Goal: Task Accomplishment & Management: Manage account settings

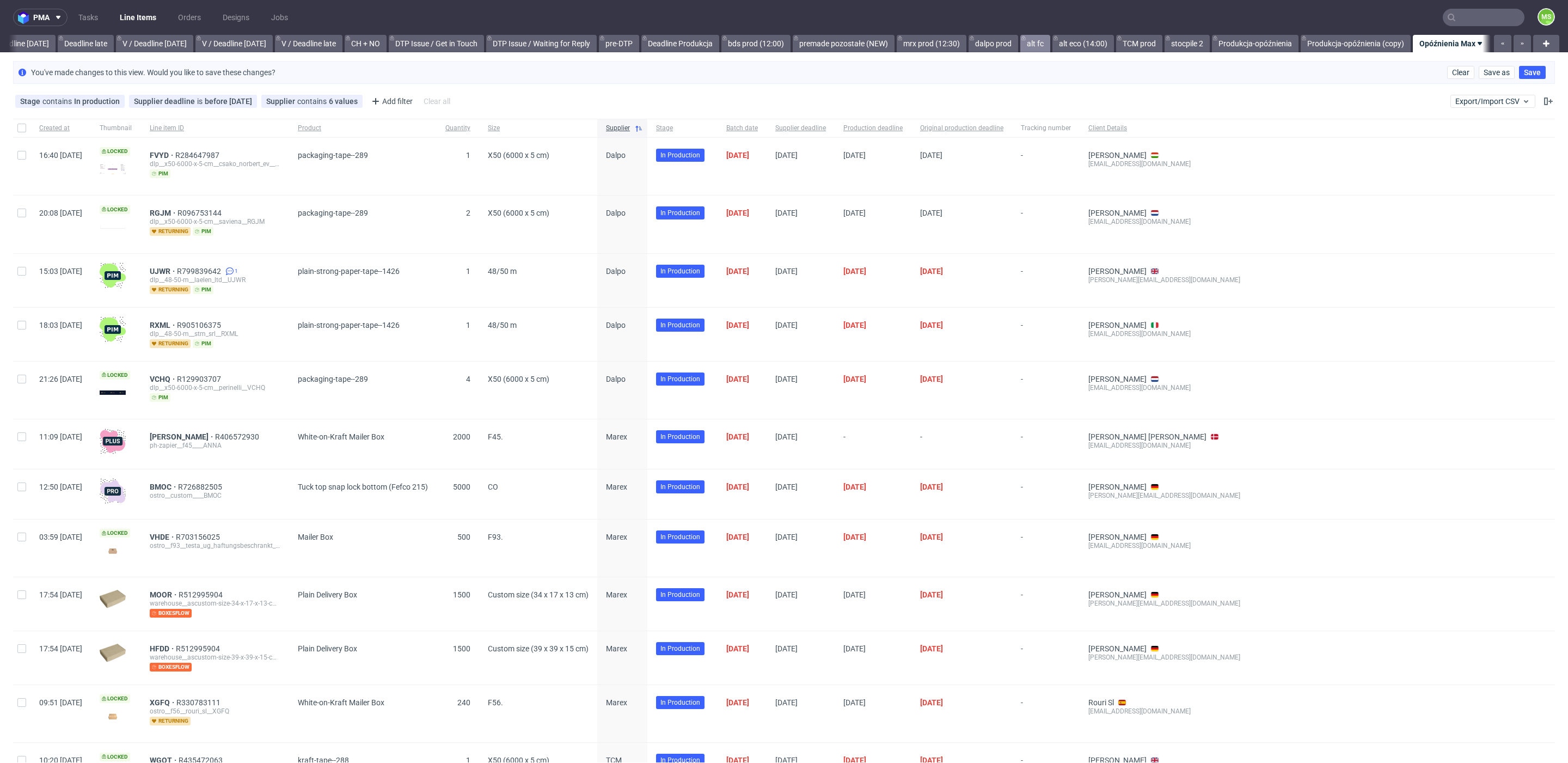
drag, startPoint x: 1031, startPoint y: 40, endPoint x: 1041, endPoint y: 40, distance: 10.0
click at [1033, 40] on link "alt fc" at bounding box center [1035, 43] width 30 height 18
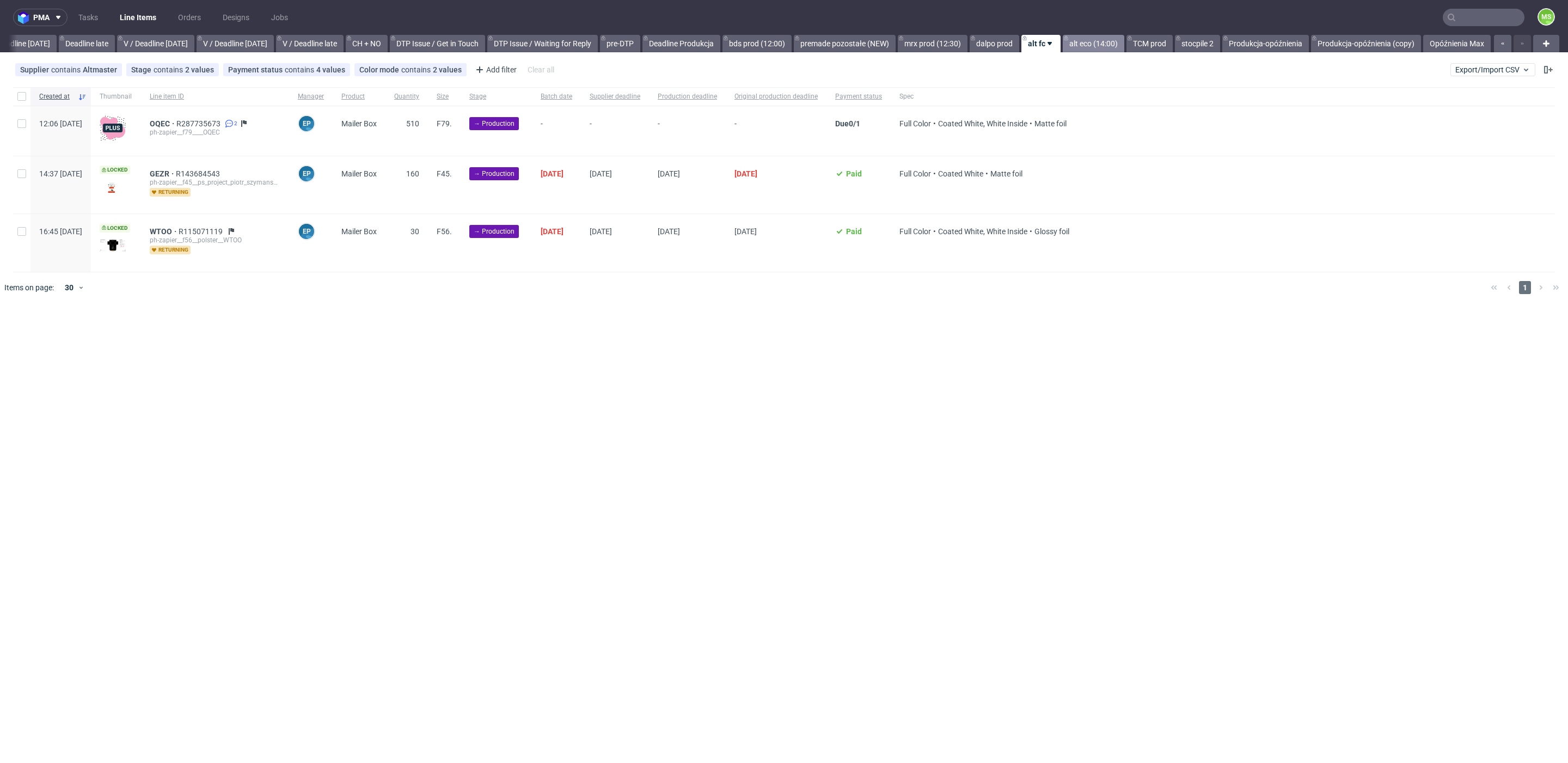
click at [1080, 43] on link "alt eco (14:00)" at bounding box center [1093, 43] width 62 height 18
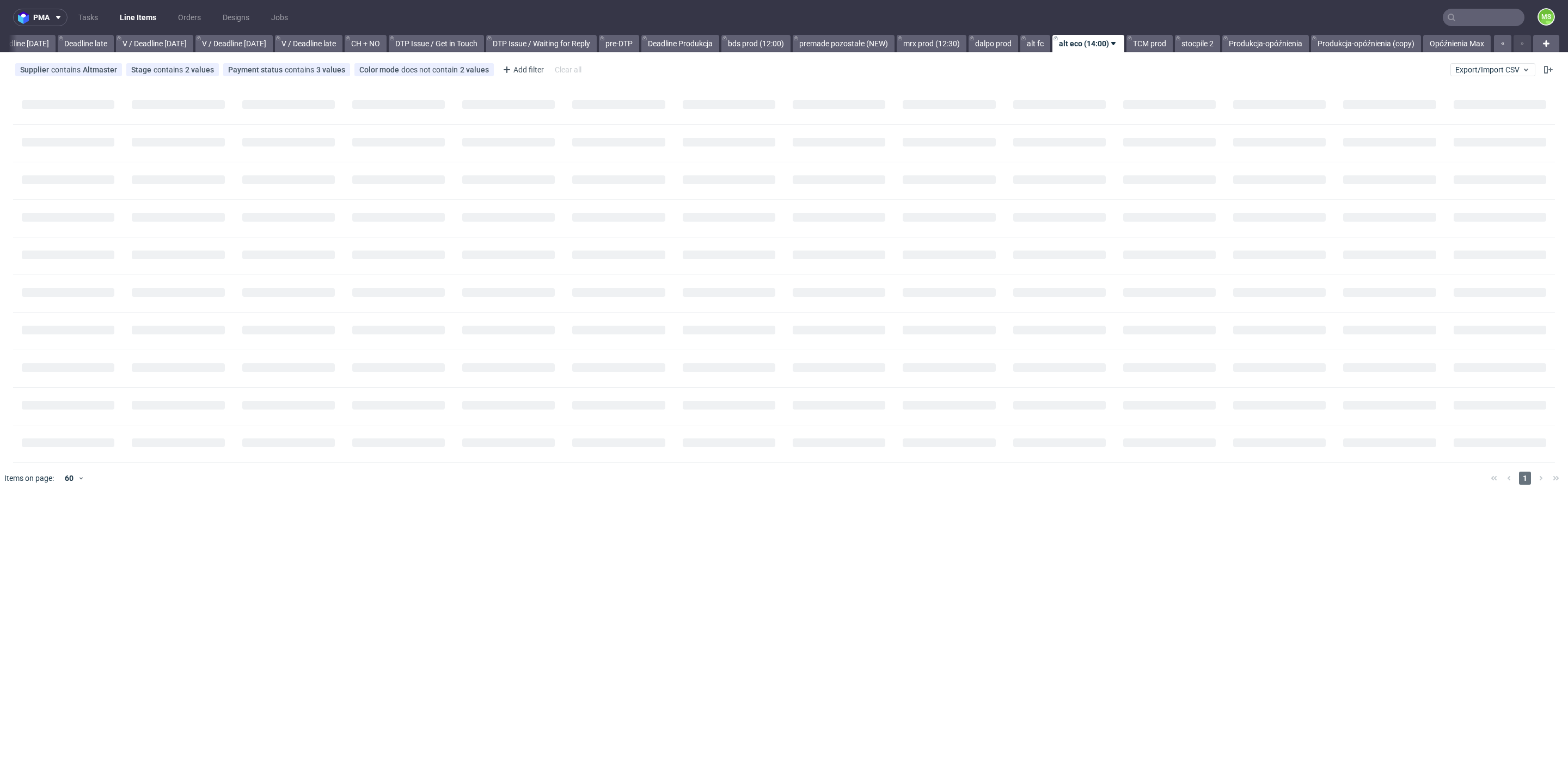
scroll to position [0, 1262]
click at [1038, 41] on link "alt fc" at bounding box center [1035, 43] width 30 height 18
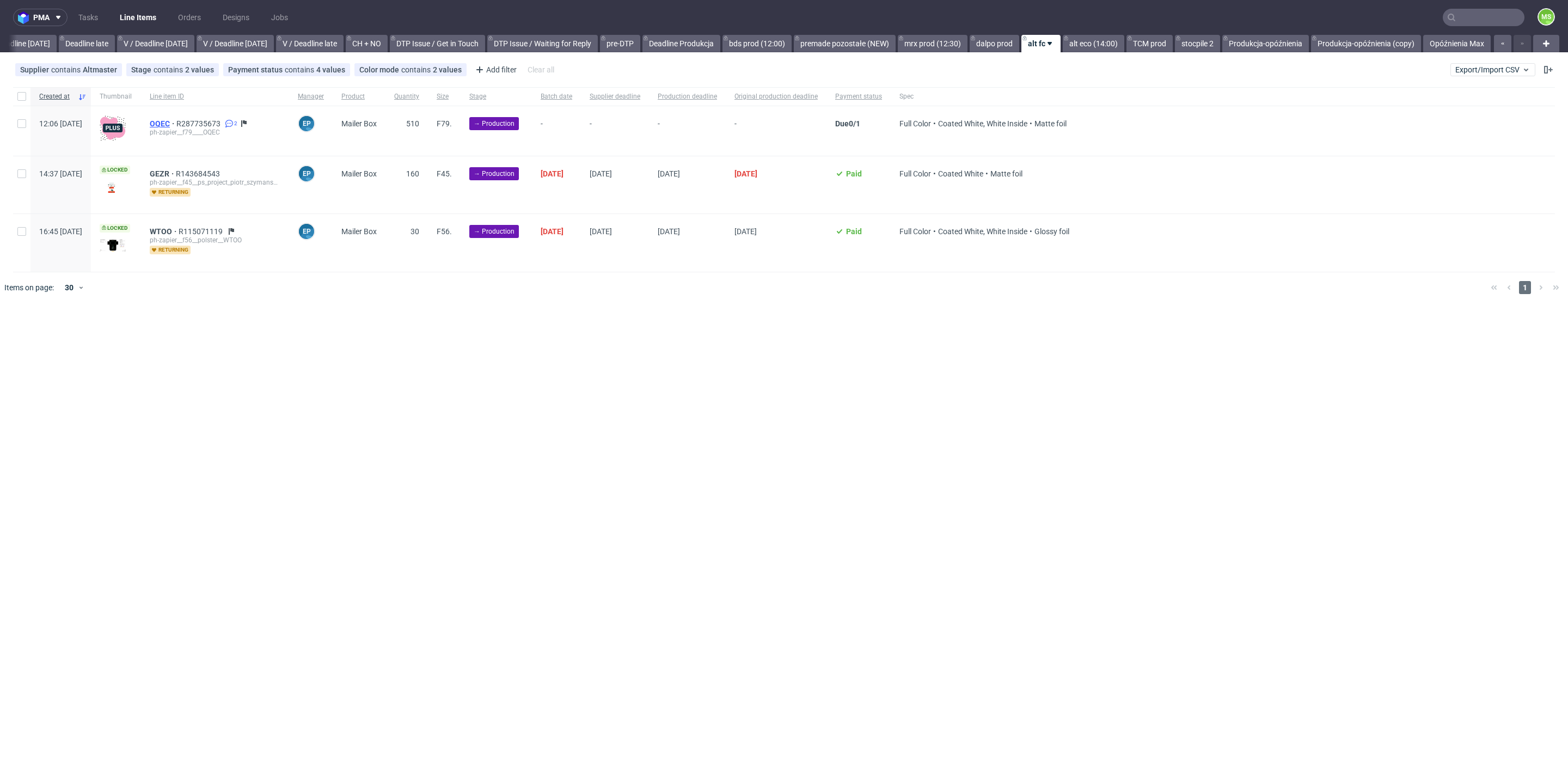
click at [177, 123] on span "OQEC" at bounding box center [163, 123] width 27 height 9
click at [177, 125] on span "OQEC" at bounding box center [163, 123] width 27 height 9
drag, startPoint x: 196, startPoint y: 121, endPoint x: 264, endPoint y: 52, distance: 96.9
click at [177, 121] on span "OQEC" at bounding box center [163, 123] width 27 height 9
click at [17, 97] on div at bounding box center [21, 96] width 18 height 18
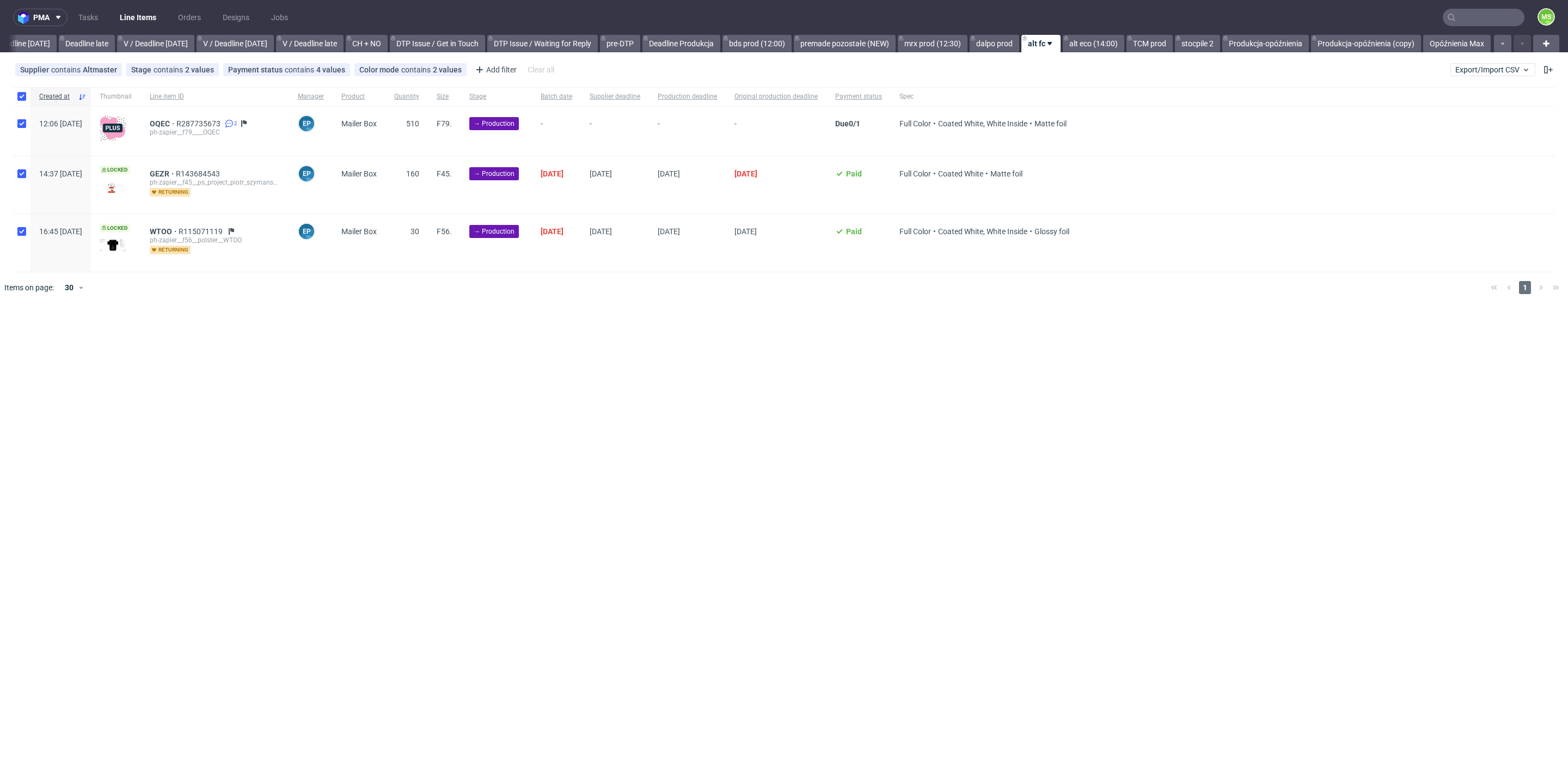
checkbox input "true"
click at [27, 176] on div at bounding box center [21, 184] width 18 height 57
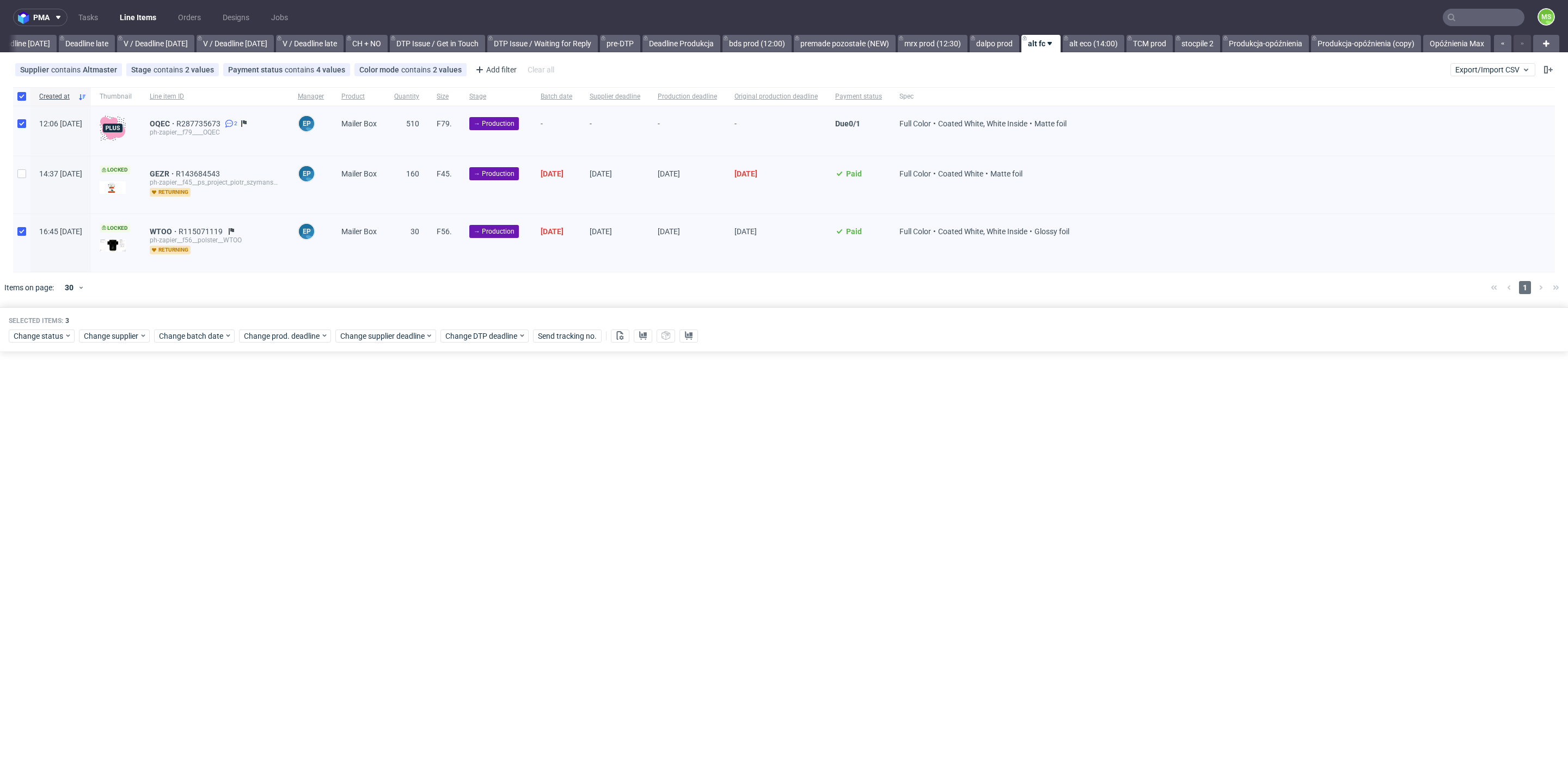
checkbox input "false"
click at [27, 227] on div at bounding box center [21, 243] width 18 height 57
checkbox input "false"
click at [646, 333] on button at bounding box center [643, 336] width 18 height 13
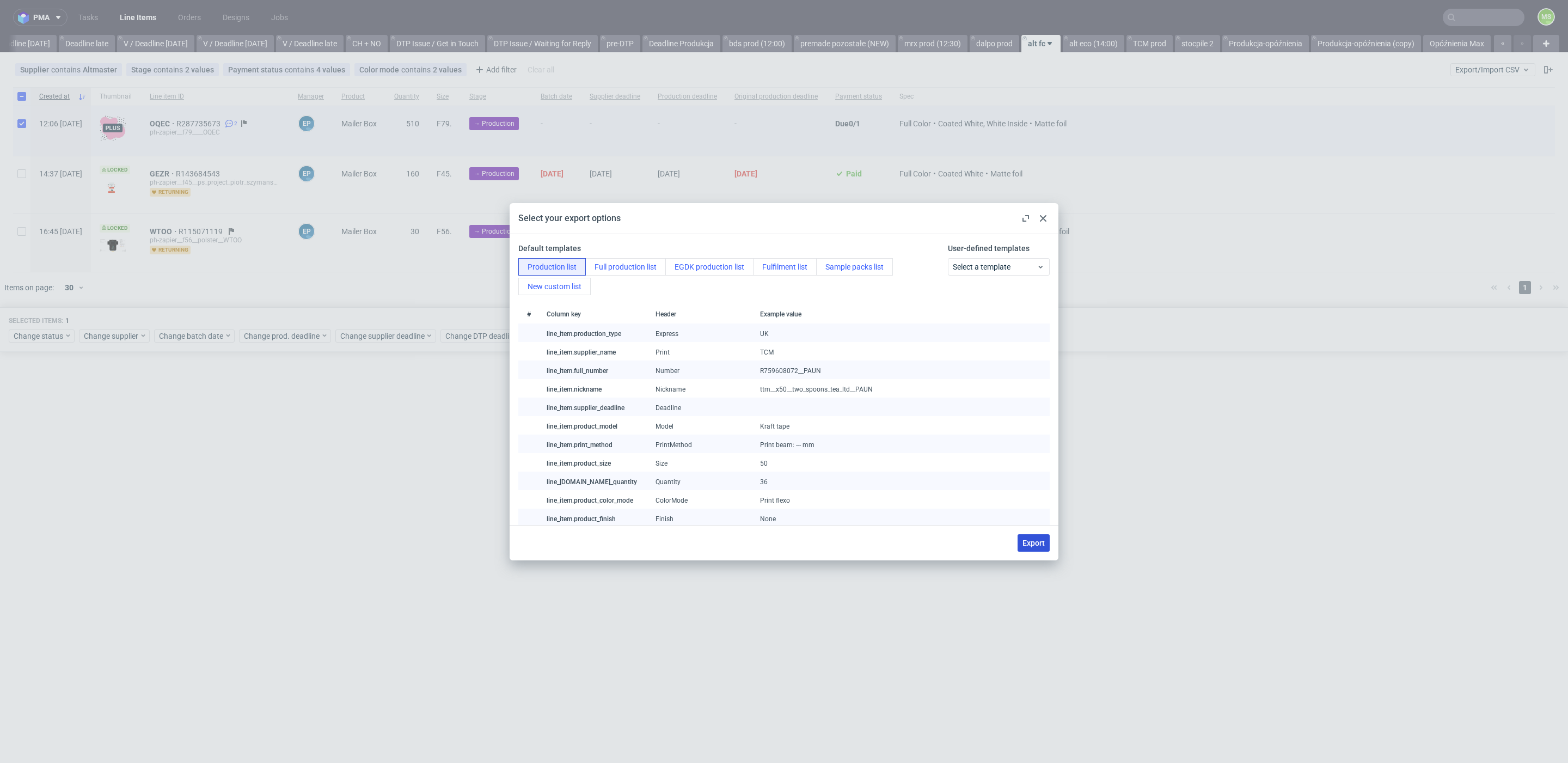
click at [1041, 541] on span "Export" at bounding box center [1033, 542] width 22 height 8
checkbox input "false"
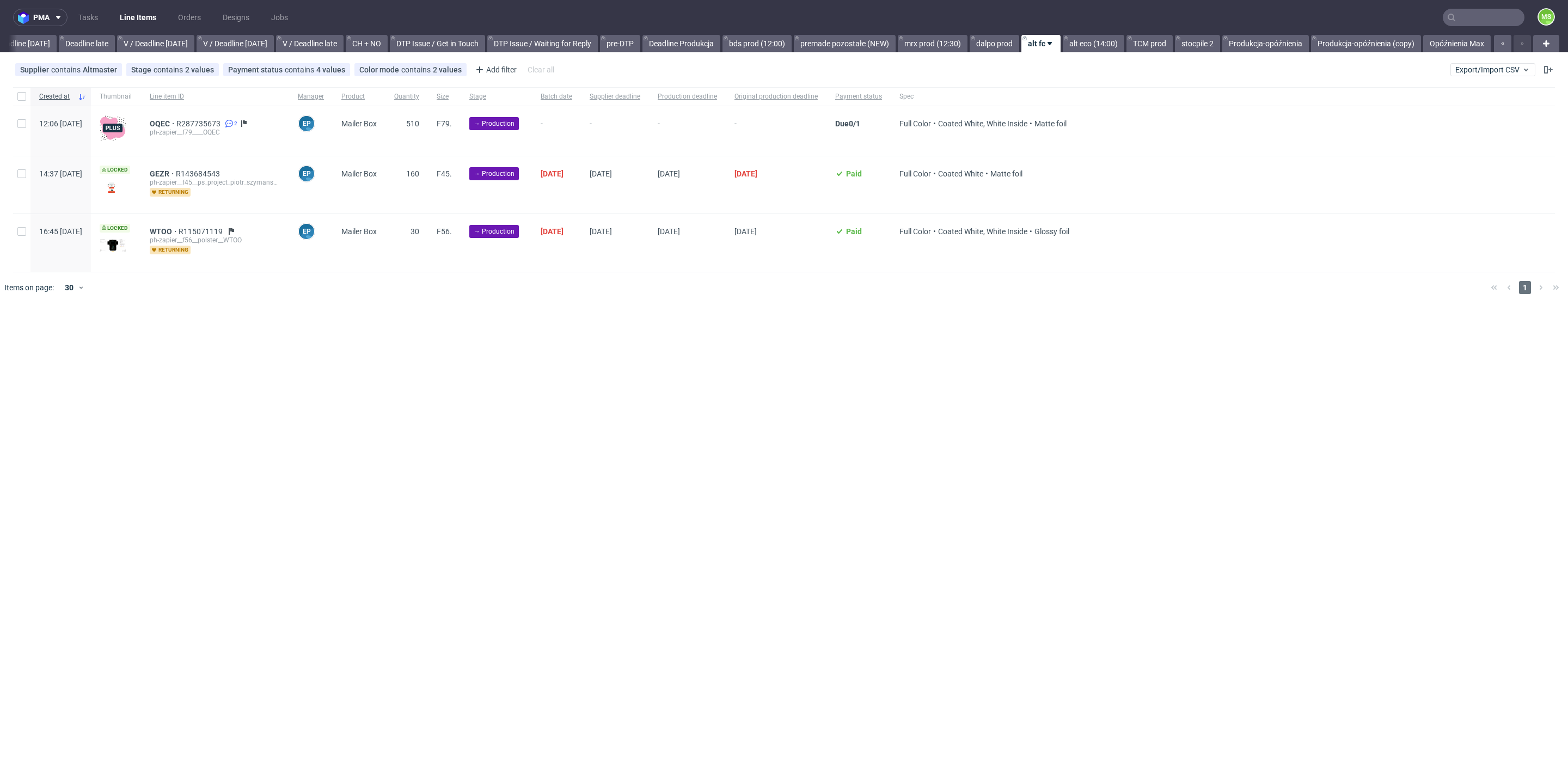
click at [18, 128] on div at bounding box center [21, 131] width 18 height 50
checkbox input "true"
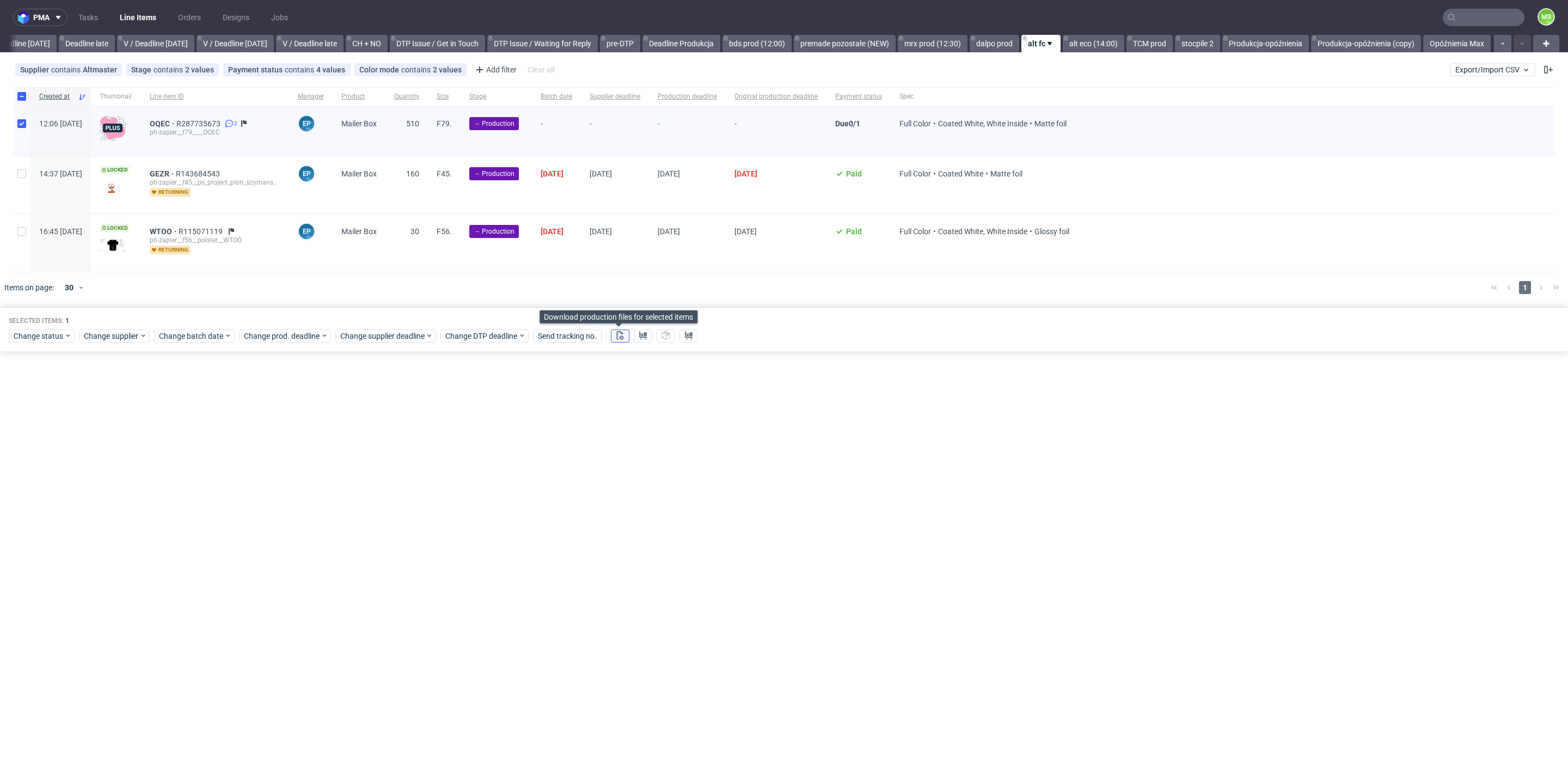
click at [626, 333] on button at bounding box center [620, 336] width 18 height 13
drag, startPoint x: 20, startPoint y: 171, endPoint x: 22, endPoint y: 181, distance: 10.2
click at [20, 172] on input "checkbox" at bounding box center [22, 174] width 9 height 9
checkbox input "true"
click at [25, 230] on input "checkbox" at bounding box center [22, 231] width 9 height 9
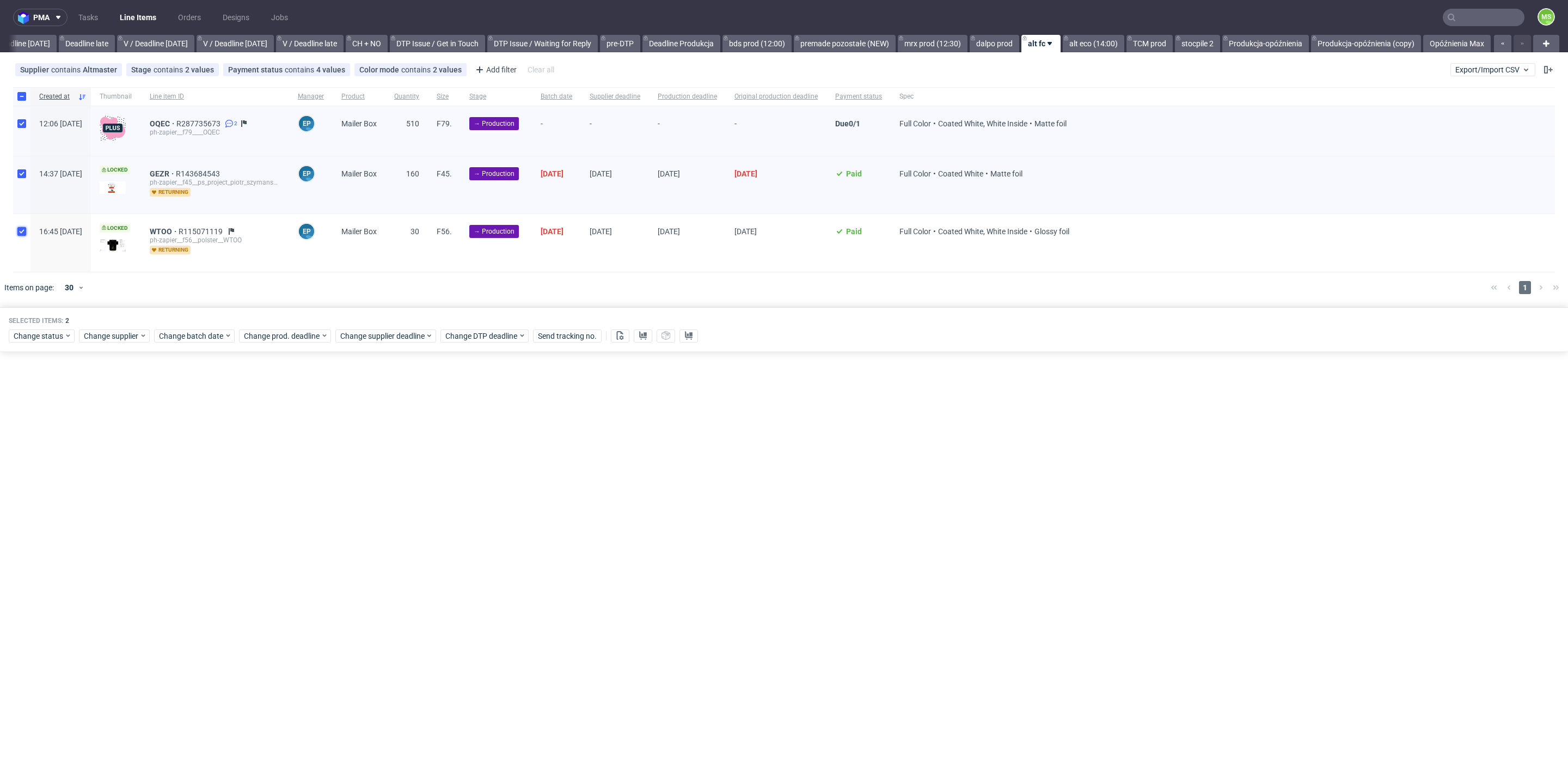
checkbox input "true"
click at [212, 336] on span "Change batch date" at bounding box center [191, 335] width 65 height 11
click at [204, 440] on button "16" at bounding box center [210, 442] width 17 height 18
drag, startPoint x: 290, startPoint y: 519, endPoint x: 313, endPoint y: 471, distance: 53.2
click at [290, 518] on span "Save" at bounding box center [284, 518] width 17 height 8
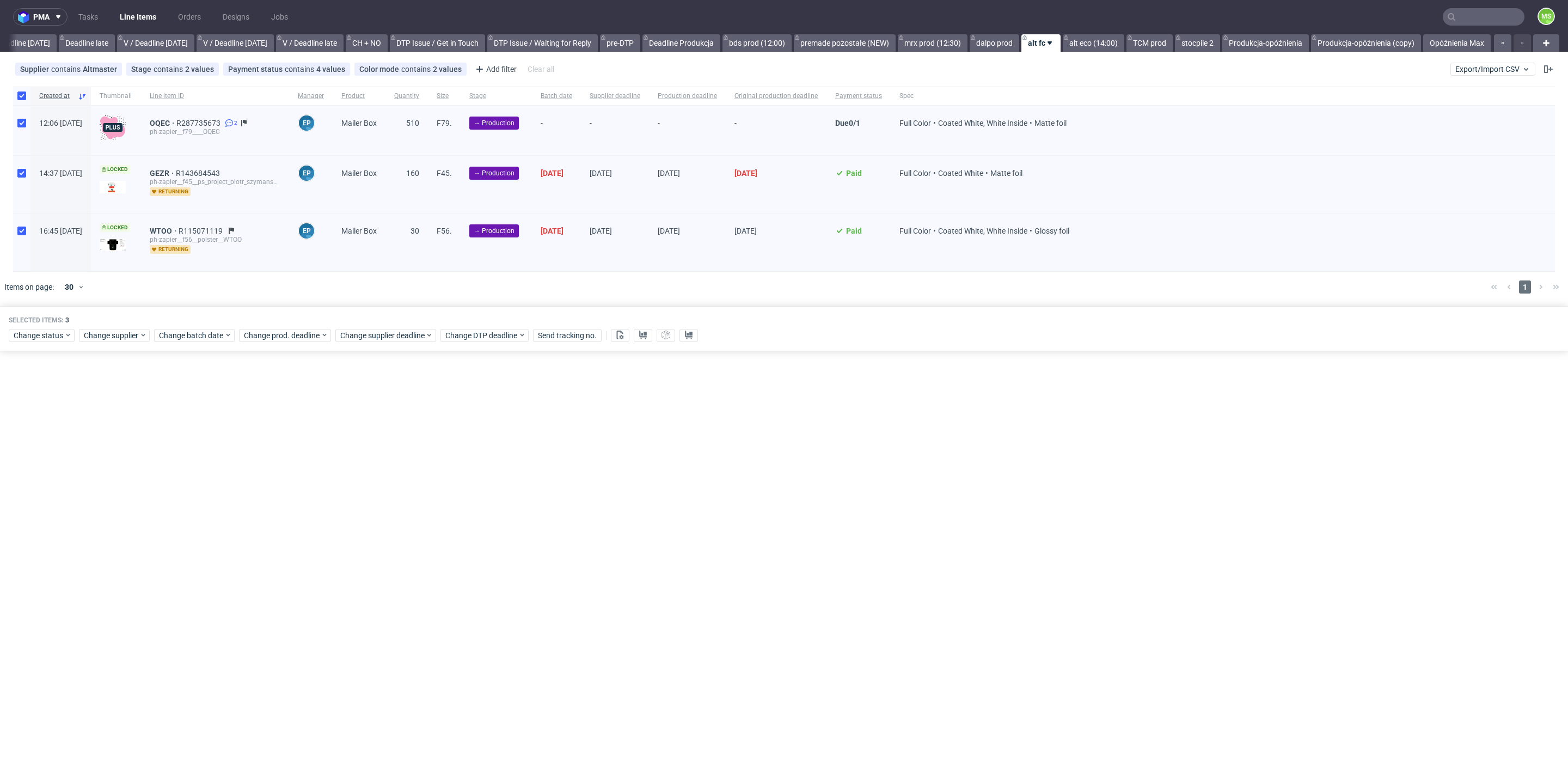
scroll to position [0, 0]
click at [313, 331] on span "Change prod. deadline" at bounding box center [282, 335] width 77 height 11
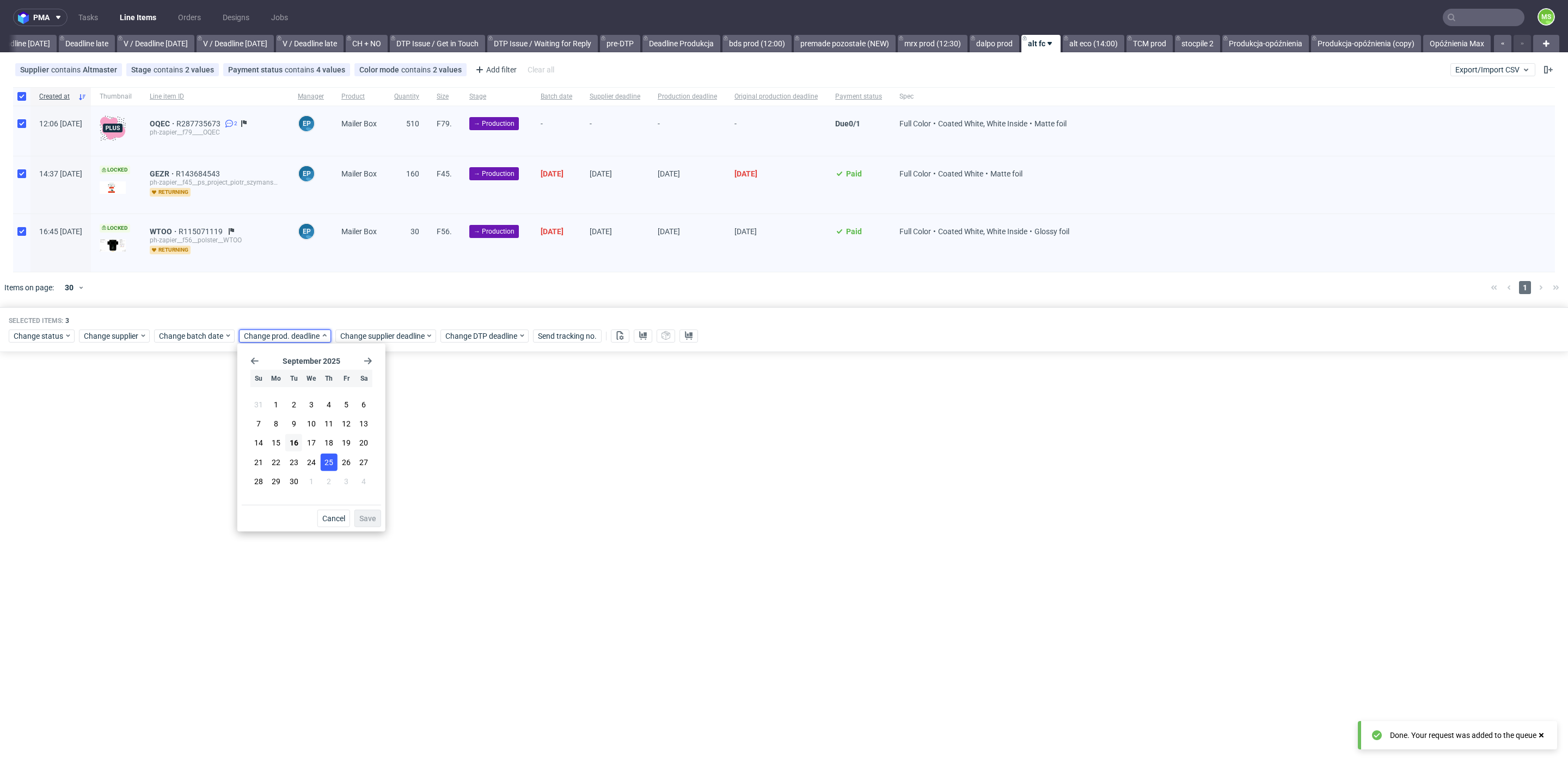
click at [325, 461] on span "25" at bounding box center [329, 462] width 9 height 11
drag, startPoint x: 374, startPoint y: 515, endPoint x: 376, endPoint y: 509, distance: 6.3
click at [374, 515] on span "Save" at bounding box center [368, 518] width 17 height 8
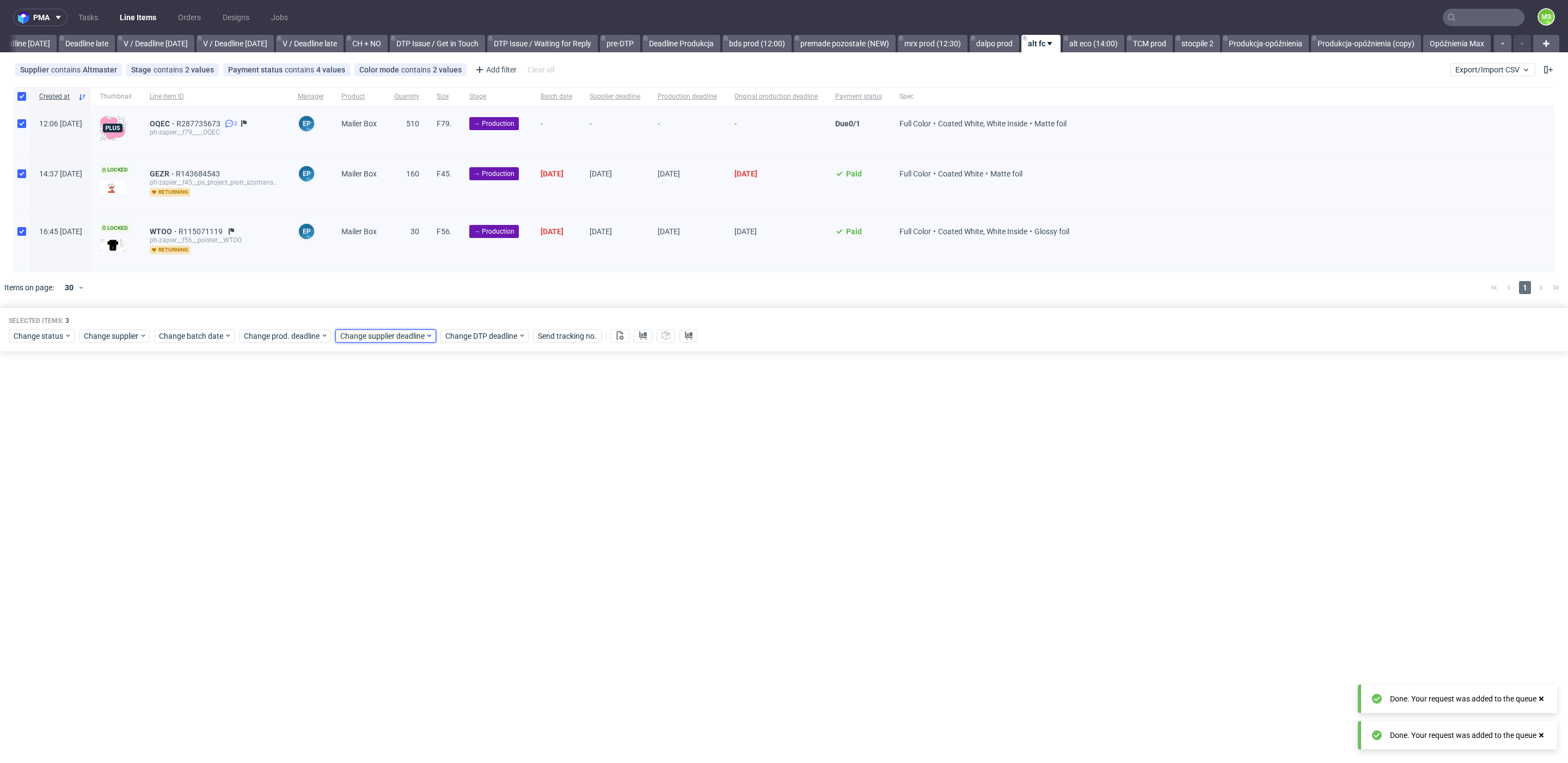
click at [400, 334] on span "Change supplier deadline" at bounding box center [383, 335] width 85 height 11
drag, startPoint x: 423, startPoint y: 459, endPoint x: 442, endPoint y: 486, distance: 33.0
click at [425, 460] on span "25" at bounding box center [425, 462] width 9 height 11
click at [460, 518] on span "Save" at bounding box center [464, 518] width 17 height 8
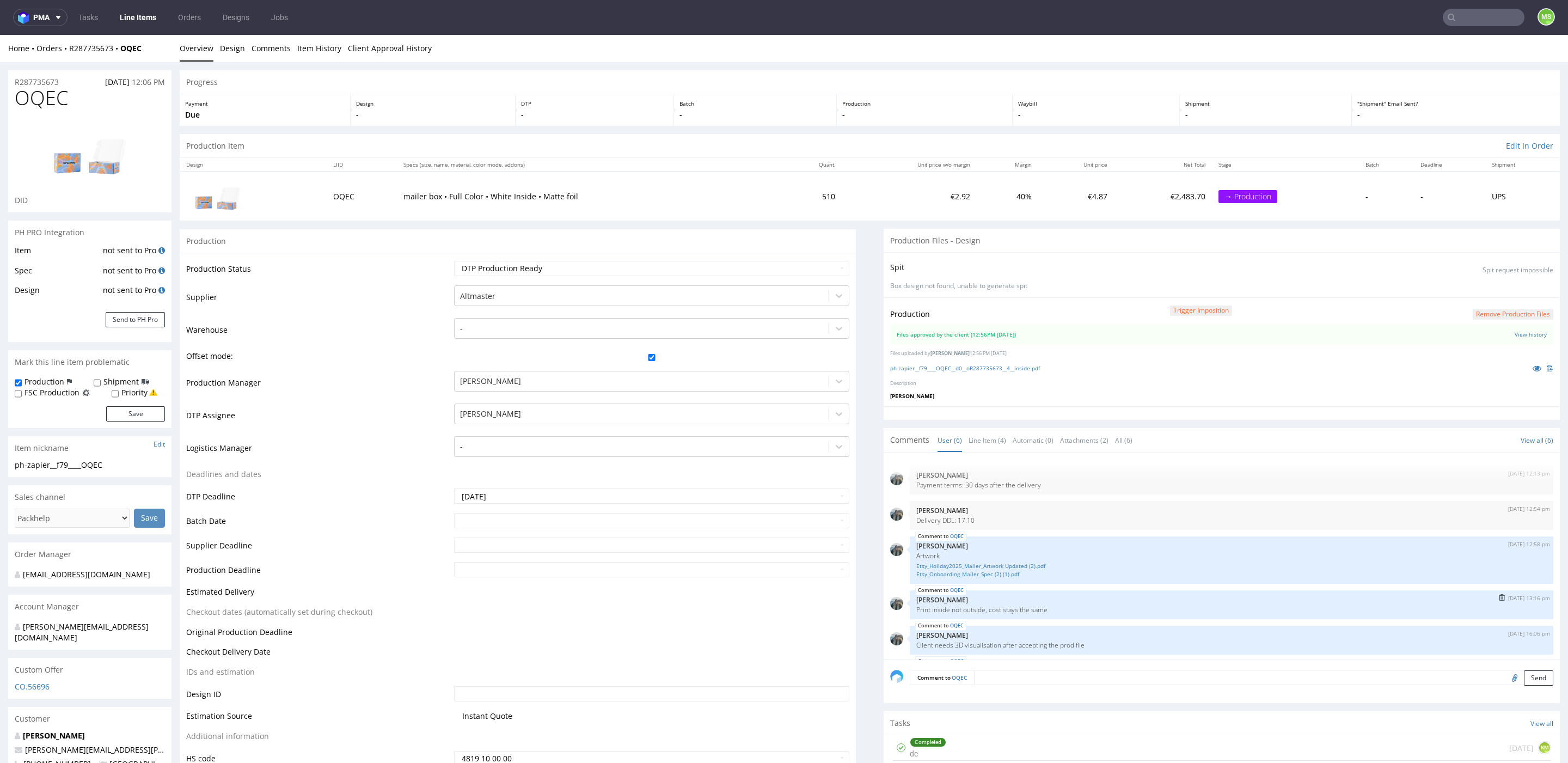
scroll to position [48, 0]
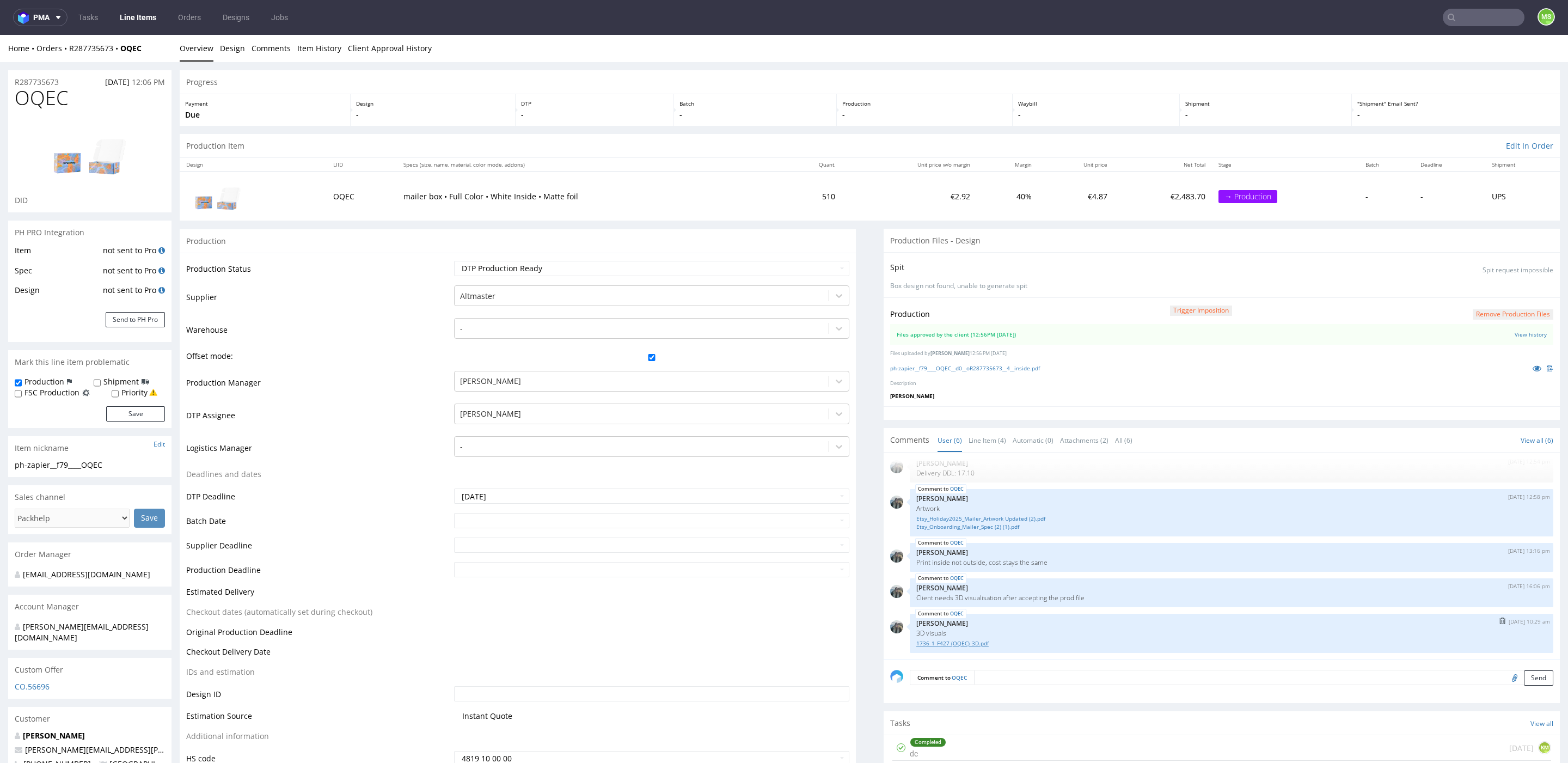
click at [943, 642] on link "1736_1_F427 (OQEC)_3D.pdf" at bounding box center [1231, 644] width 630 height 9
drag, startPoint x: 1064, startPoint y: 558, endPoint x: 914, endPoint y: 562, distance: 150.1
click at [916, 562] on p "Print inside not outside, cost stays the same" at bounding box center [1231, 562] width 630 height 9
drag, startPoint x: 993, startPoint y: 640, endPoint x: 913, endPoint y: 561, distance: 112.4
click at [913, 561] on div "11th Sep 25 | 12:13 pm Zeniuk Magdalena Payment terms: 30 days after the delive…" at bounding box center [1225, 559] width 670 height 201
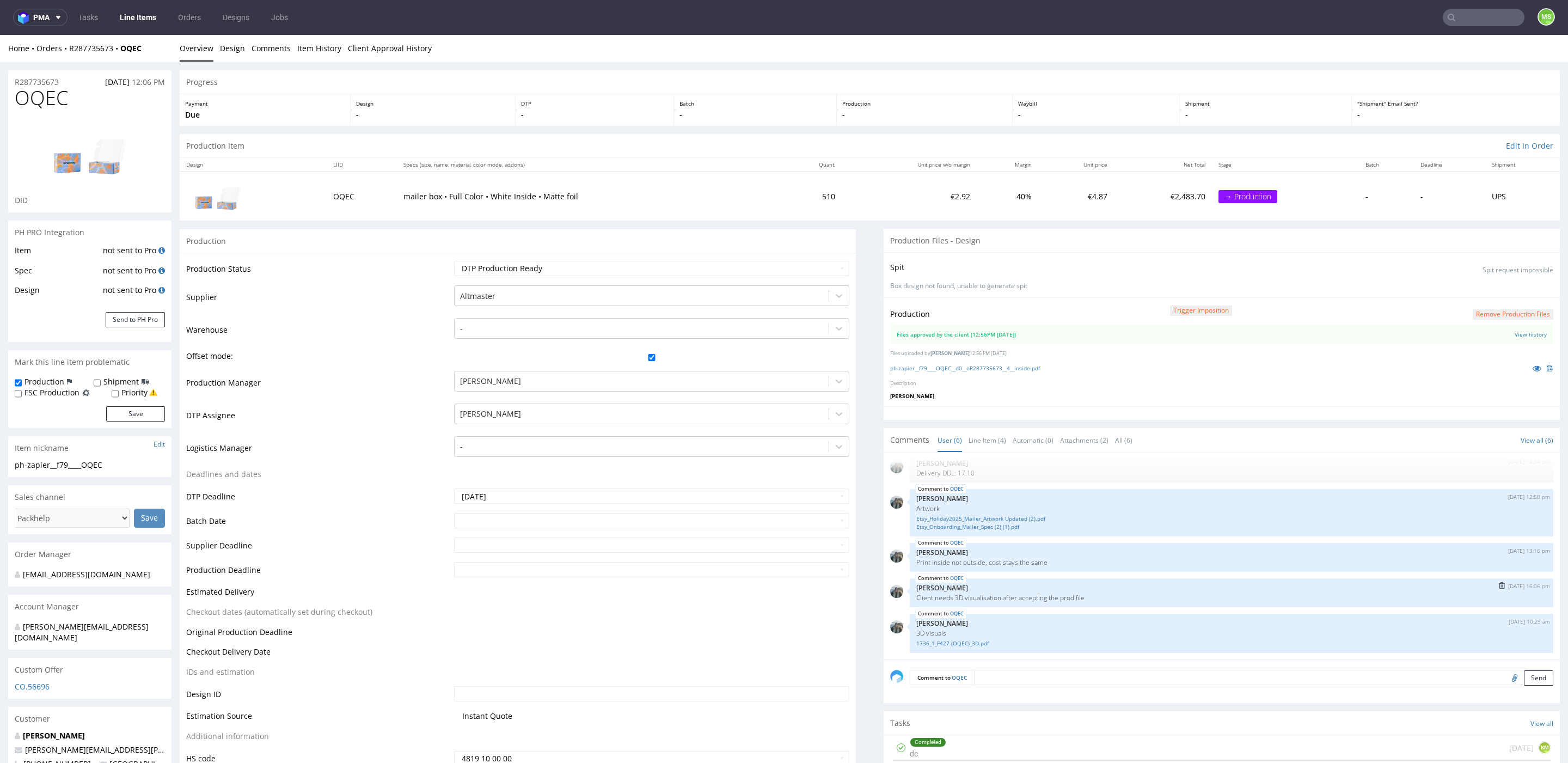
click at [1104, 581] on div "OQEC 12th Sep 25 | 16:06 pm Zeniuk Magdalena Client needs 3D visualisation afte…" at bounding box center [1231, 593] width 644 height 29
drag, startPoint x: 1024, startPoint y: 567, endPoint x: 1046, endPoint y: 581, distance: 26.1
click at [1133, 574] on div "11th Sep 25 | 12:13 pm Zeniuk Magdalena Payment terms: 30 days after the delive…" at bounding box center [1225, 559] width 670 height 201
drag, startPoint x: 1052, startPoint y: 555, endPoint x: 1057, endPoint y: 561, distance: 7.8
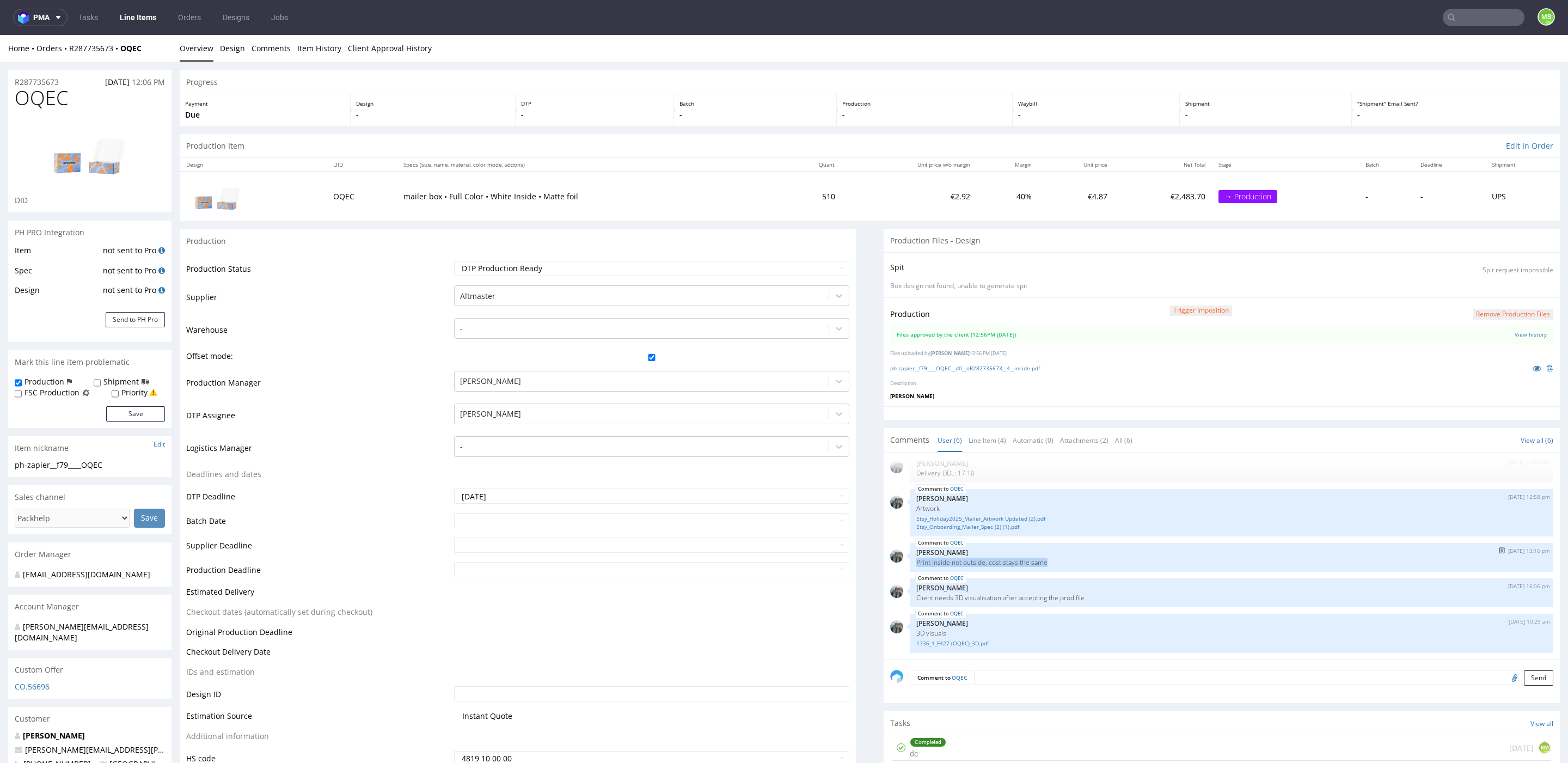
click at [1055, 561] on div "OQEC 11th Sep 25 | 13:16 pm Zeniuk Magdalena Print inside not outside, cost sta…" at bounding box center [1231, 557] width 644 height 29
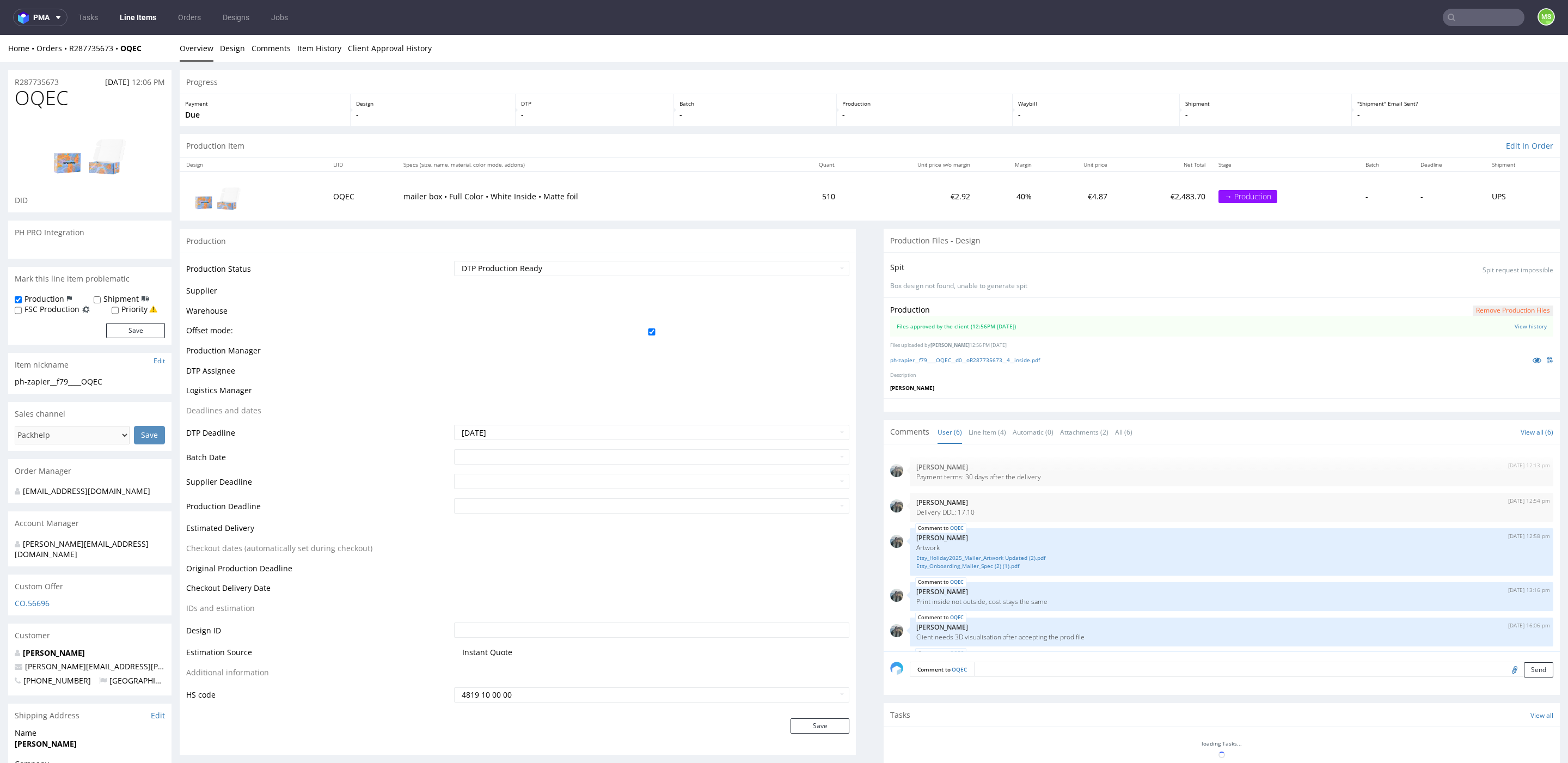
scroll to position [48, 0]
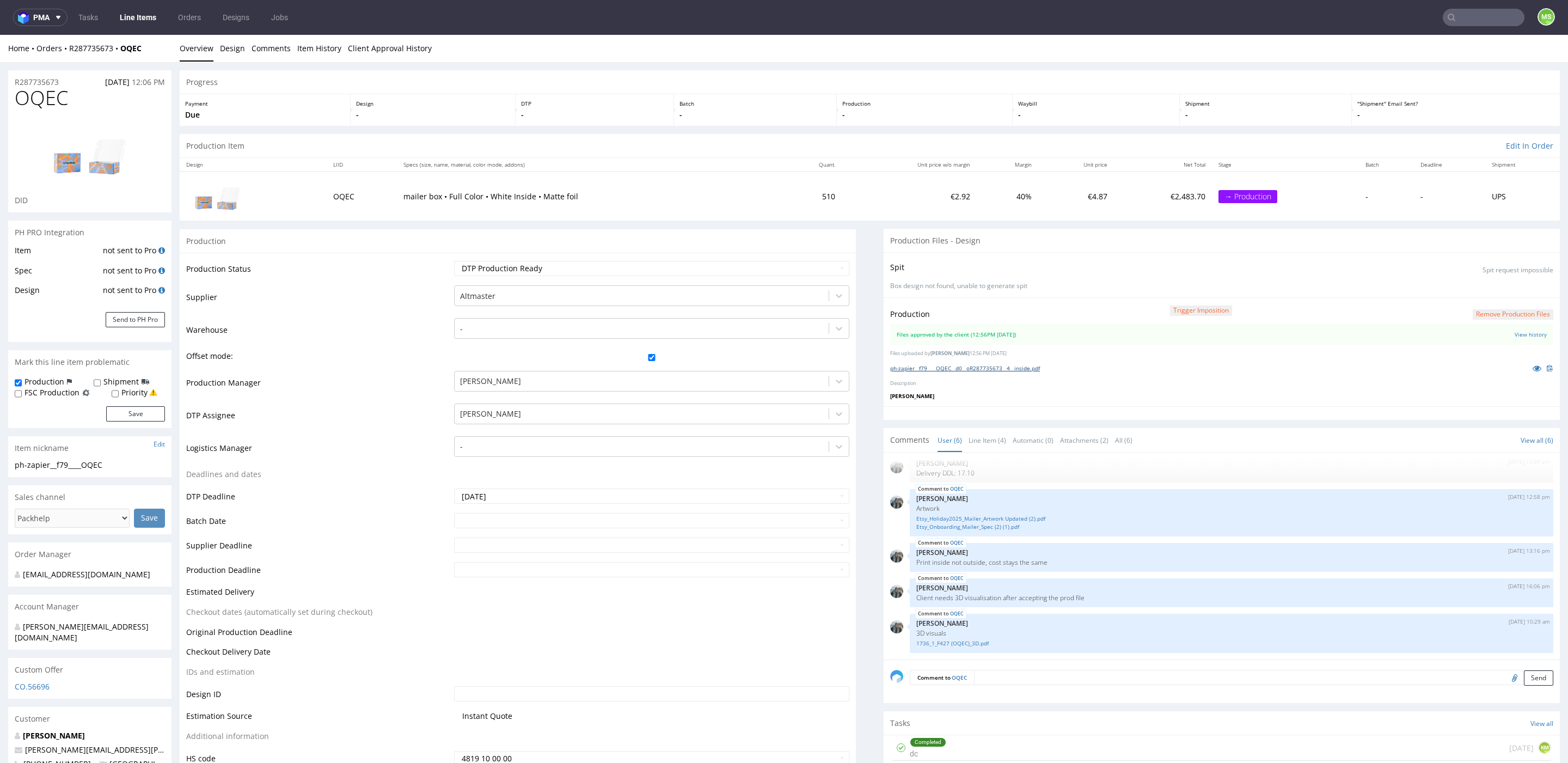
click at [939, 367] on link "ph-zapier__f79____OQEC__d0__oR287735673__4__inside.pdf" at bounding box center [965, 368] width 150 height 8
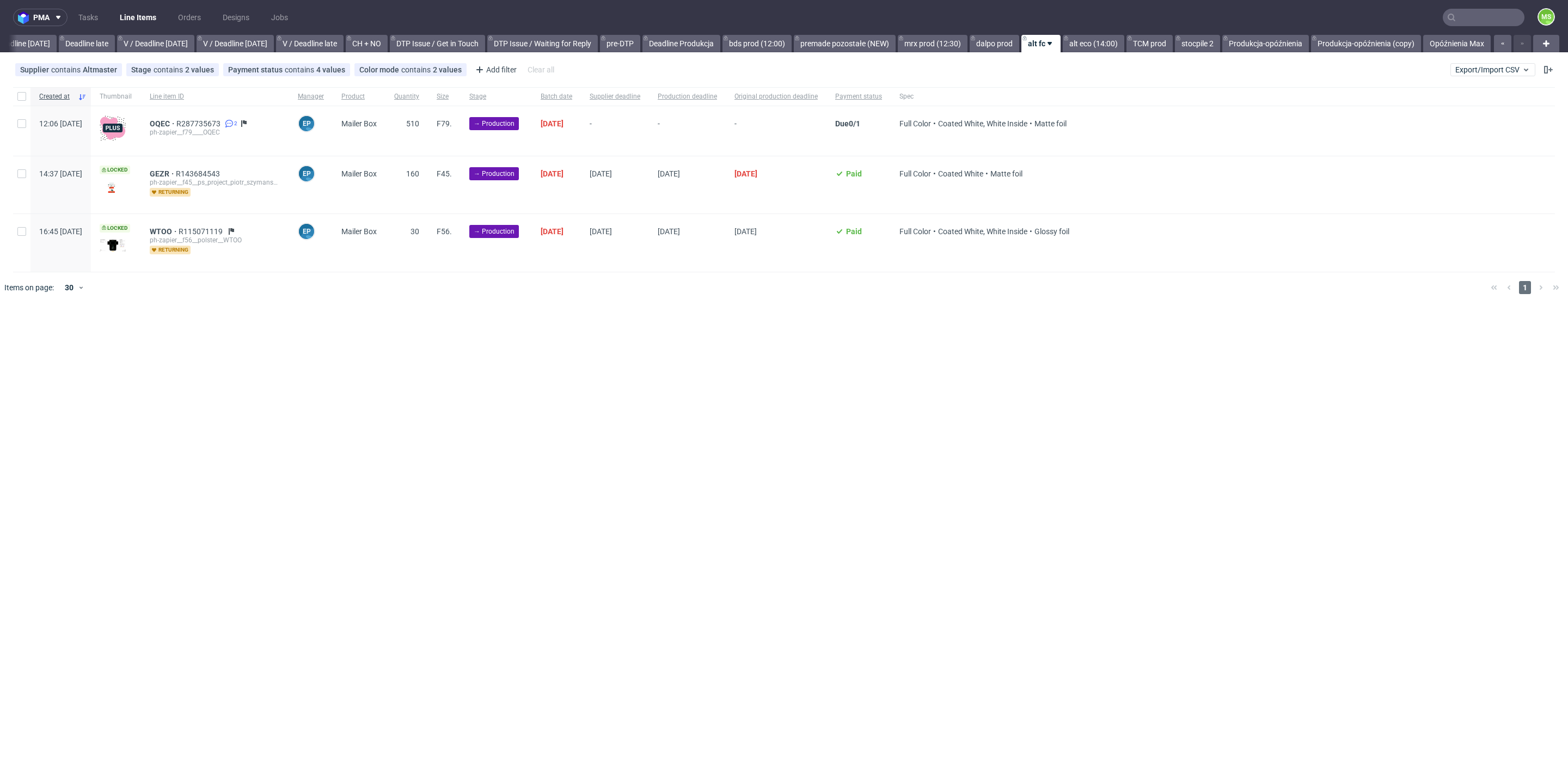
scroll to position [0, 1261]
click at [27, 94] on div at bounding box center [21, 96] width 18 height 18
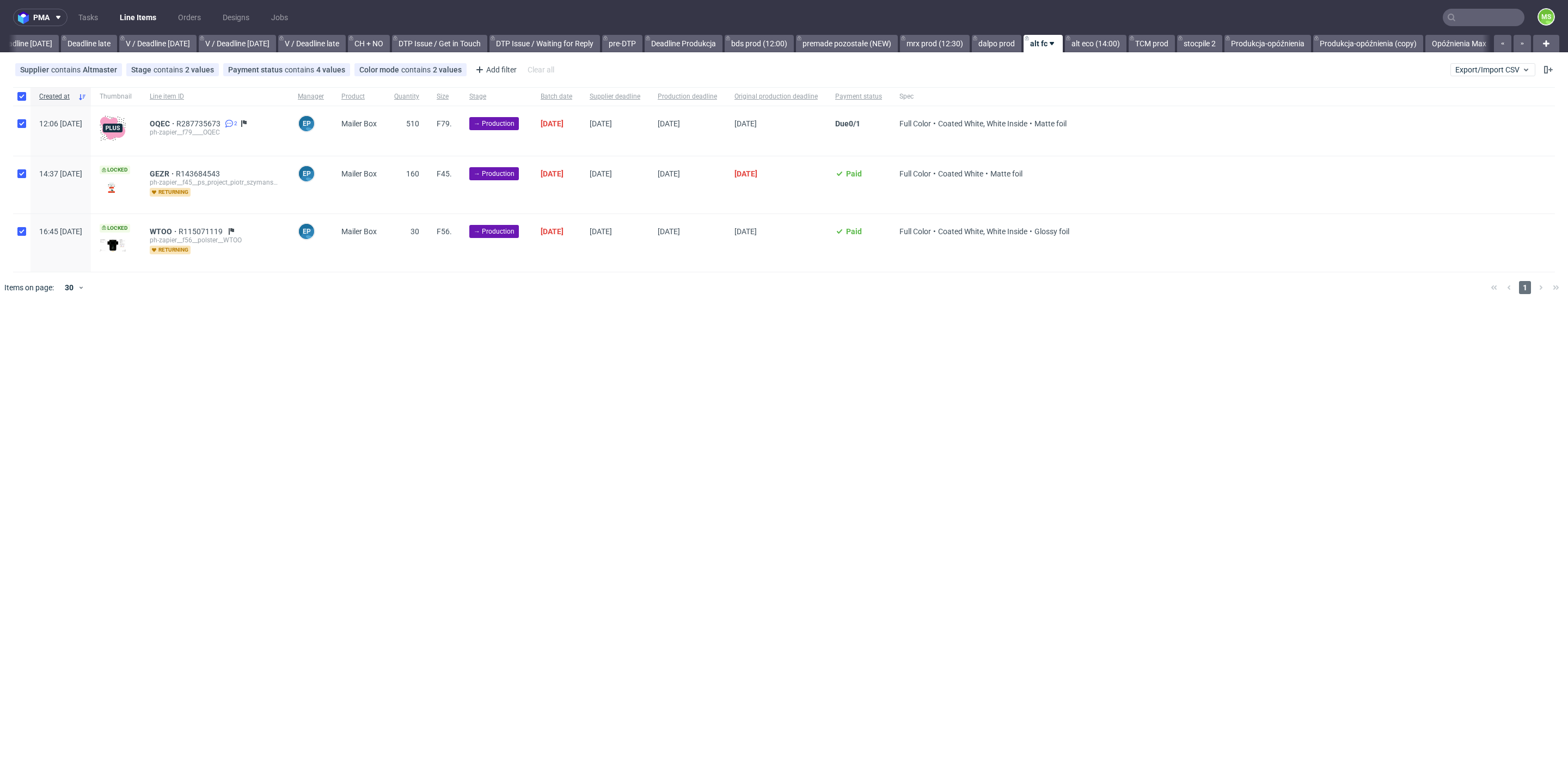
checkbox input "true"
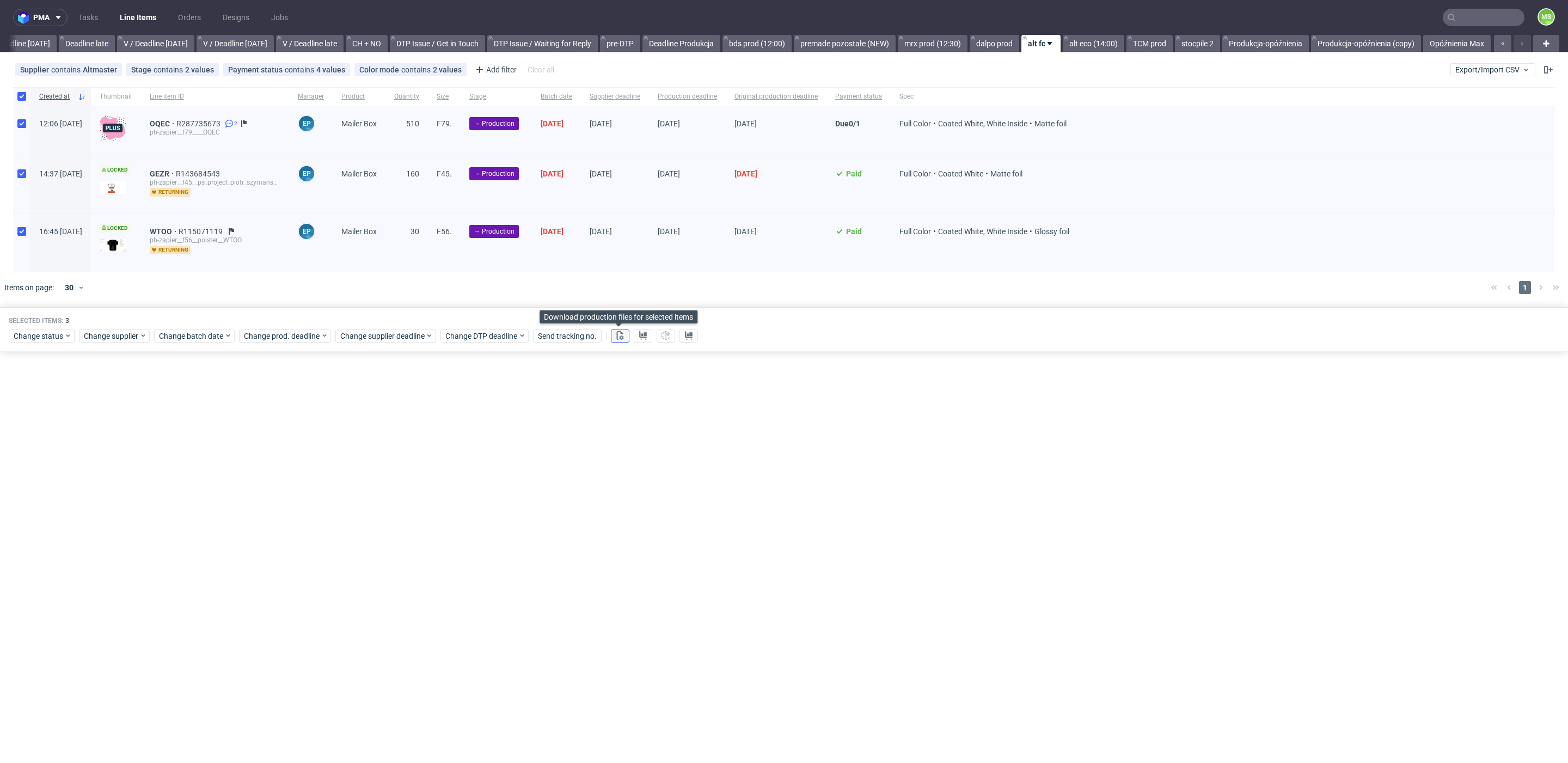
click at [623, 338] on icon at bounding box center [620, 335] width 9 height 9
click at [643, 337] on icon at bounding box center [643, 335] width 9 height 9
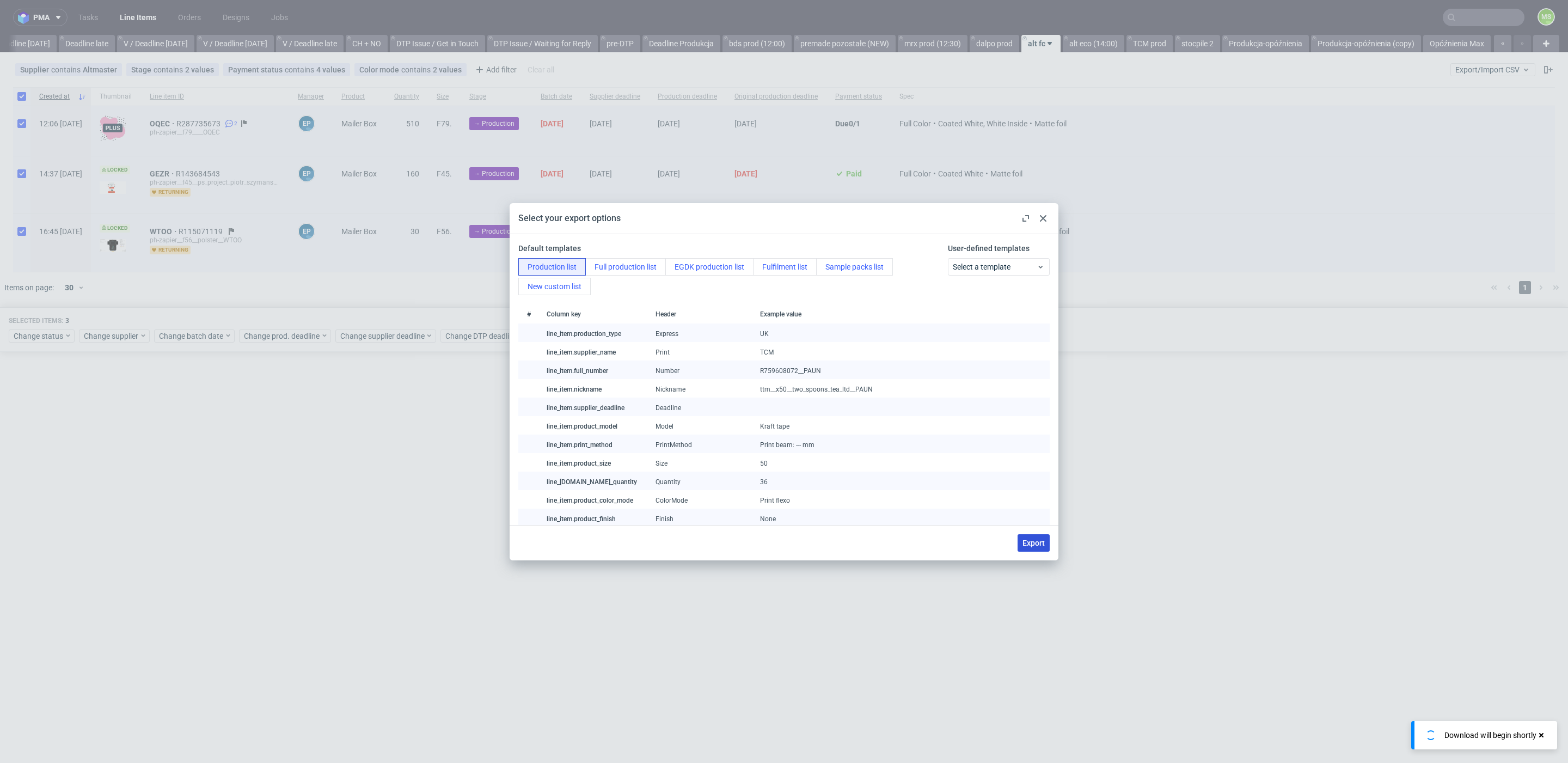
click at [1034, 544] on span "Export" at bounding box center [1033, 542] width 22 height 8
checkbox input "false"
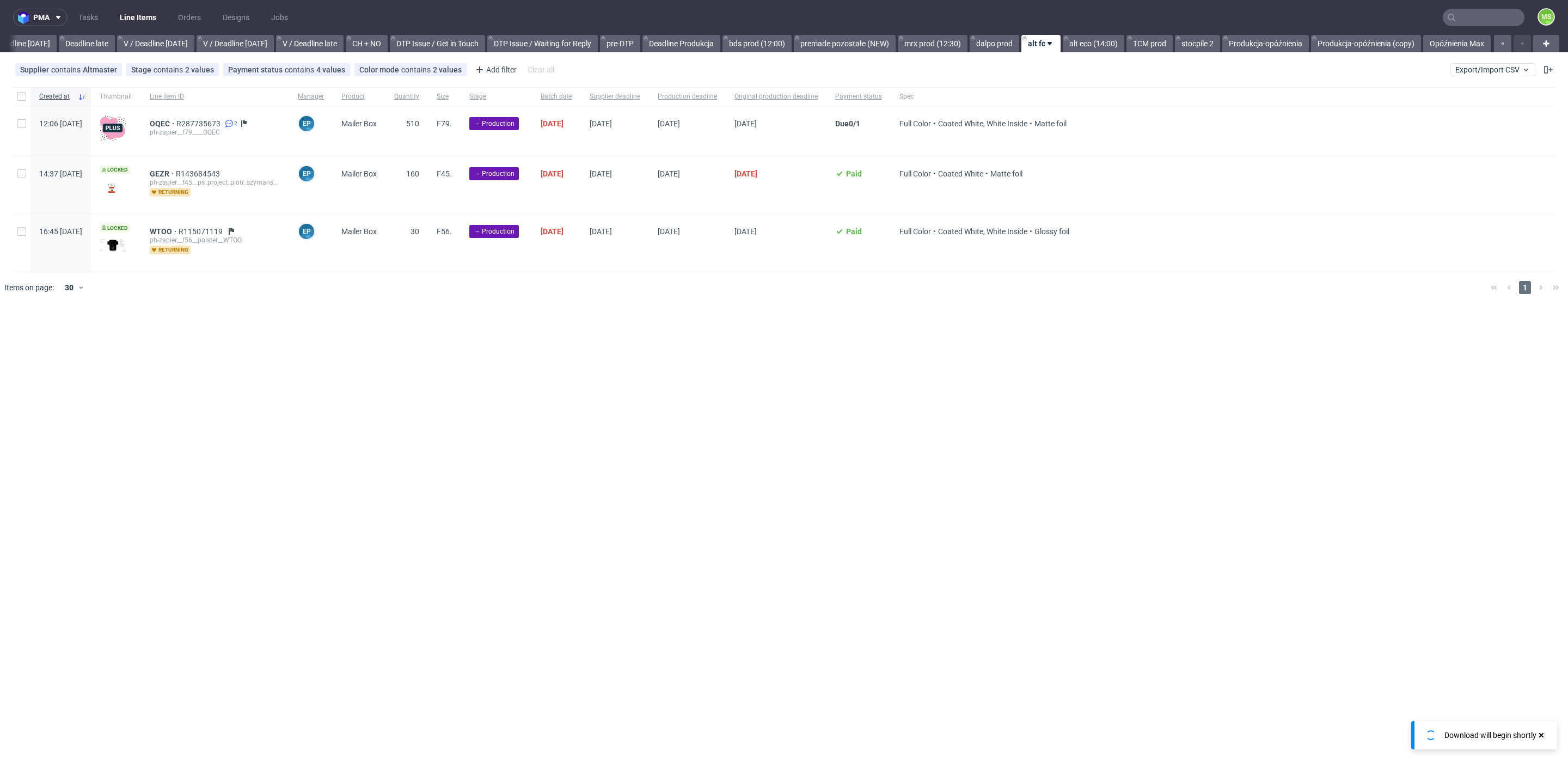
click at [1541, 733] on icon at bounding box center [1541, 735] width 10 height 9
click at [25, 97] on input "checkbox" at bounding box center [22, 96] width 9 height 9
checkbox input "true"
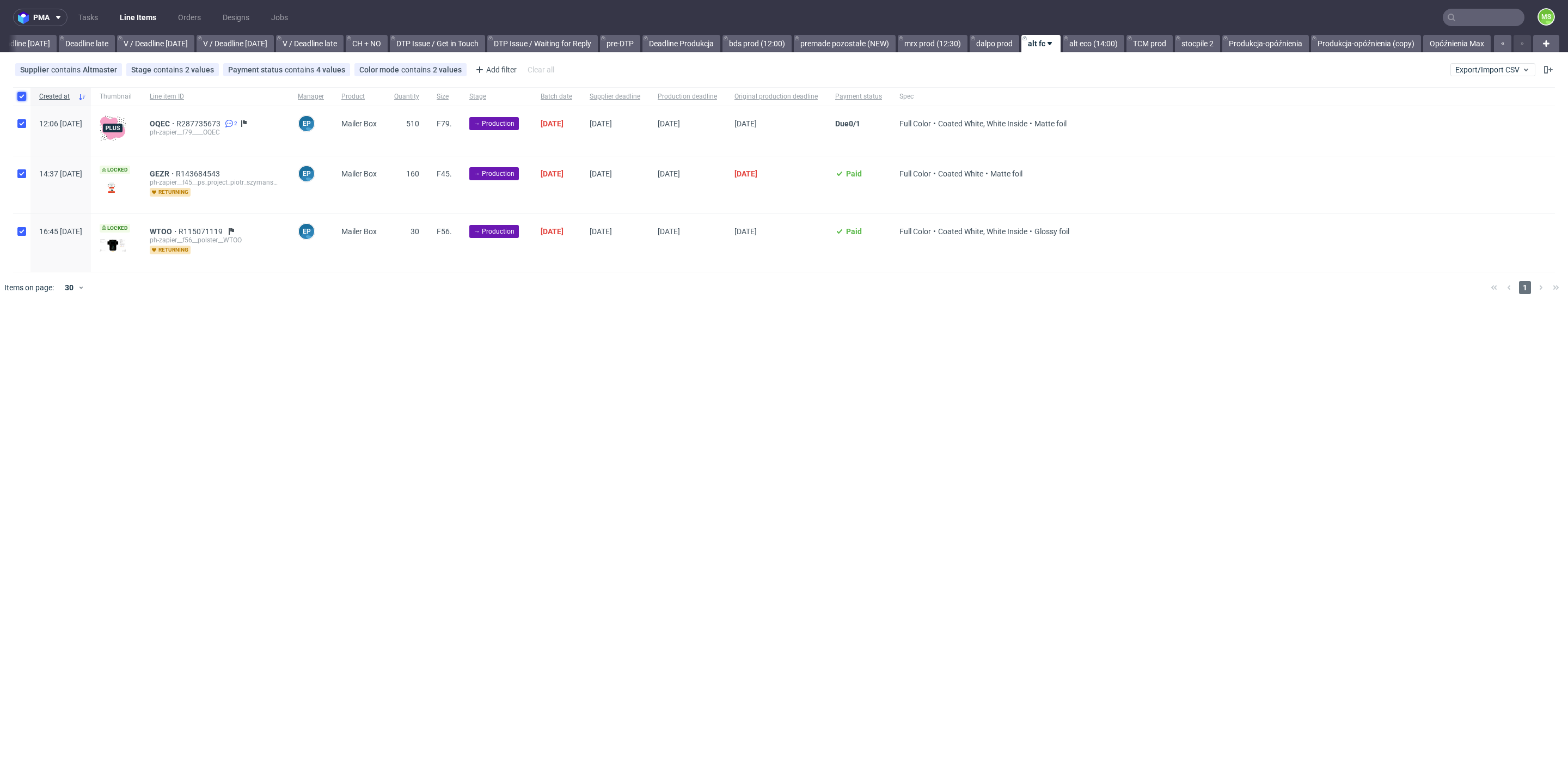
checkbox input "true"
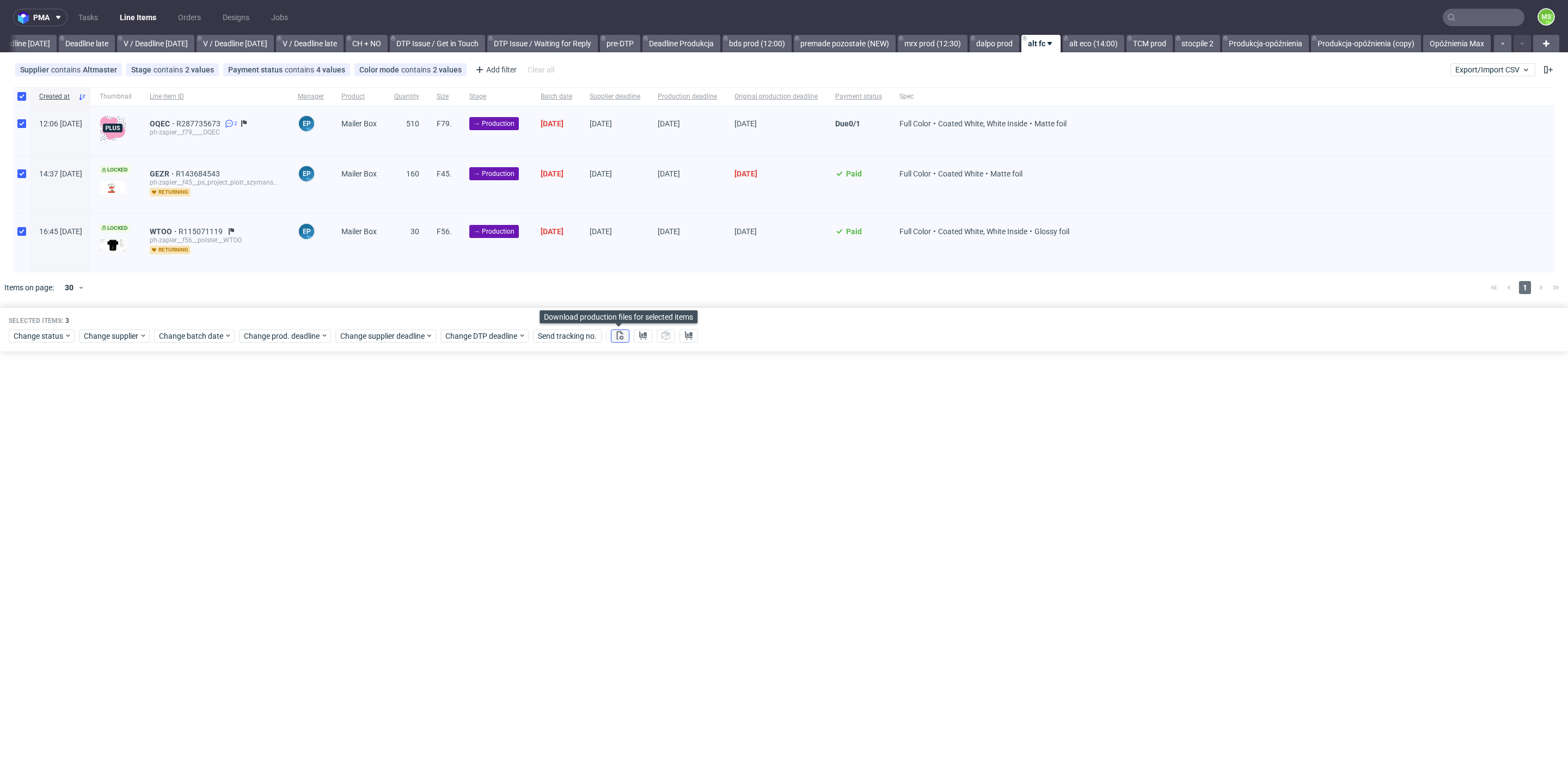
click at [616, 337] on icon at bounding box center [620, 335] width 9 height 9
click at [57, 337] on span "Change status" at bounding box center [38, 335] width 50 height 11
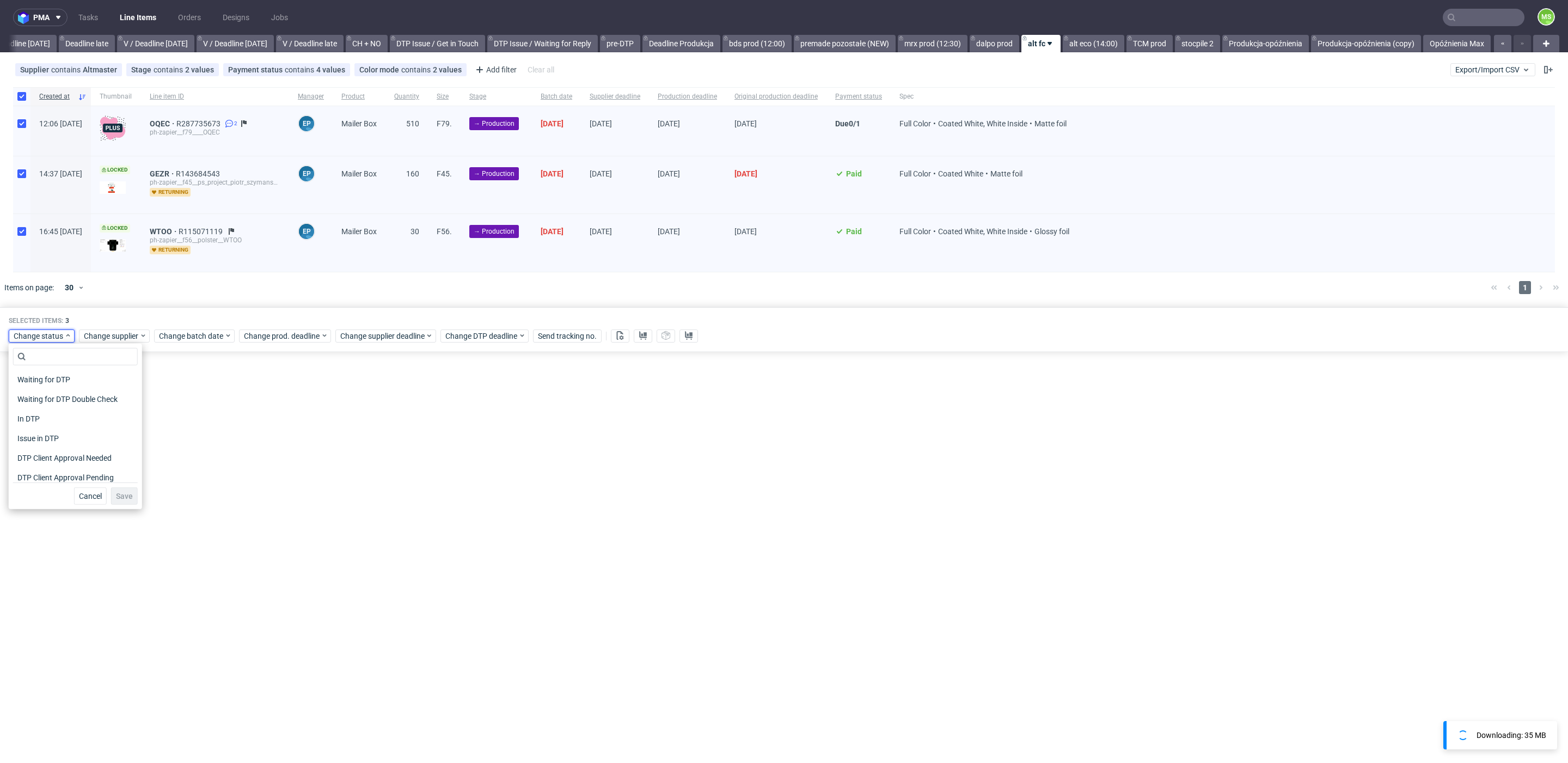
scroll to position [142, 0]
click at [65, 410] on span "Issue in Production" at bounding box center [50, 414] width 75 height 16
drag, startPoint x: 118, startPoint y: 491, endPoint x: 222, endPoint y: 220, distance: 290.3
click at [120, 492] on span "Save" at bounding box center [125, 496] width 17 height 8
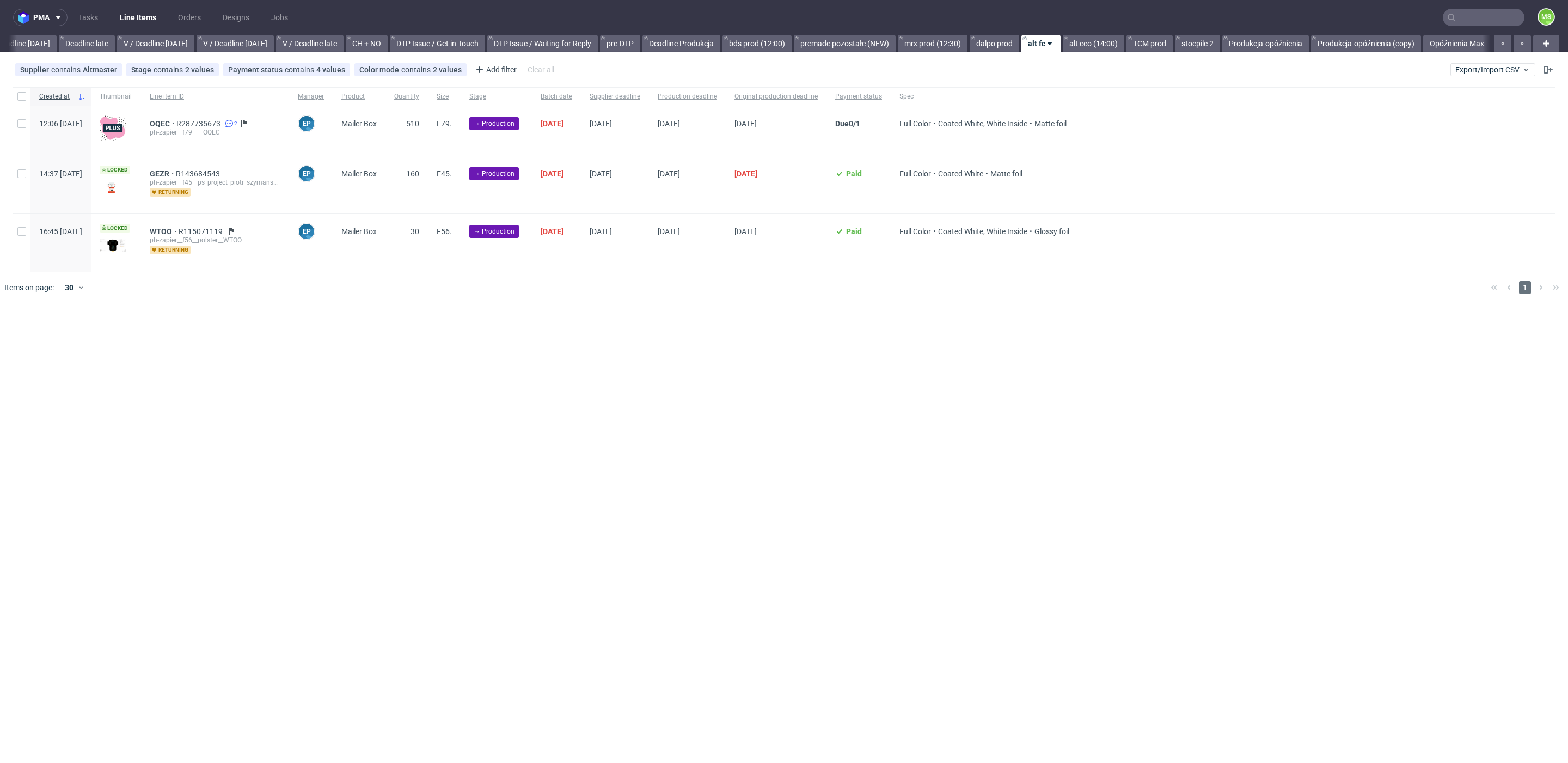
scroll to position [0, 1261]
click at [179, 229] on span "WTOO" at bounding box center [164, 231] width 29 height 9
click at [27, 96] on div at bounding box center [21, 96] width 18 height 18
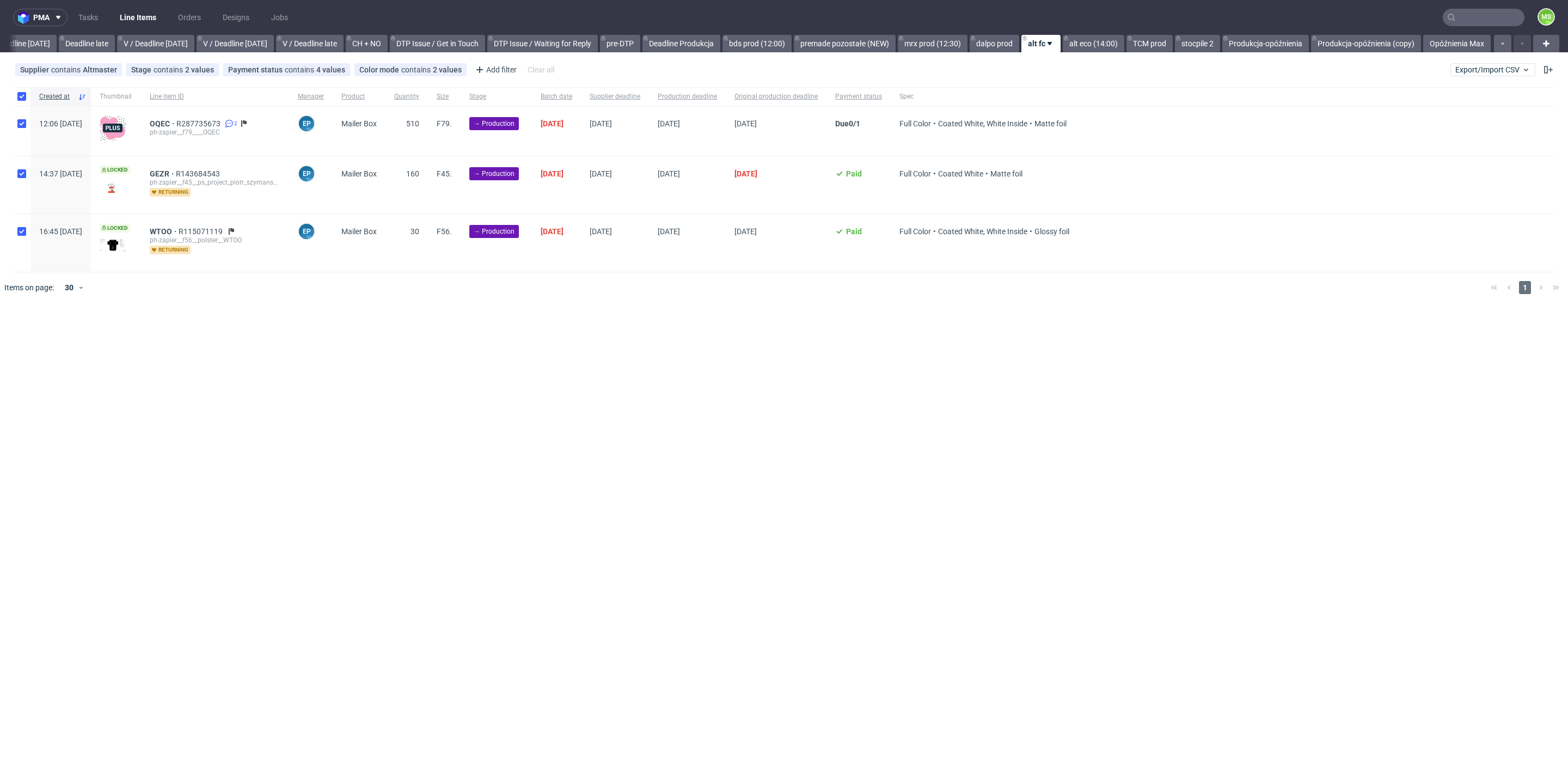
checkbox input "true"
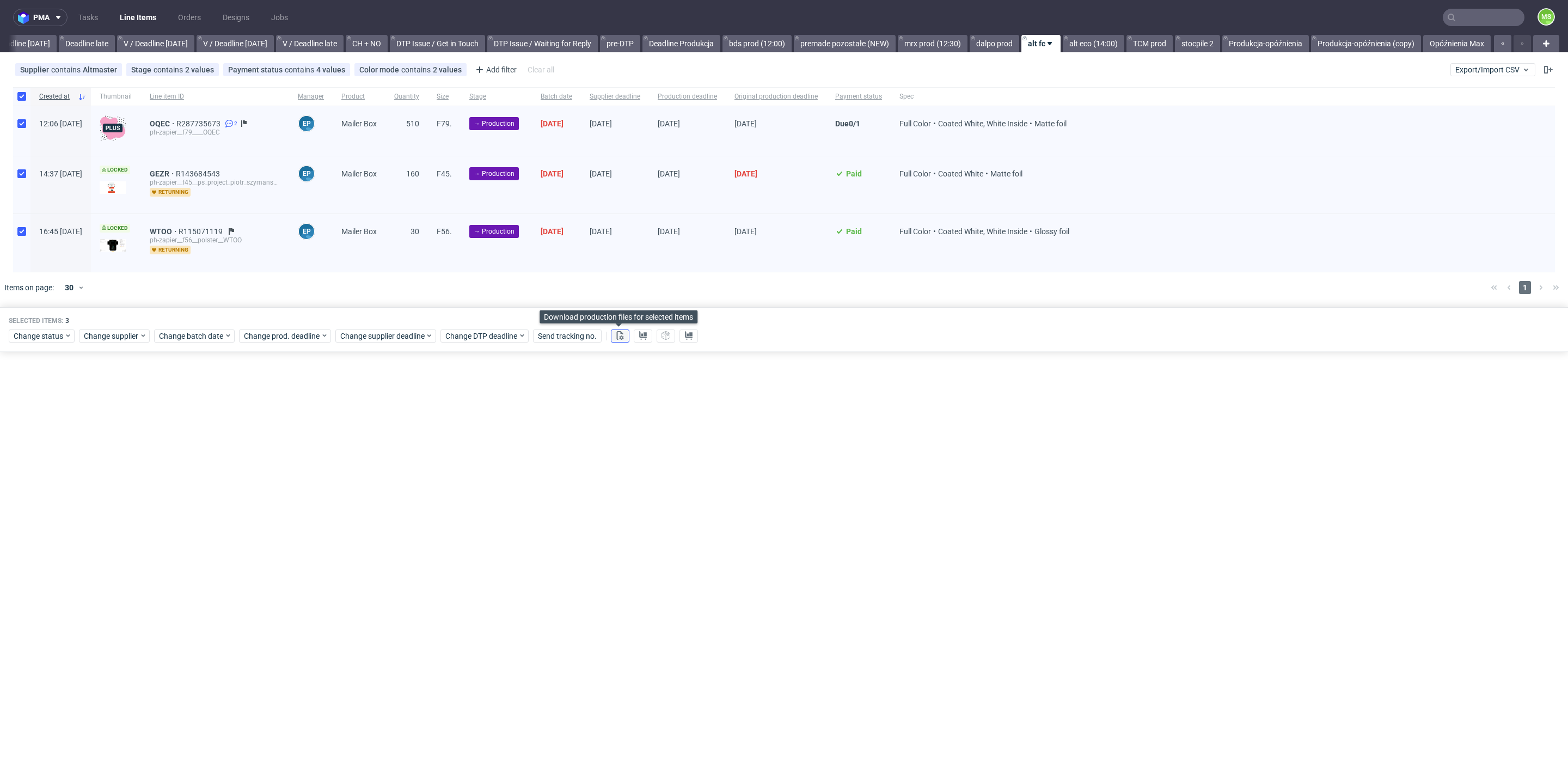
click at [618, 332] on icon at bounding box center [620, 335] width 9 height 9
click at [1526, 698] on div "pma Tasks Line Items Orders Designs Jobs MS All DTP Late Shipped Shipments DTP …" at bounding box center [784, 382] width 1568 height 763
click at [620, 335] on use at bounding box center [620, 335] width 7 height 9
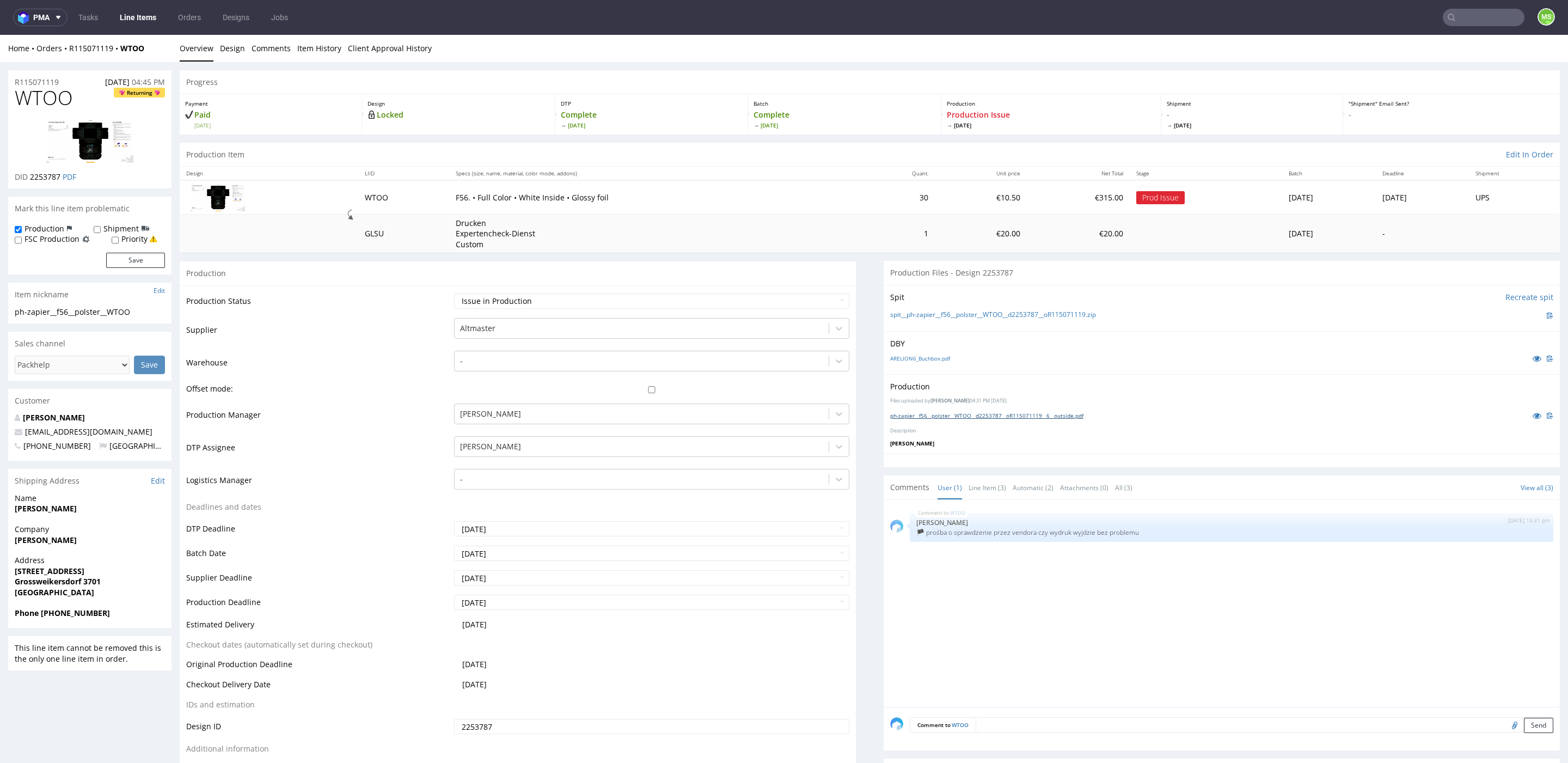
click at [958, 413] on link "ph-zapier__f56__polster__WTOO__d2253787__oR115071119__6__outside.pdf" at bounding box center [987, 416] width 194 height 8
click at [151, 14] on link "Line Items" at bounding box center [138, 17] width 50 height 18
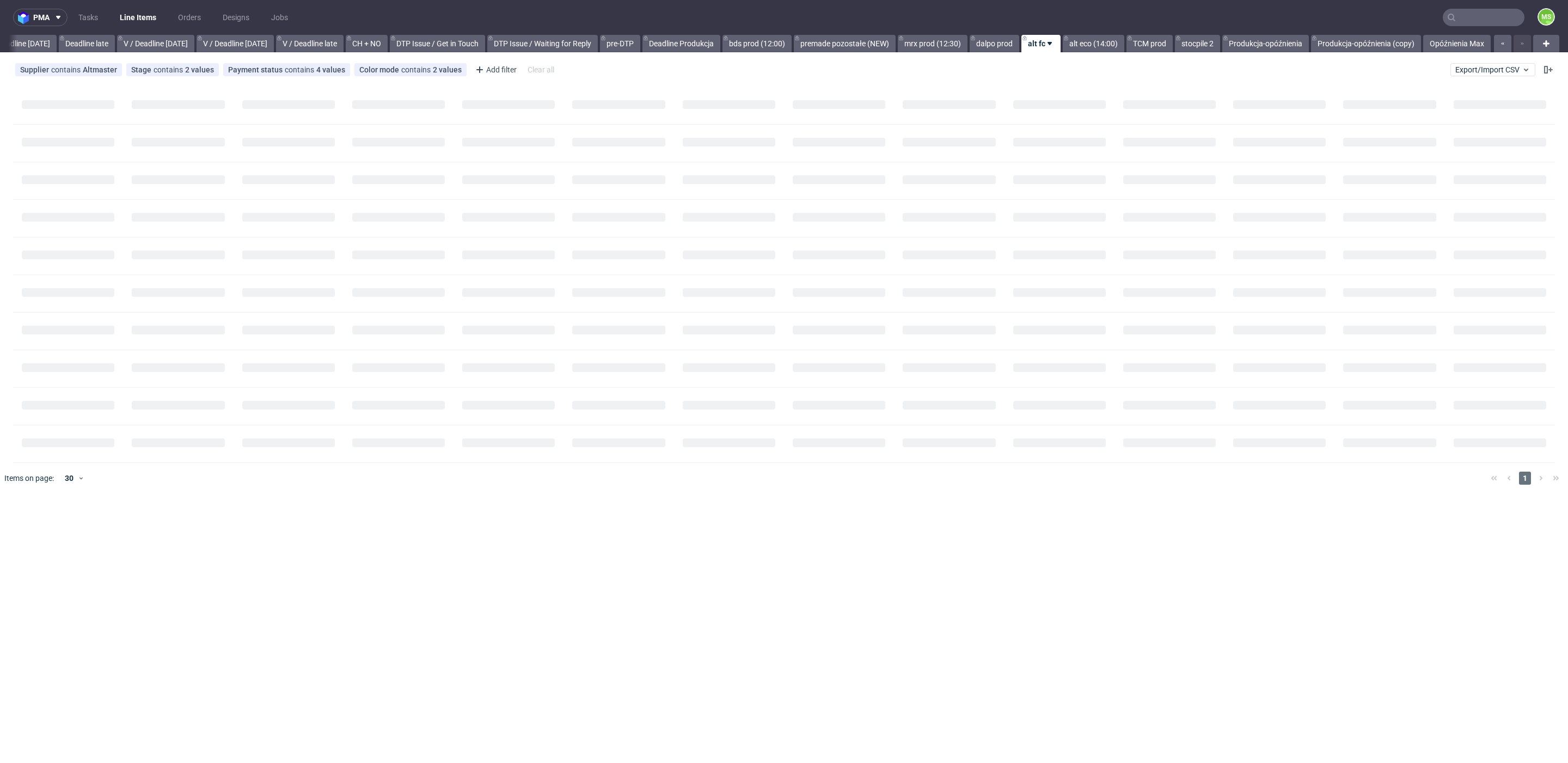
scroll to position [0, 1261]
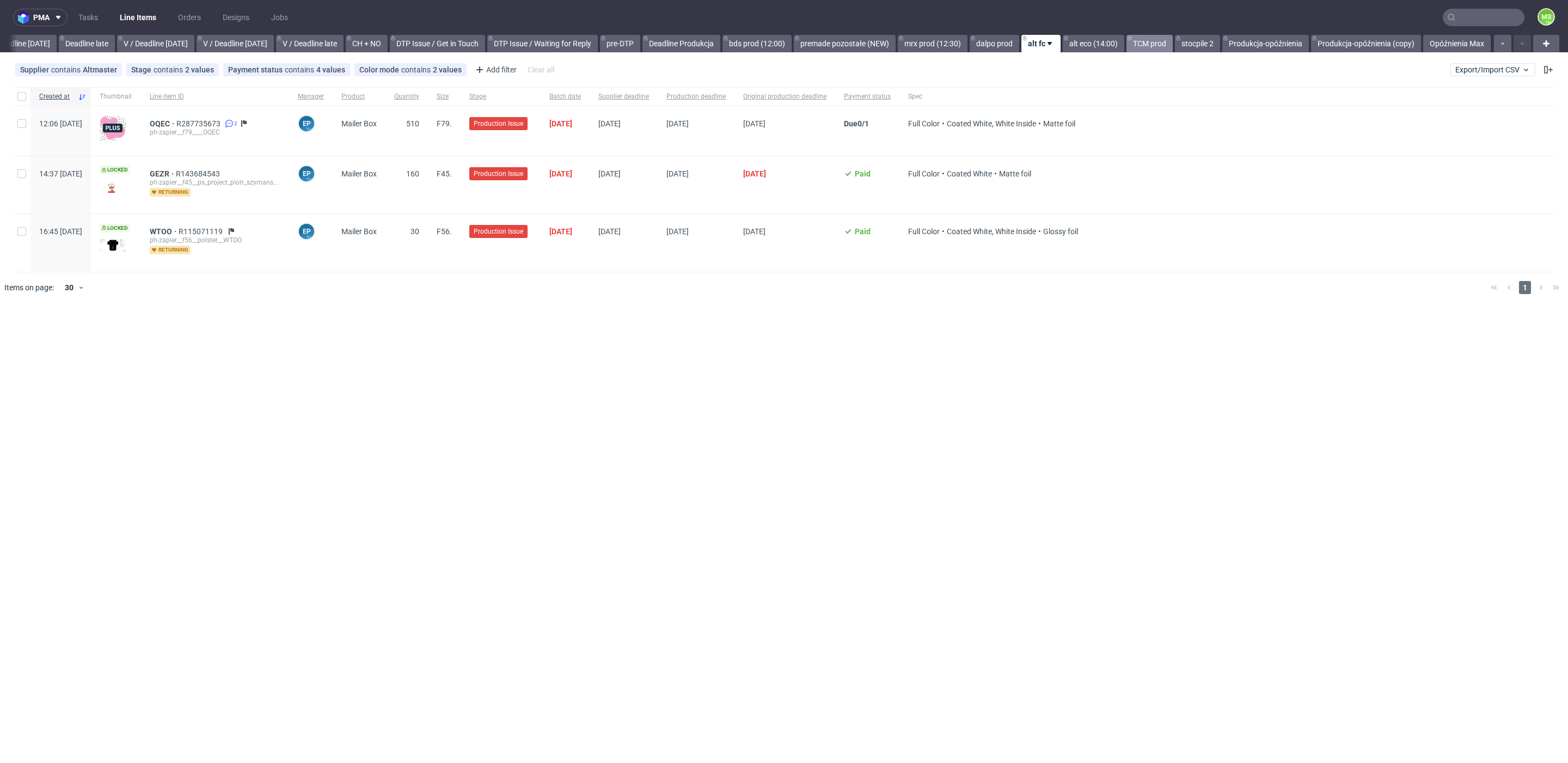
click at [1151, 47] on link "TCM prod" at bounding box center [1149, 43] width 46 height 18
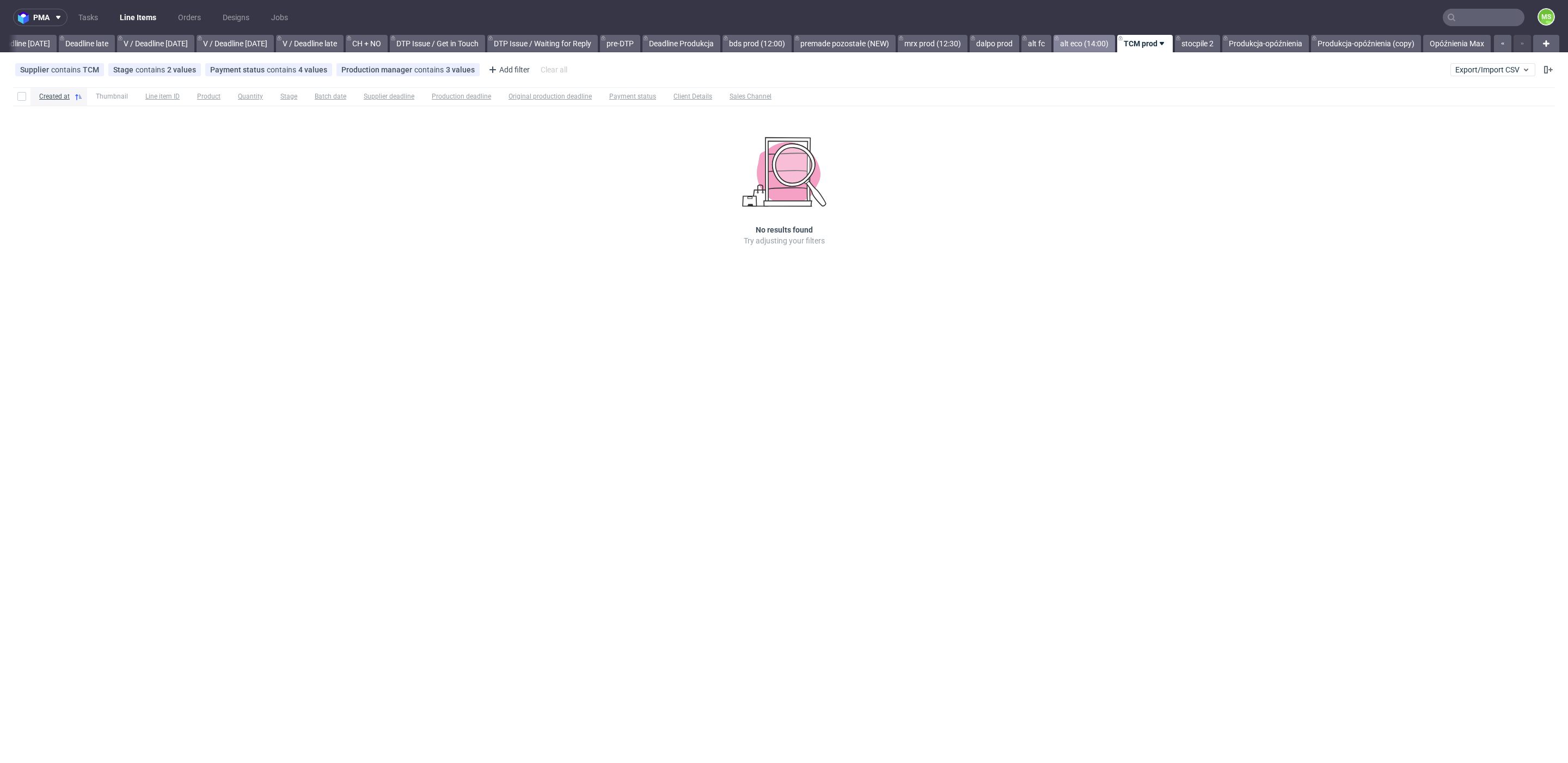
click at [1082, 45] on link "alt eco (14:00)" at bounding box center [1084, 43] width 62 height 18
click at [1150, 48] on link "TCM prod" at bounding box center [1149, 43] width 46 height 18
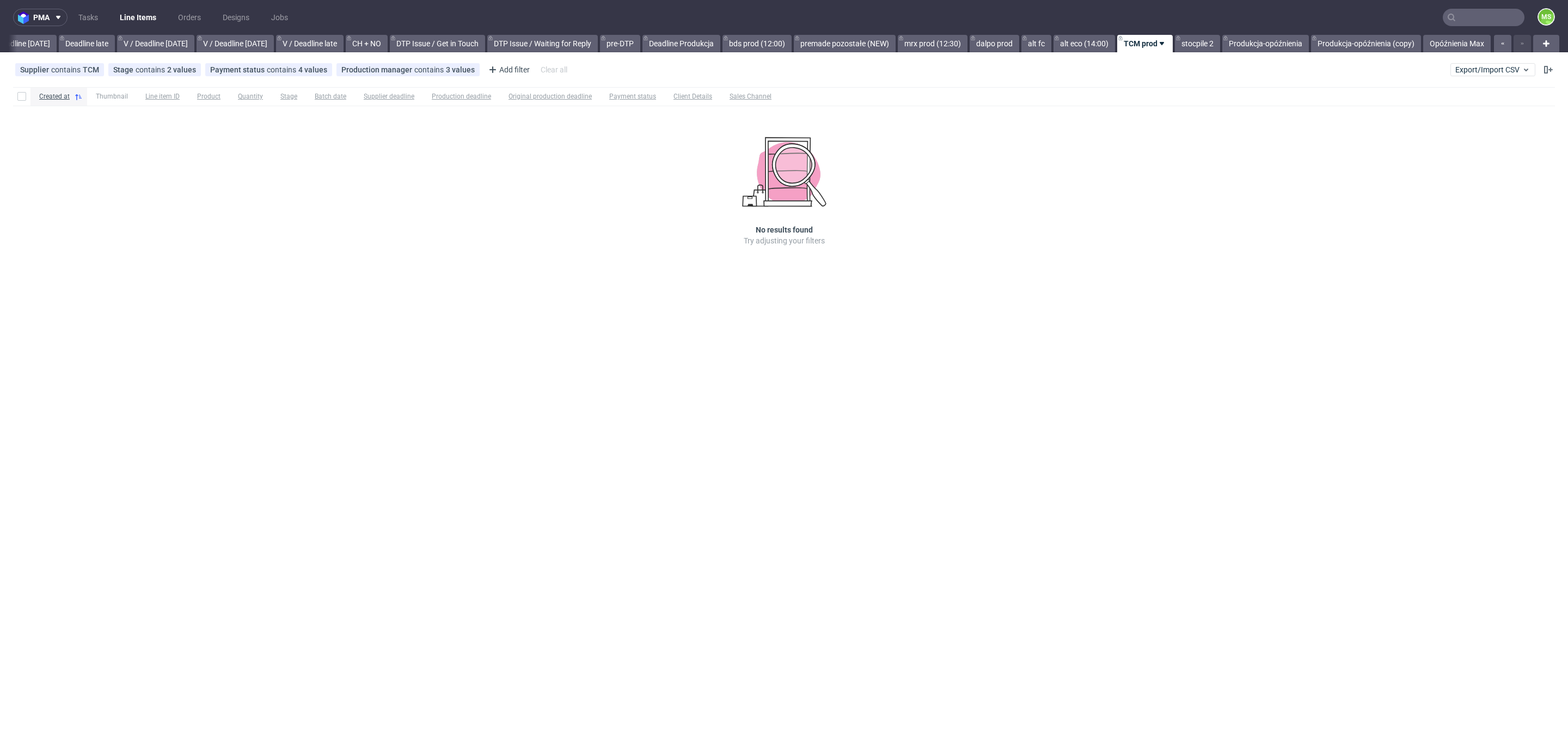
scroll to position [0, 1262]
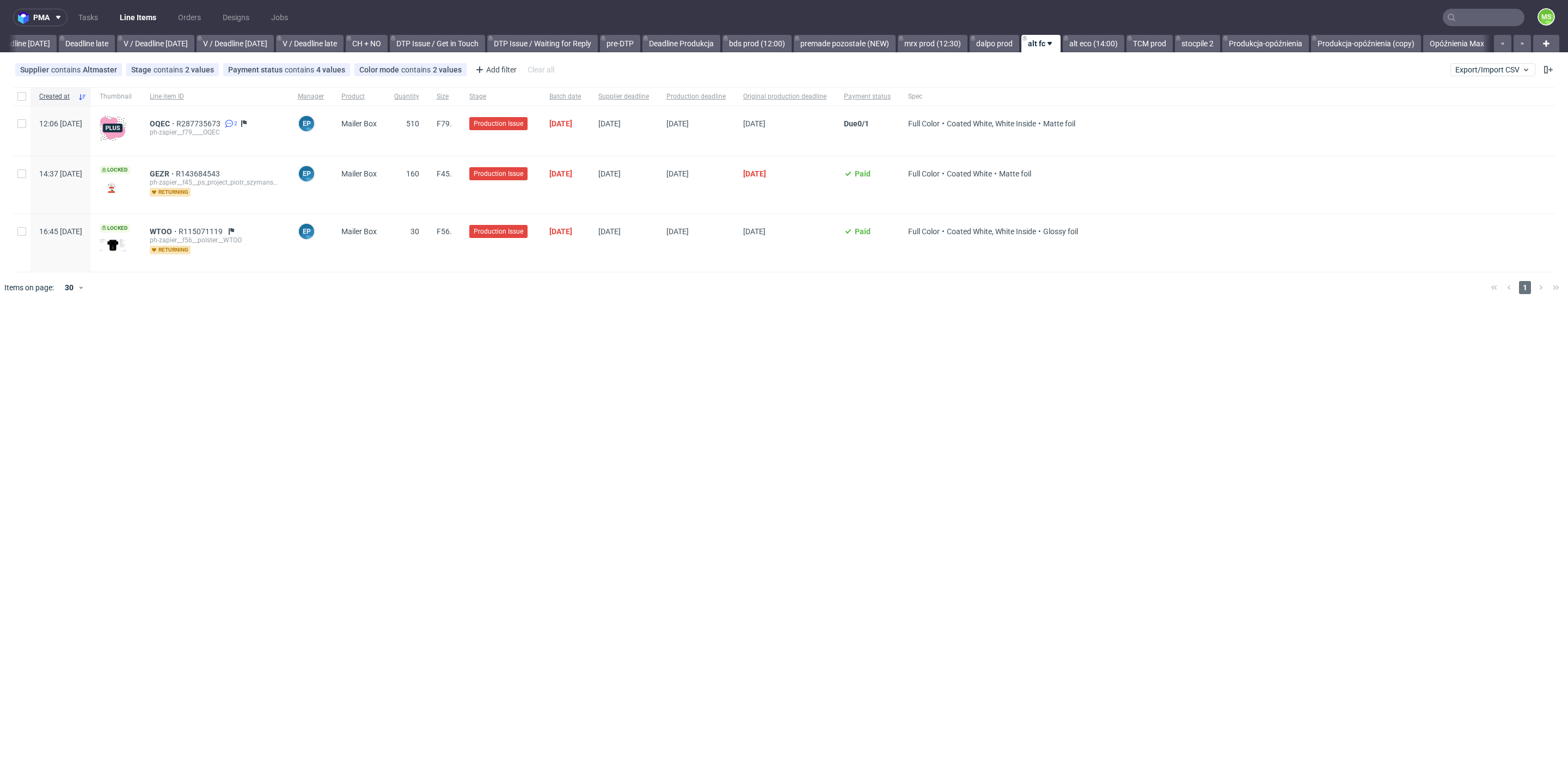
scroll to position [0, 1261]
click at [177, 123] on span "OQEC" at bounding box center [163, 123] width 27 height 9
click at [24, 97] on input "checkbox" at bounding box center [22, 96] width 9 height 9
checkbox input "true"
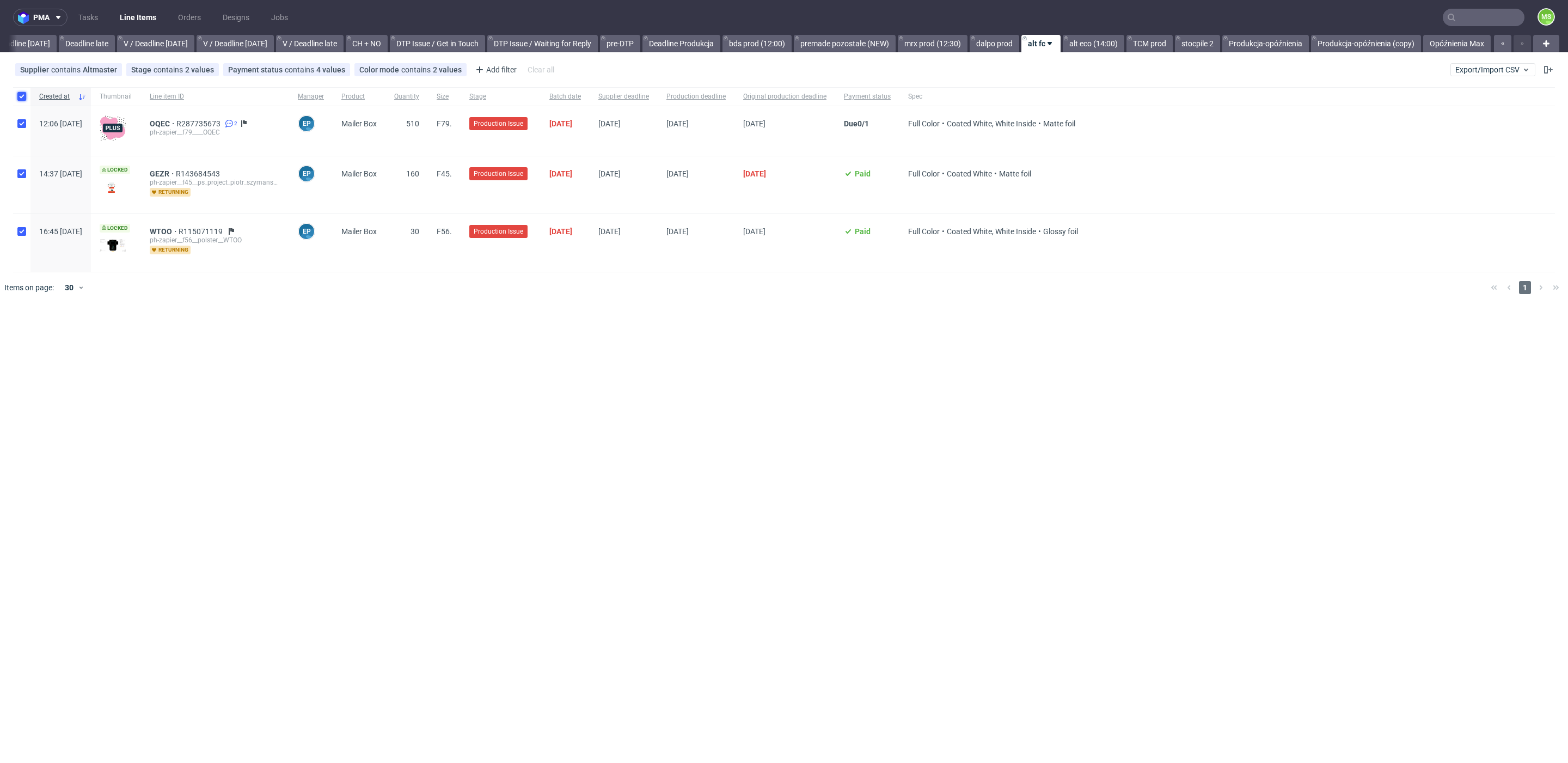
checkbox input "true"
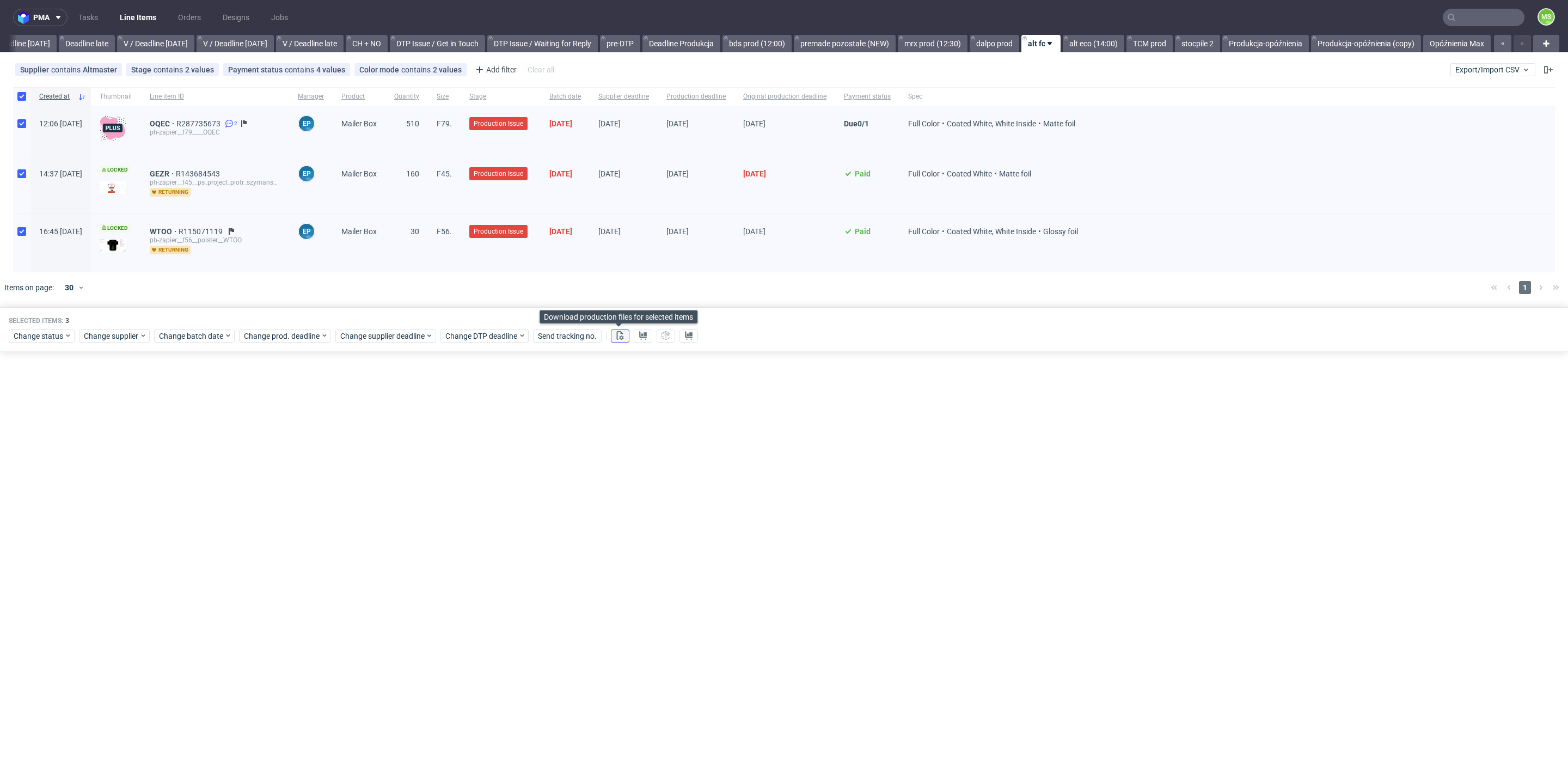
click at [620, 338] on use at bounding box center [620, 335] width 7 height 9
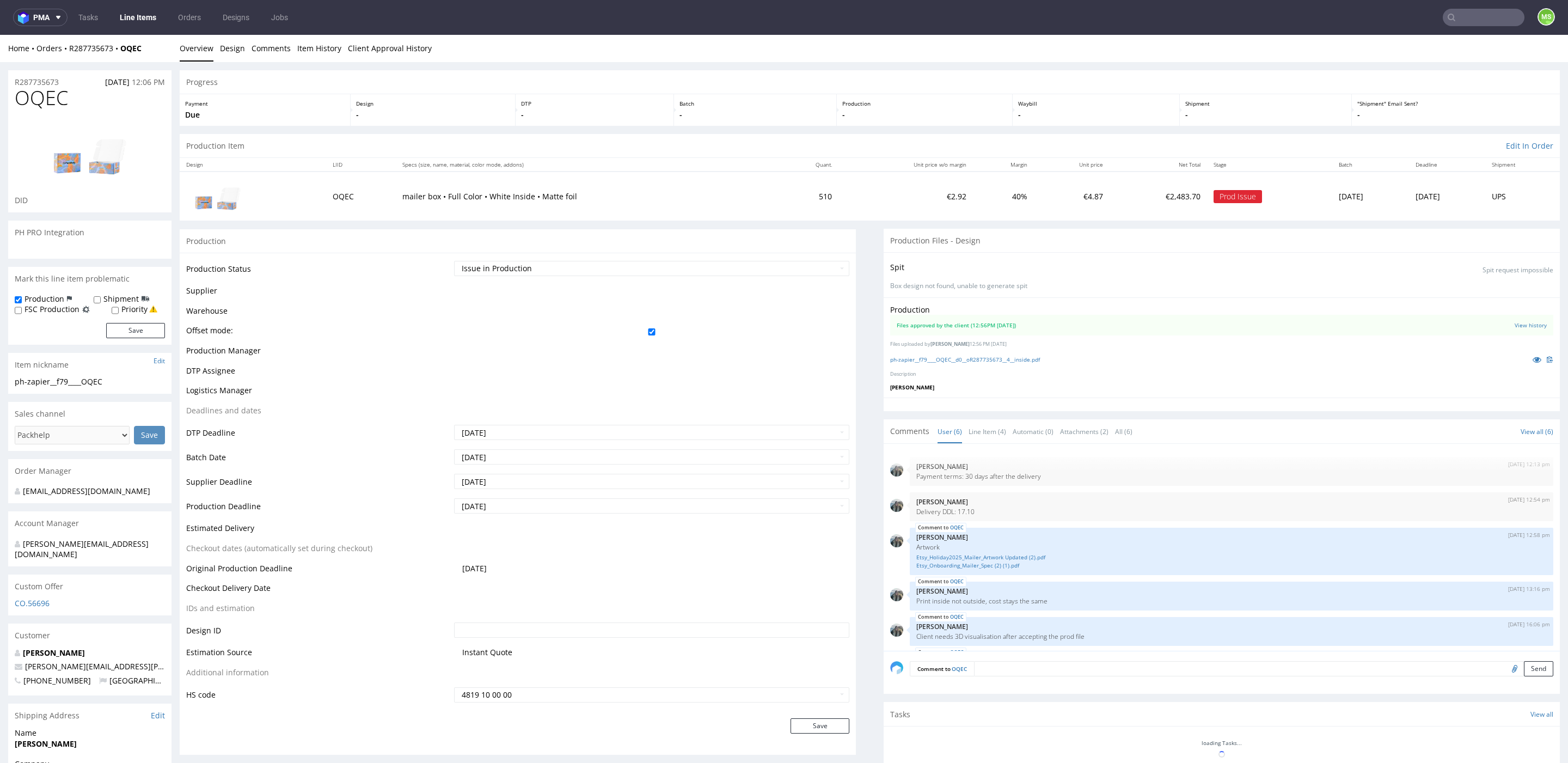
scroll to position [48, 0]
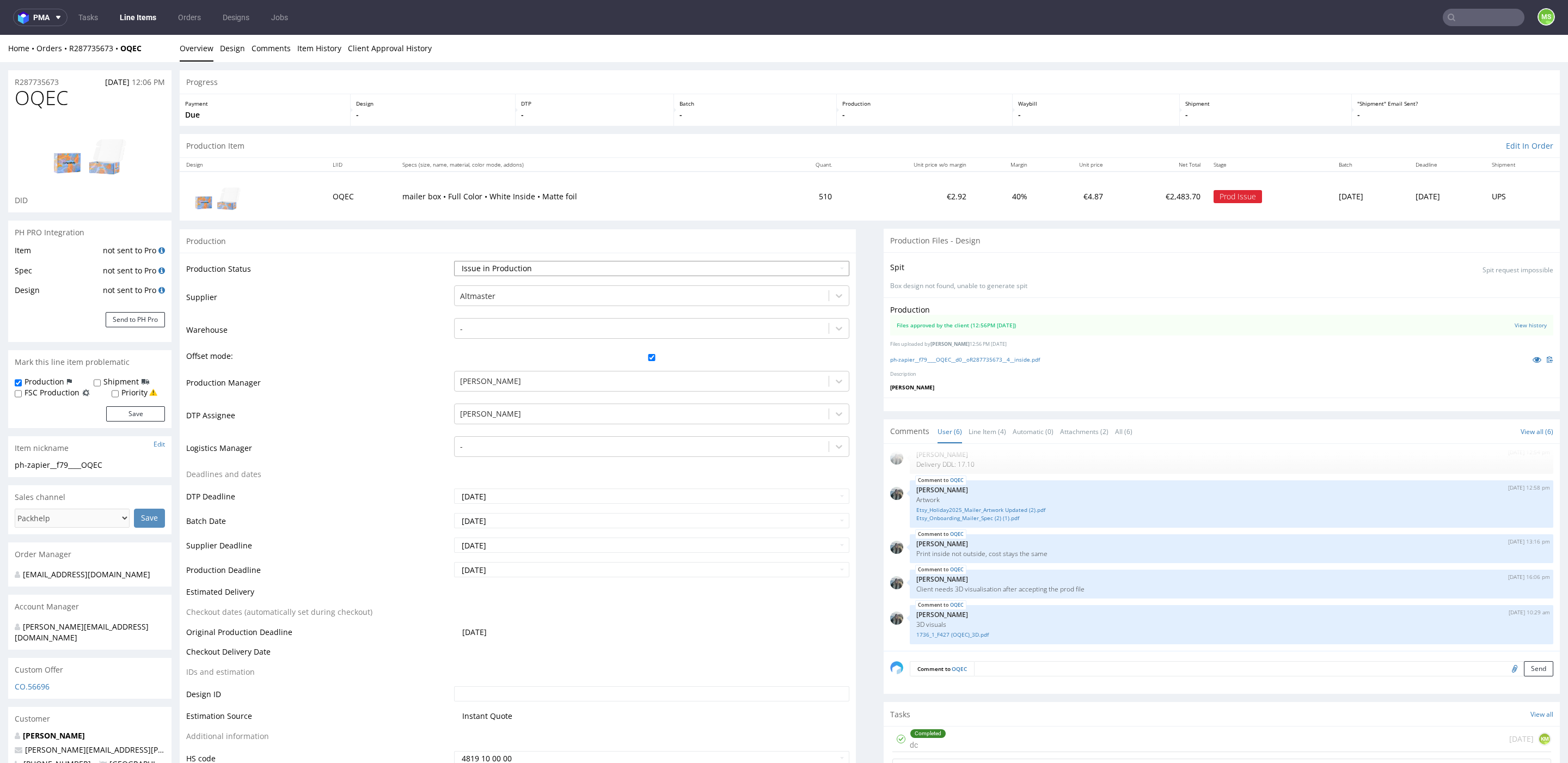
click at [522, 269] on select "Waiting for Artwork Waiting for Diecut Waiting for Mockup Waiting for DTP Waiti…" at bounding box center [651, 269] width 396 height 16
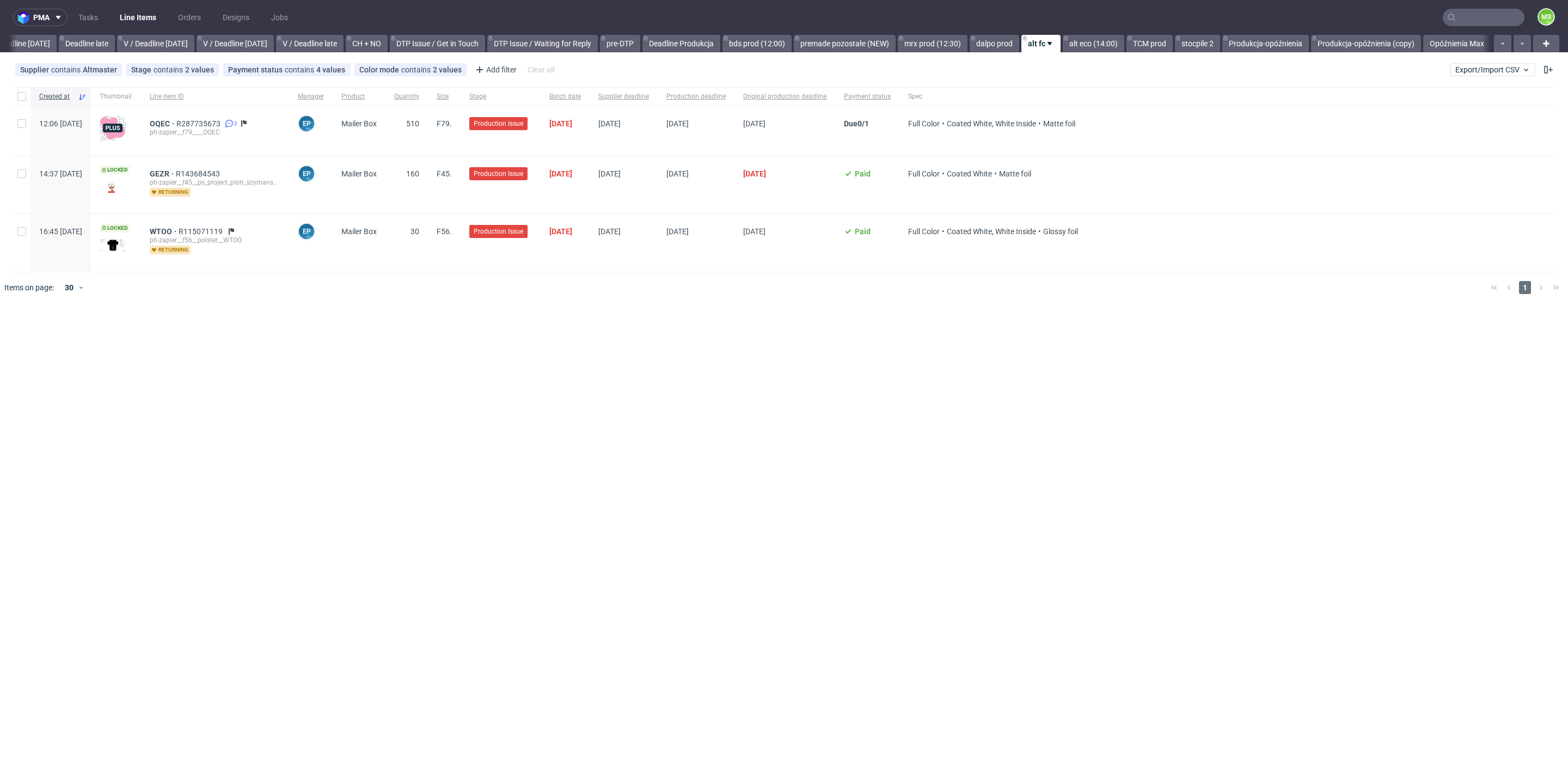
scroll to position [0, 1261]
click at [22, 97] on input "checkbox" at bounding box center [22, 96] width 9 height 9
checkbox input "true"
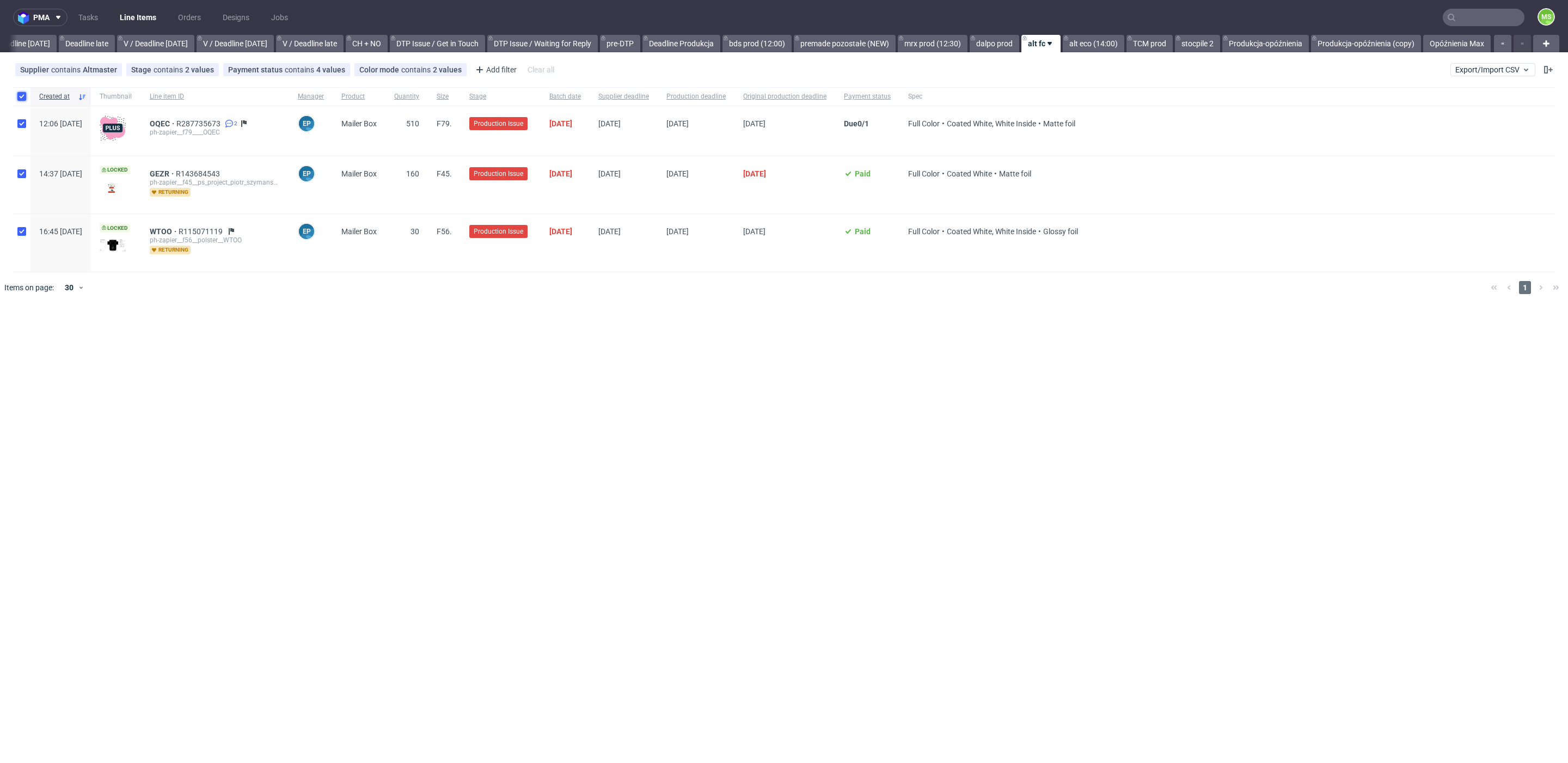
checkbox input "true"
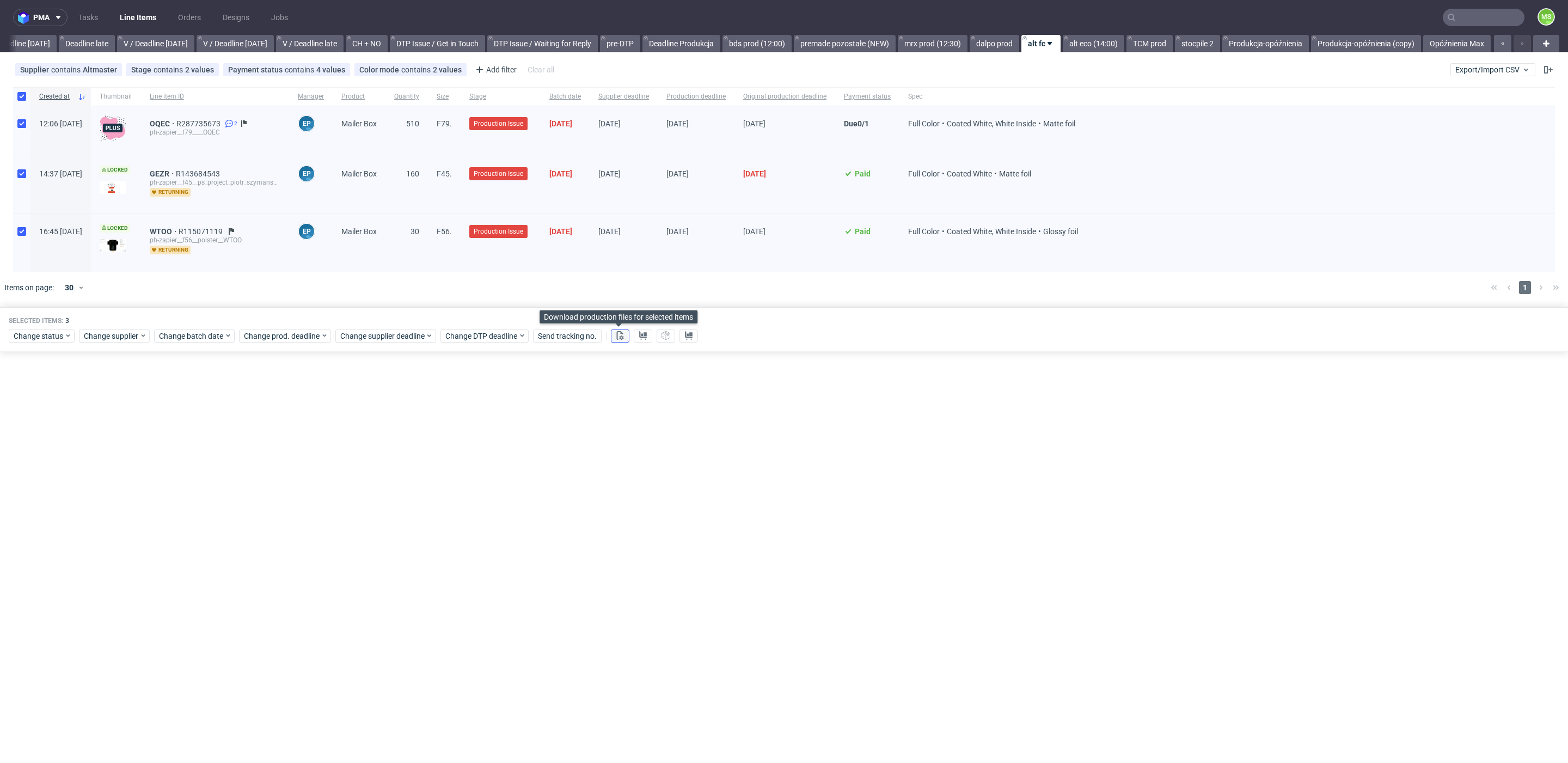
click at [620, 335] on icon at bounding box center [620, 335] width 9 height 9
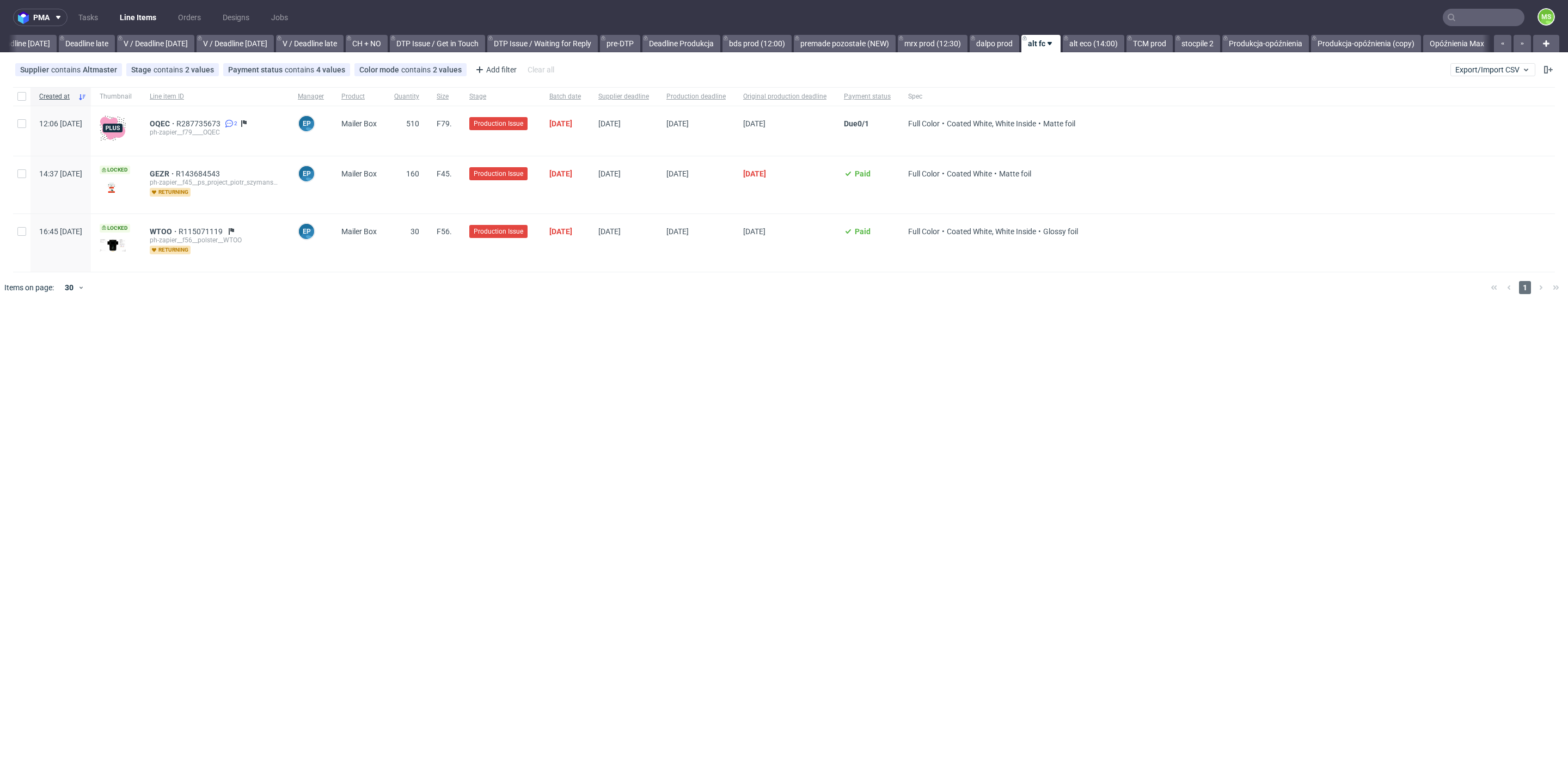
scroll to position [0, 1261]
drag, startPoint x: 23, startPoint y: 96, endPoint x: 89, endPoint y: 304, distance: 218.2
click at [23, 96] on input "checkbox" at bounding box center [22, 96] width 9 height 9
checkbox input "true"
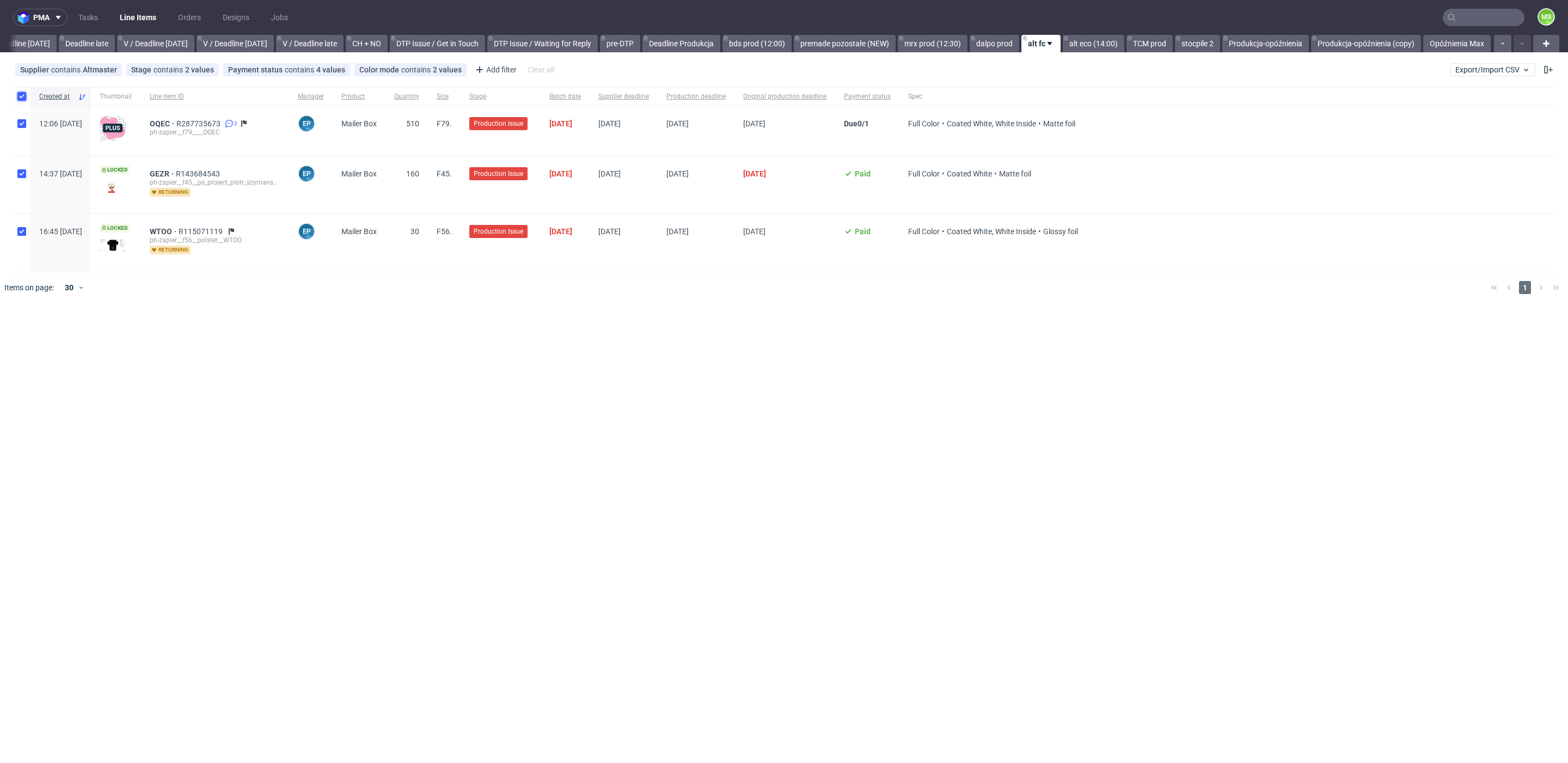
checkbox input "true"
click at [65, 331] on icon at bounding box center [68, 335] width 8 height 9
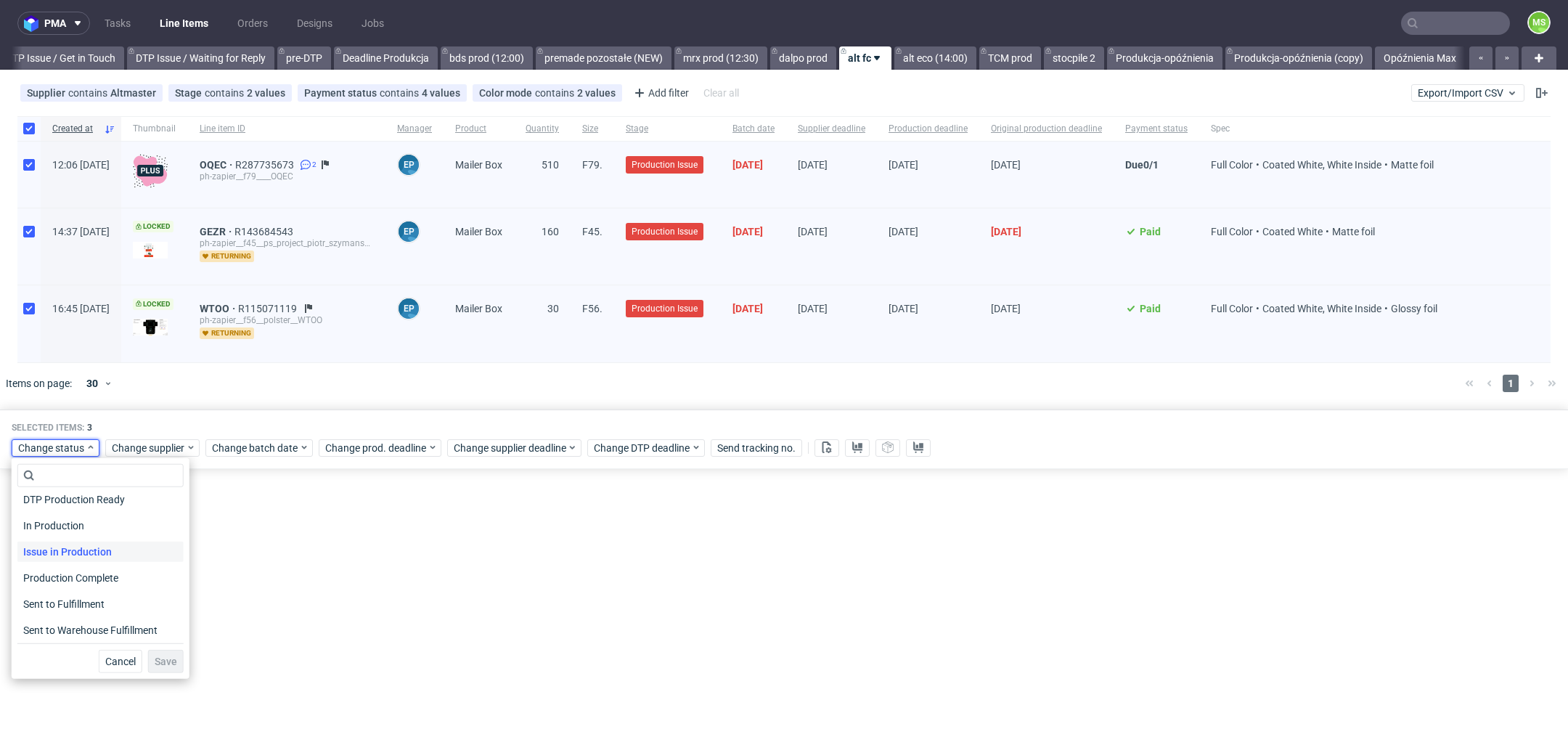
scroll to position [0, 2204]
click at [701, 675] on div "pma Tasks Line Items Orders Designs Jobs MS All DTP Late Shipped Shipments DTP …" at bounding box center [784, 372] width 1568 height 745
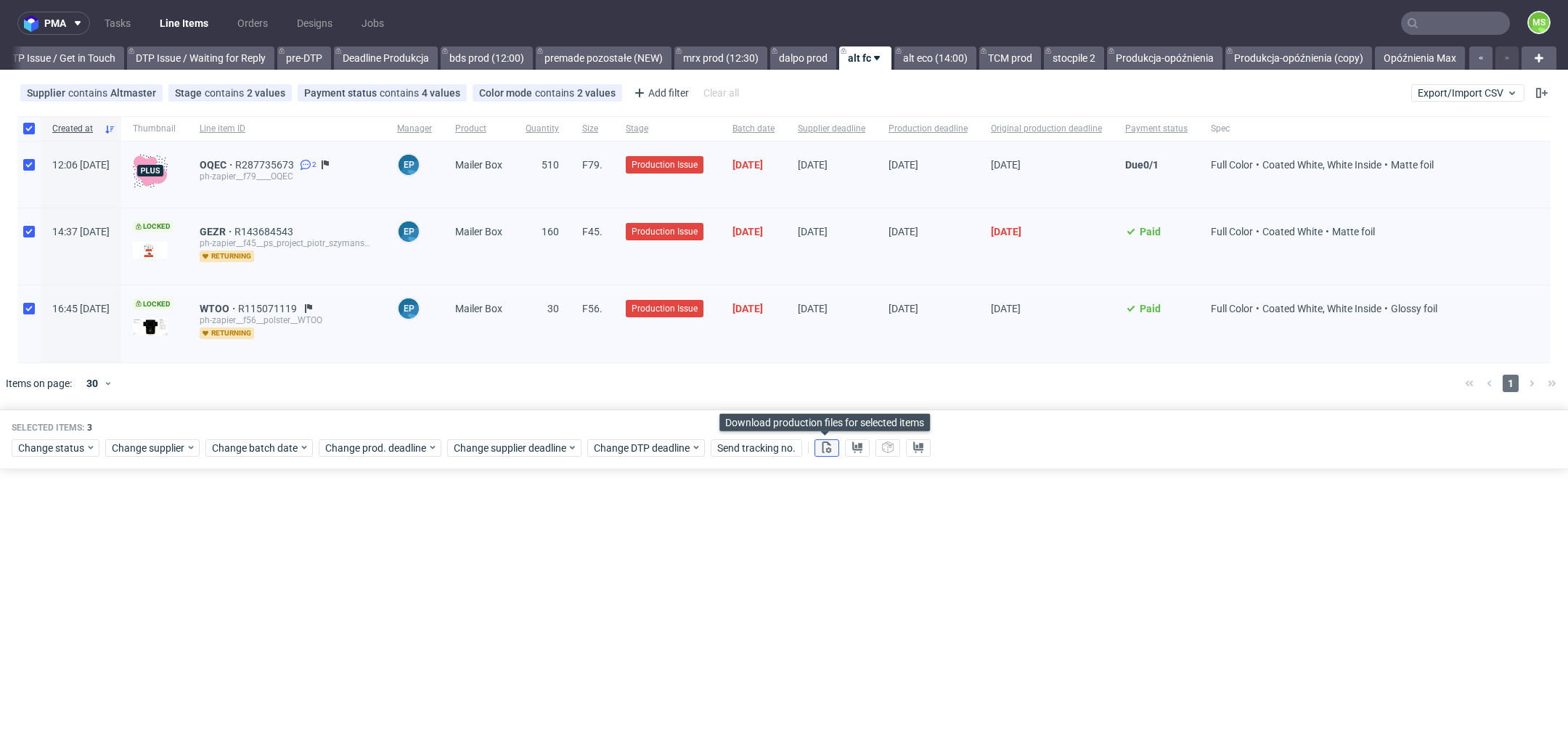
click at [834, 448] on button at bounding box center [827, 448] width 25 height 17
click at [1490, 729] on div "pma Tasks Line Items Orders Designs Jobs MS All DTP Late Shipped Shipments DTP …" at bounding box center [784, 372] width 1568 height 745
click at [1509, 709] on div "Downloading: 66.4 MB" at bounding box center [1489, 708] width 102 height 21
click at [1509, 709] on div "Downloading: 66.5 MB" at bounding box center [1489, 708] width 102 height 21
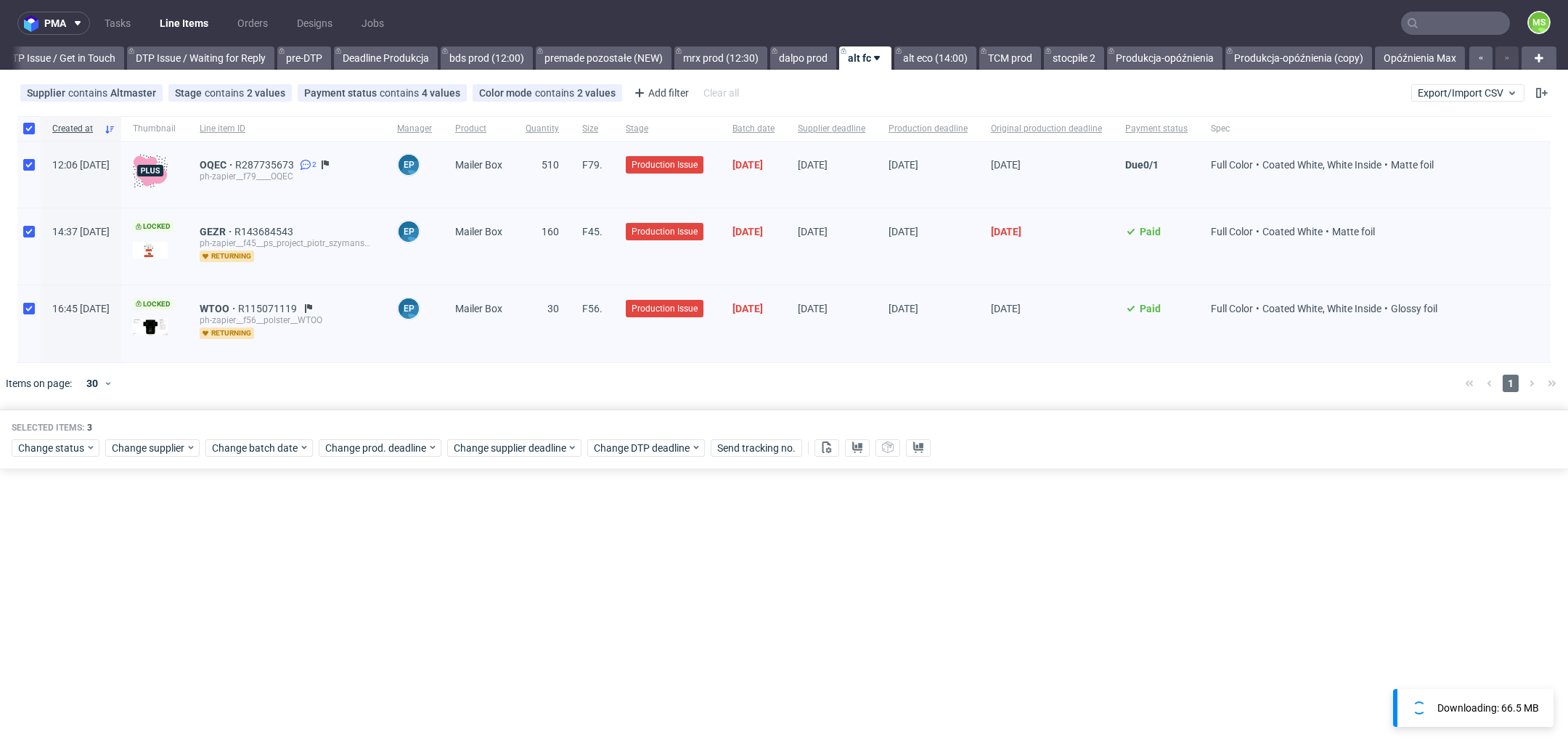
click at [1509, 709] on div "Downloading: 66.5 MB" at bounding box center [1489, 708] width 102 height 21
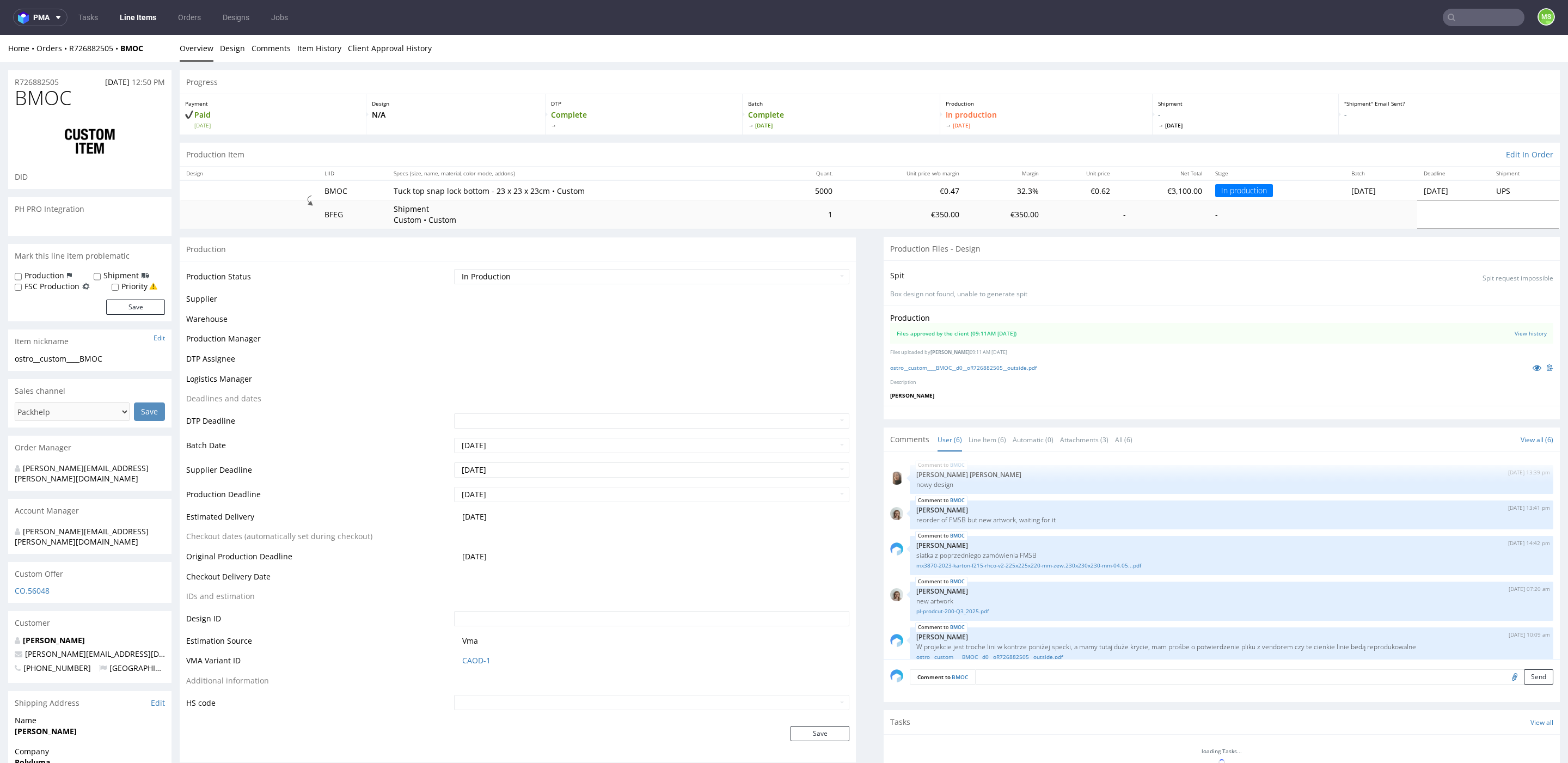
scroll to position [49, 0]
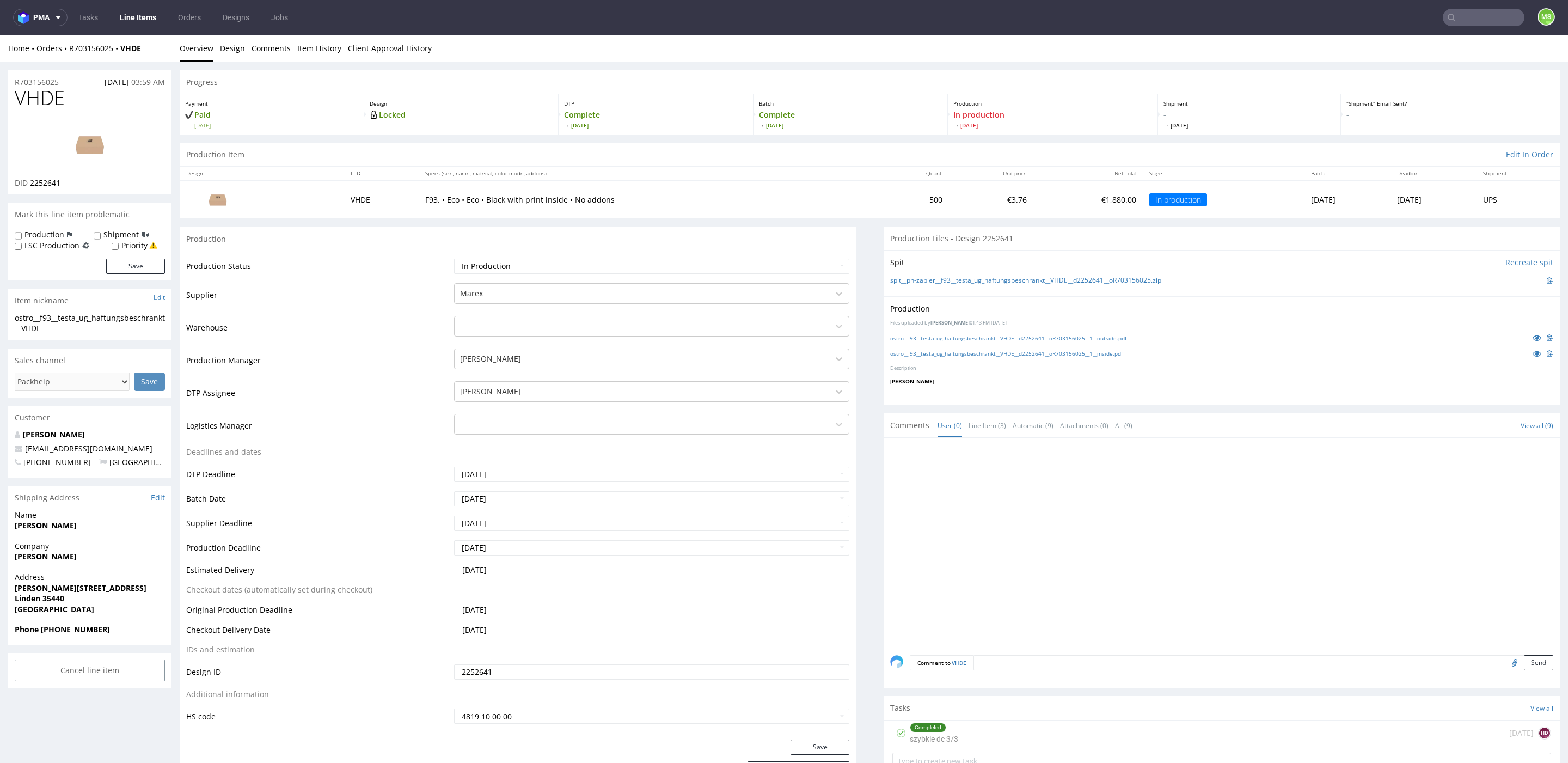
click at [1482, 24] on input "text" at bounding box center [1483, 17] width 82 height 18
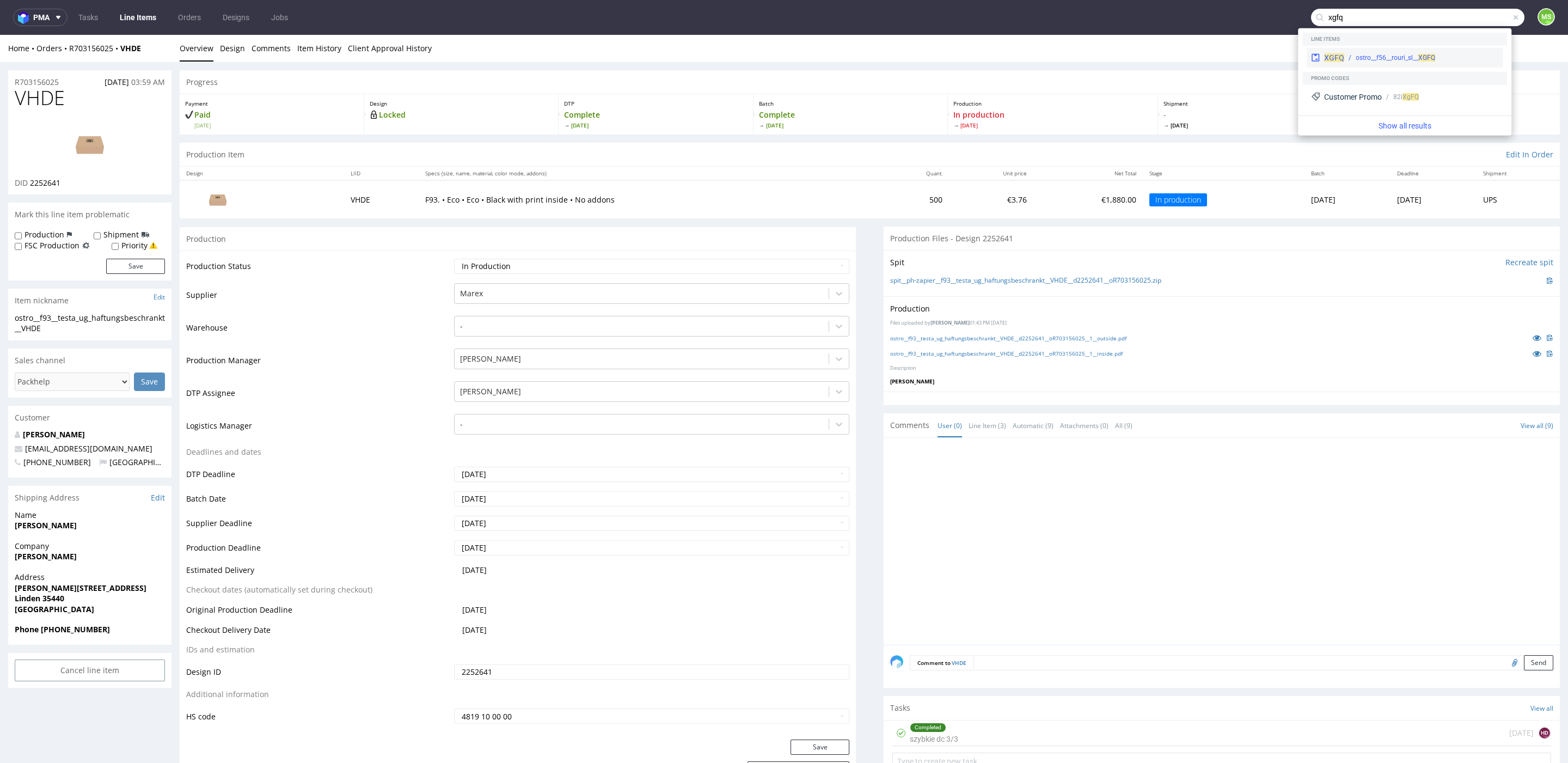
type input "xgfq"
click at [1338, 57] on span "XGFQ" at bounding box center [1334, 57] width 20 height 9
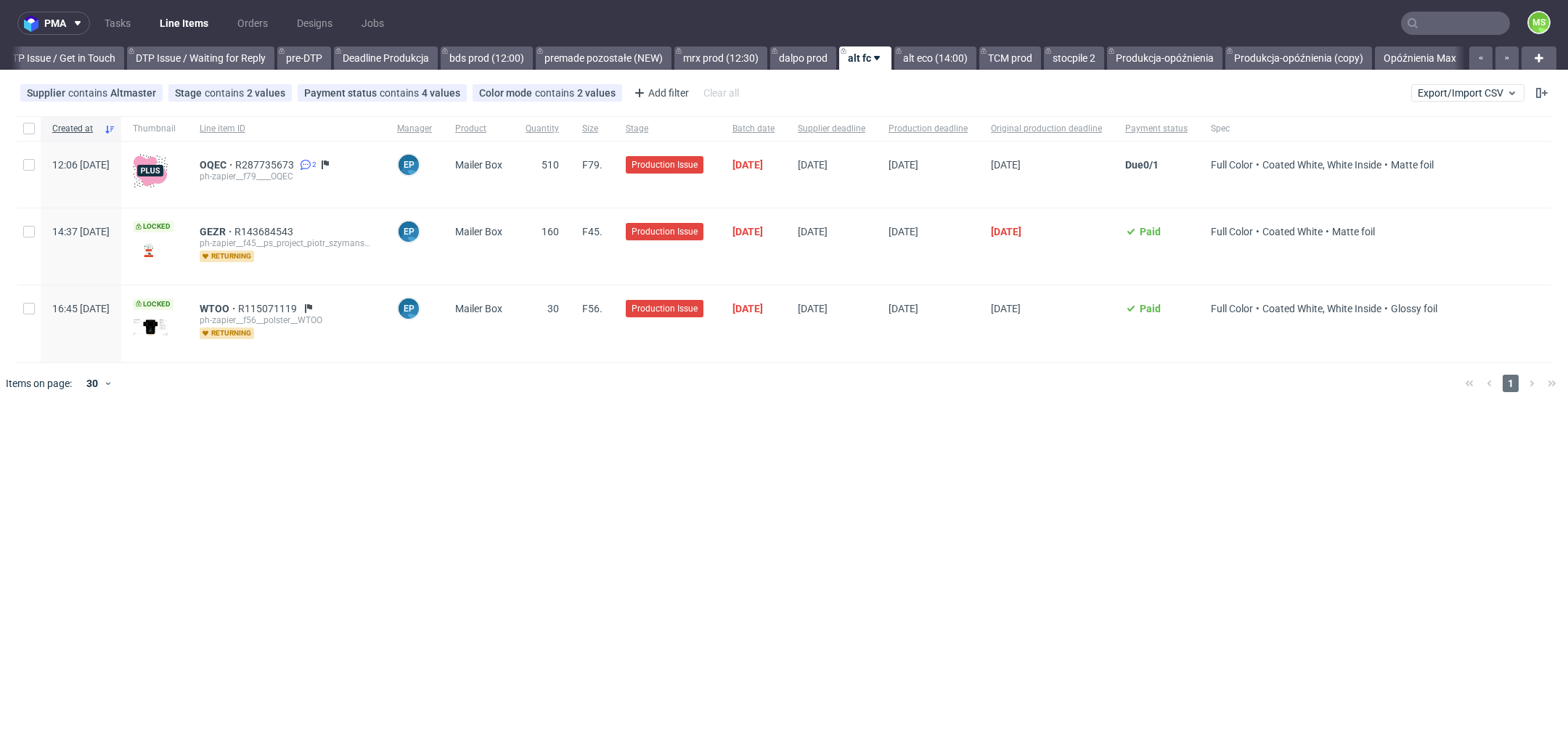
scroll to position [0, 2204]
click at [34, 123] on input "checkbox" at bounding box center [29, 129] width 11 height 11
checkbox input "true"
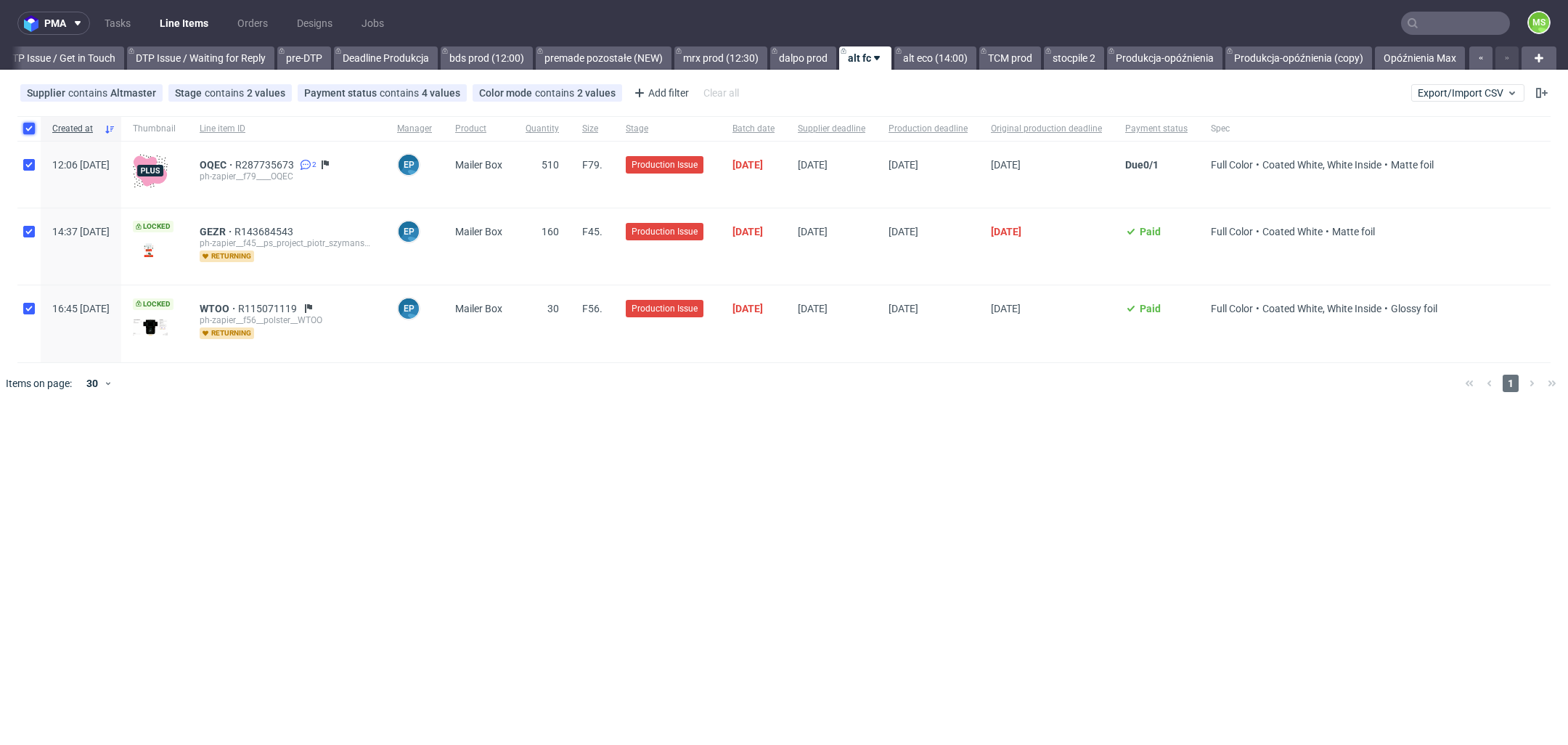
checkbox input "true"
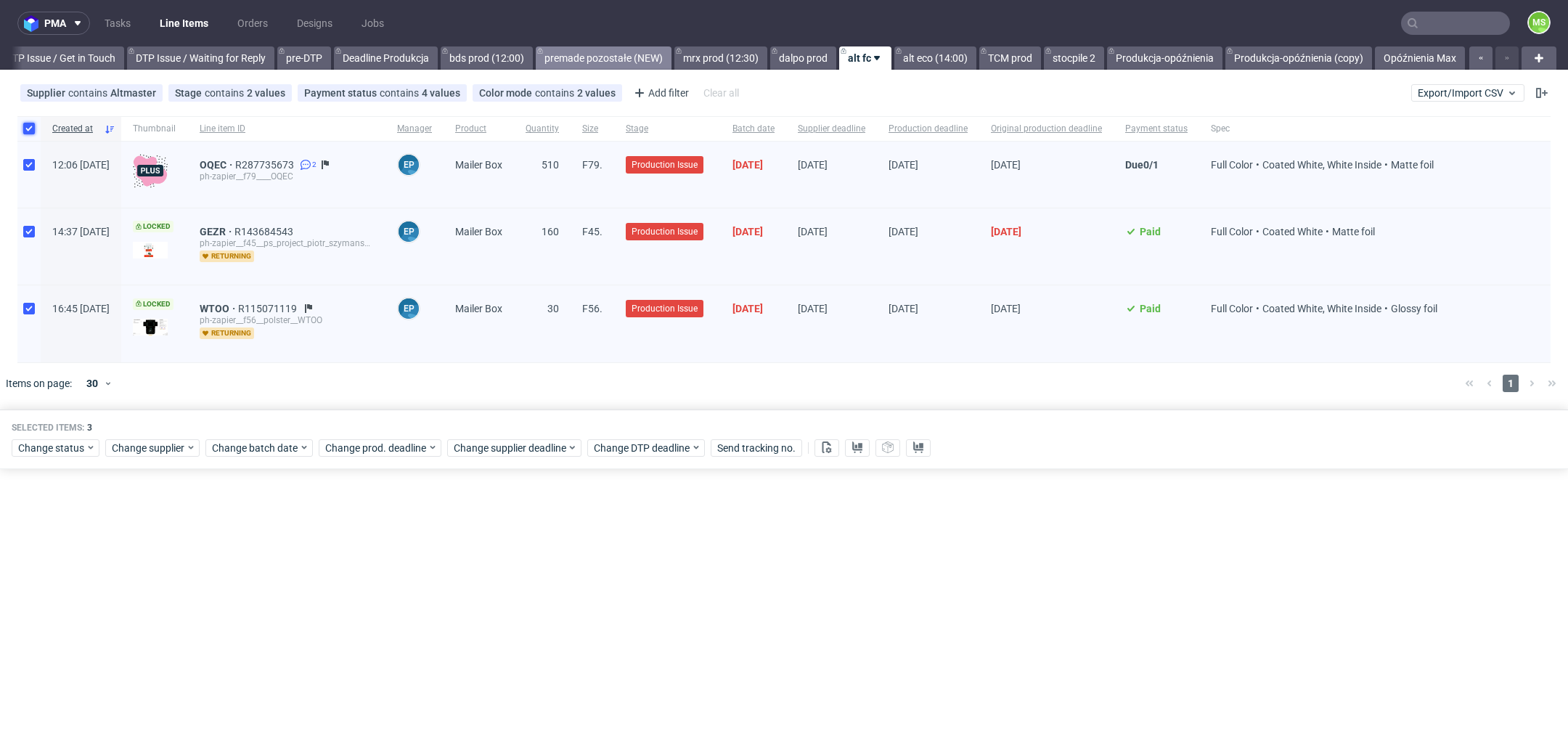
click at [607, 56] on link "premade pozostałe (NEW)" at bounding box center [604, 58] width 136 height 24
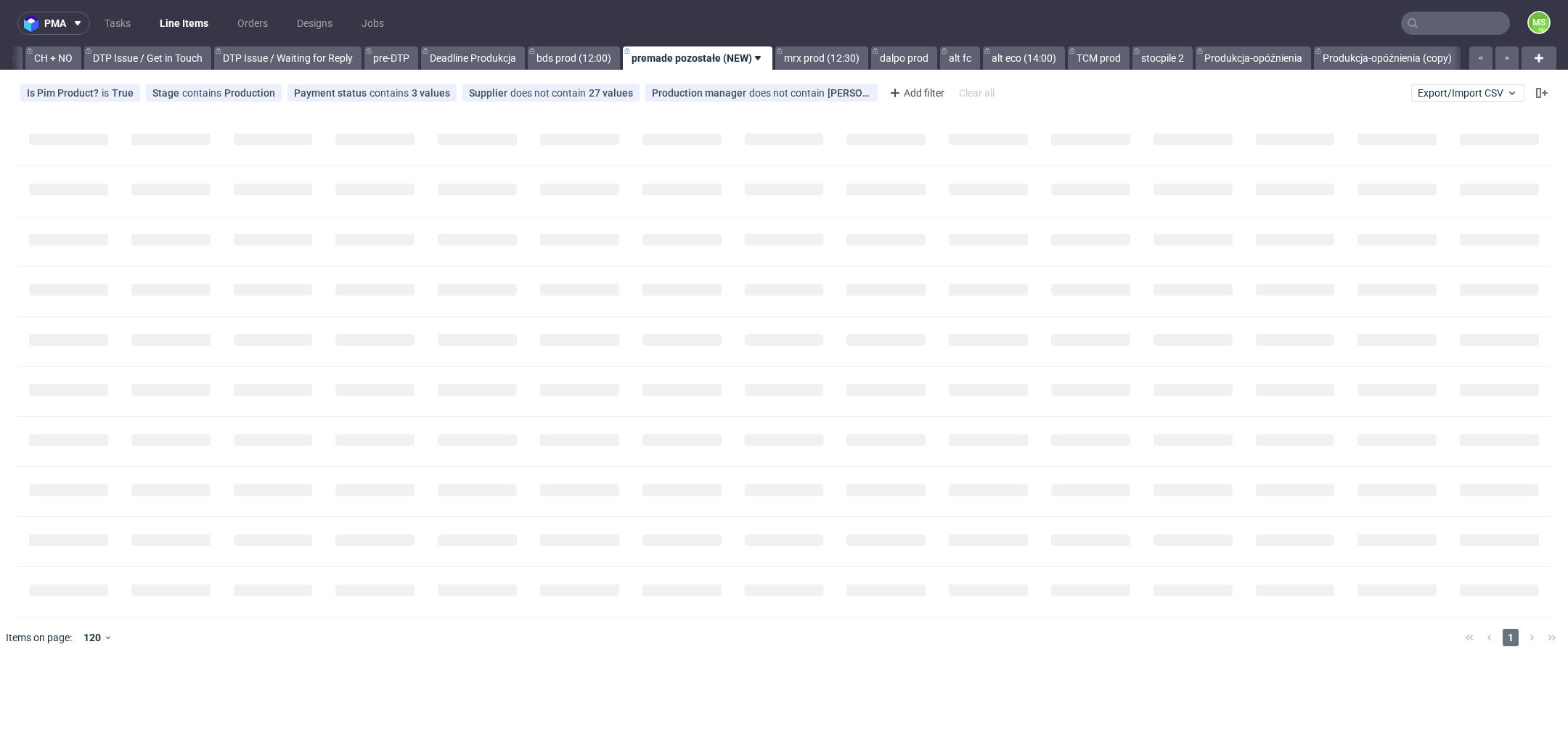
scroll to position [0, 2076]
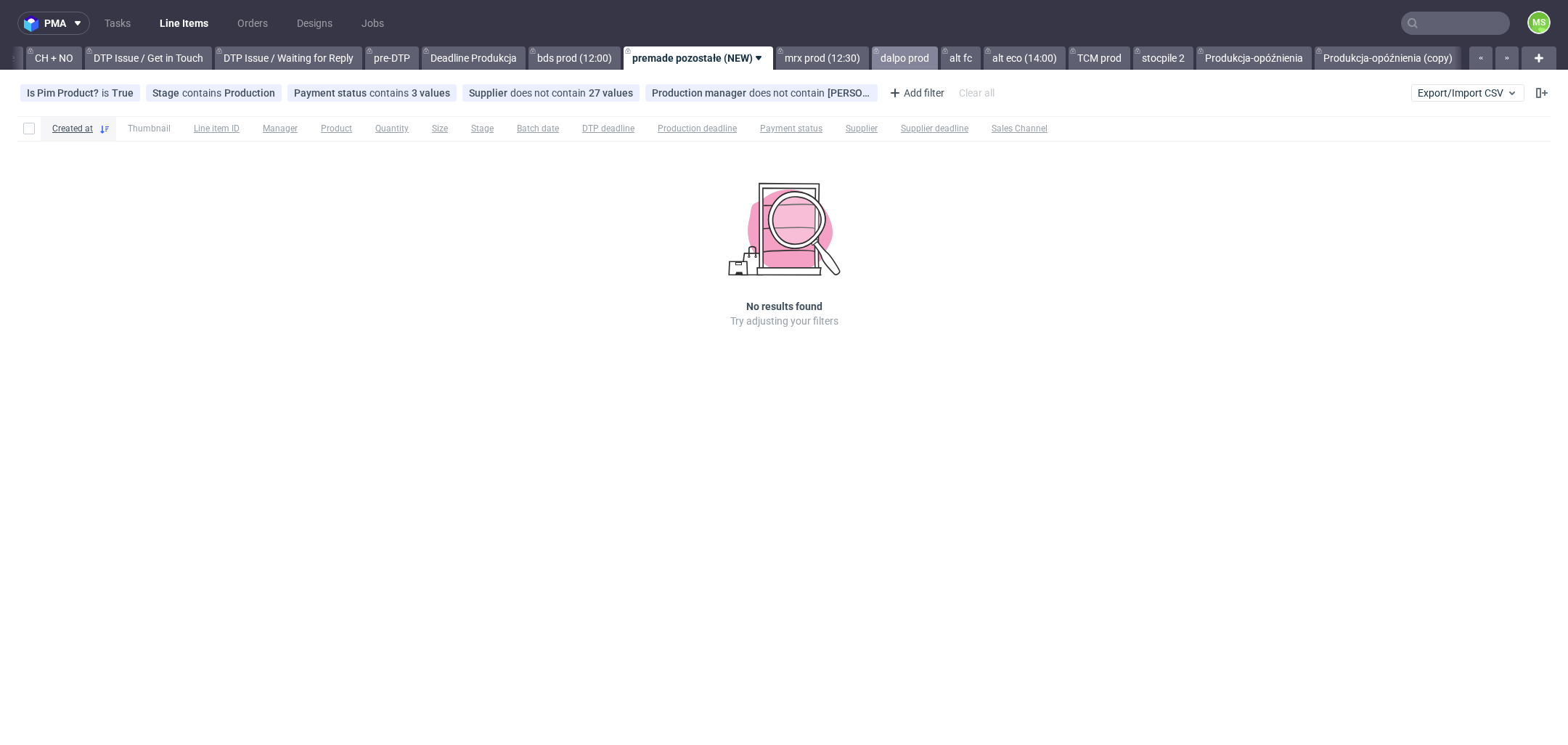
click at [931, 64] on link "dalpo prod" at bounding box center [905, 58] width 66 height 24
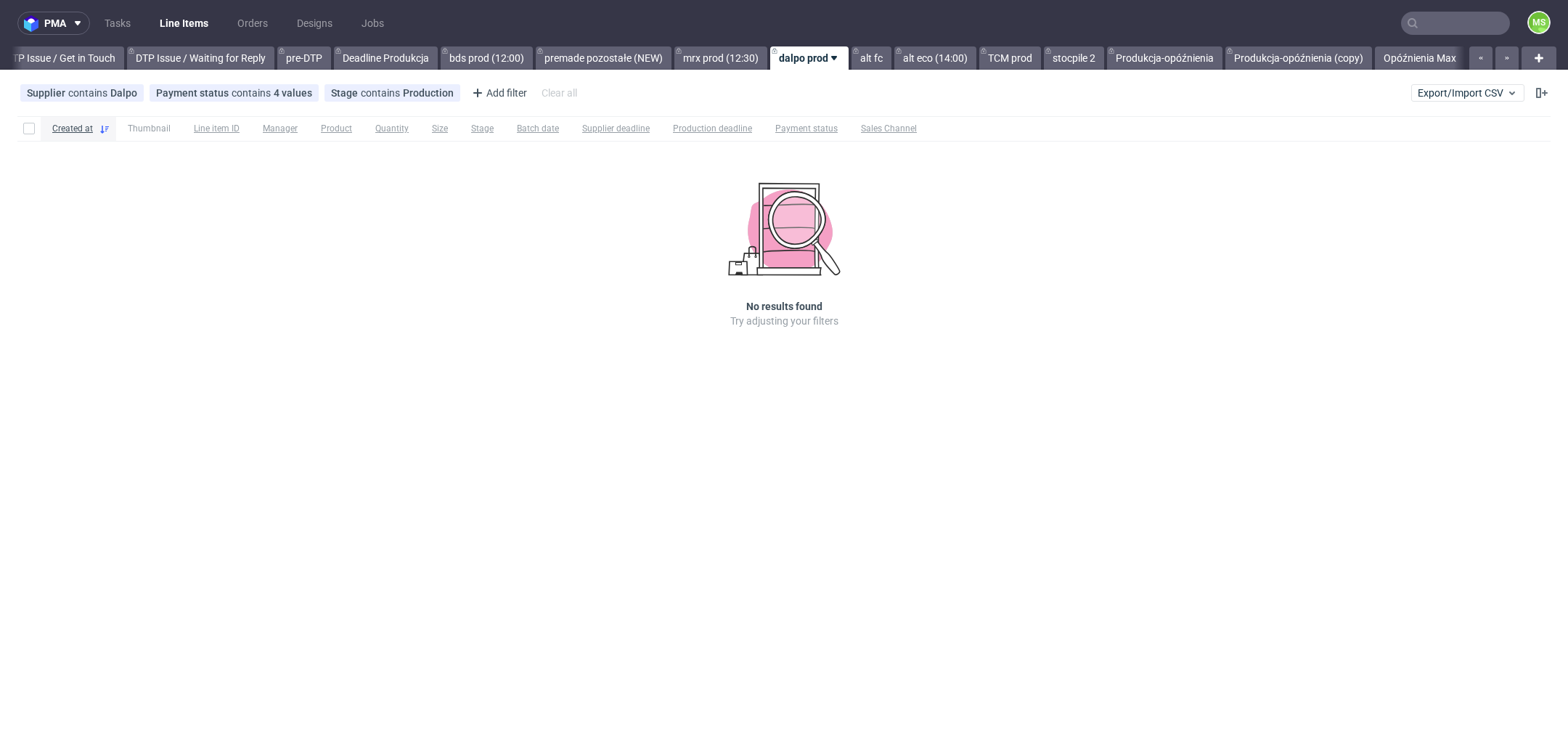
scroll to position [0, 2203]
click at [931, 64] on link "alt eco (14:00)" at bounding box center [935, 58] width 82 height 24
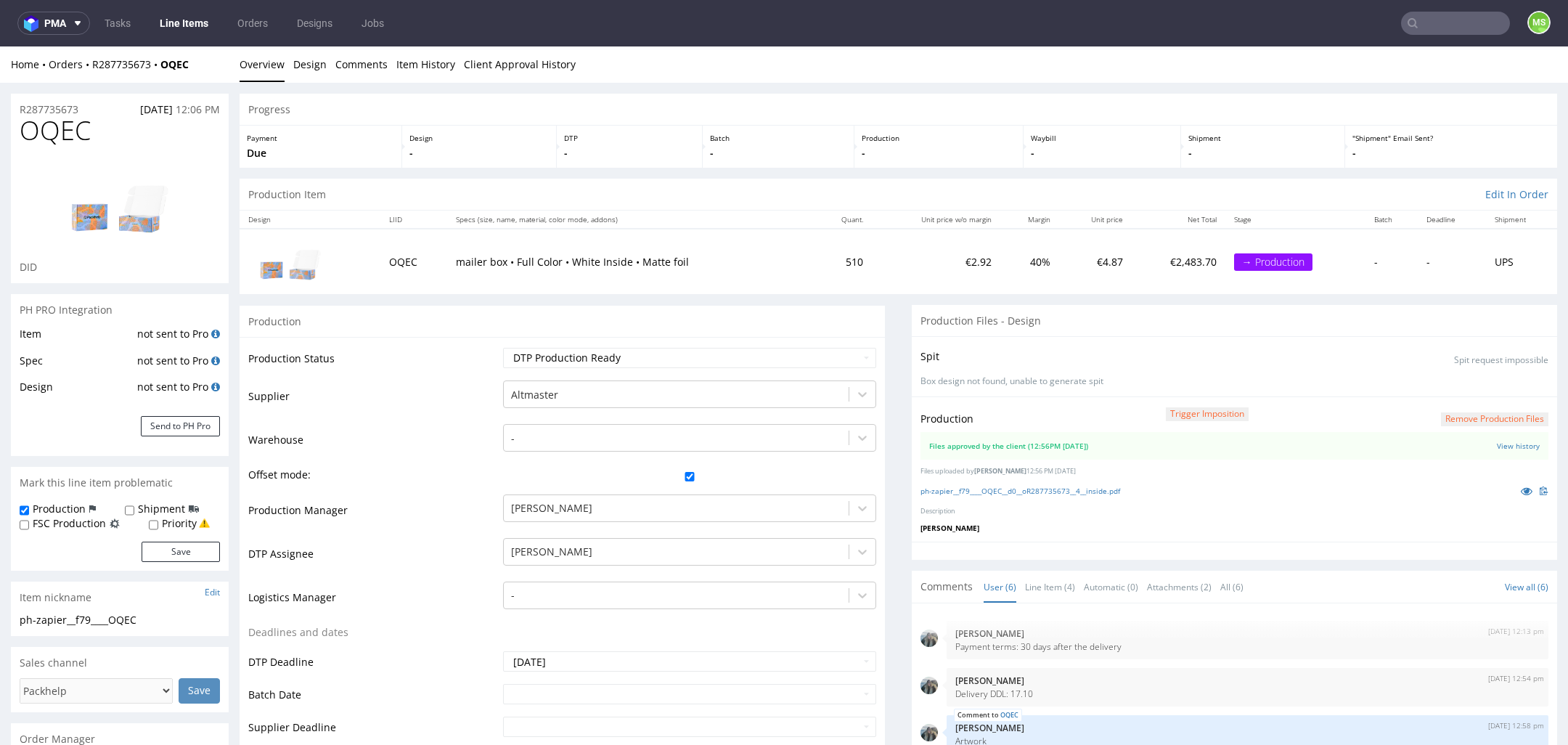
scroll to position [63, 0]
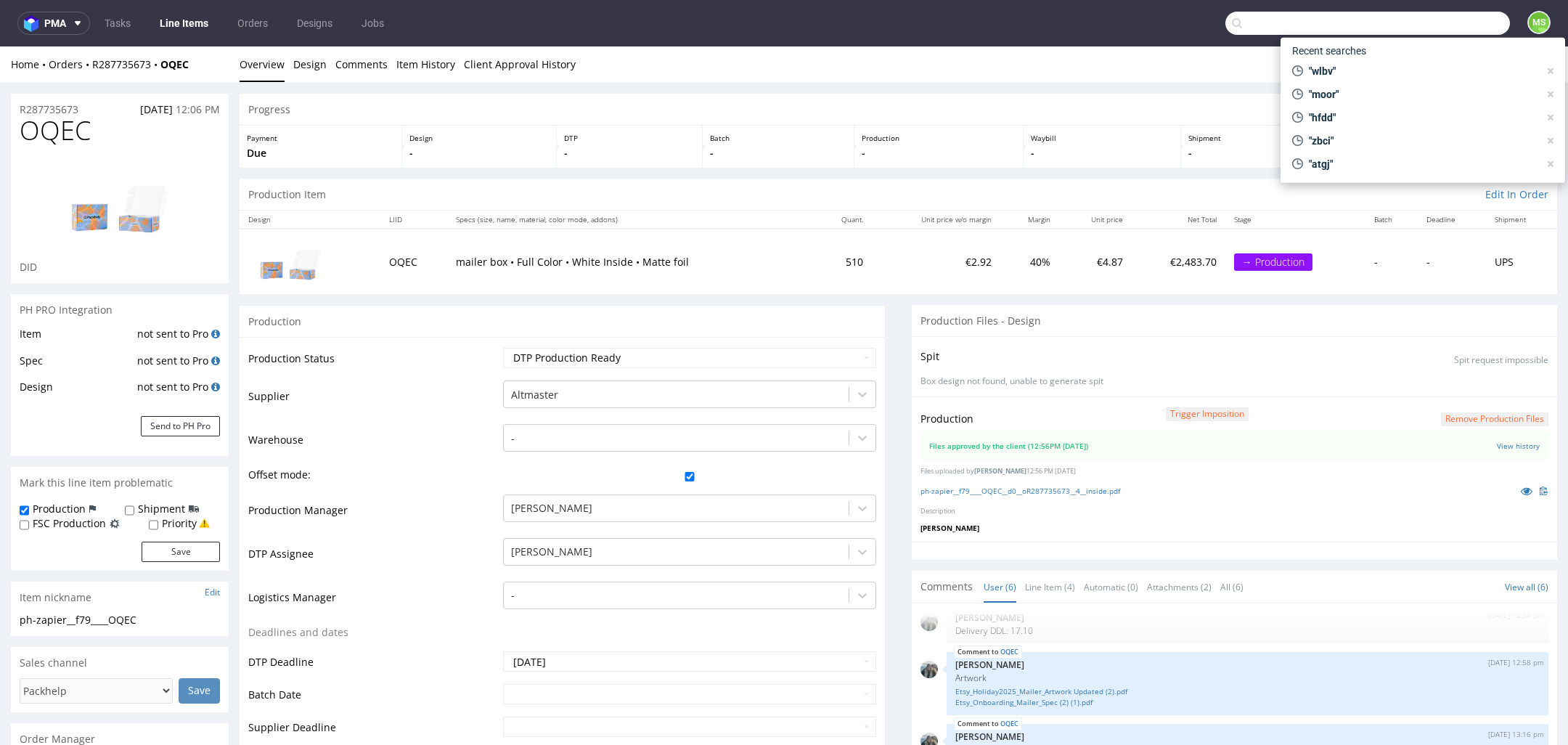
click at [1437, 15] on input "text" at bounding box center [1367, 23] width 284 height 24
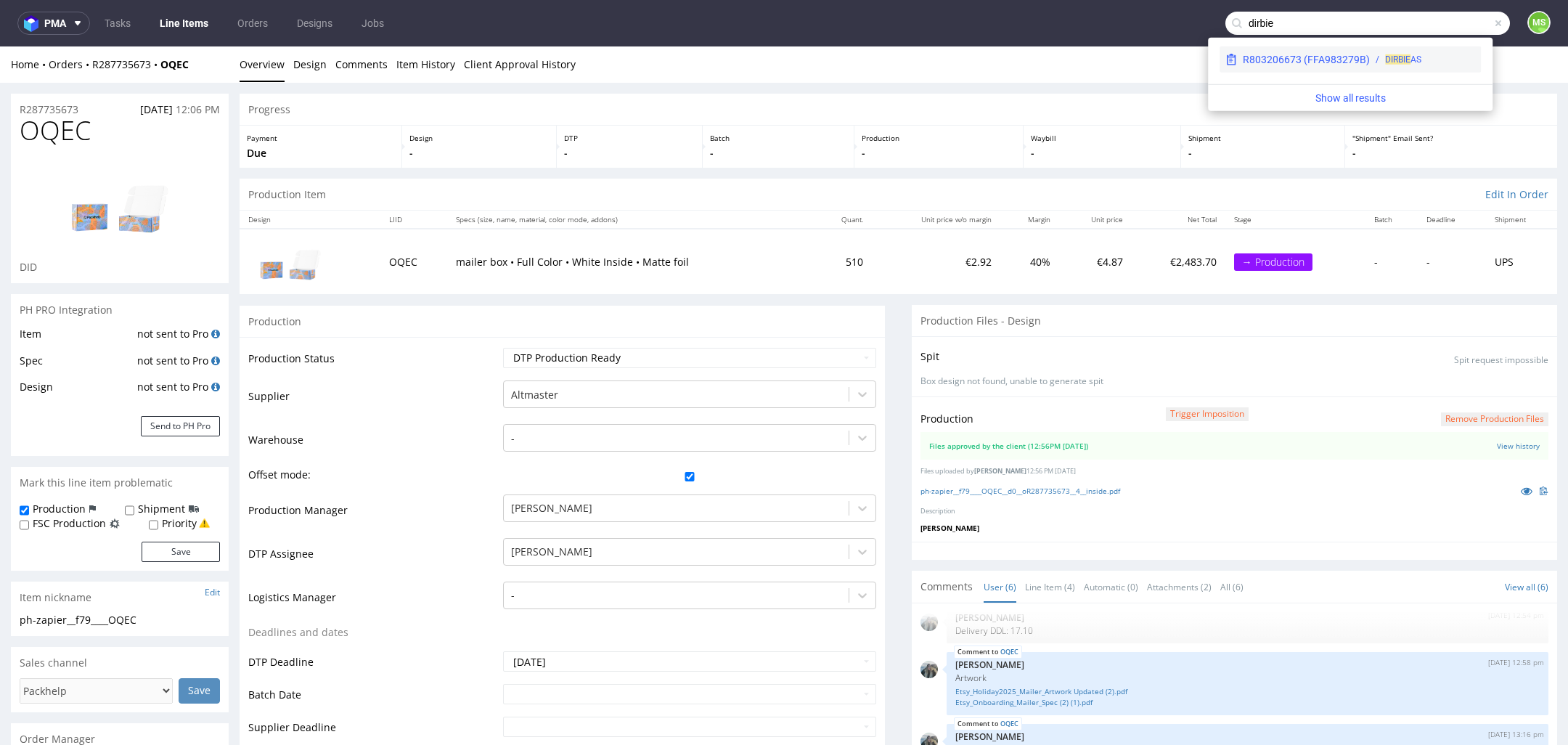
type input "dirbie"
click at [1366, 64] on div "R803206673 (FFA983279B)" at bounding box center [1306, 59] width 127 height 14
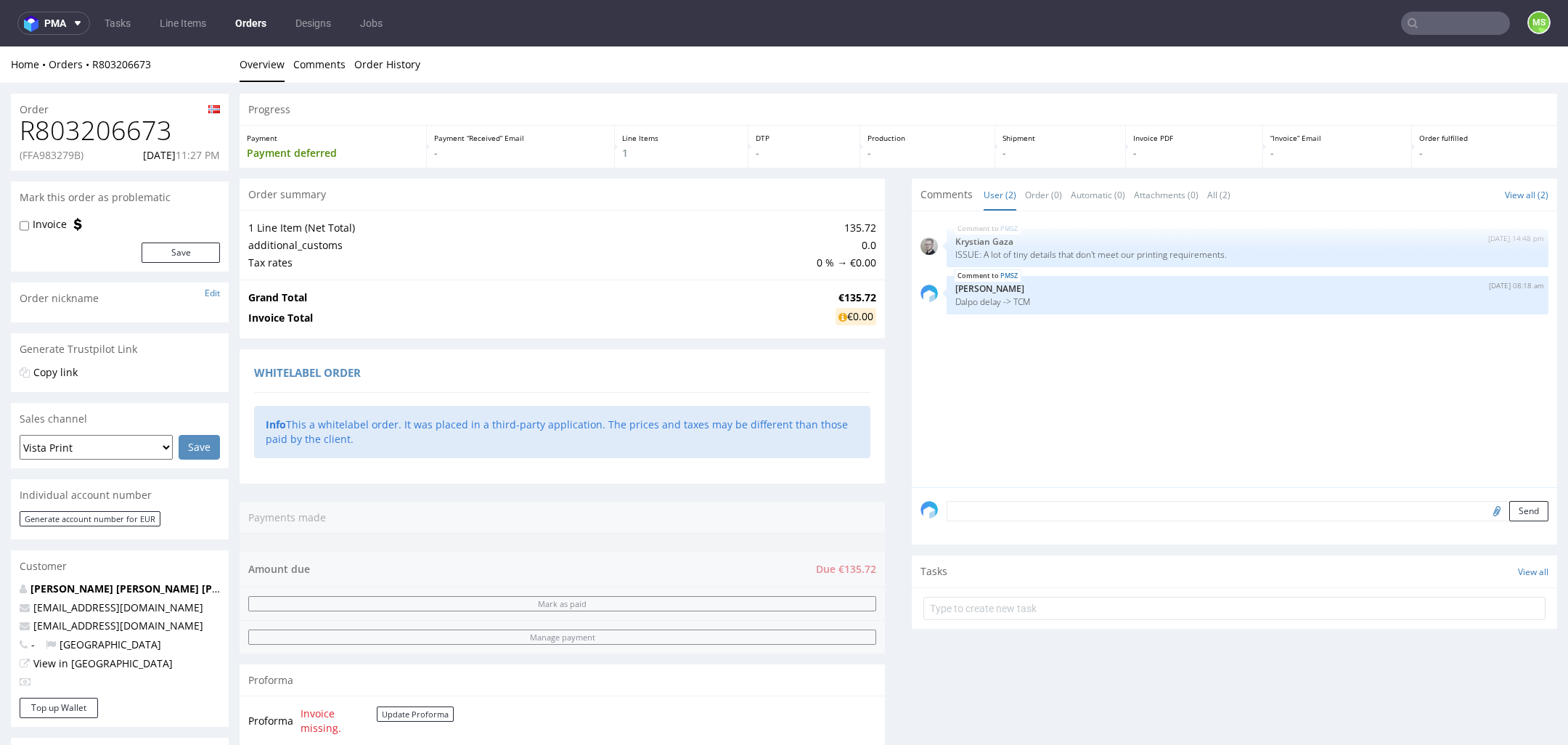
scroll to position [436, 0]
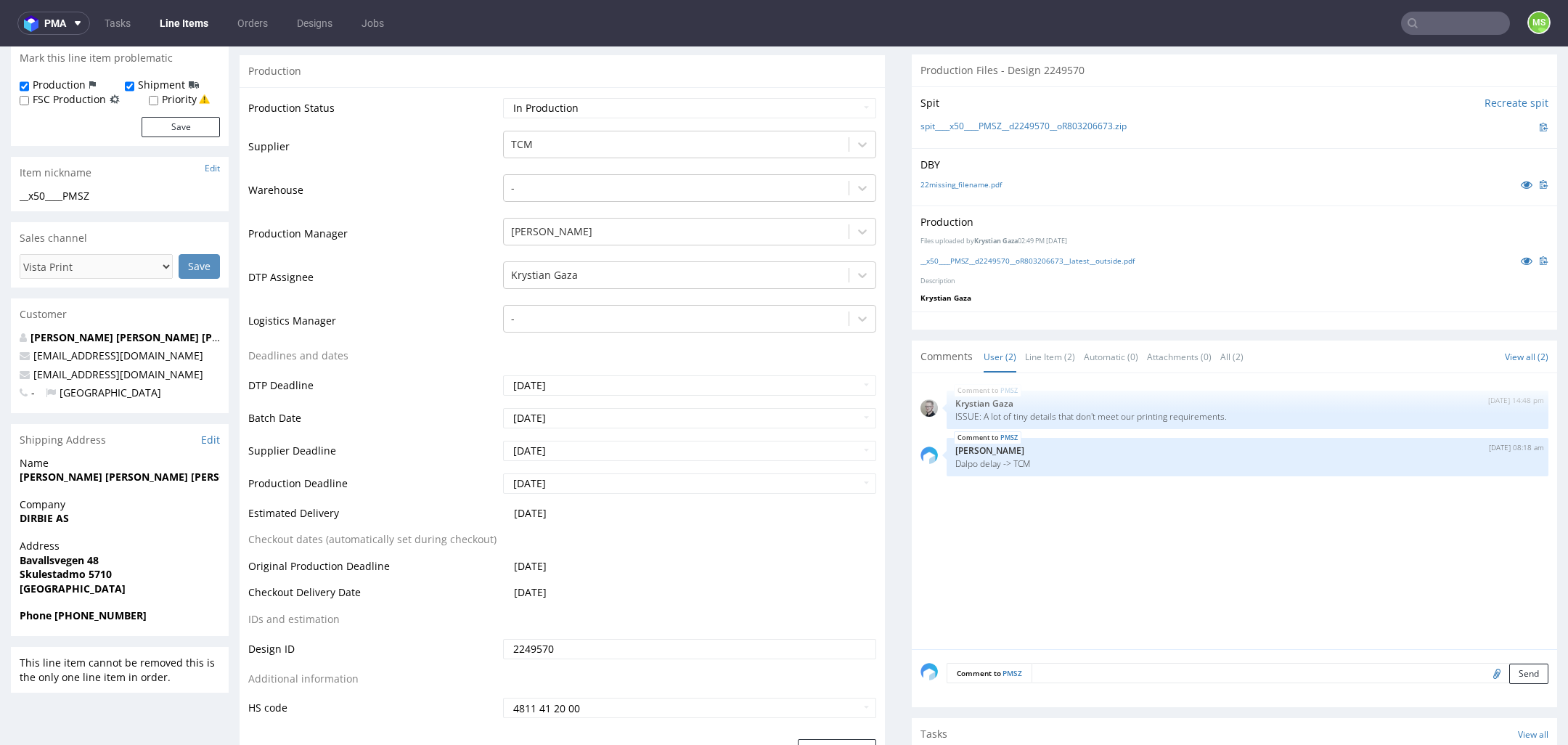
scroll to position [272, 0]
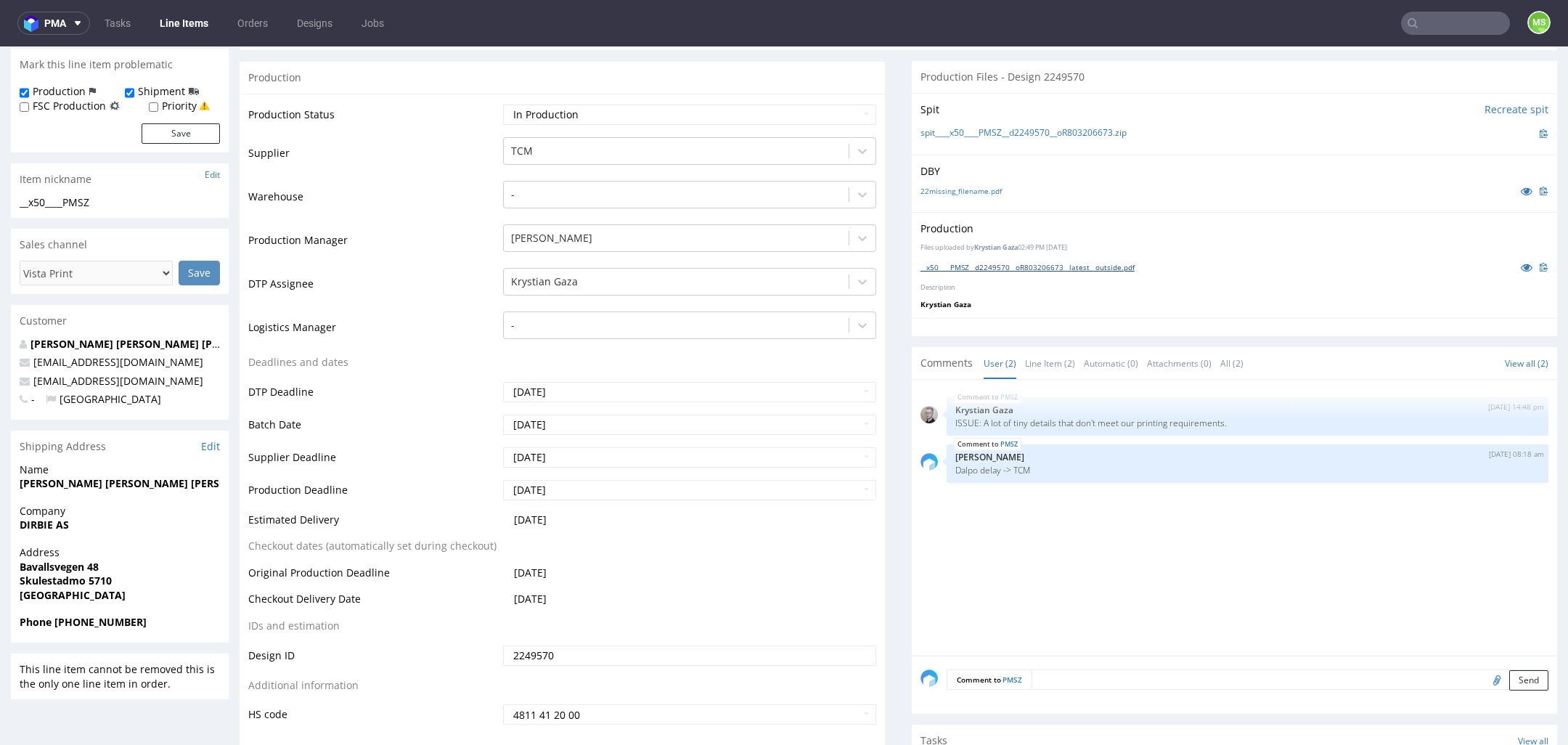
click at [1077, 264] on link "__x50____PMSZ__d2249570__oR803206673__latest__outside.pdf" at bounding box center [1027, 267] width 215 height 10
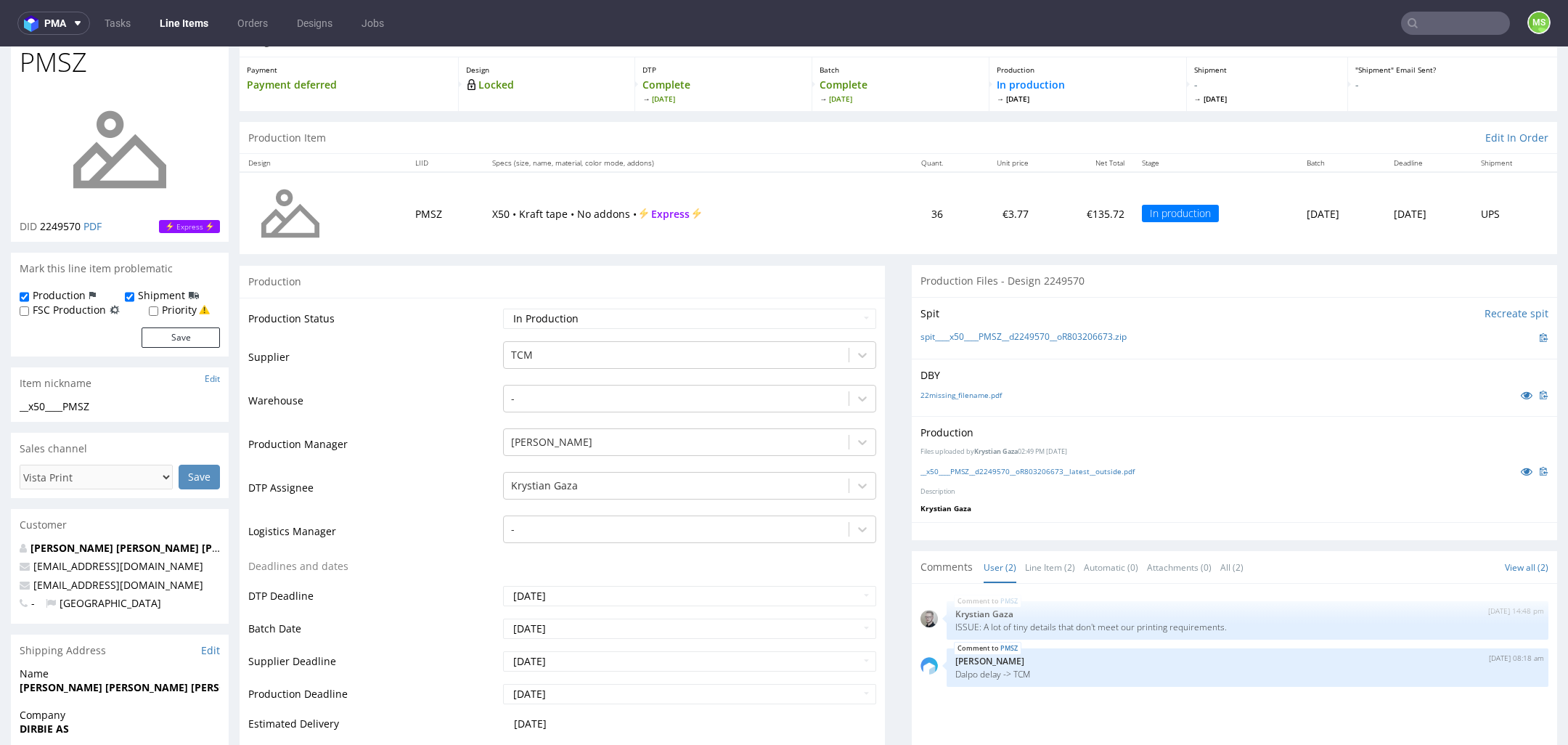
scroll to position [0, 0]
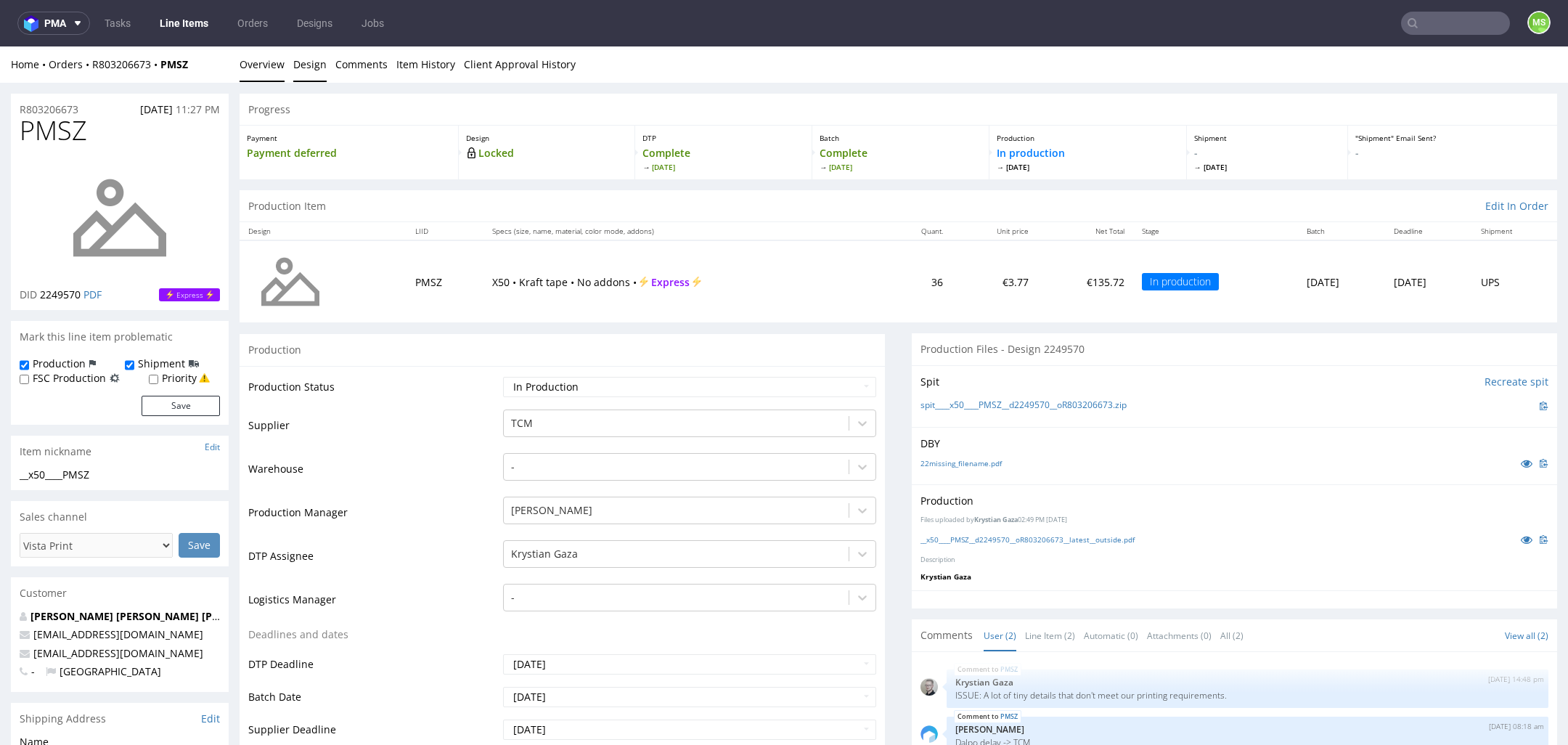
click at [309, 74] on link "Design" at bounding box center [309, 64] width 33 height 36
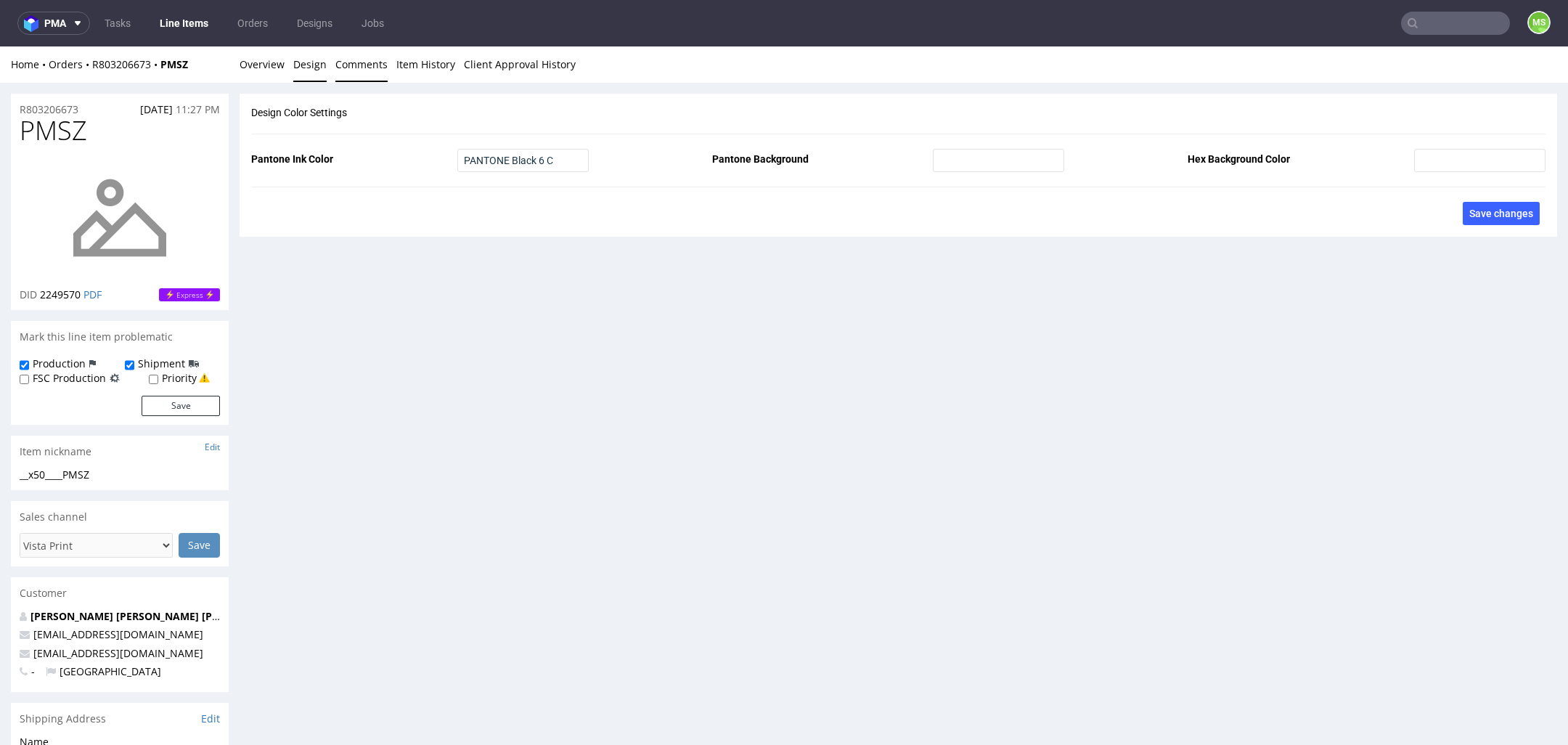
click at [380, 54] on link "Comments" at bounding box center [361, 64] width 52 height 36
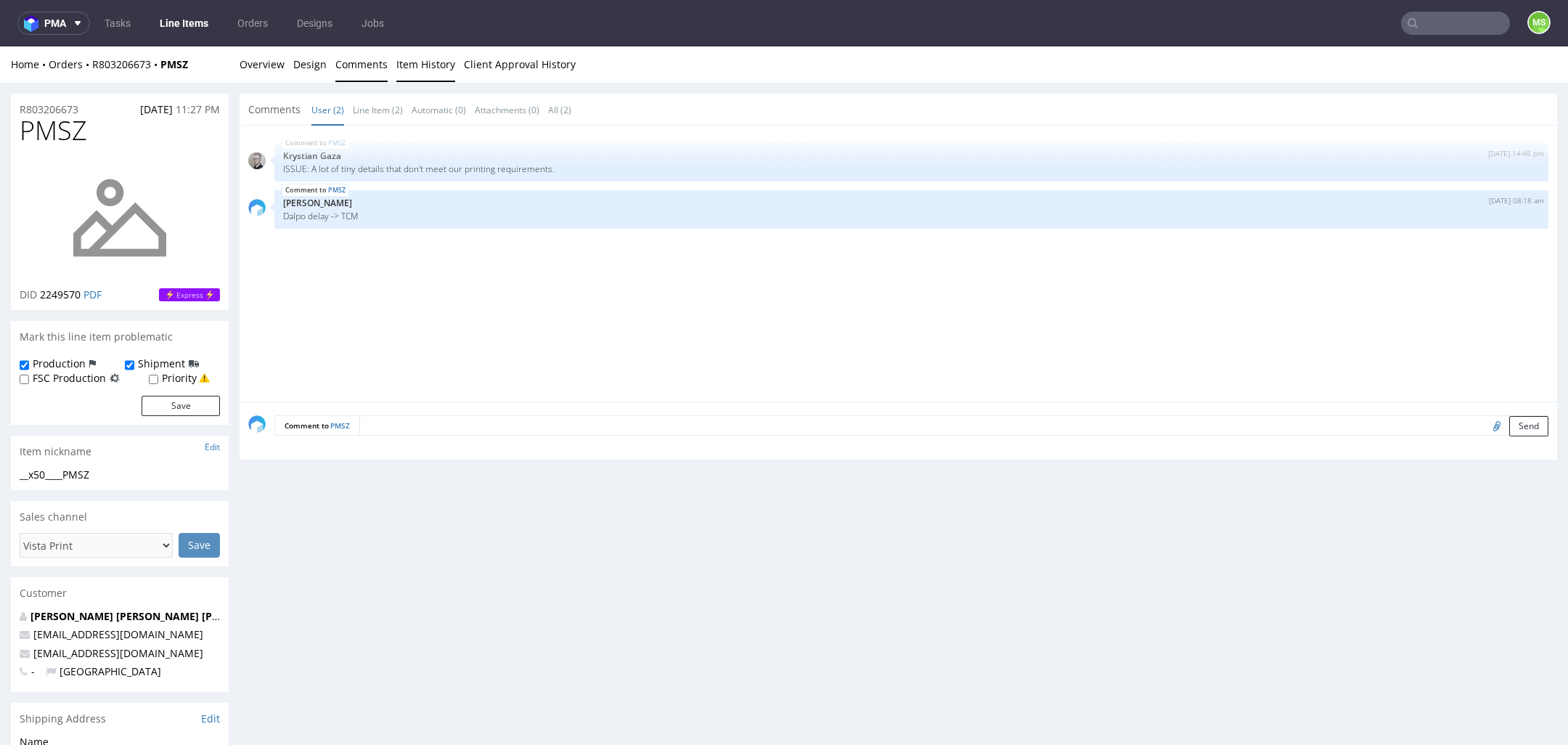
click at [420, 55] on link "Item History" at bounding box center [425, 64] width 59 height 36
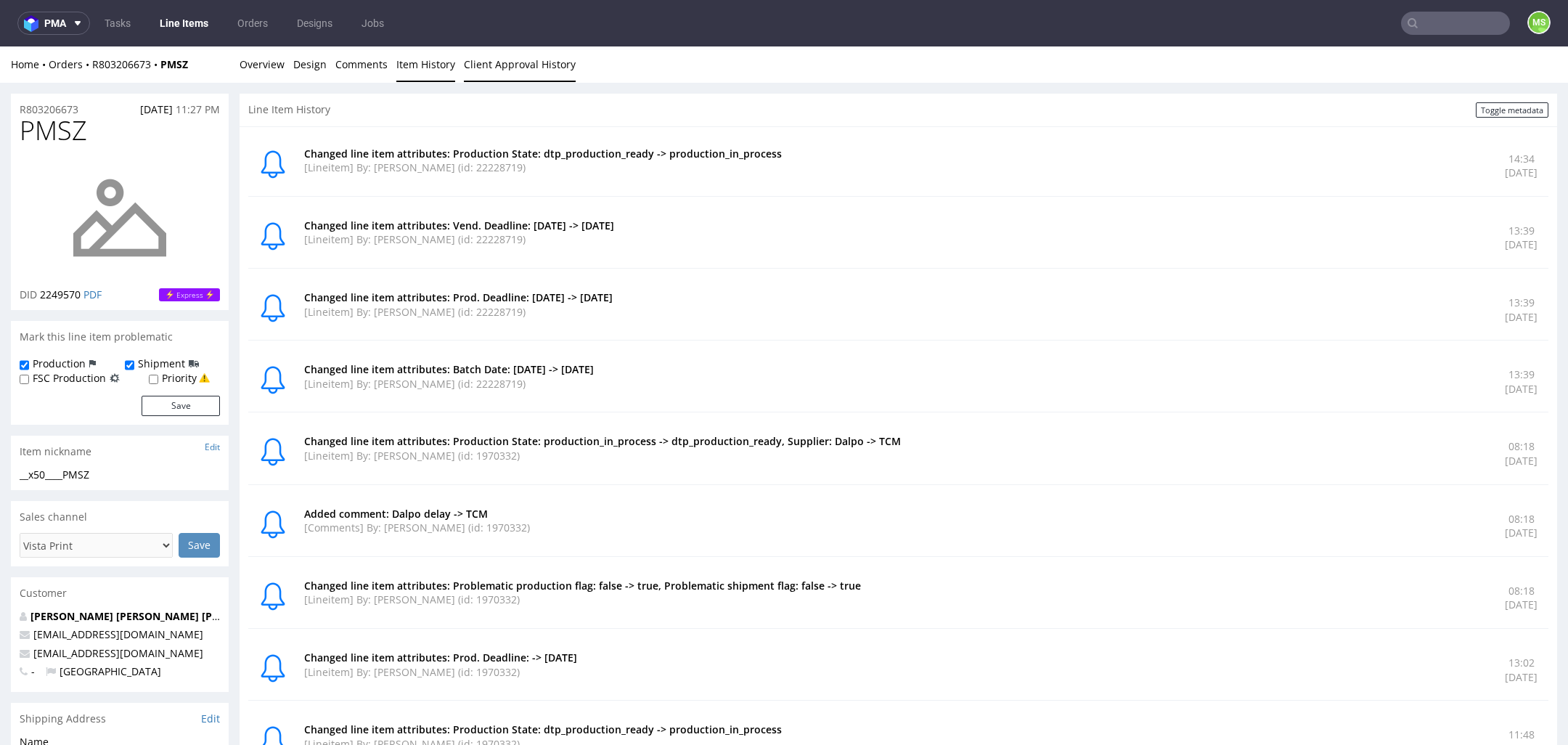
click at [466, 56] on link "Client Approval History" at bounding box center [520, 64] width 112 height 36
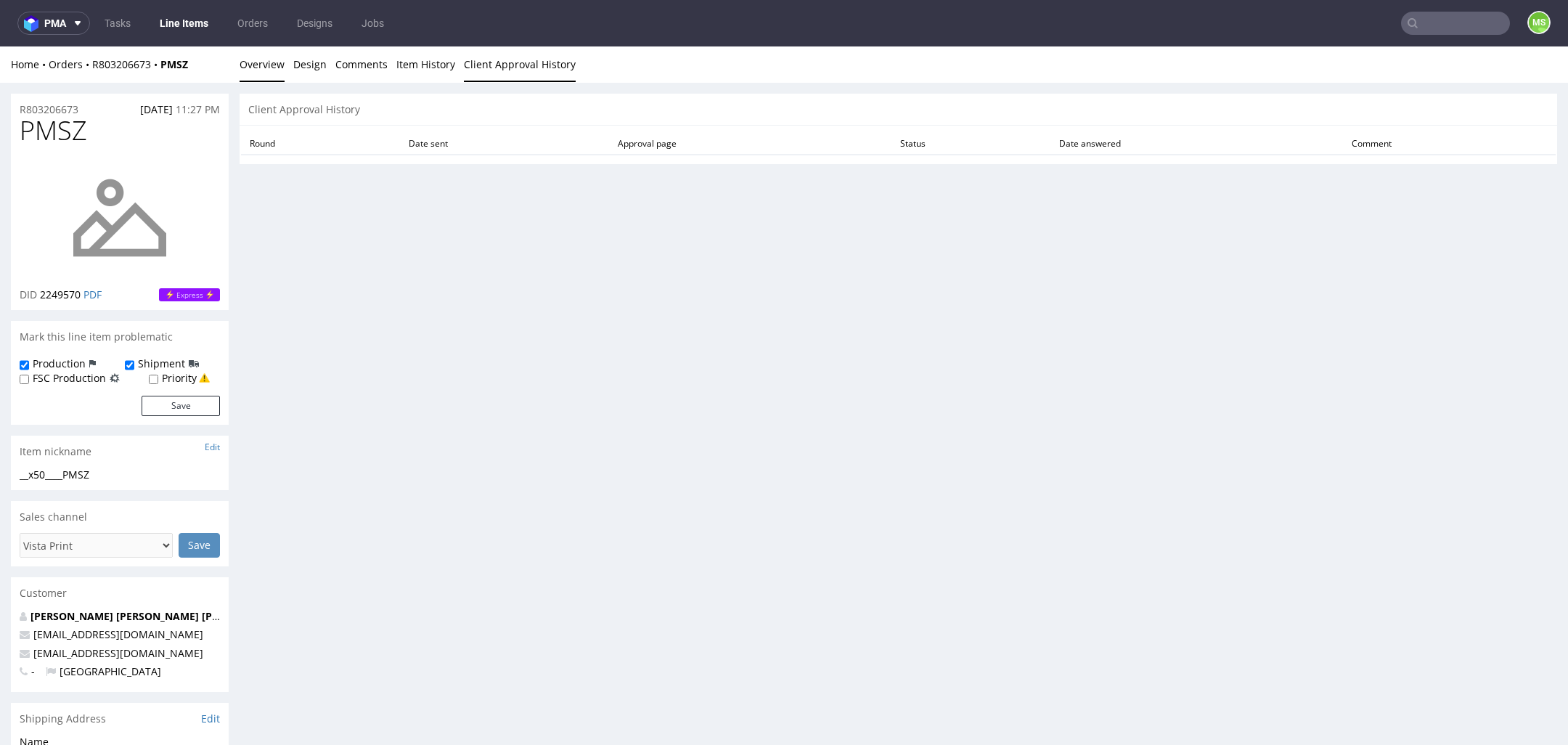
click at [257, 62] on link "Overview" at bounding box center [262, 64] width 45 height 36
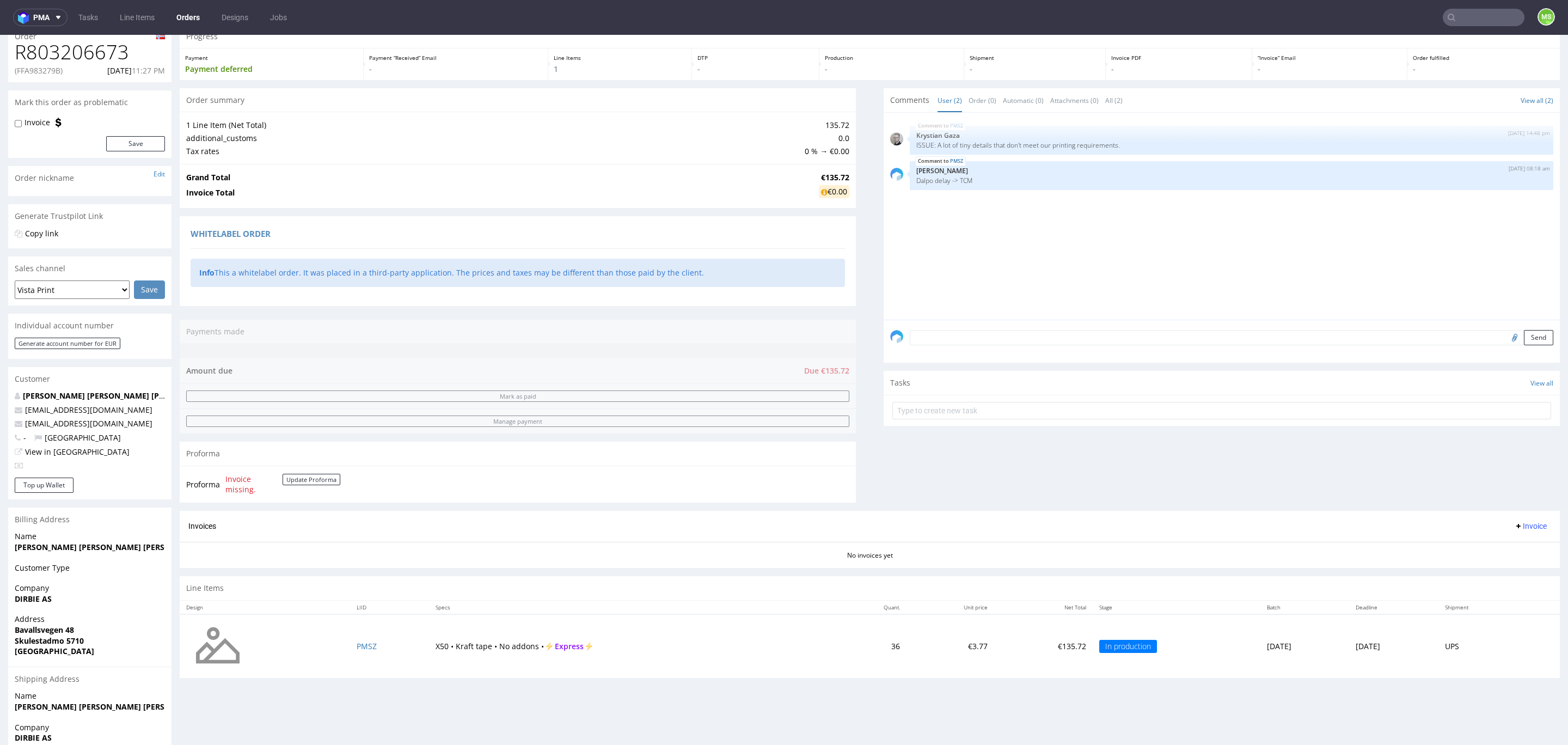
scroll to position [140, 0]
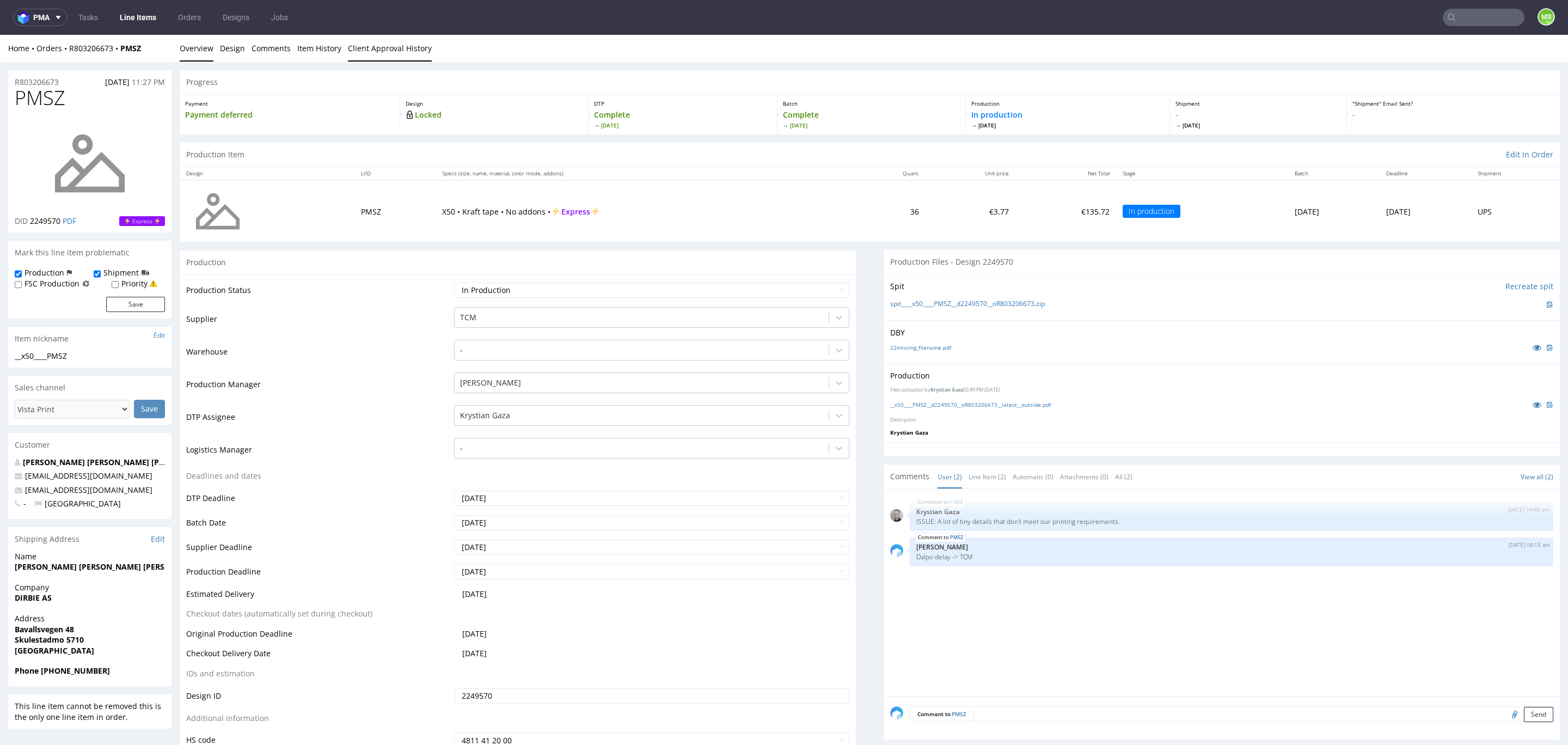
click at [365, 48] on link "Client Approval History" at bounding box center [390, 48] width 84 height 27
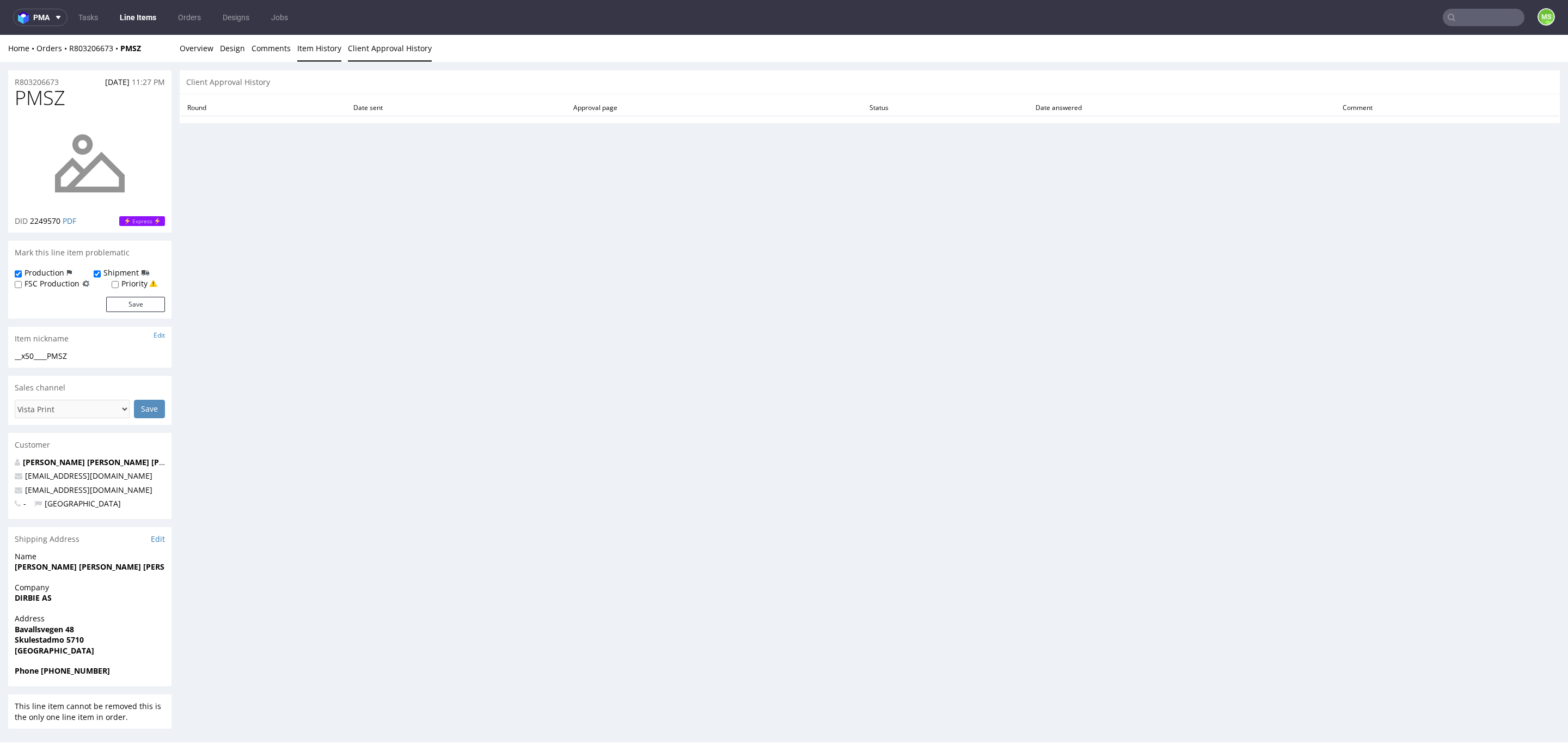
click at [323, 55] on link "Item History" at bounding box center [319, 48] width 44 height 27
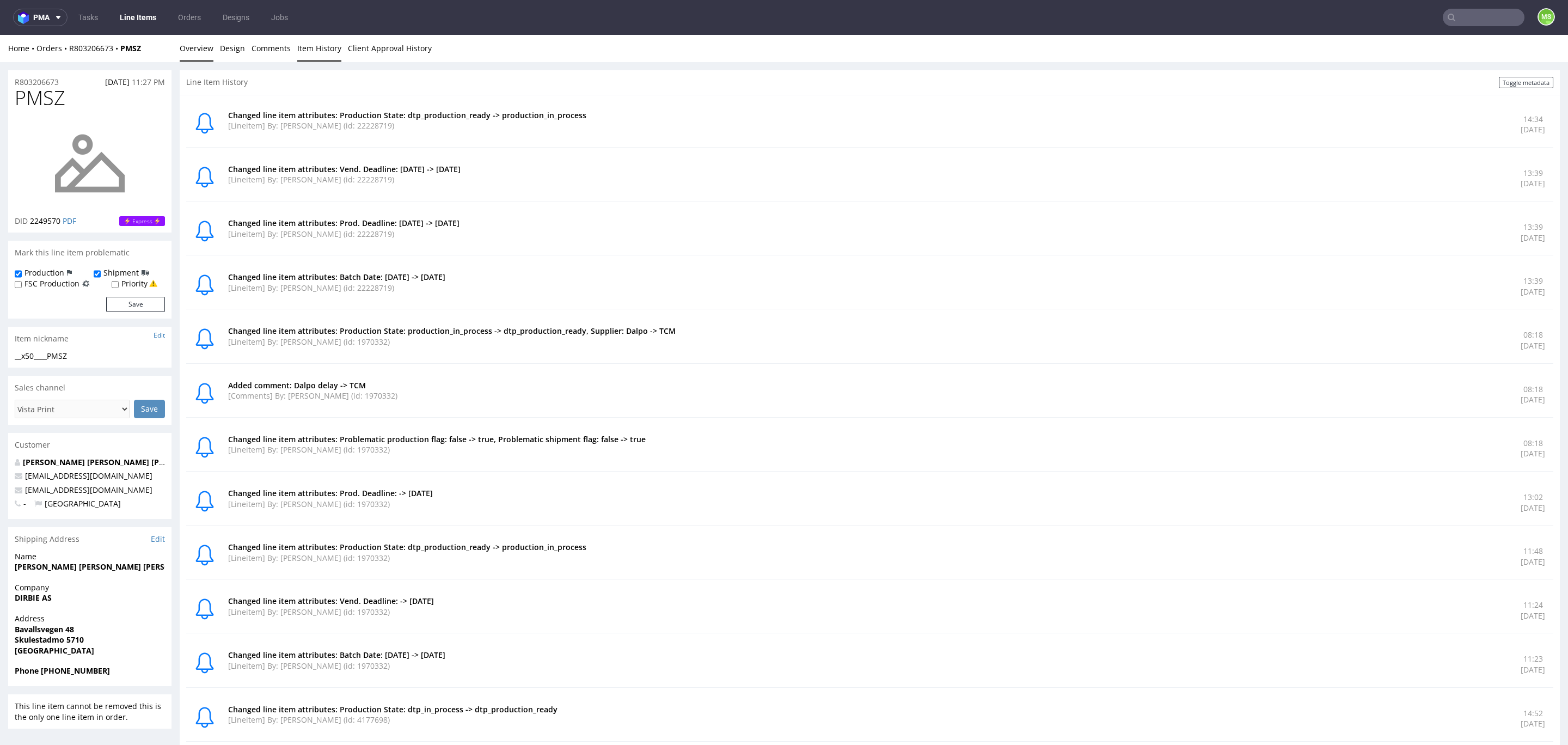
click at [198, 52] on link "Overview" at bounding box center [196, 48] width 34 height 27
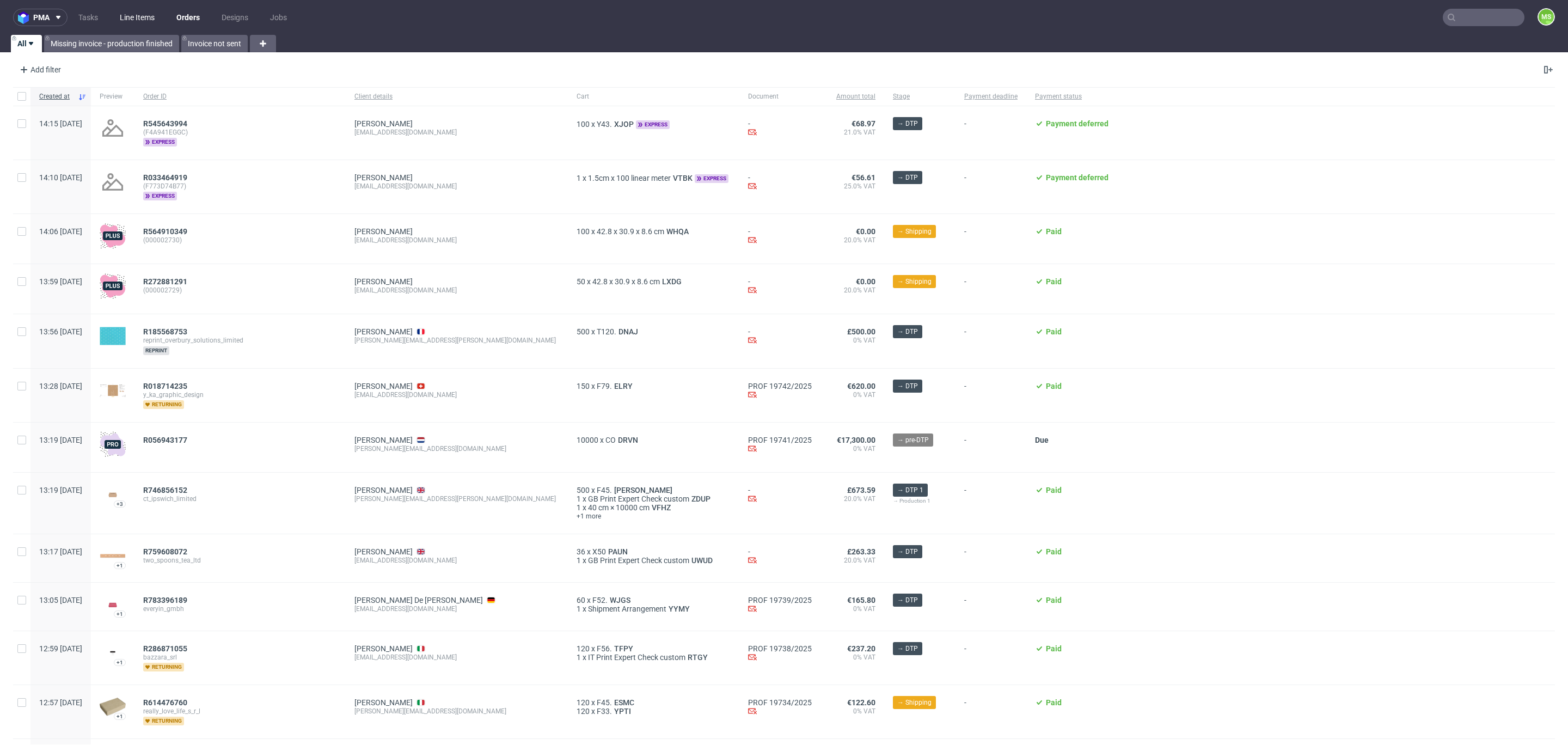
click at [146, 15] on link "Line Items" at bounding box center [138, 17] width 48 height 18
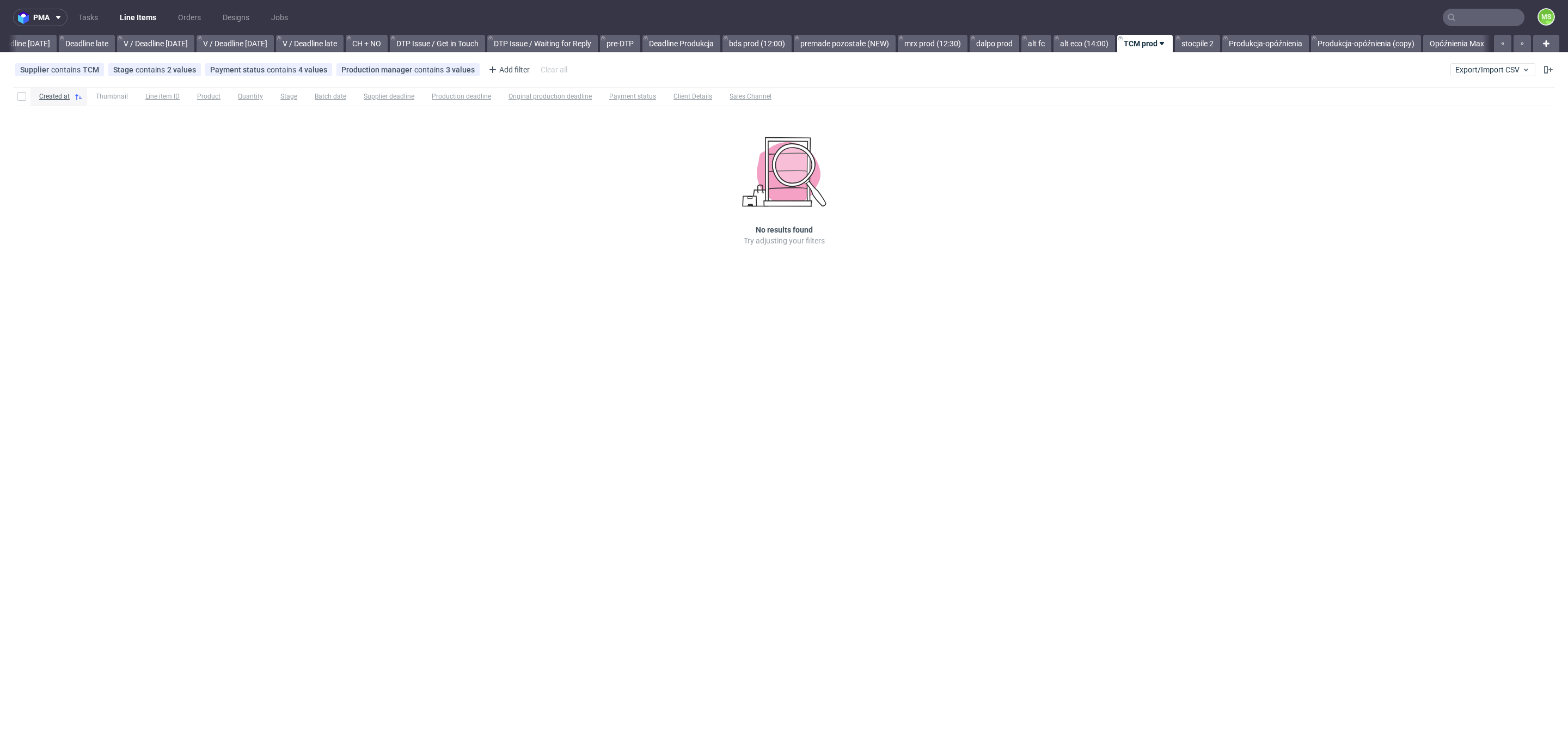
scroll to position [0, 1262]
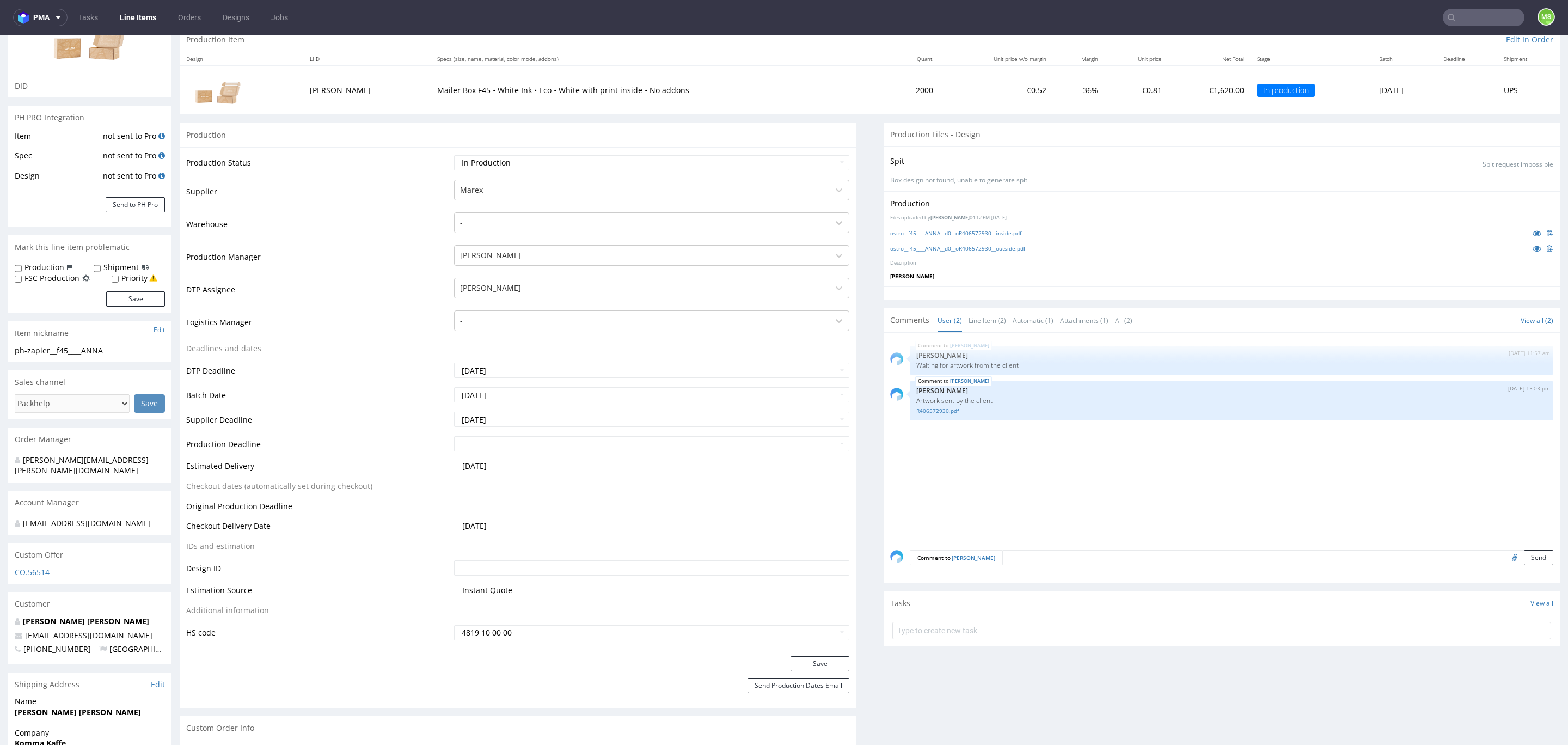
scroll to position [134, 0]
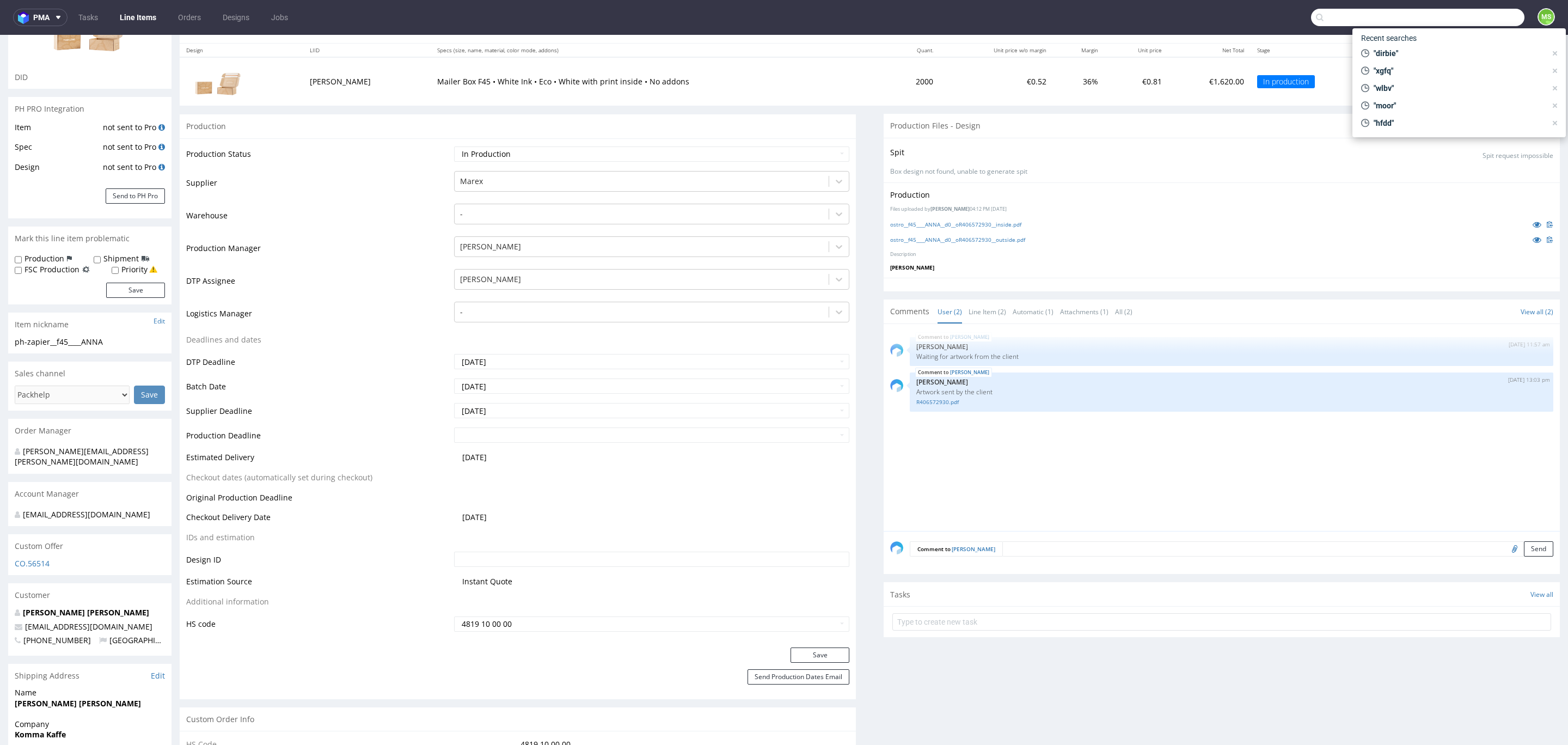
click at [1450, 25] on input "text" at bounding box center [1417, 17] width 213 height 18
type input "wtoo"
click at [1406, 46] on div "ph-zapier__f56__polster__ WTOO" at bounding box center [1399, 45] width 92 height 10
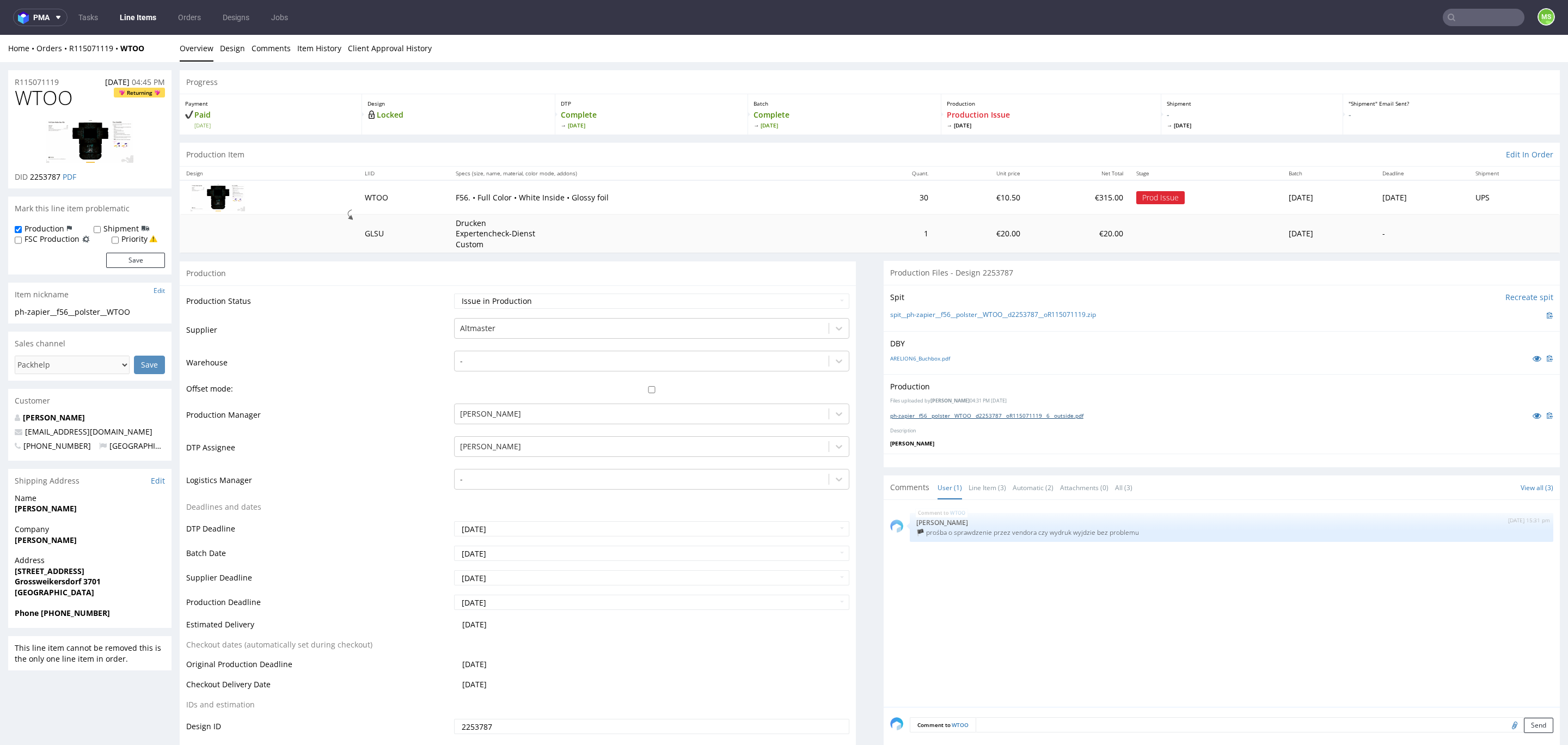
click at [973, 416] on link "ph-zapier__f56__polster__WTOO__d2253787__oR115071119__6__outside.pdf" at bounding box center [987, 415] width 194 height 8
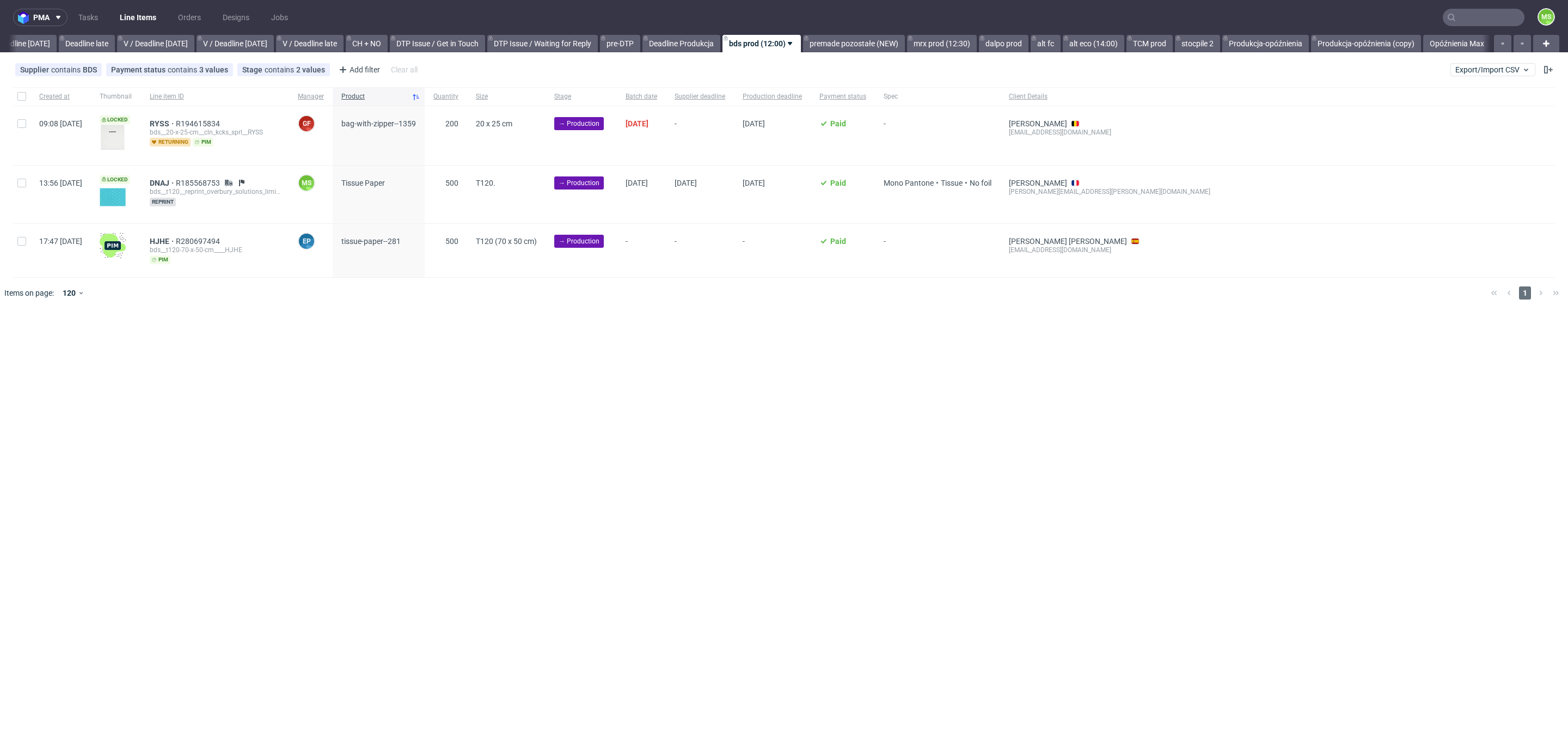
scroll to position [0, 1263]
click at [1037, 45] on link "alt fc" at bounding box center [1046, 43] width 30 height 18
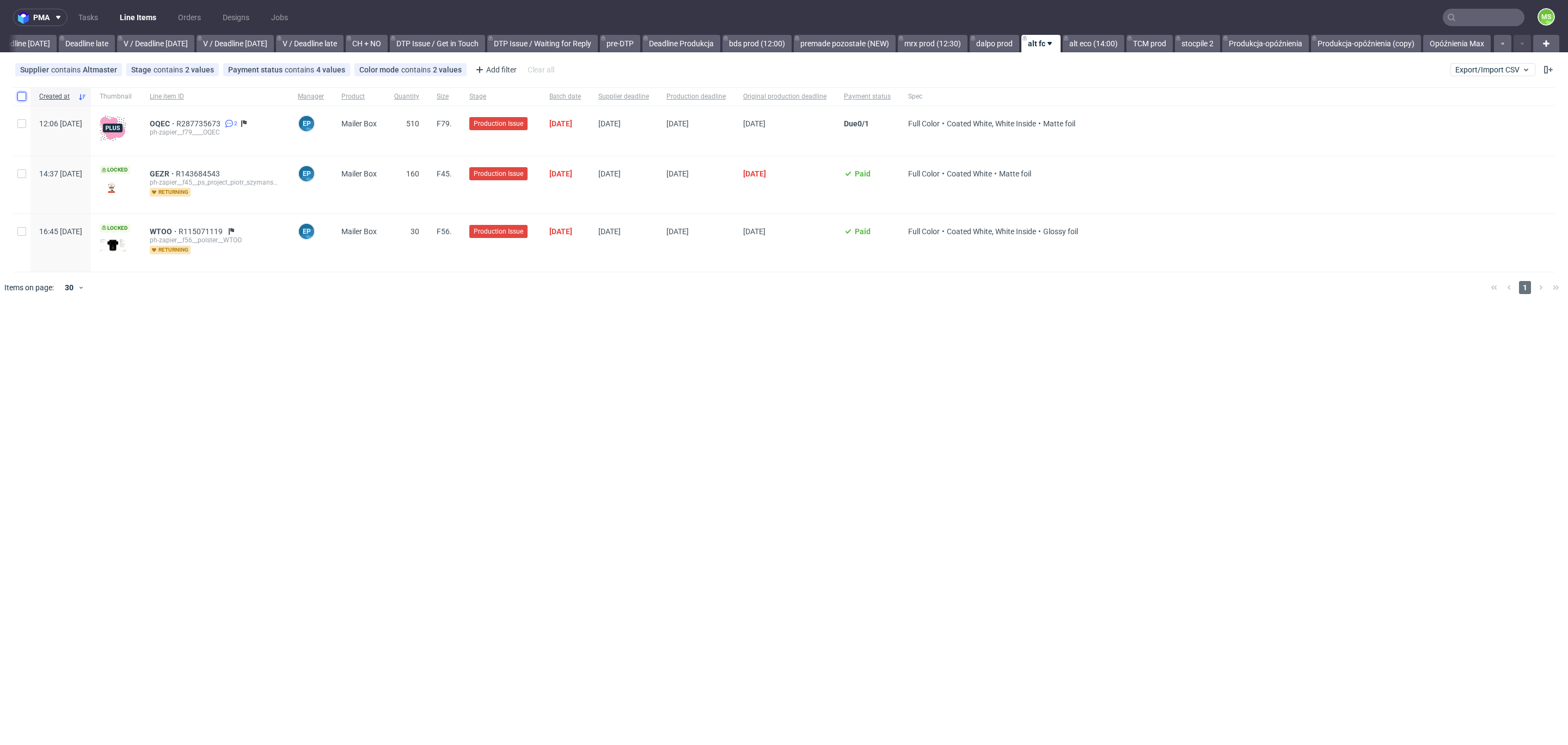
click at [21, 99] on input "checkbox" at bounding box center [22, 96] width 9 height 9
checkbox input "true"
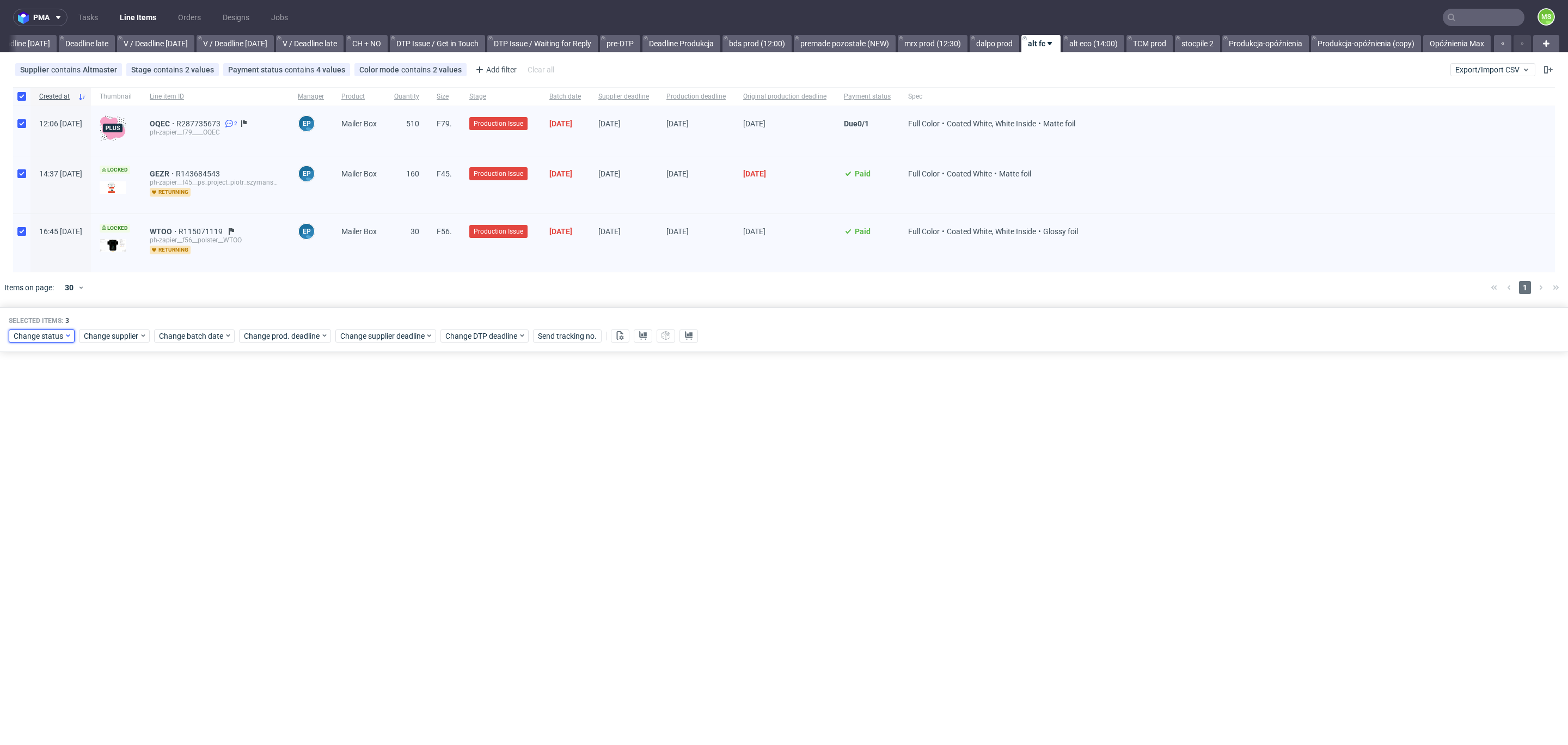
click at [27, 335] on span "Change status" at bounding box center [38, 335] width 50 height 11
click at [83, 400] on div "In Production" at bounding box center [75, 396] width 125 height 16
click at [126, 502] on button "Save" at bounding box center [125, 497] width 27 height 18
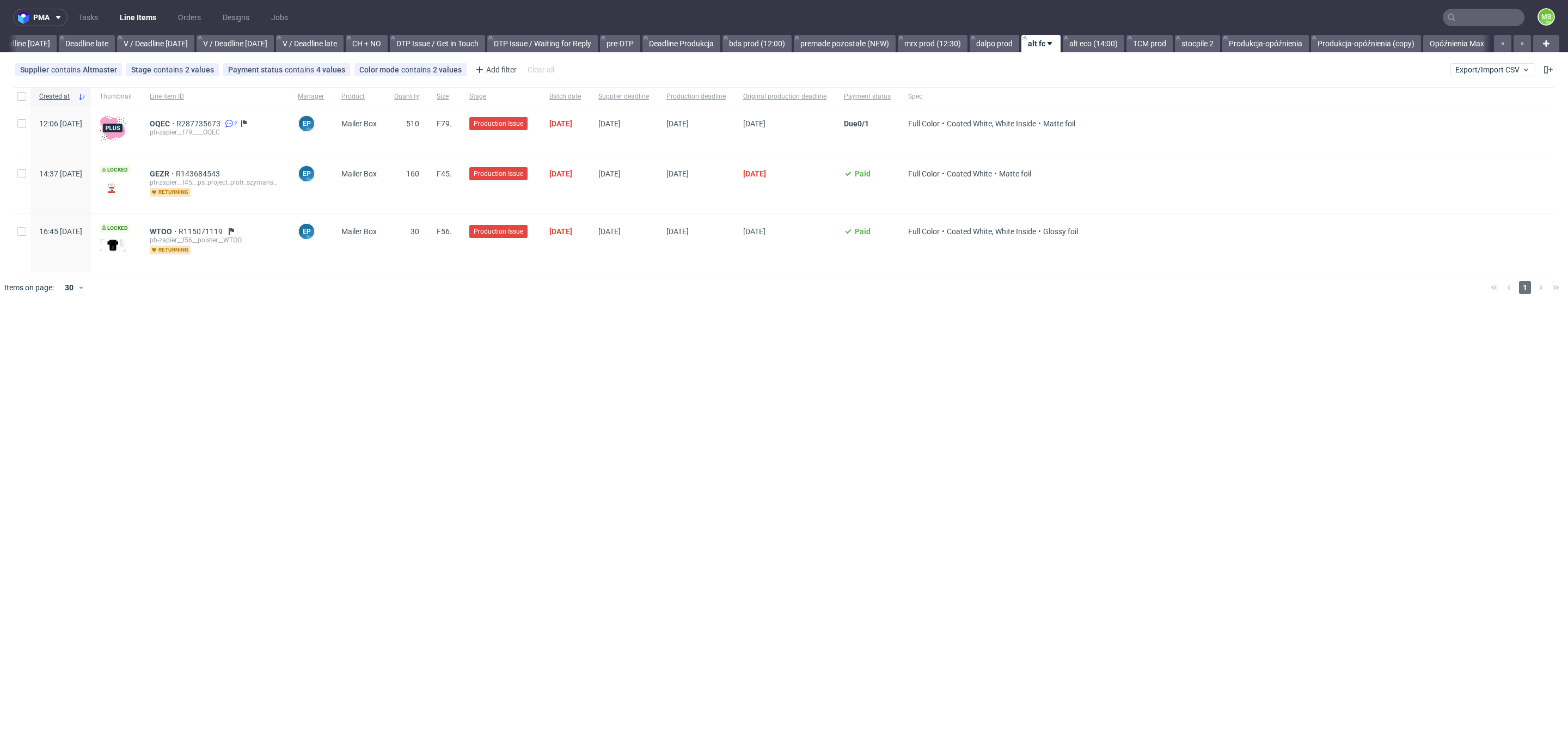
scroll to position [0, 1262]
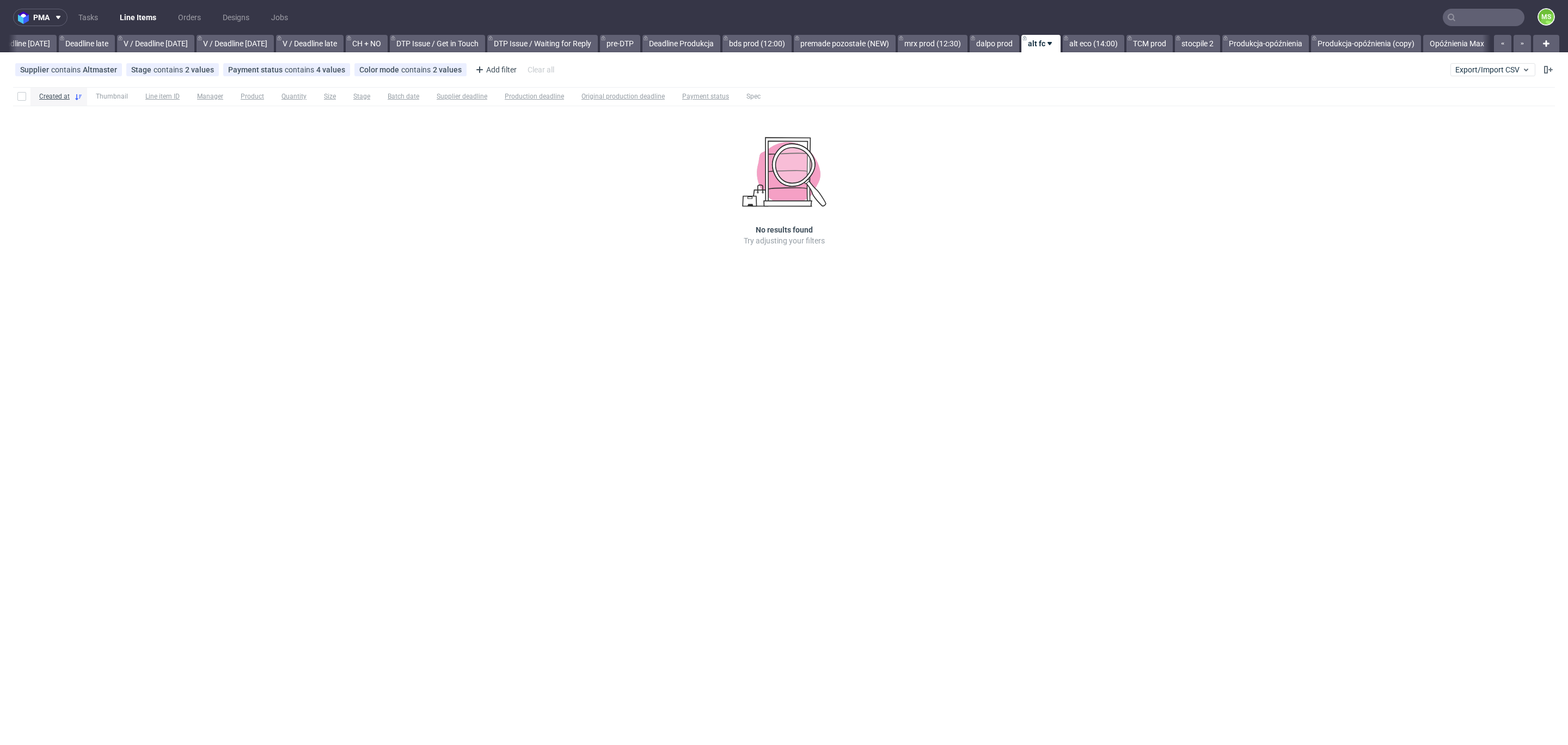
scroll to position [0, 1262]
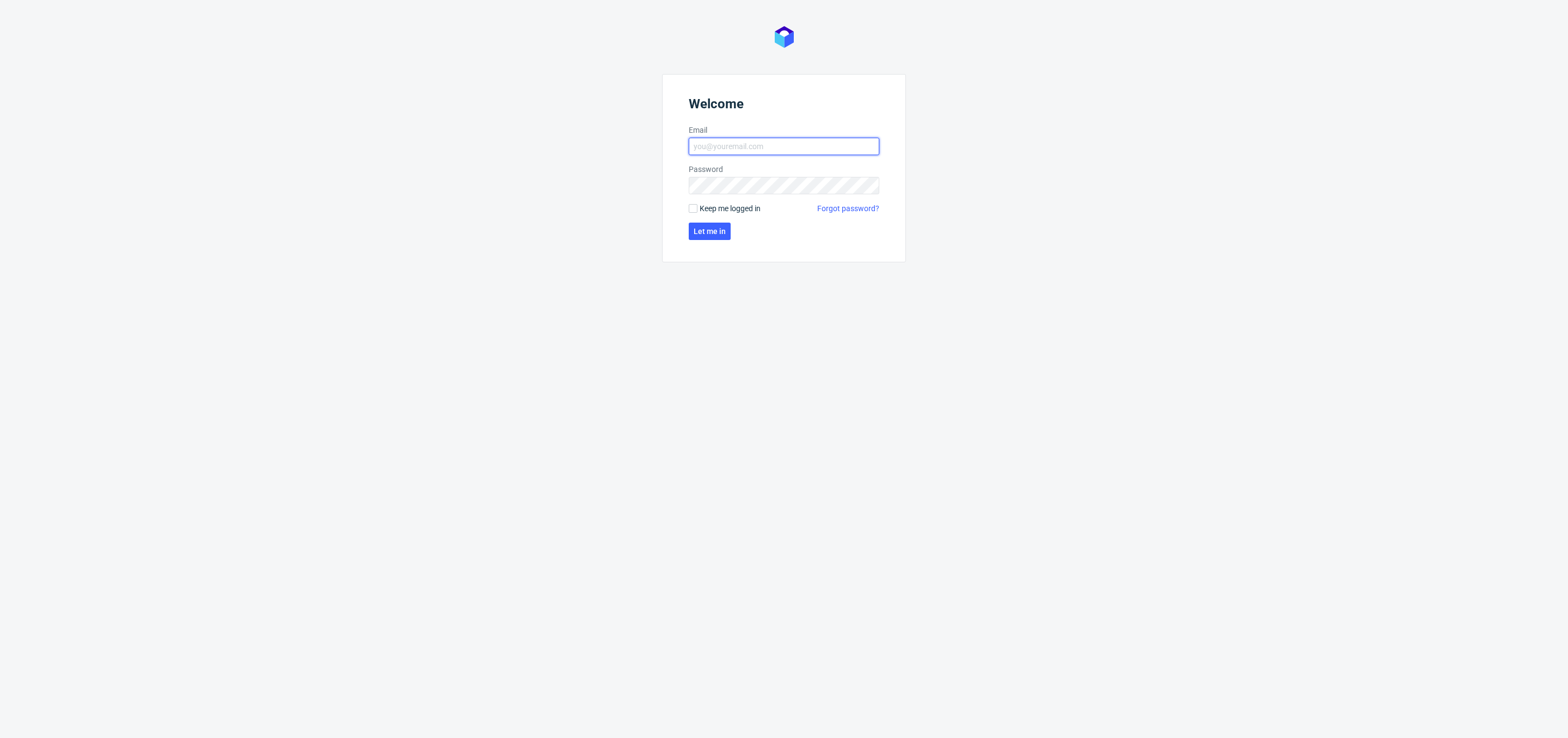
click at [748, 147] on input "Email" at bounding box center [783, 146] width 191 height 18
type input "maksymilian.szyszko@packhelp.com"
click button "Let me in" at bounding box center [709, 231] width 42 height 18
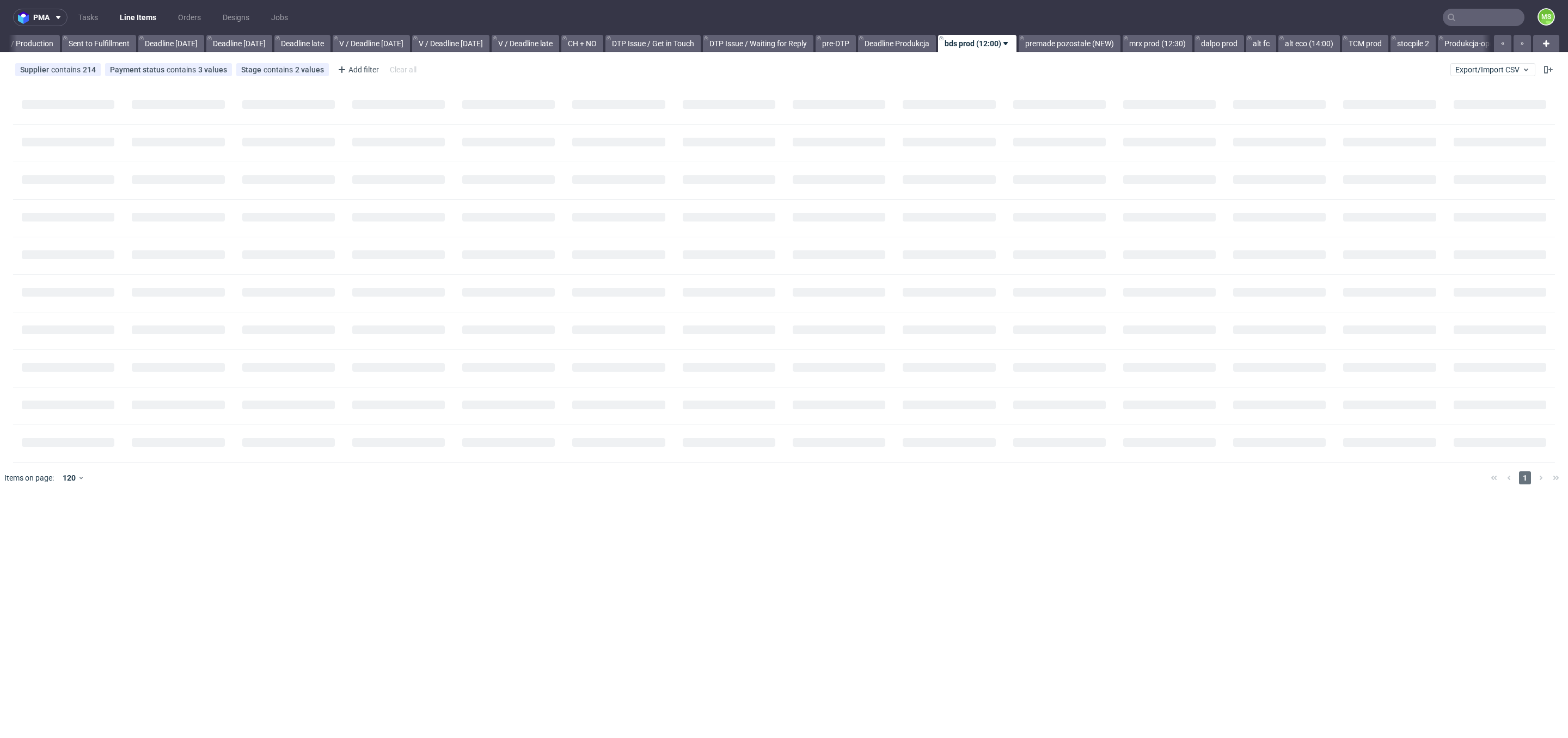
scroll to position [0, 1263]
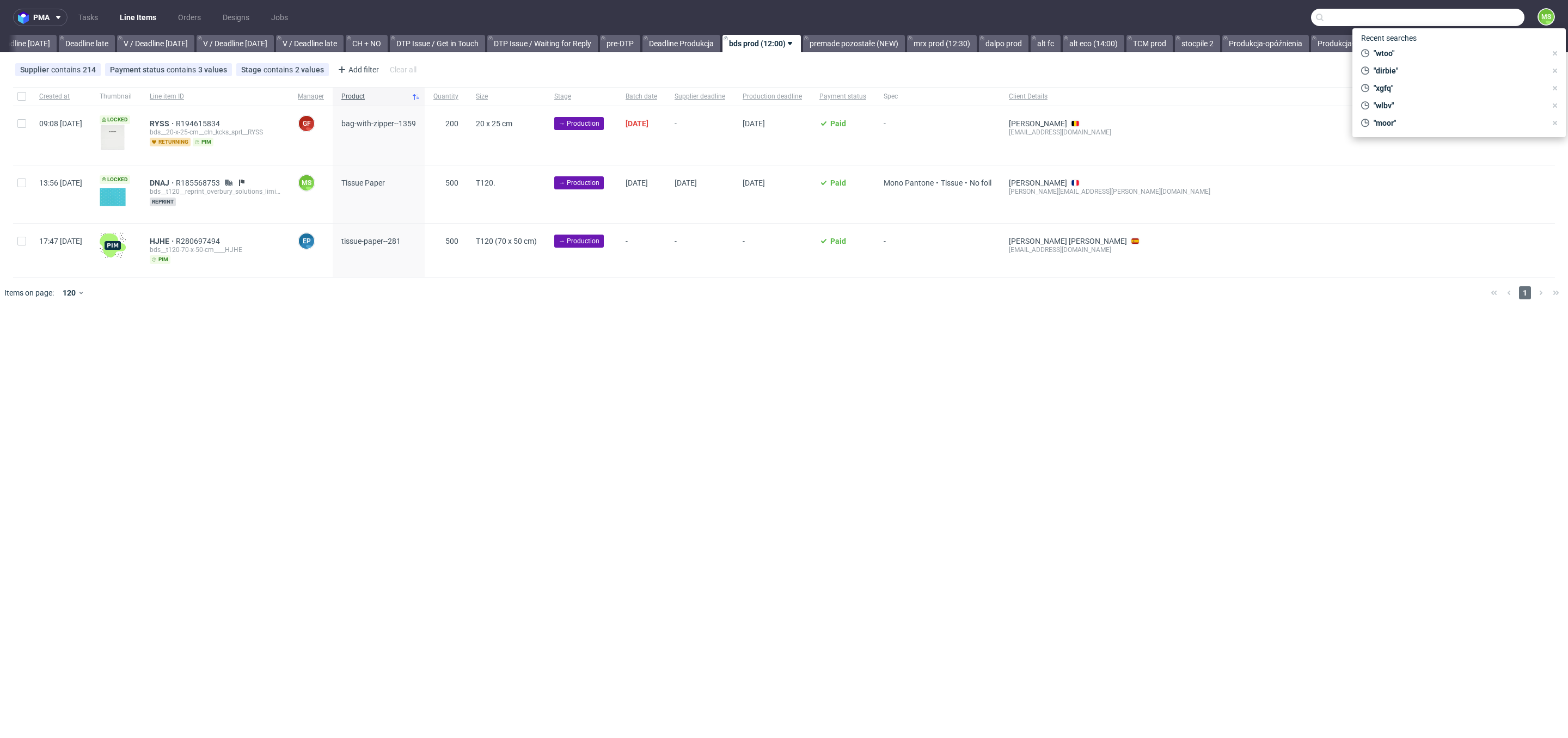
click at [1472, 18] on input "text" at bounding box center [1417, 17] width 213 height 18
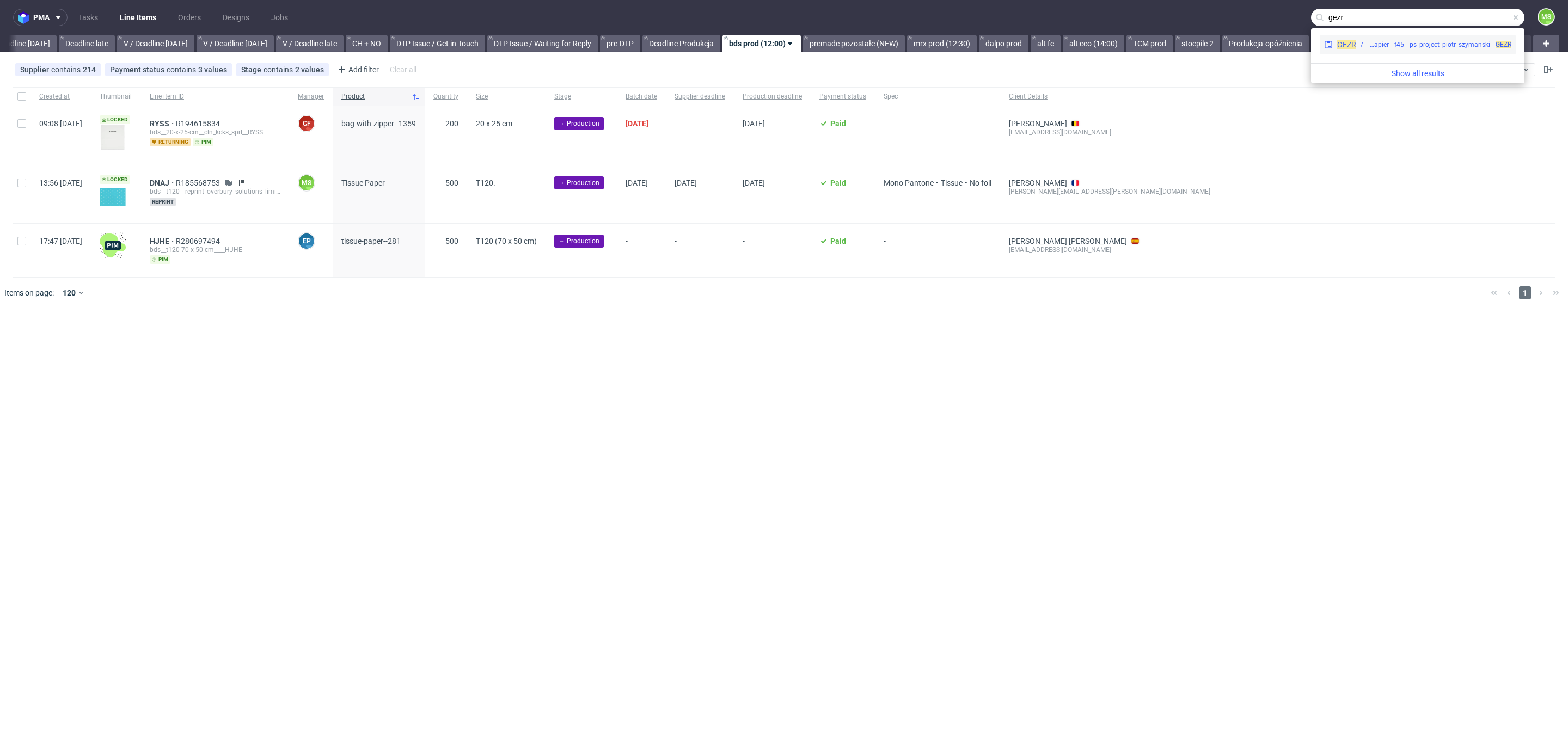
type input "gezr"
click at [1394, 45] on div "ph-zapier__f45__ps_project_piotr_szymanski__ GEZR" at bounding box center [1439, 45] width 144 height 10
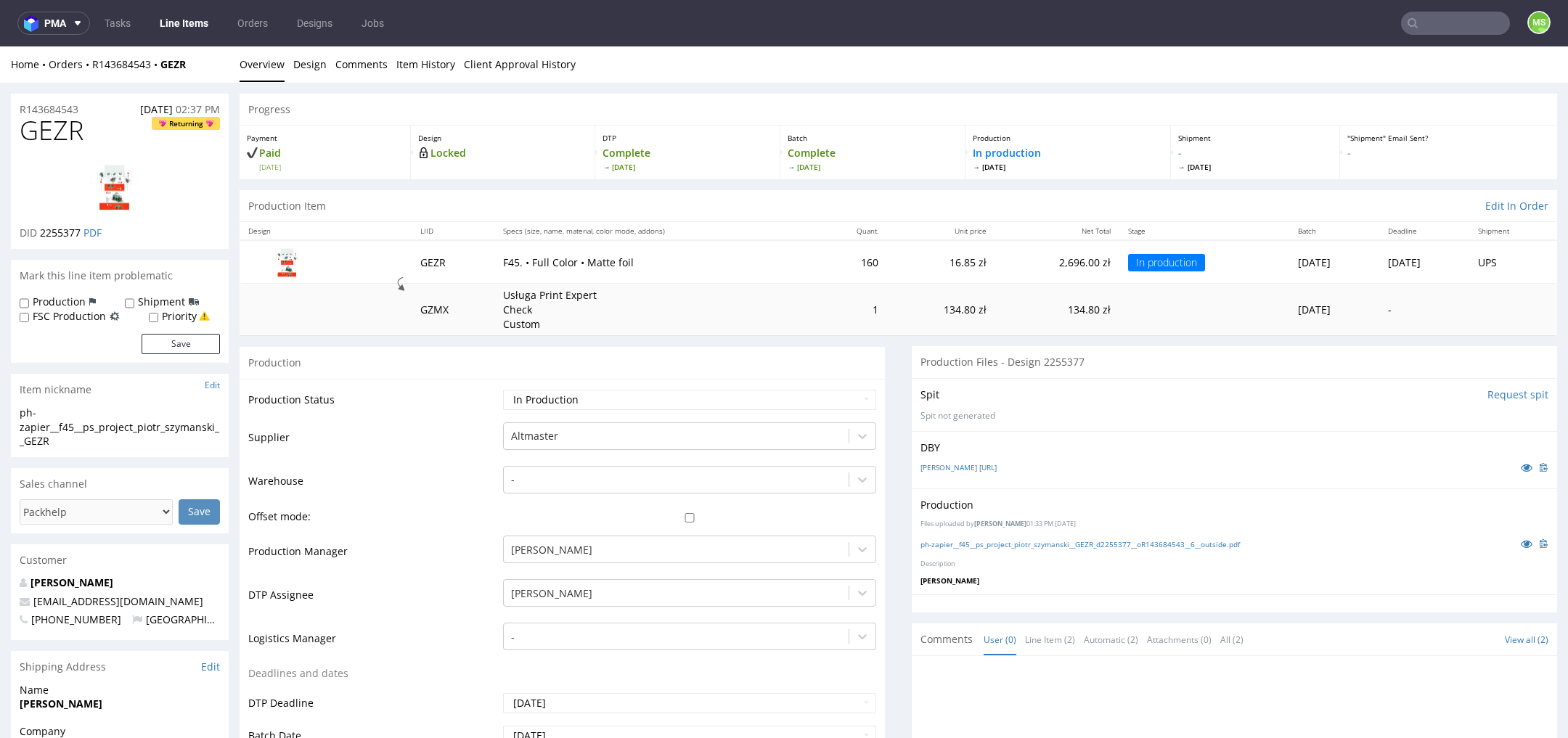
click at [193, 34] on link "Line Items" at bounding box center [184, 23] width 66 height 24
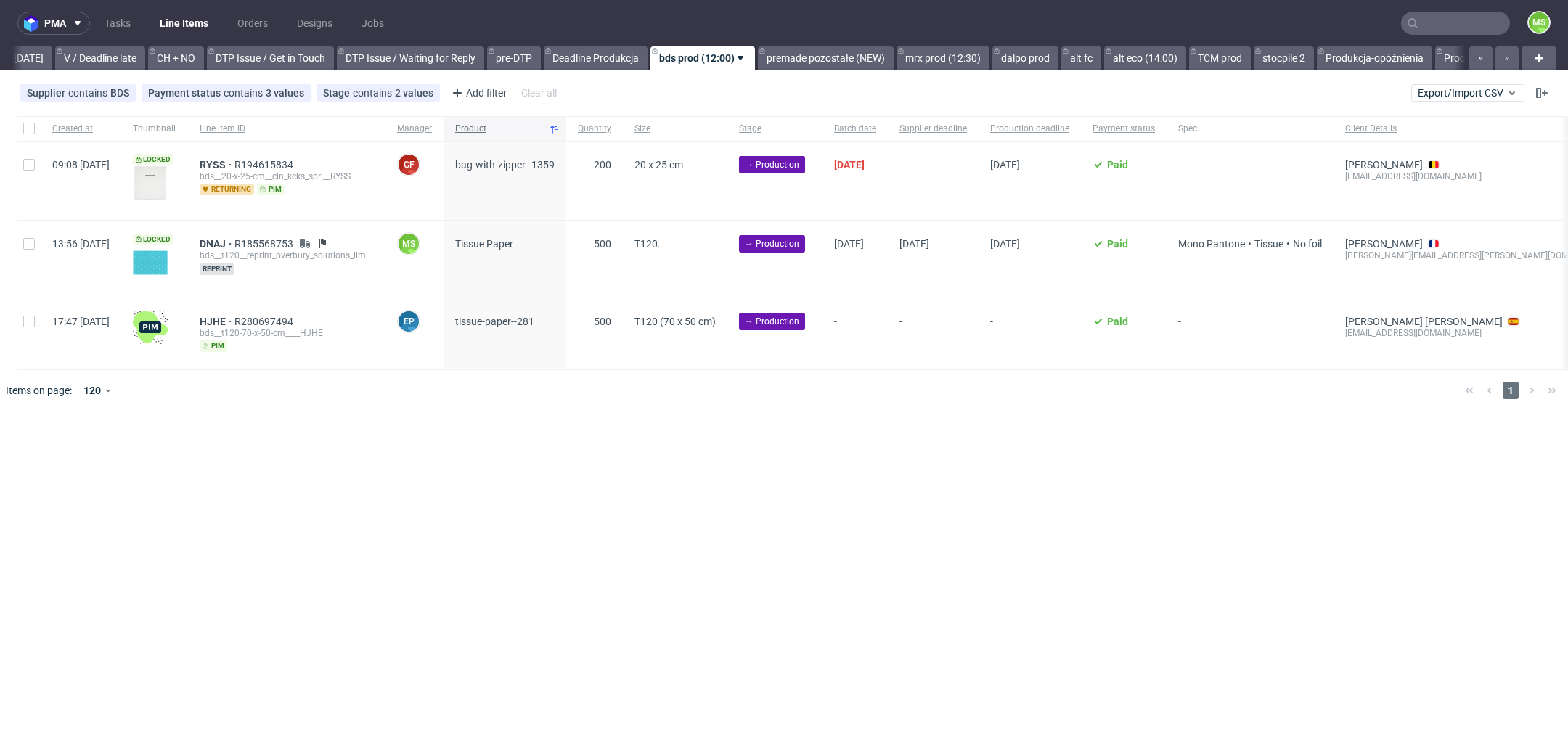
scroll to position [0, 1959]
click at [1156, 58] on link "alt eco (14:00)" at bounding box center [1140, 58] width 82 height 24
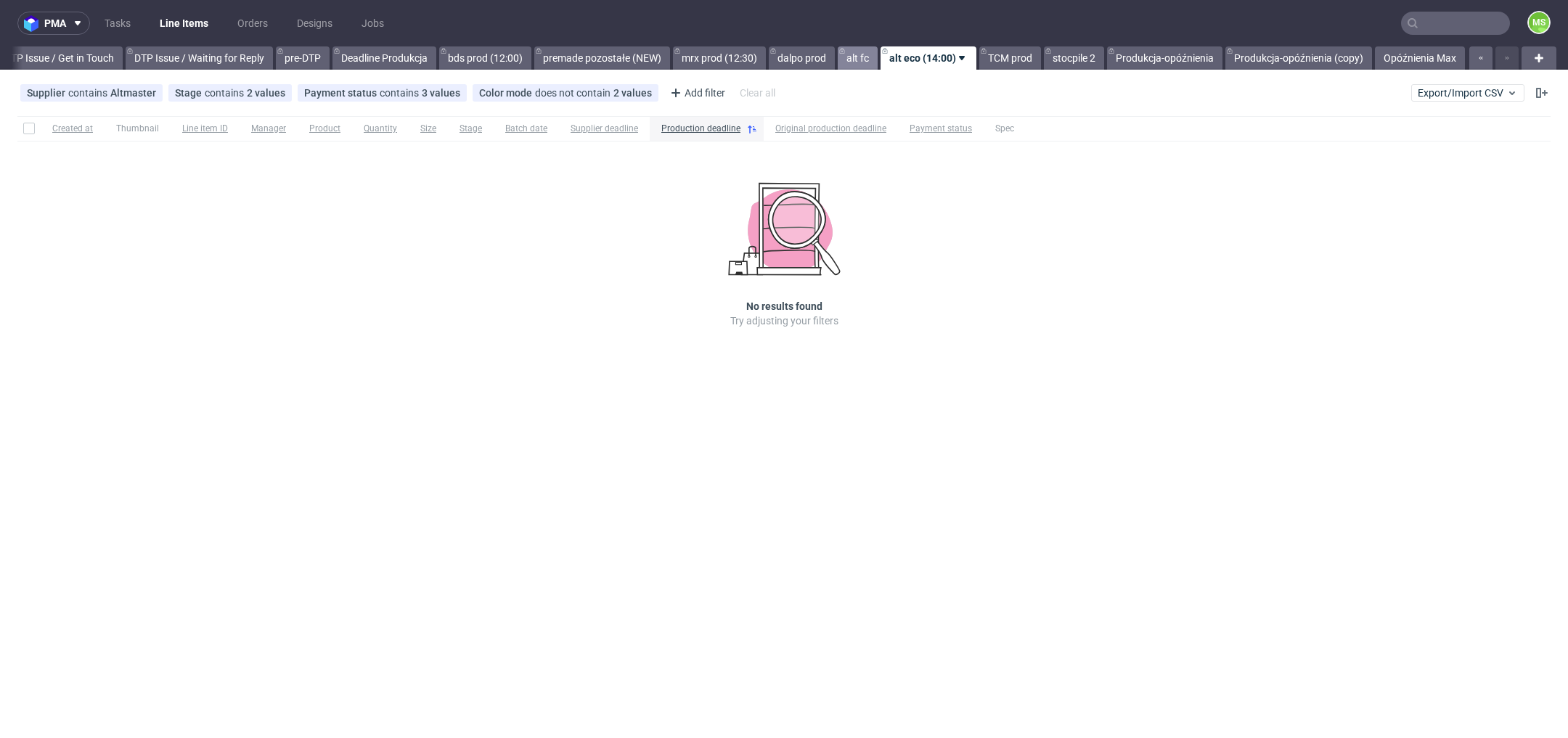
click at [865, 60] on link "alt fc" at bounding box center [857, 58] width 40 height 24
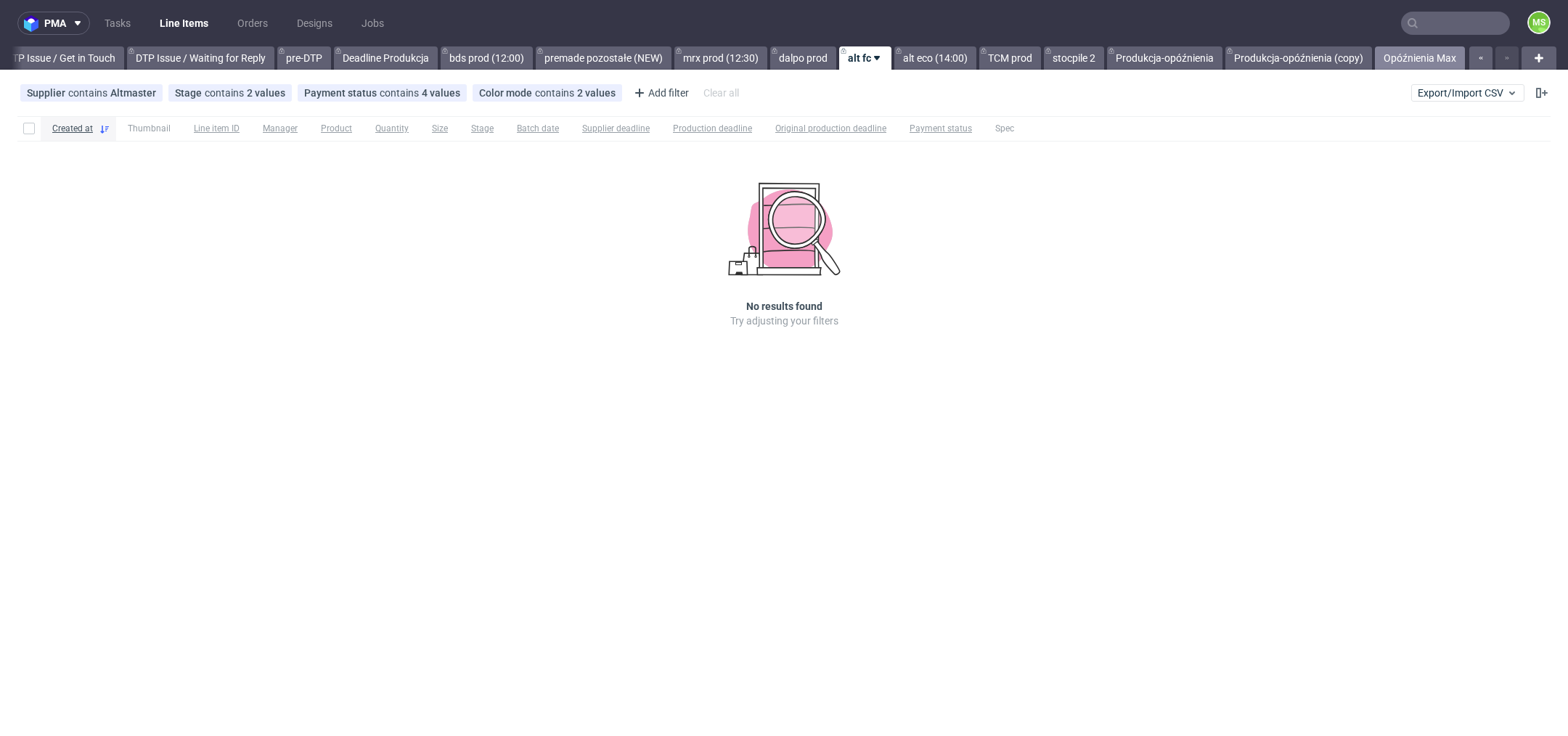
click at [1385, 61] on link "Opóźnienia Max" at bounding box center [1419, 58] width 90 height 24
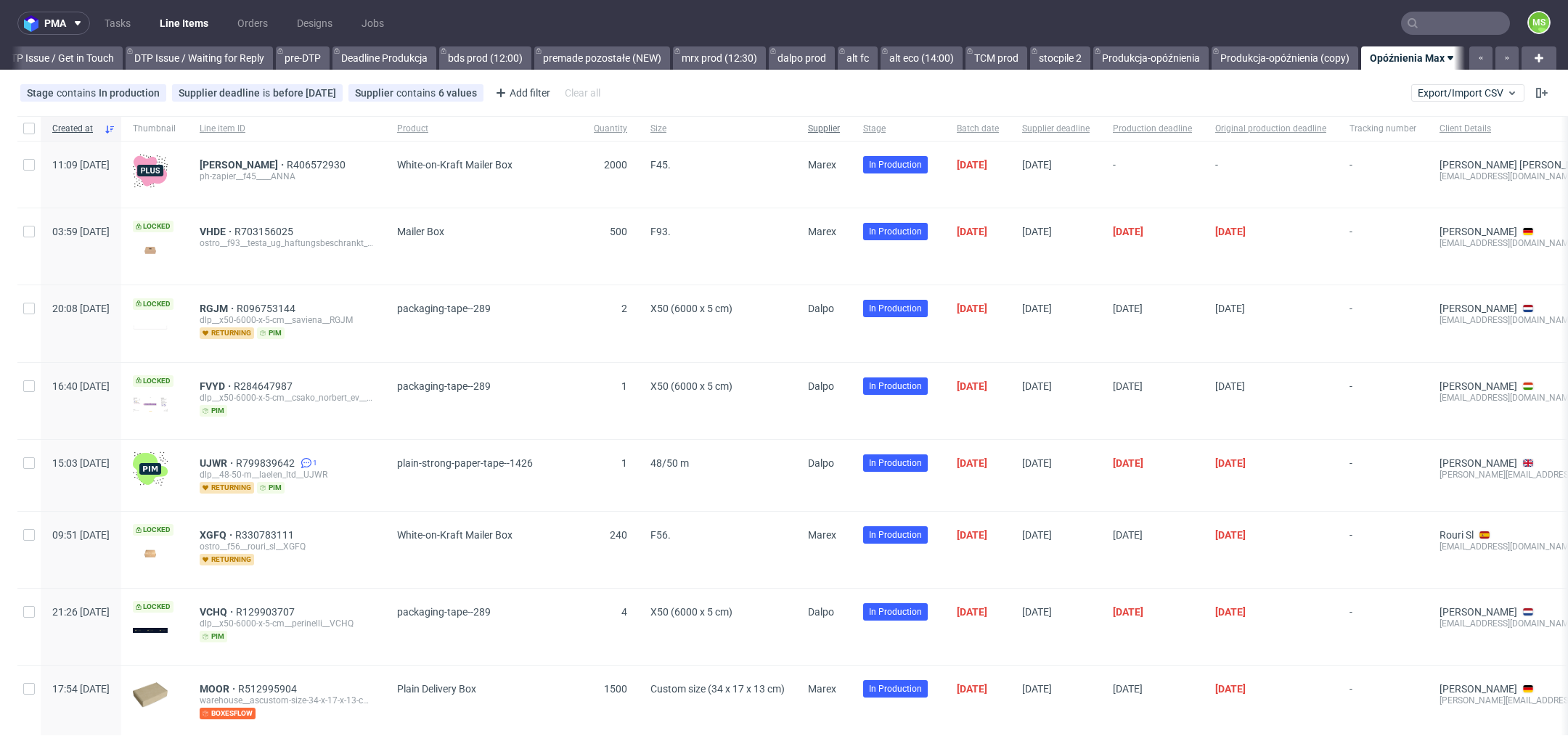
click at [852, 121] on div "Supplier" at bounding box center [823, 128] width 55 height 25
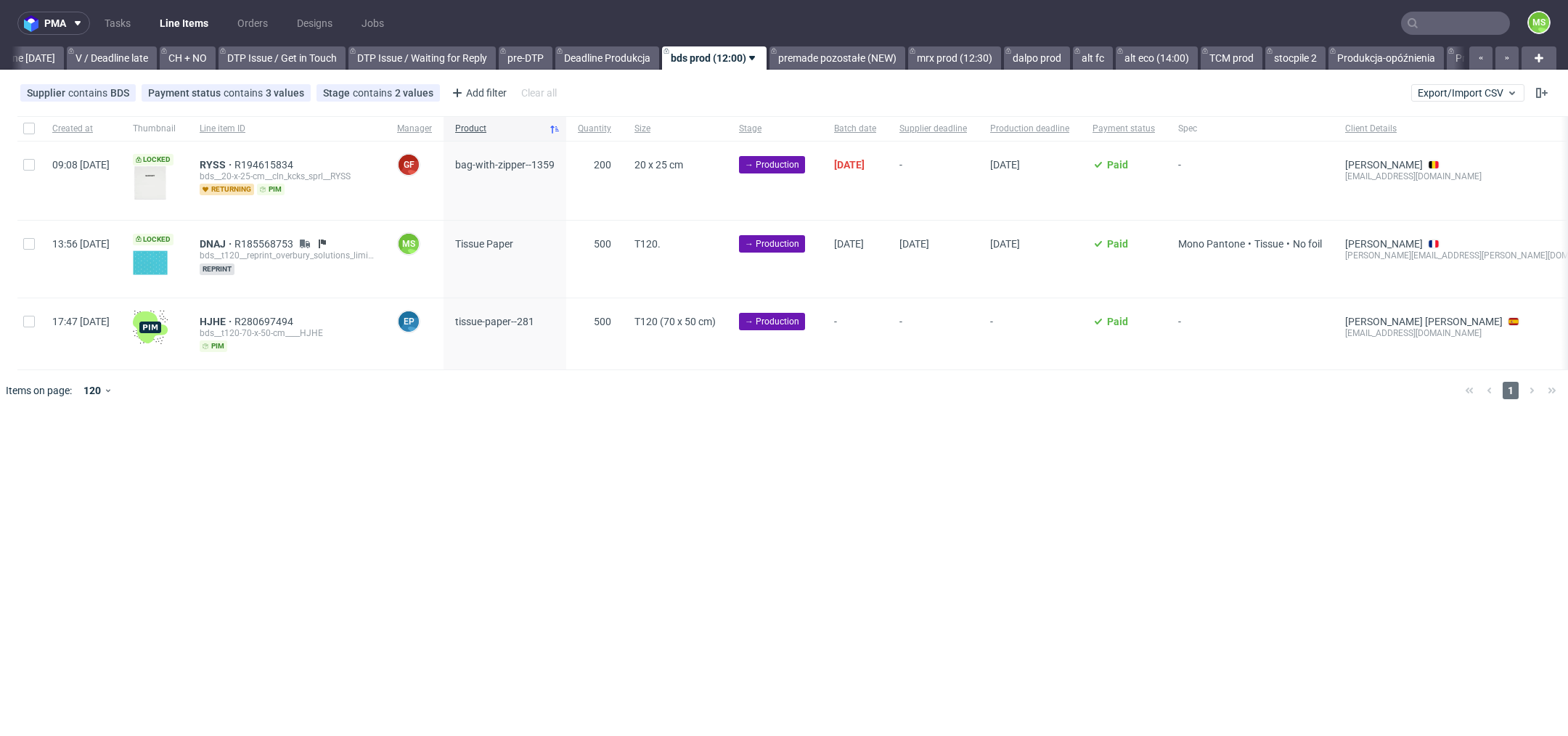
scroll to position [0, 1959]
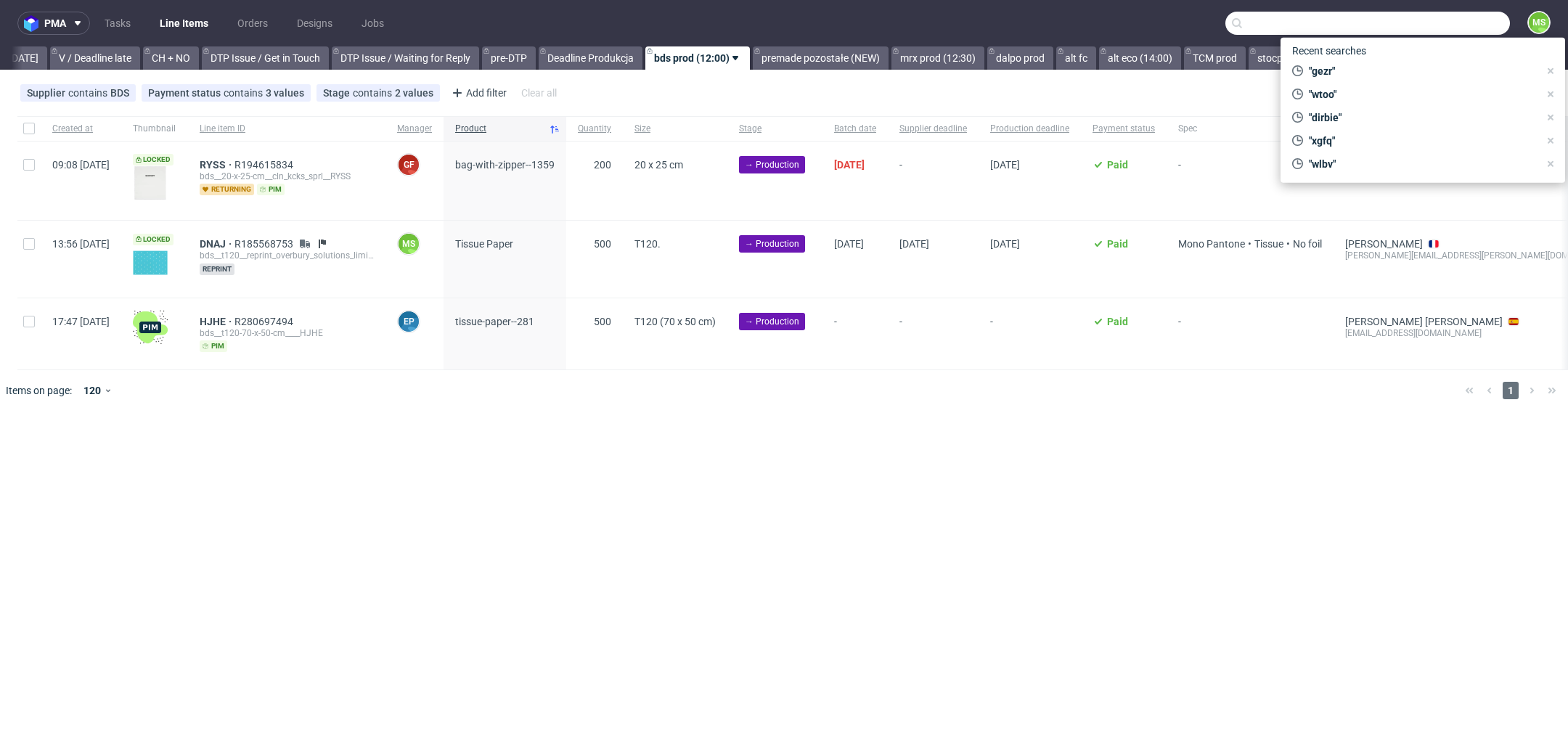
click at [1464, 31] on input "text" at bounding box center [1367, 23] width 284 height 24
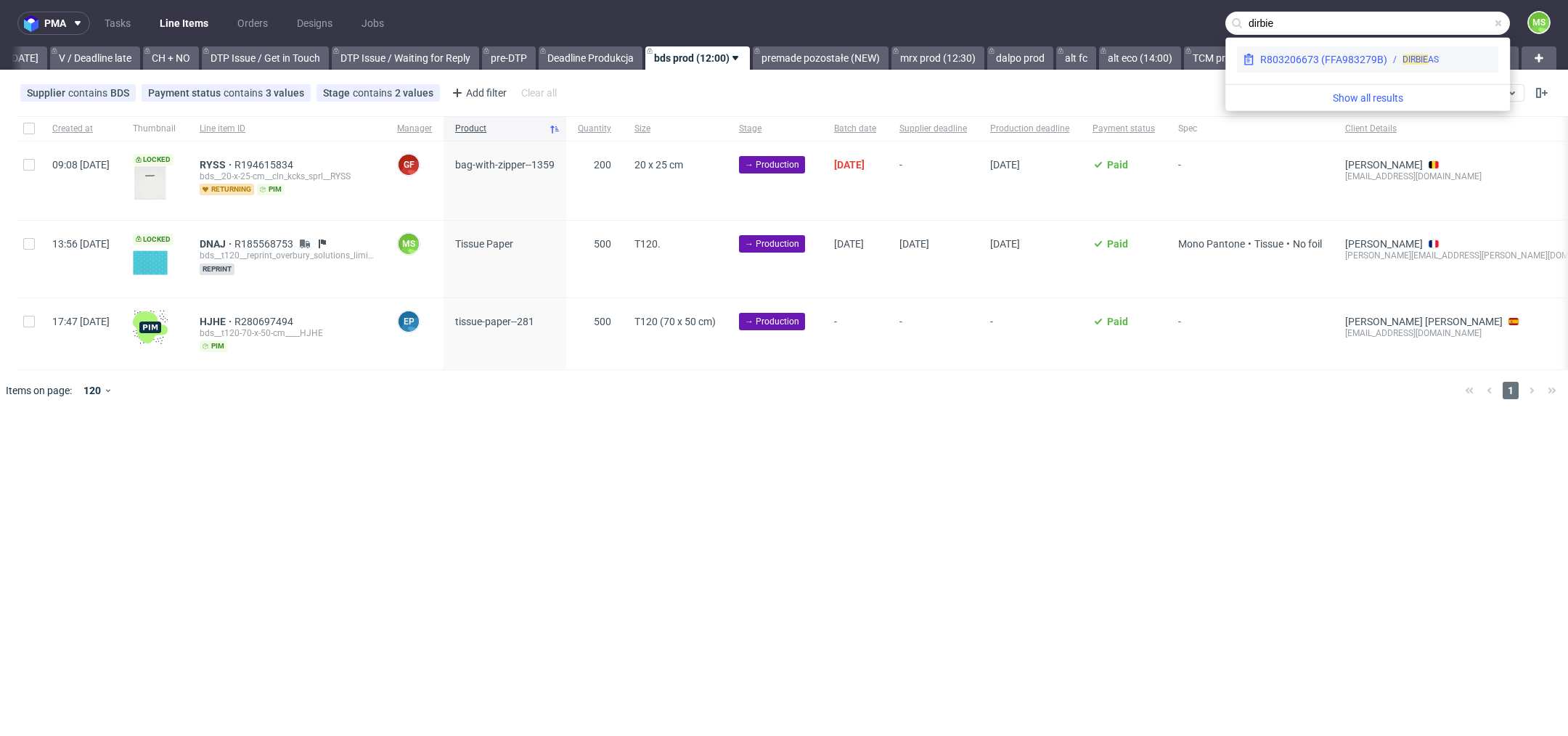
type input "dirbie"
click at [1406, 55] on span "DIRBIE" at bounding box center [1415, 60] width 26 height 10
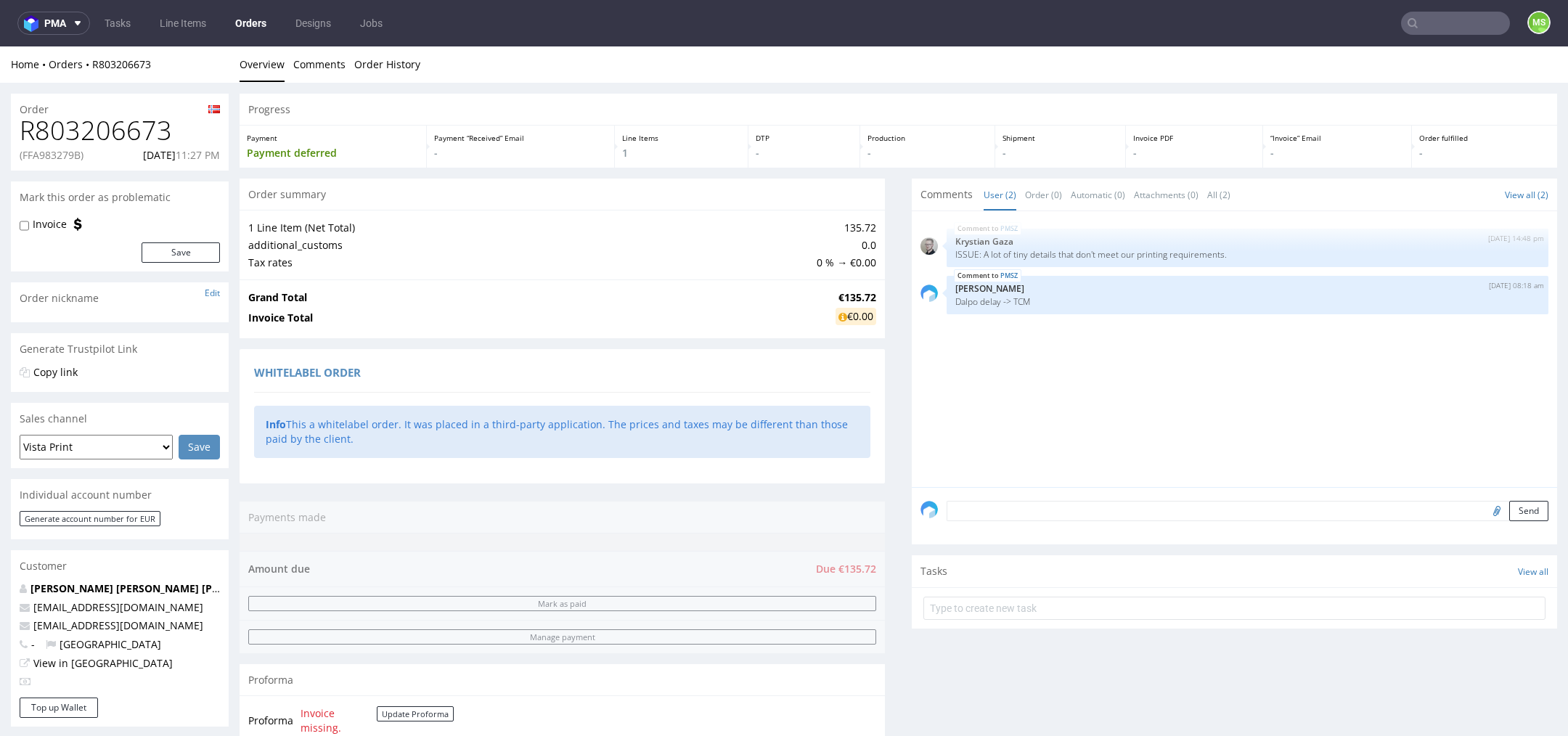
scroll to position [444, 0]
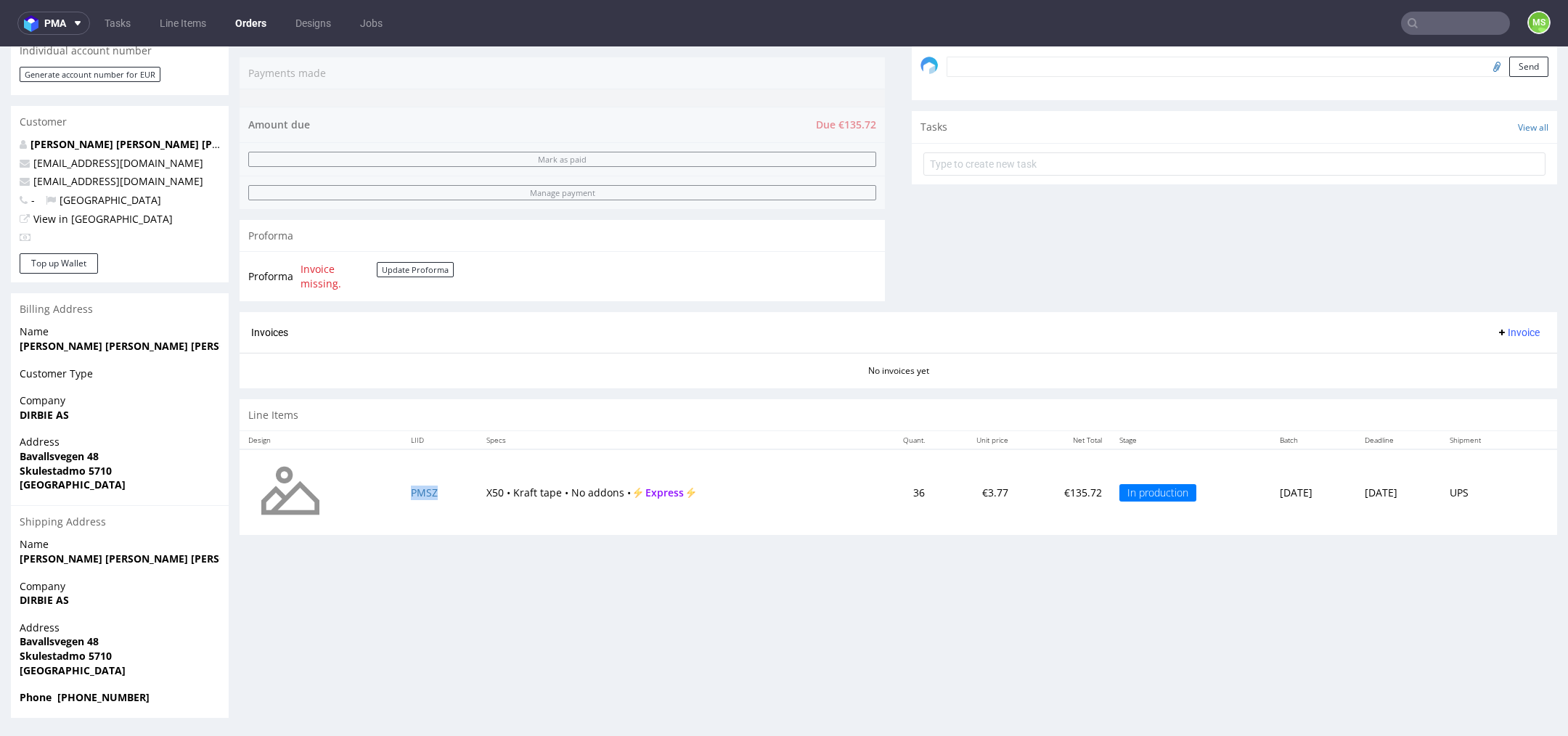
click at [416, 496] on td "PMSZ" at bounding box center [439, 491] width 76 height 86
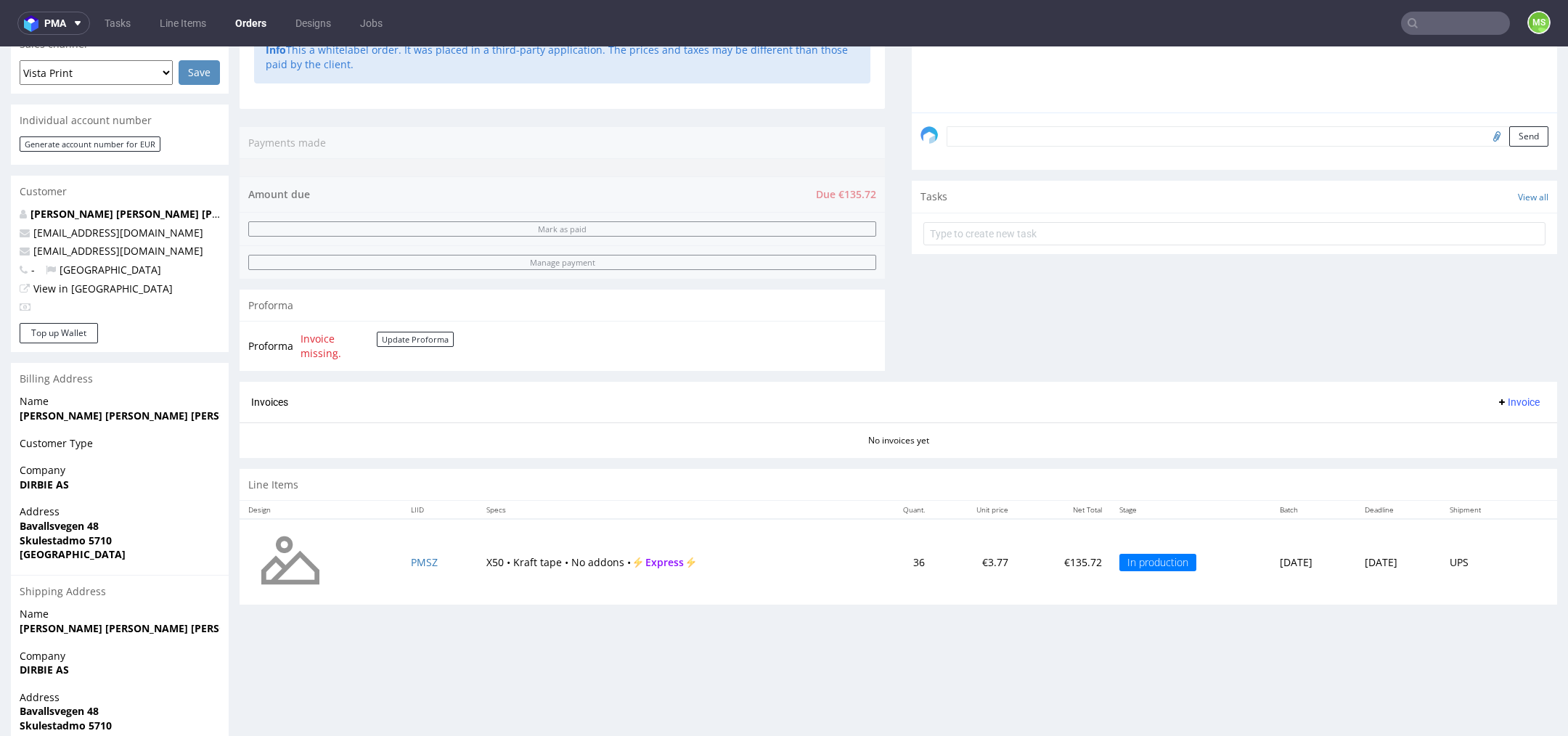
scroll to position [444, 0]
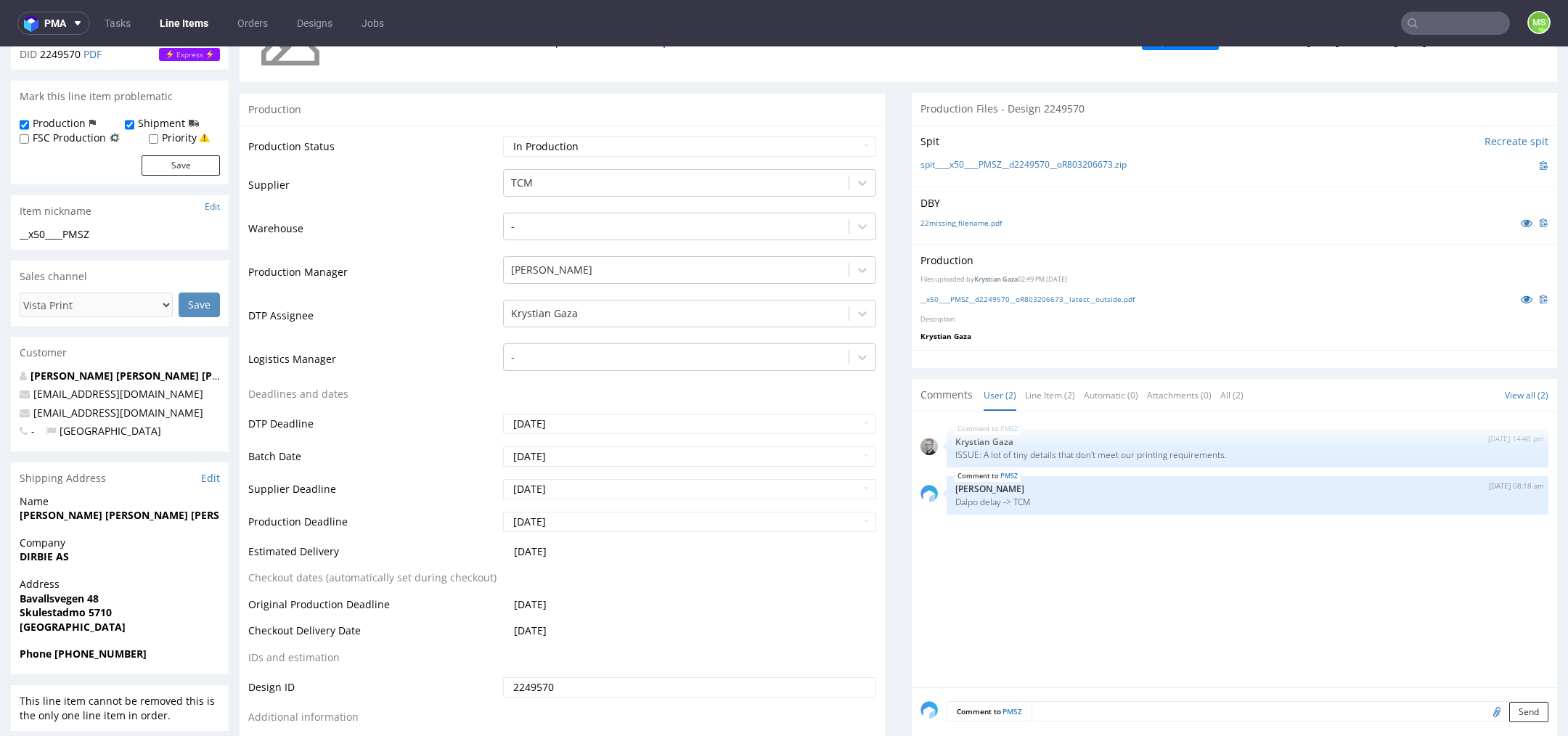
scroll to position [300, 0]
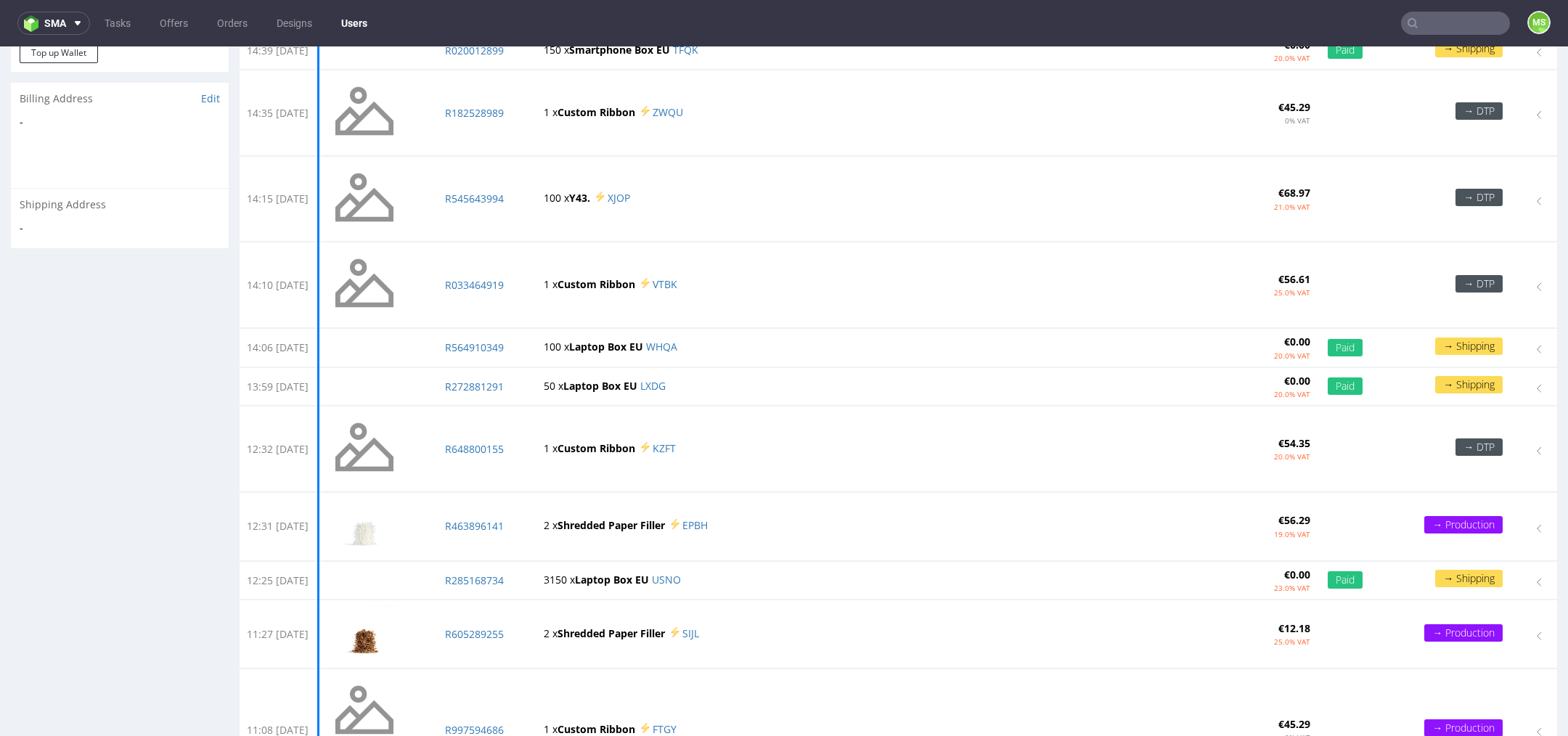
scroll to position [180, 0]
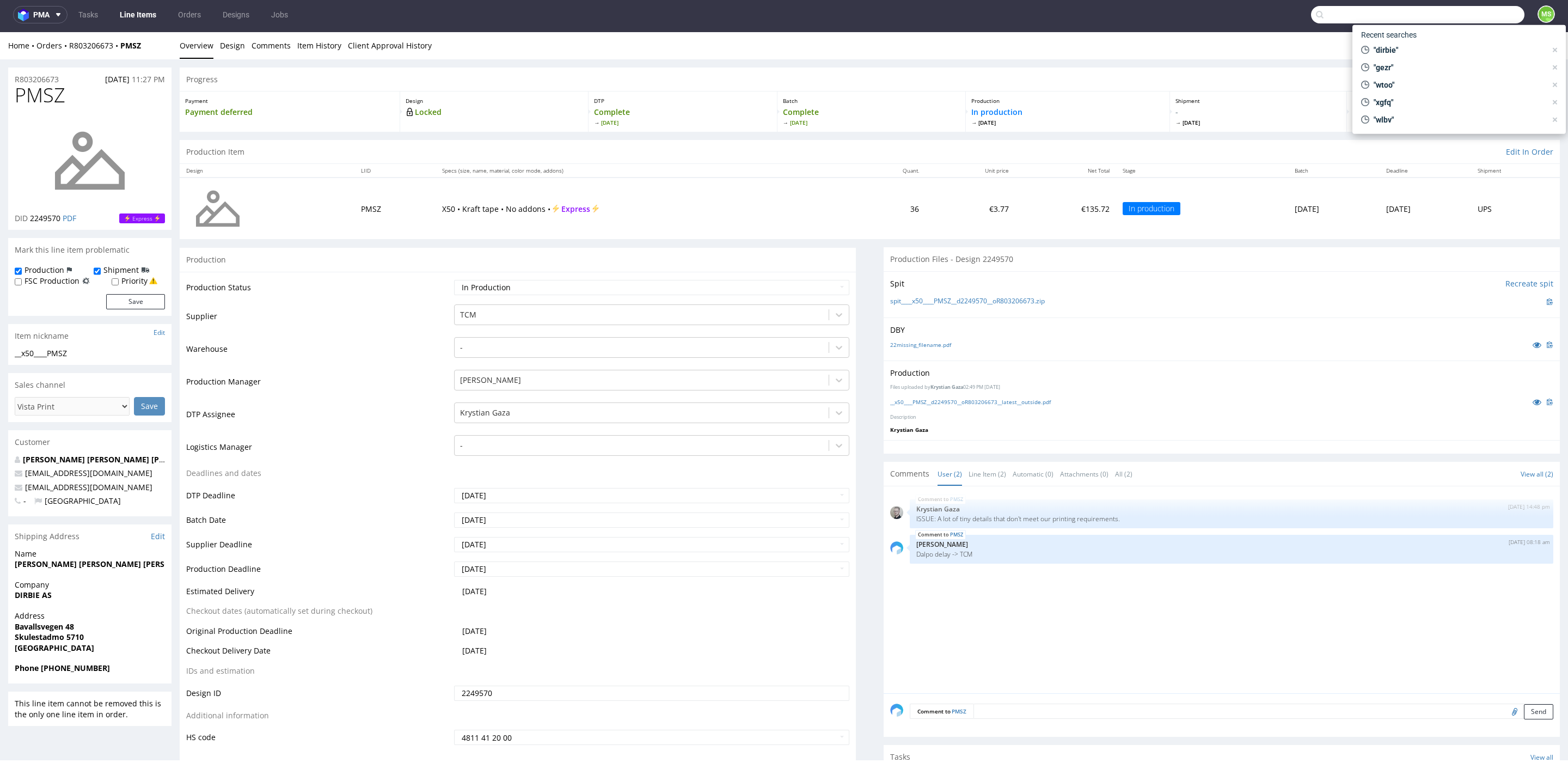
click at [1175, 16] on input "text" at bounding box center [1417, 14] width 213 height 18
type input "ijhm"
click at [1175, 36] on div "__x50-6000-x-5-cm____ IJHM" at bounding box center [1421, 41] width 156 height 10
click at [1175, 16] on input "text" at bounding box center [1417, 14] width 213 height 18
type input "ijhm"
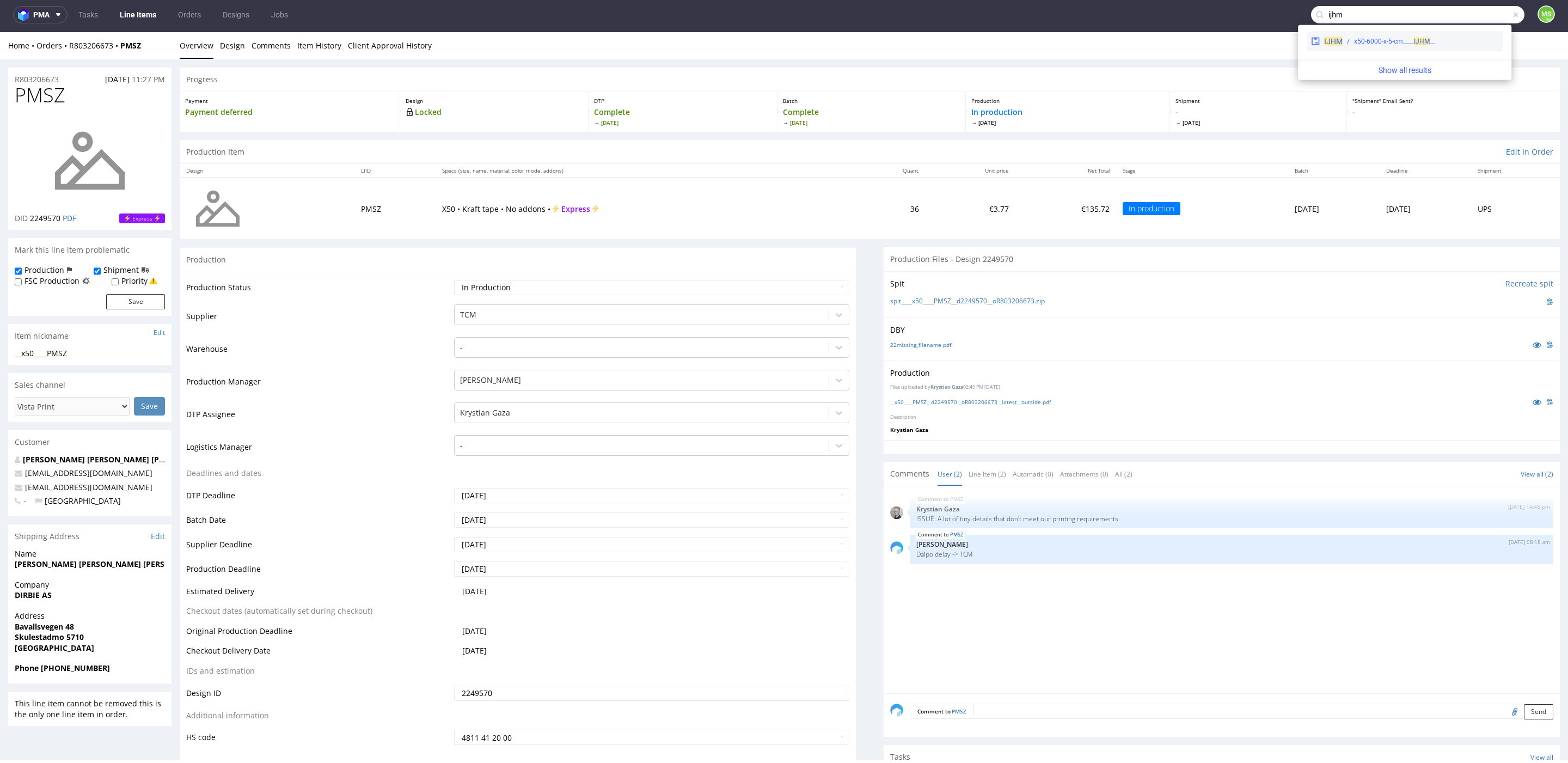
drag, startPoint x: 1434, startPoint y: 43, endPoint x: 1435, endPoint y: 12, distance: 31.0
click at [1175, 43] on div "__x50-6000-x-5-cm____ IJHM" at bounding box center [1394, 41] width 81 height 10
click at [1175, 13] on input "text" at bounding box center [1483, 14] width 82 height 18
click at [1175, 55] on span ""ijhm"" at bounding box center [1457, 50] width 177 height 11
type input "ijhm"
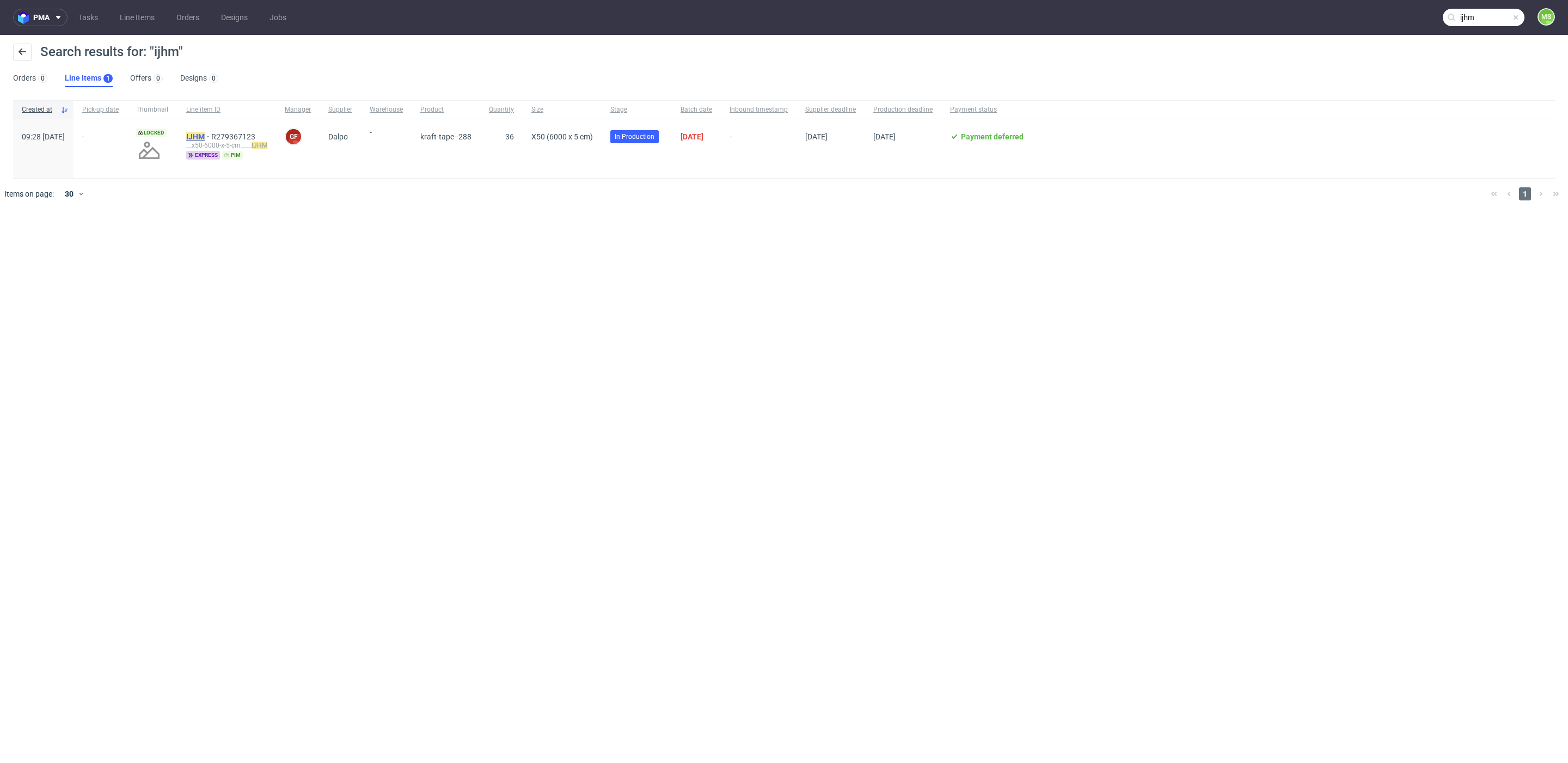
click at [205, 133] on mark "IJHM" at bounding box center [196, 137] width 18 height 9
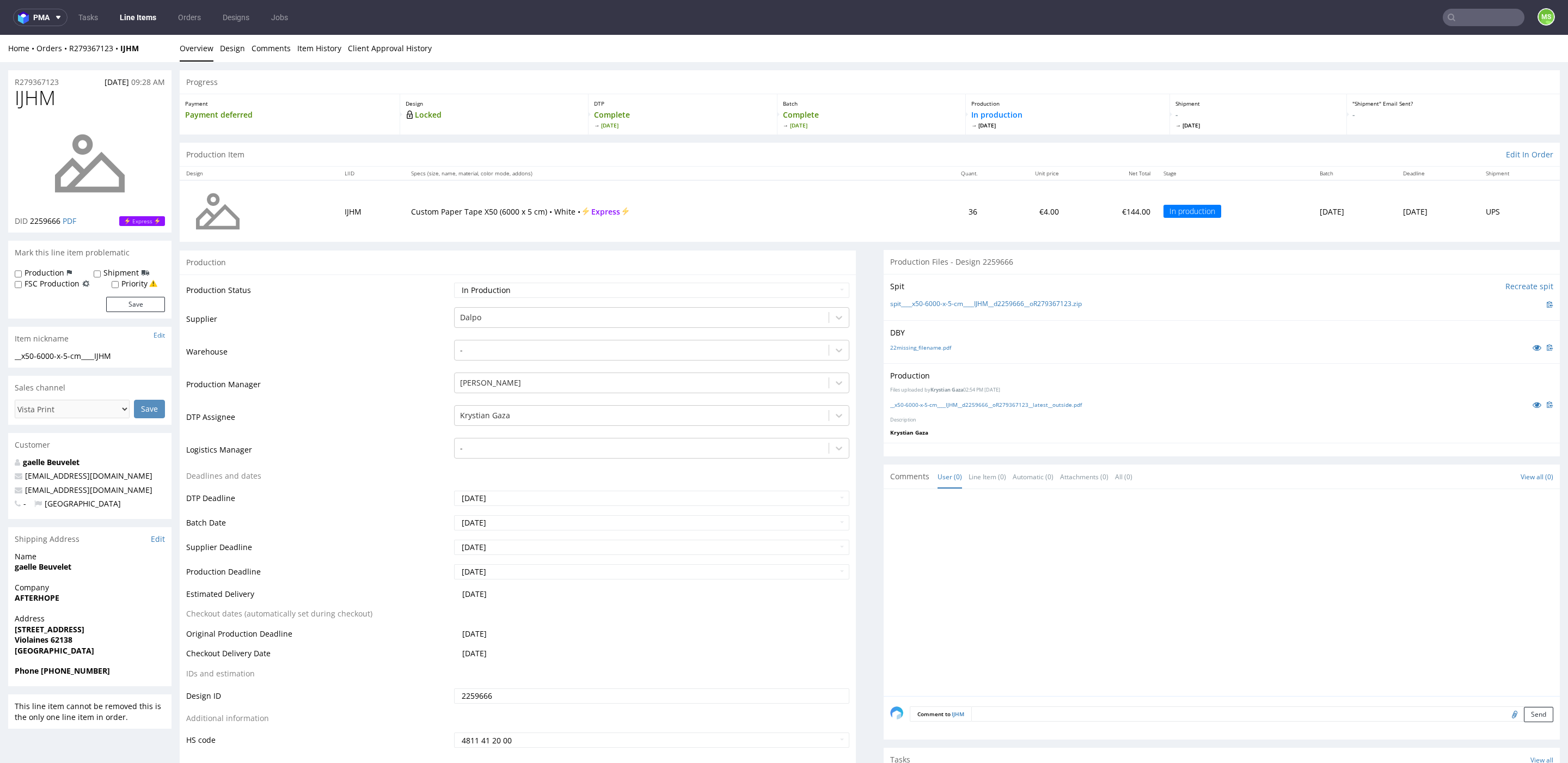
click at [147, 22] on link "Line Items" at bounding box center [138, 17] width 50 height 18
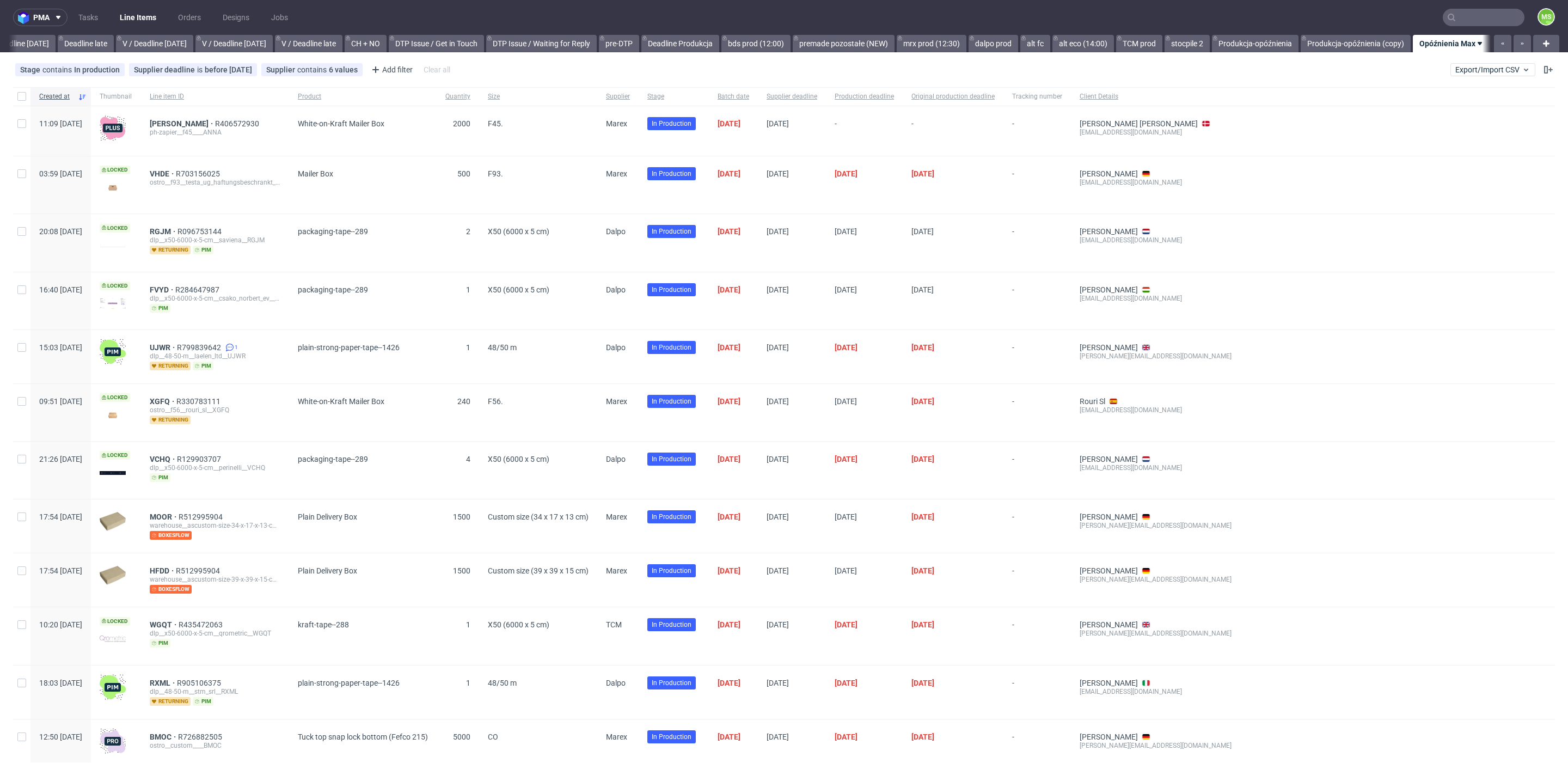
scroll to position [0, 1275]
click at [996, 44] on link "dalpo prod" at bounding box center [993, 43] width 50 height 18
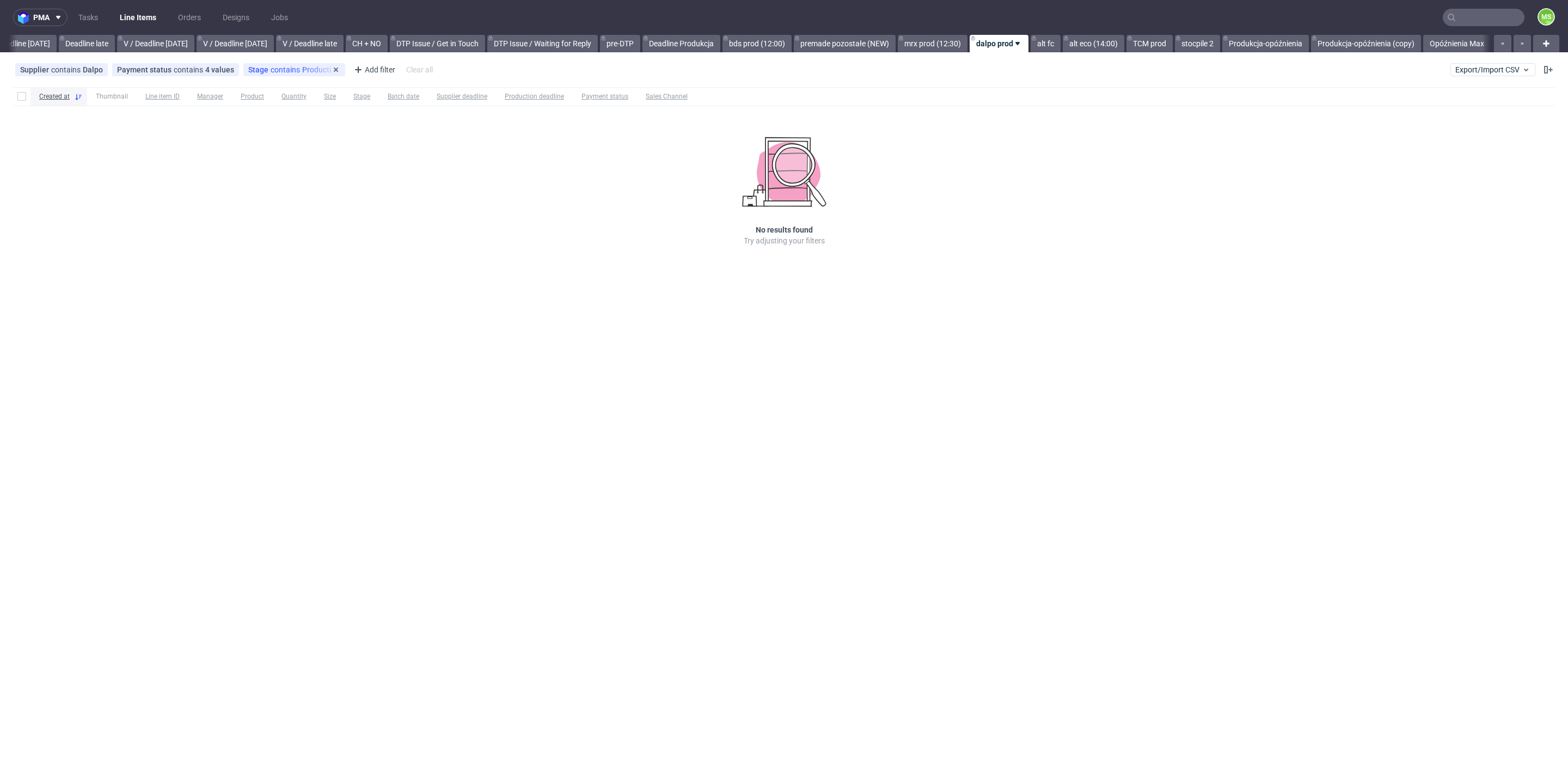
click at [271, 69] on span "contains" at bounding box center [286, 69] width 32 height 9
click at [278, 267] on div "Production" at bounding box center [281, 264] width 38 height 11
click at [257, 267] on input "Production" at bounding box center [252, 265] width 9 height 9
checkbox input "false"
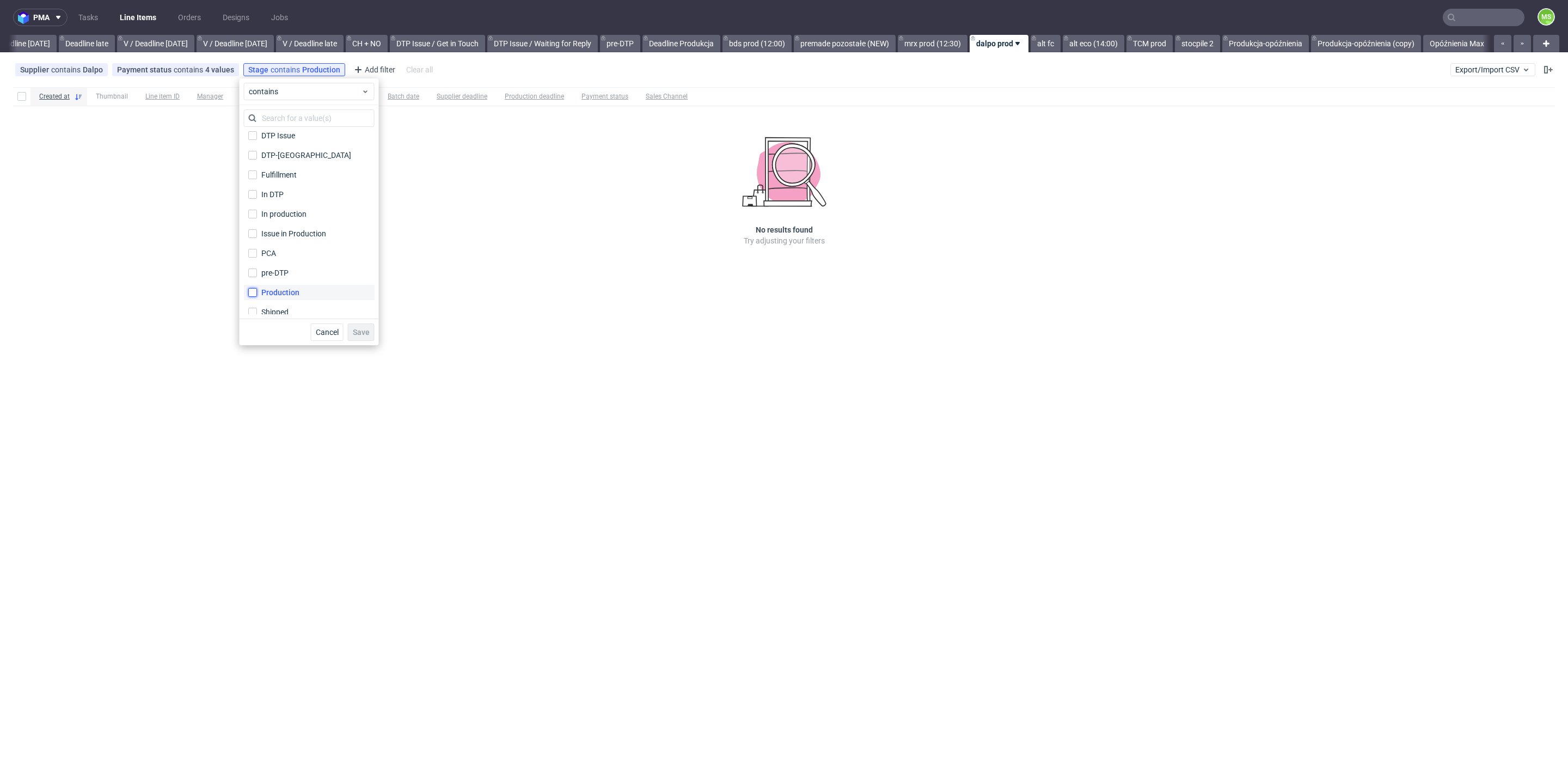
scroll to position [46, 0]
click at [301, 217] on div "In production" at bounding box center [284, 213] width 46 height 11
click at [257, 217] on input "In production" at bounding box center [252, 213] width 9 height 9
checkbox input "true"
click at [353, 329] on span "Save" at bounding box center [362, 332] width 17 height 8
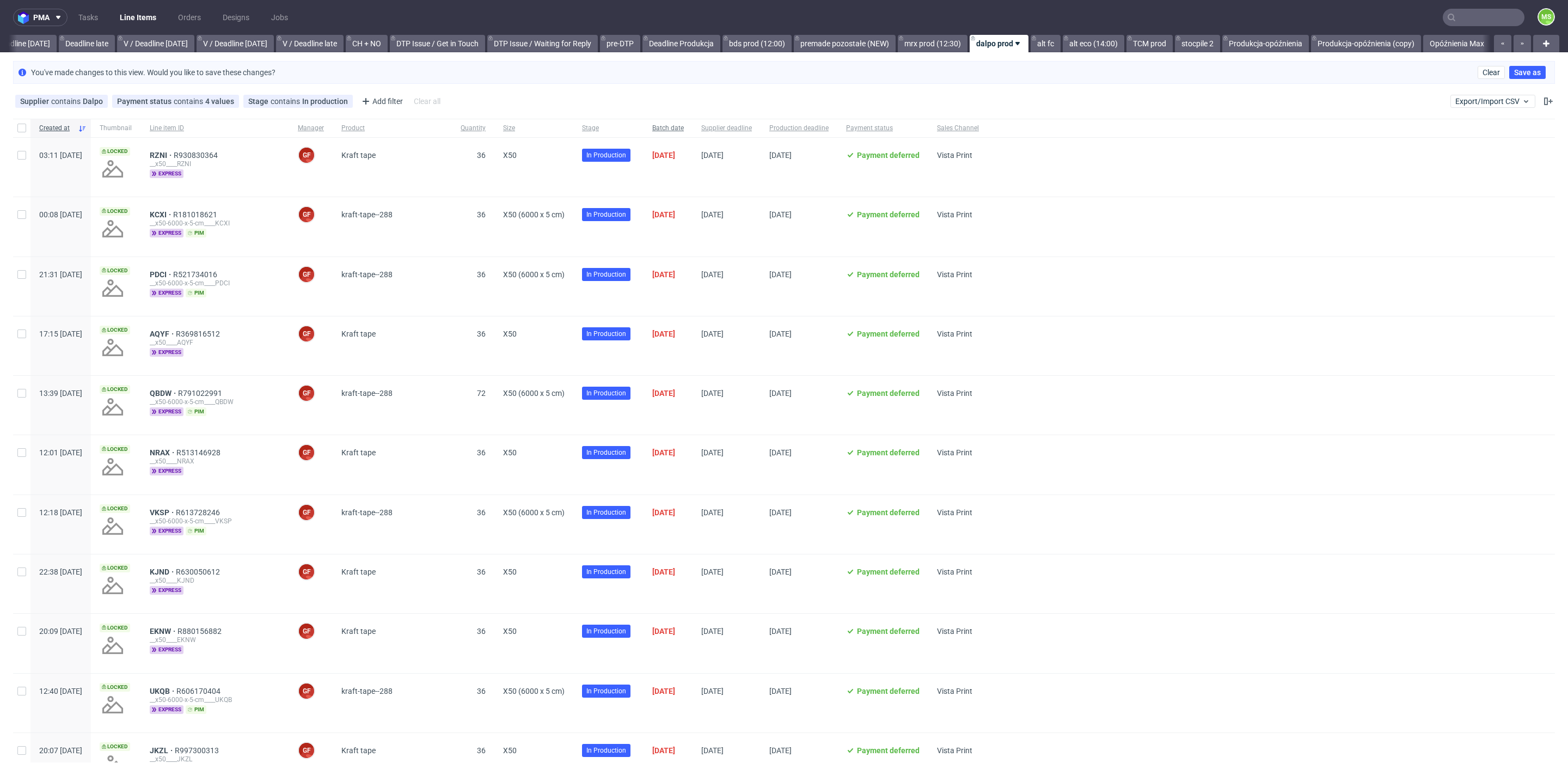
click at [684, 131] on span "Batch date" at bounding box center [668, 128] width 32 height 9
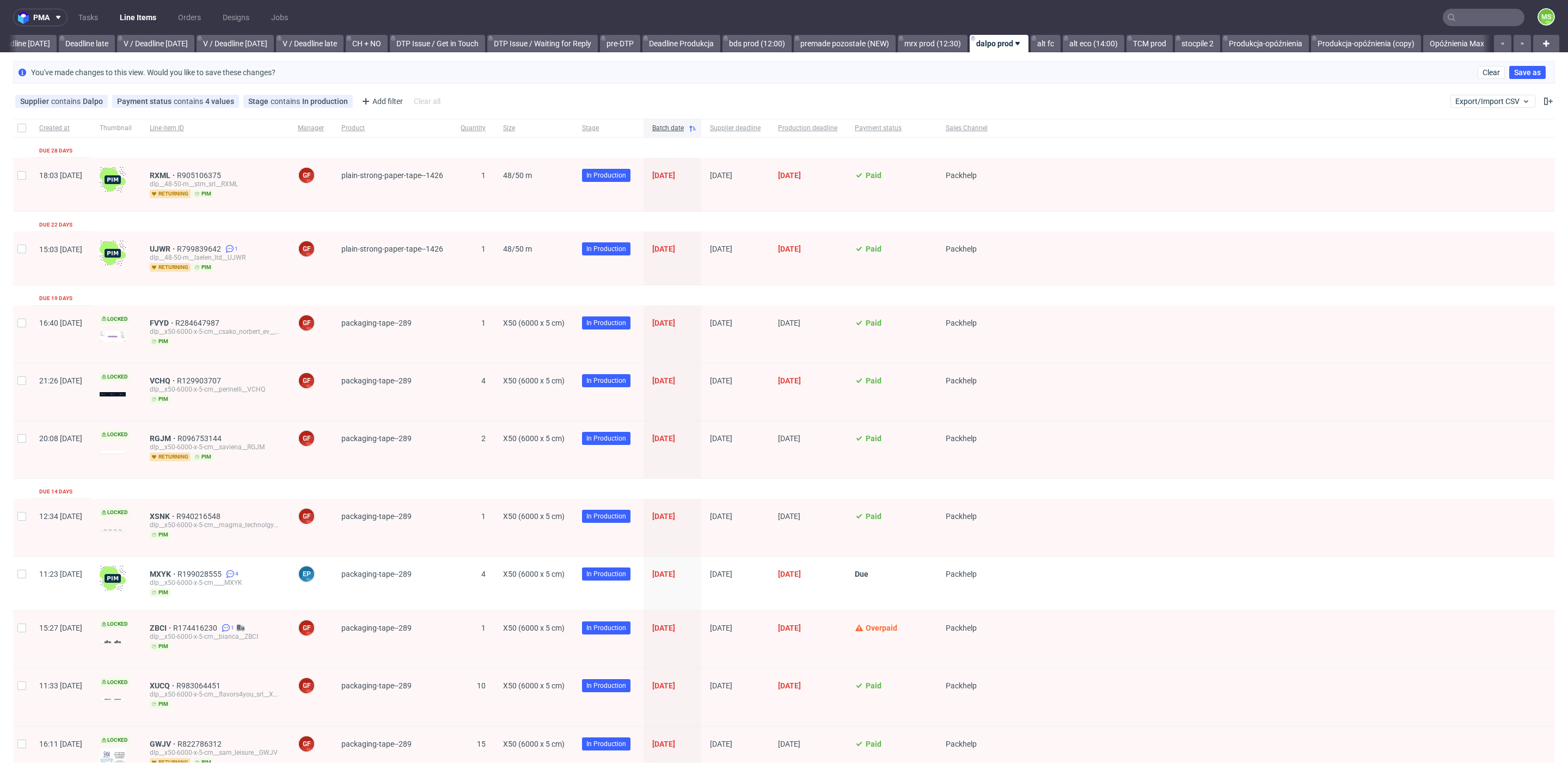
scroll to position [0, 1261]
click at [684, 131] on span "Batch date" at bounding box center [668, 128] width 32 height 9
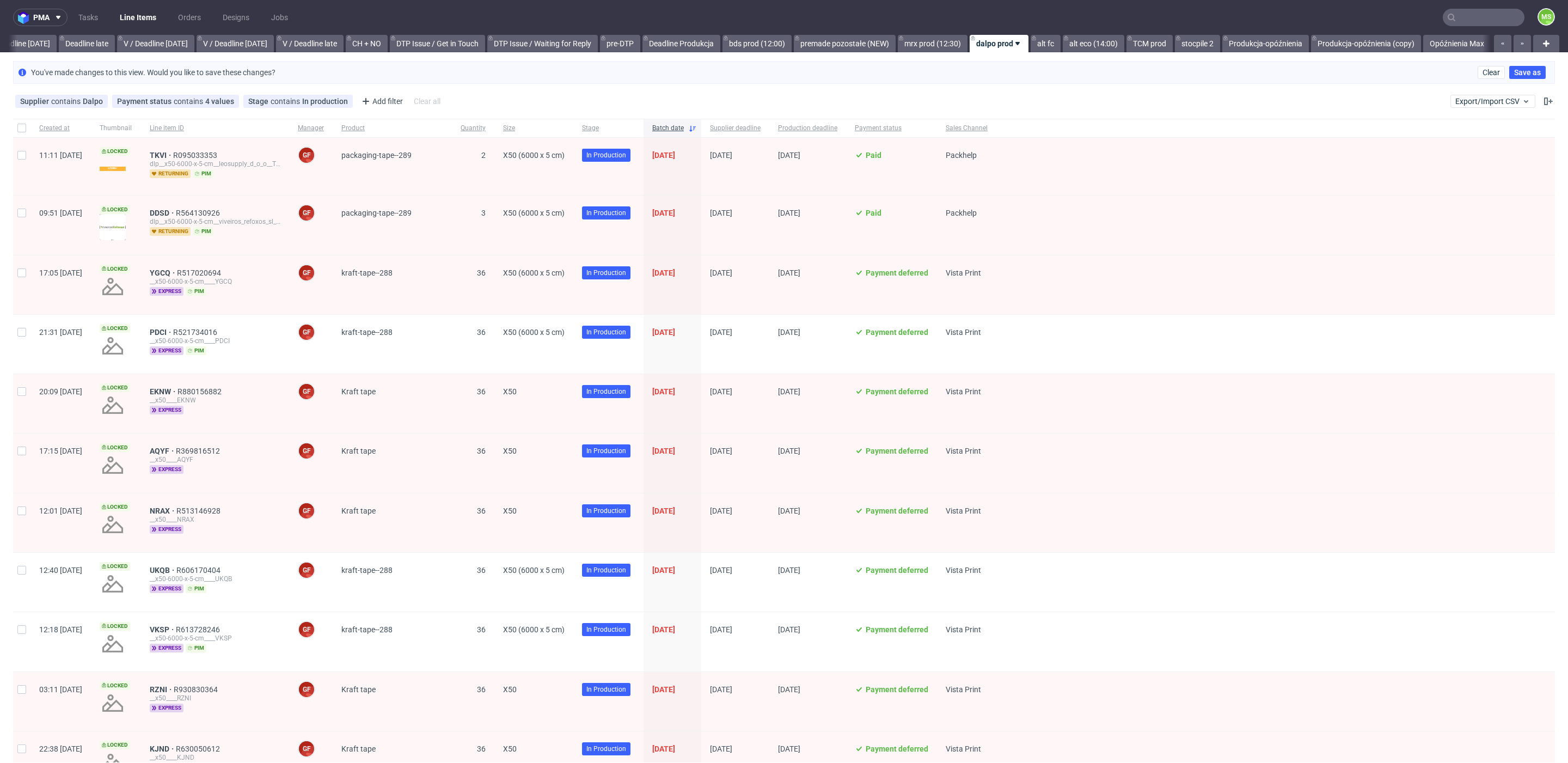
click at [684, 131] on span "Batch date" at bounding box center [668, 128] width 32 height 9
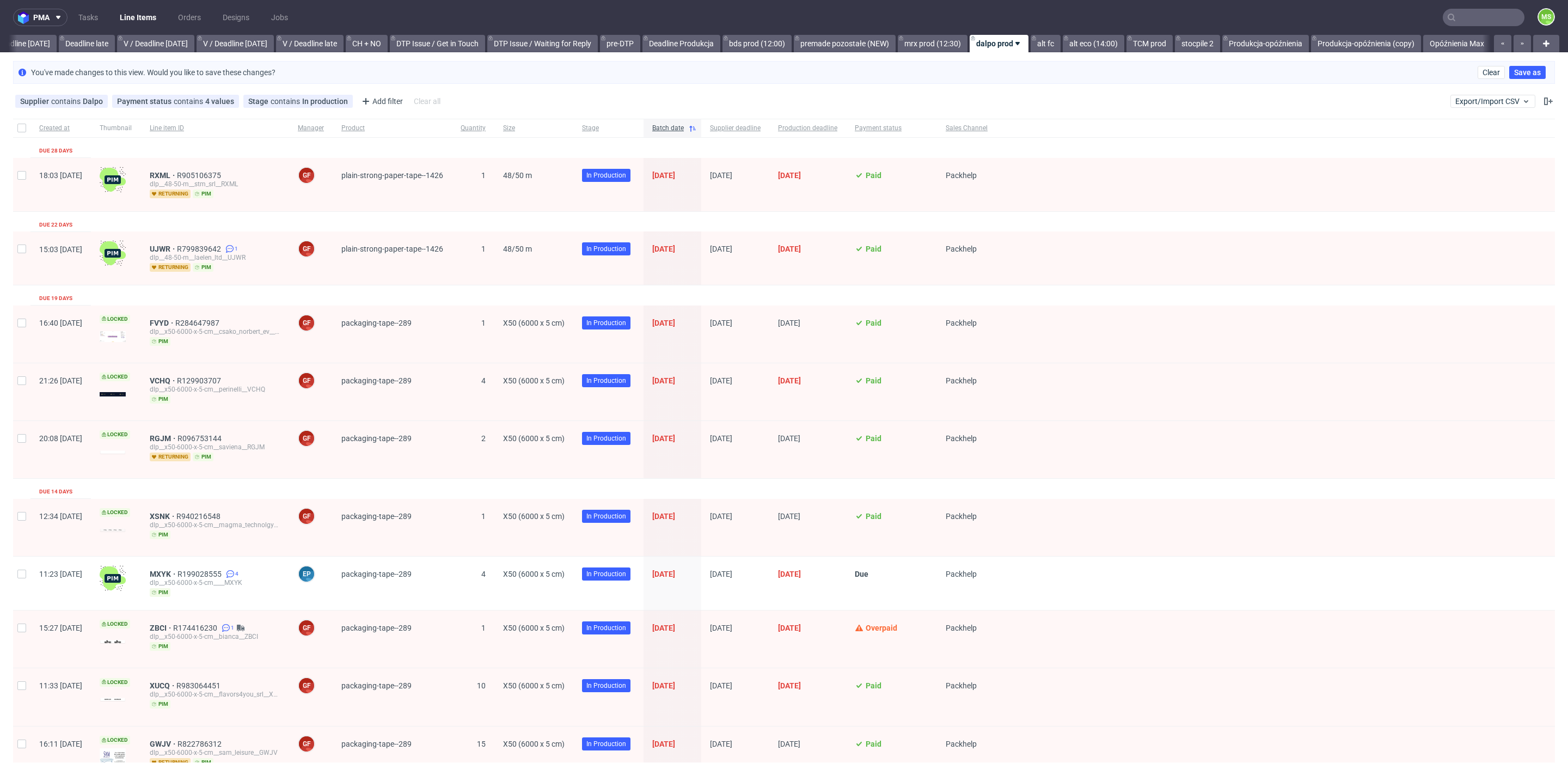
click at [684, 131] on span "Batch date" at bounding box center [668, 128] width 32 height 9
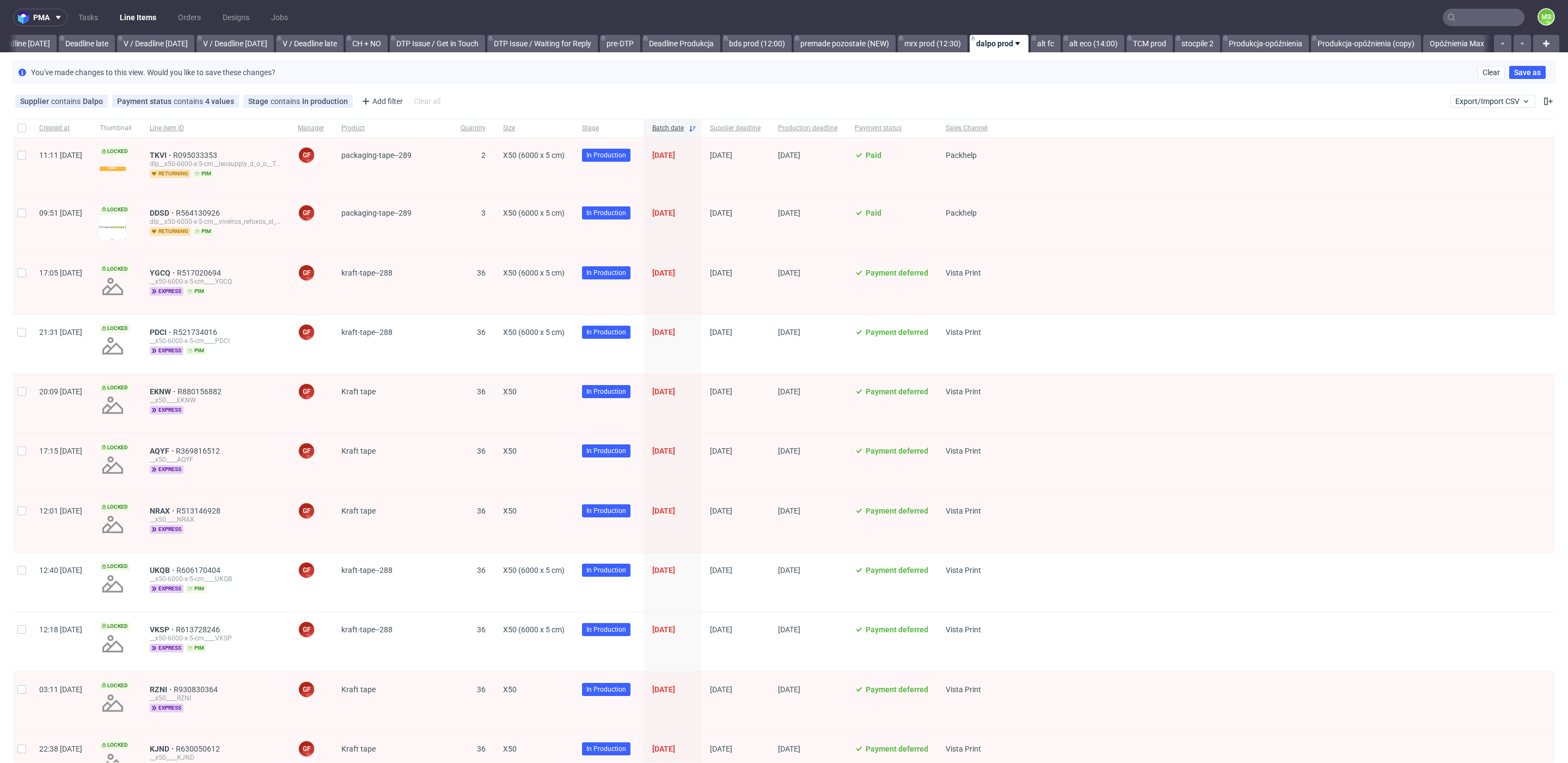
click at [684, 131] on span "Batch date" at bounding box center [668, 128] width 32 height 9
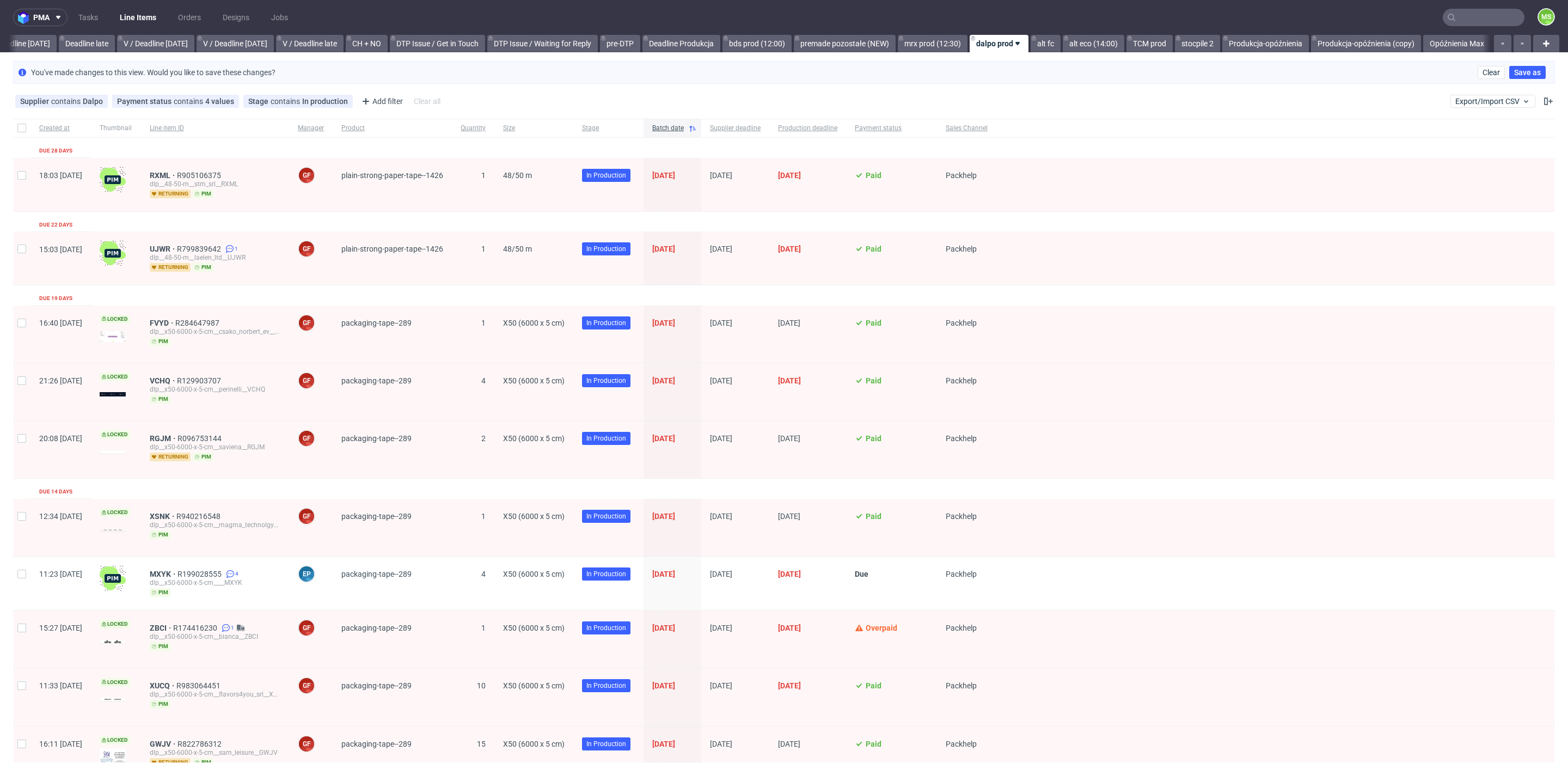
scroll to position [0, 1274]
click at [684, 126] on span "Batch date" at bounding box center [668, 128] width 32 height 9
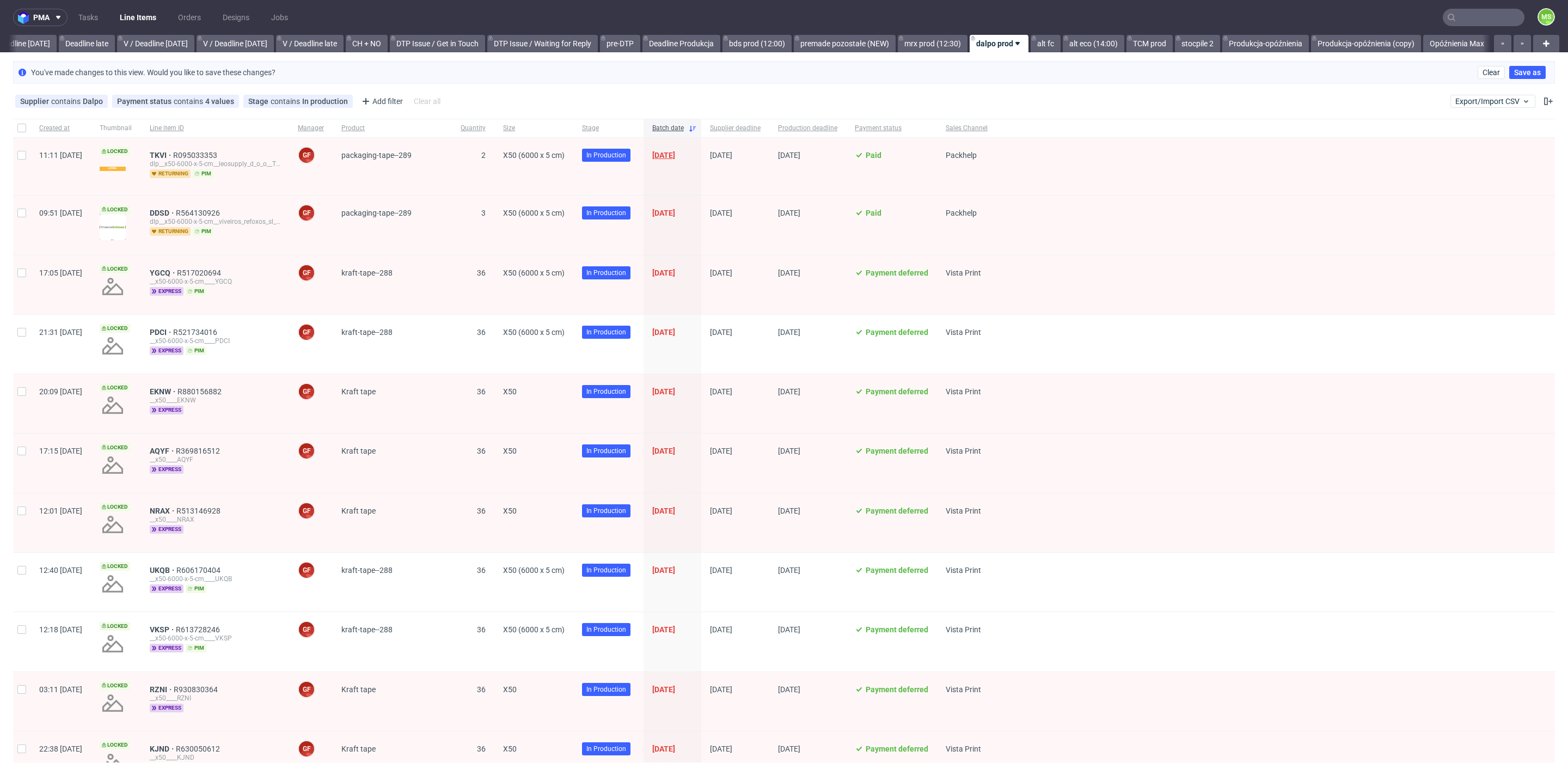
click at [675, 151] on span "[DATE]" at bounding box center [663, 155] width 23 height 9
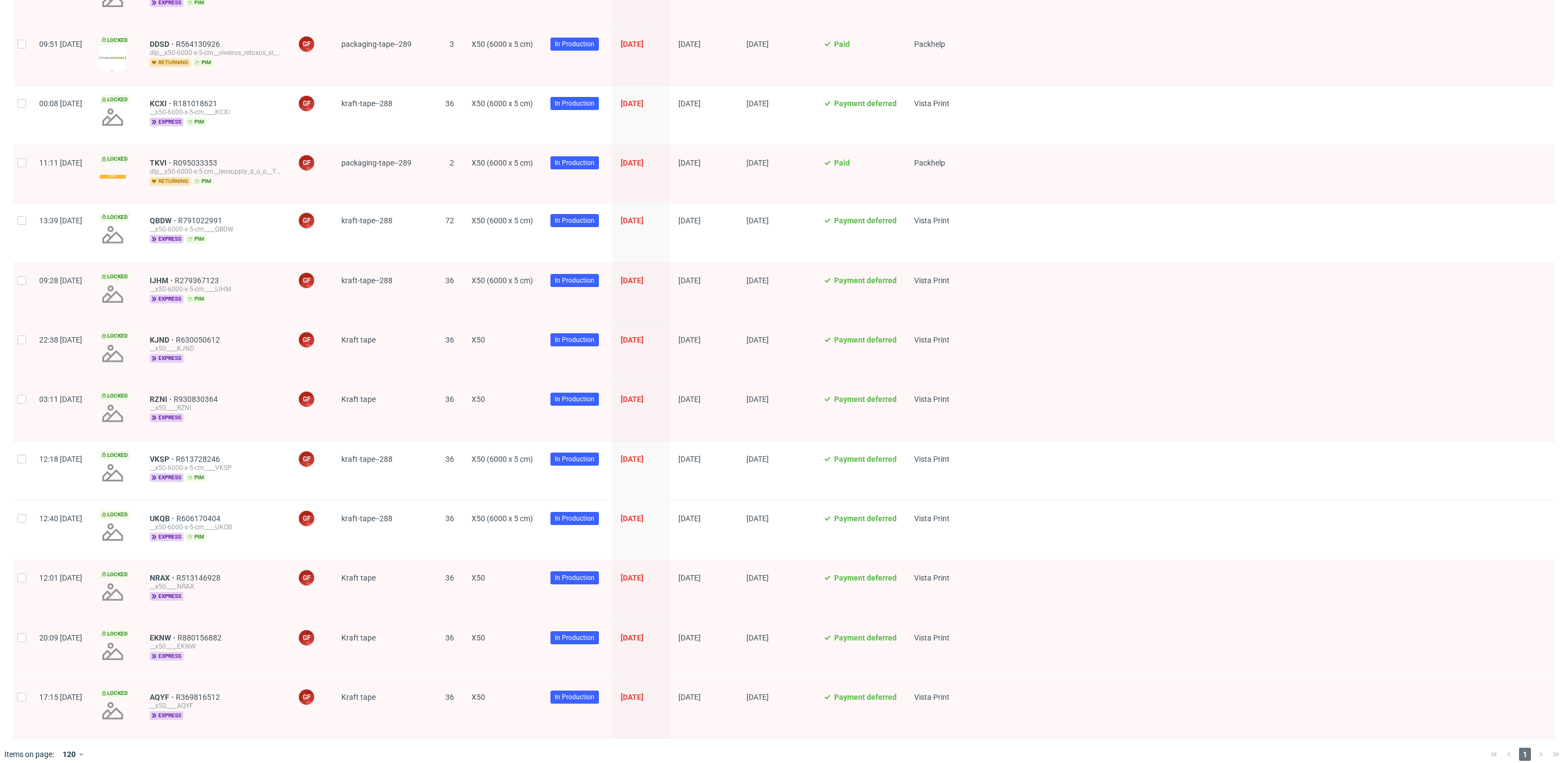
scroll to position [238, 0]
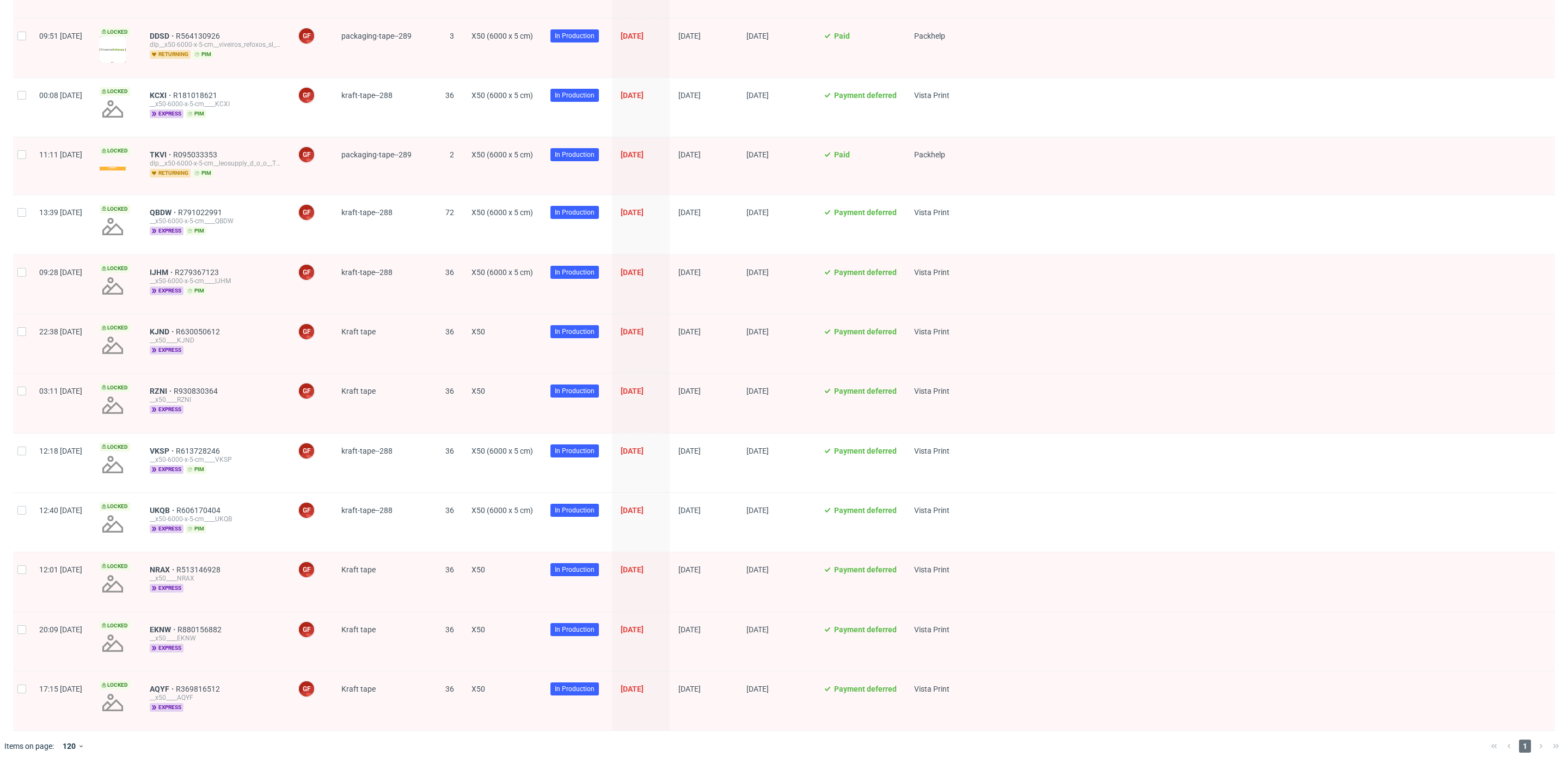
click at [27, 391] on div at bounding box center [21, 403] width 18 height 59
checkbox input "true"
click at [22, 552] on input "checkbox" at bounding box center [22, 689] width 9 height 9
checkbox input "true"
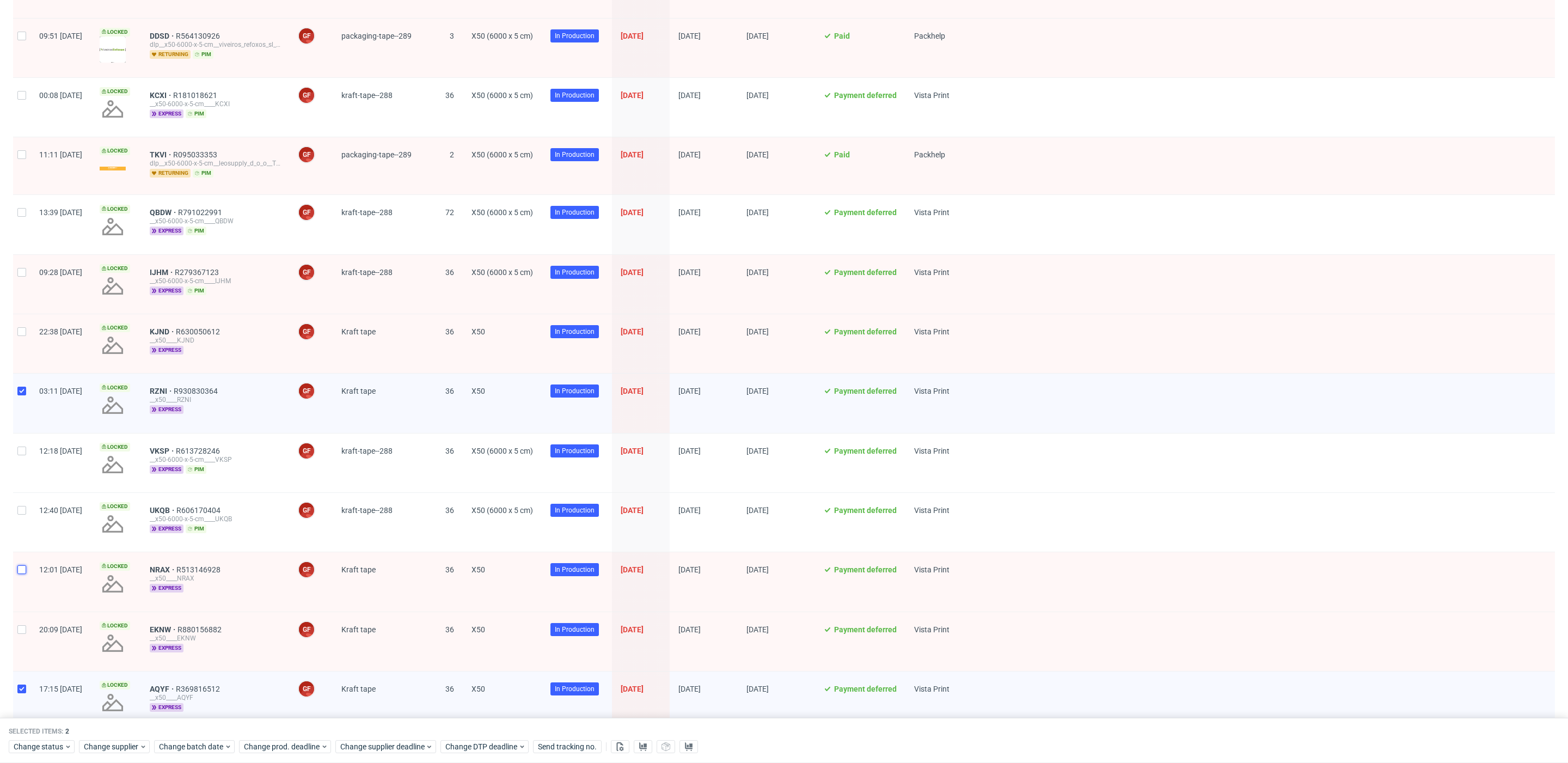
click at [23, 552] on input "checkbox" at bounding box center [22, 569] width 9 height 9
checkbox input "true"
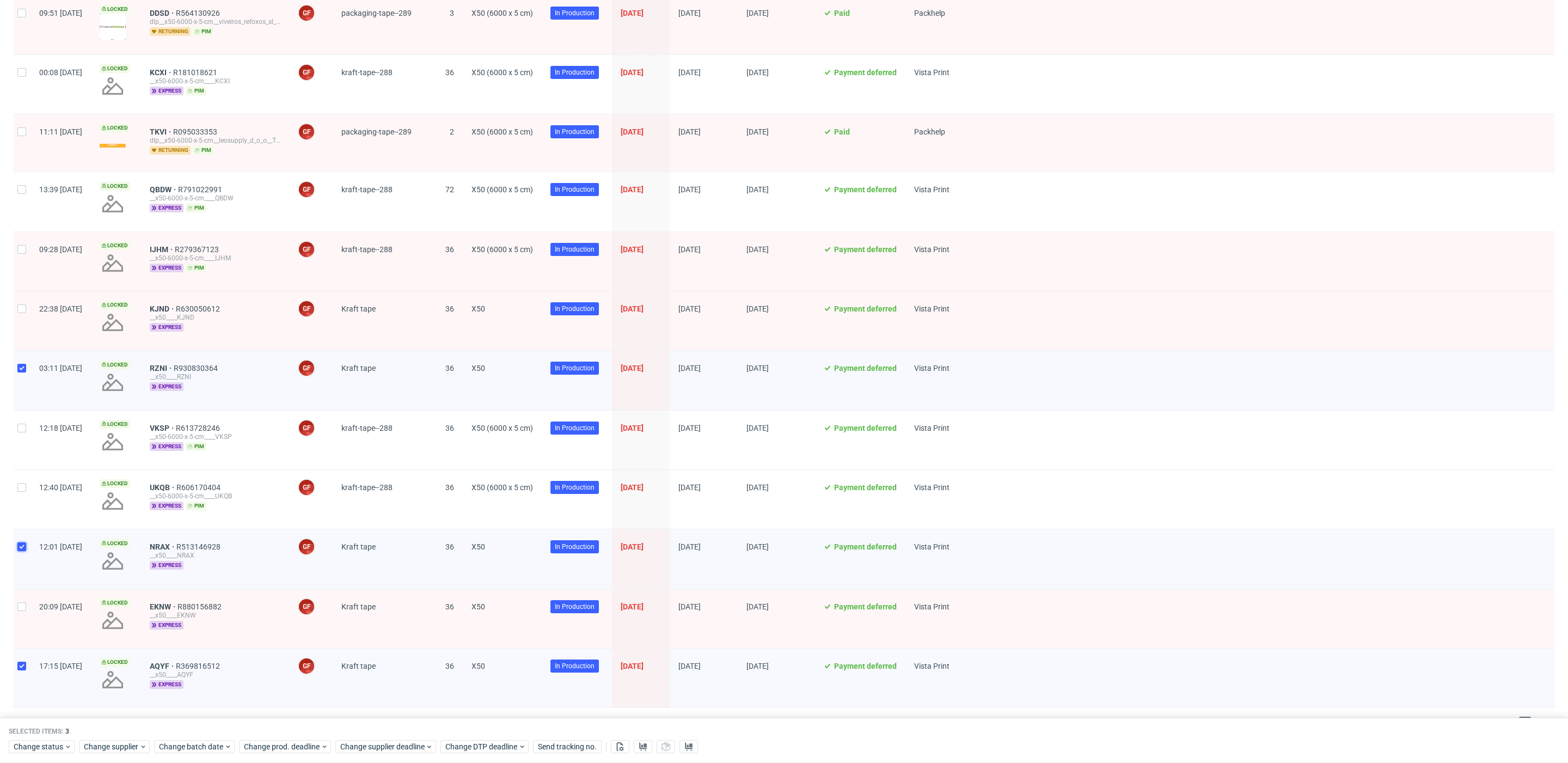
scroll to position [273, 0]
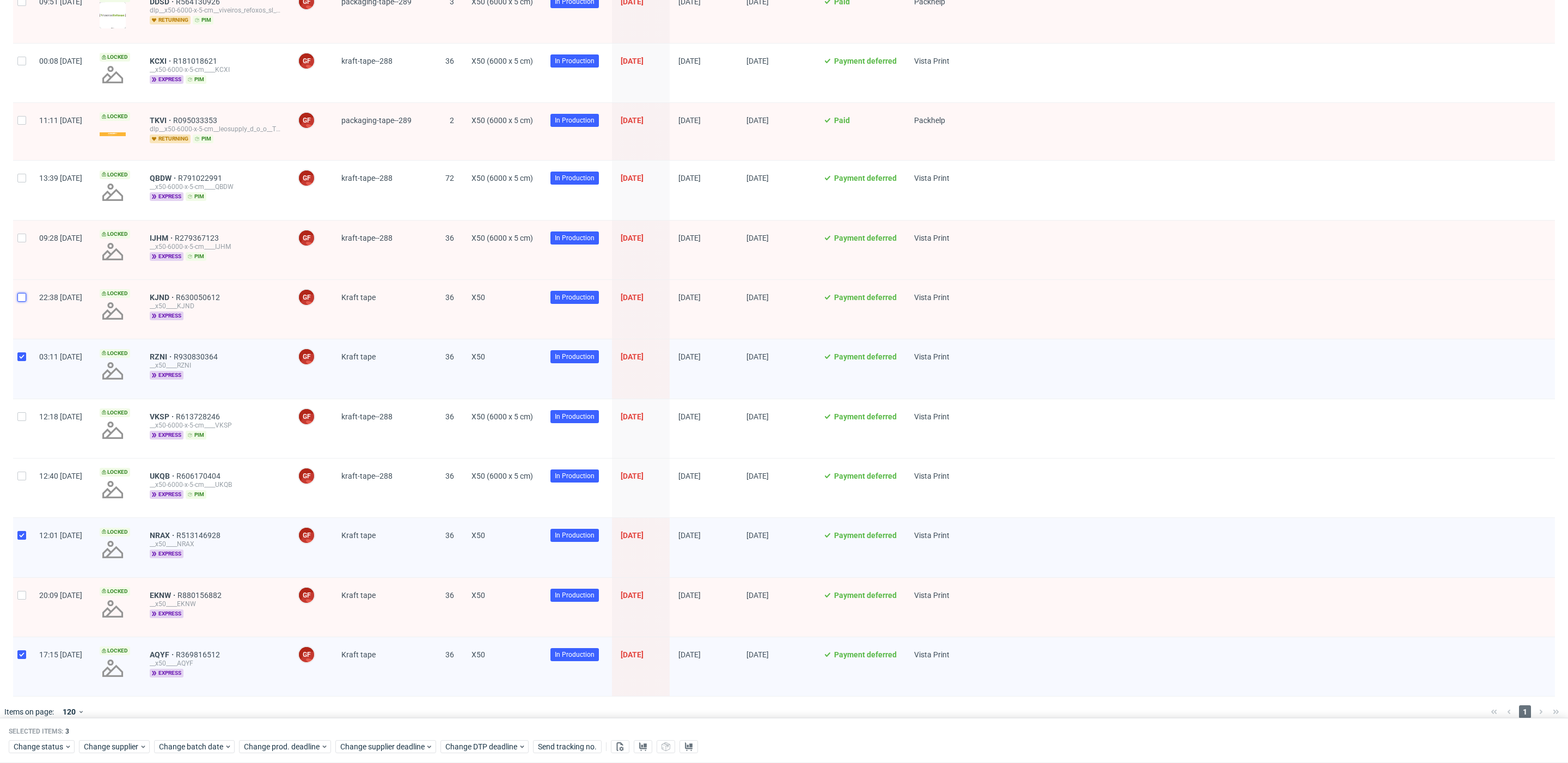
click at [23, 296] on input "checkbox" at bounding box center [22, 297] width 9 height 9
checkbox input "true"
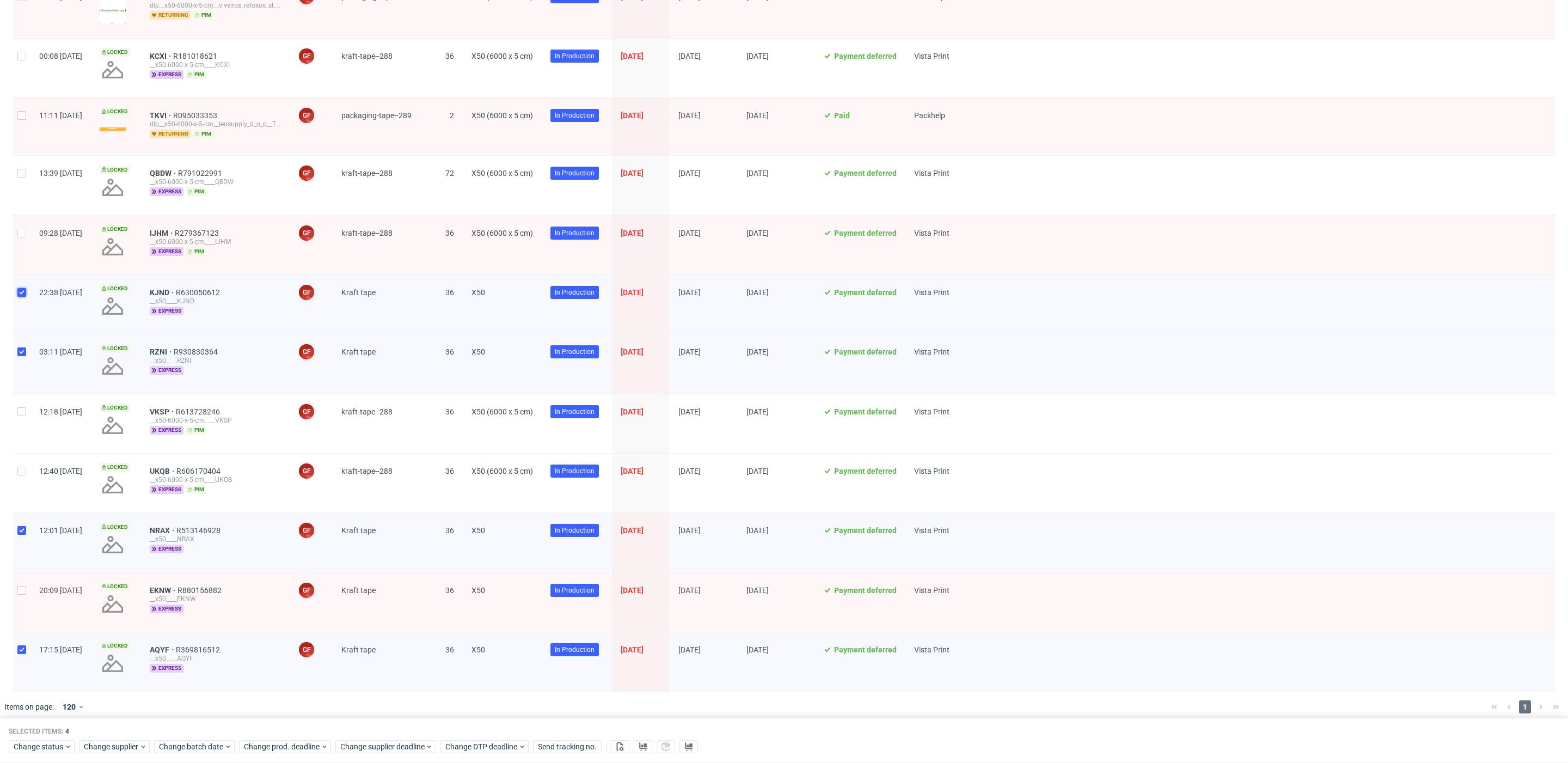
scroll to position [283, 0]
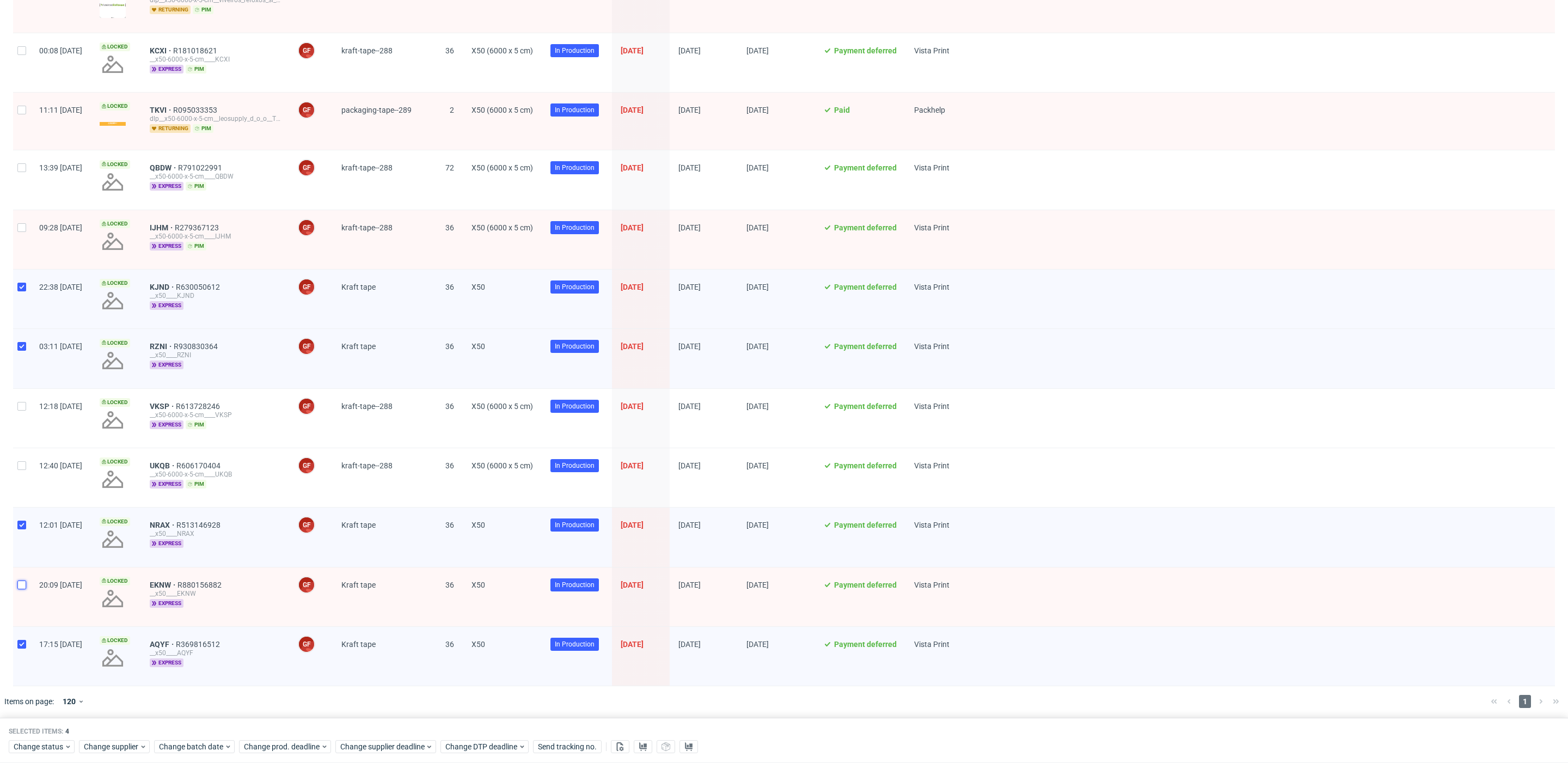
click at [18, 552] on input "checkbox" at bounding box center [22, 585] width 9 height 9
checkbox input "true"
click at [20, 461] on input "checkbox" at bounding box center [22, 465] width 9 height 9
checkbox input "true"
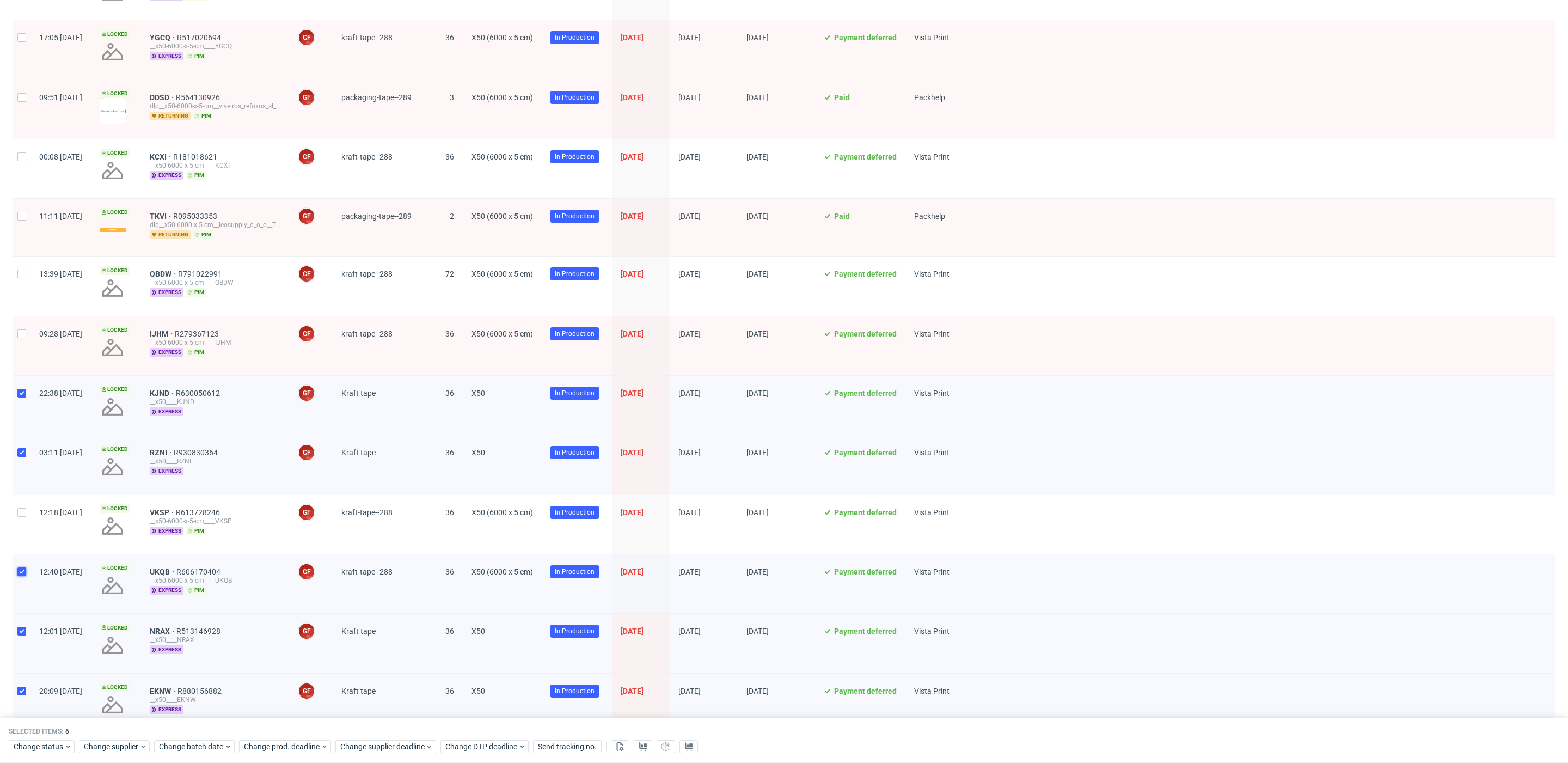
scroll to position [174, 0]
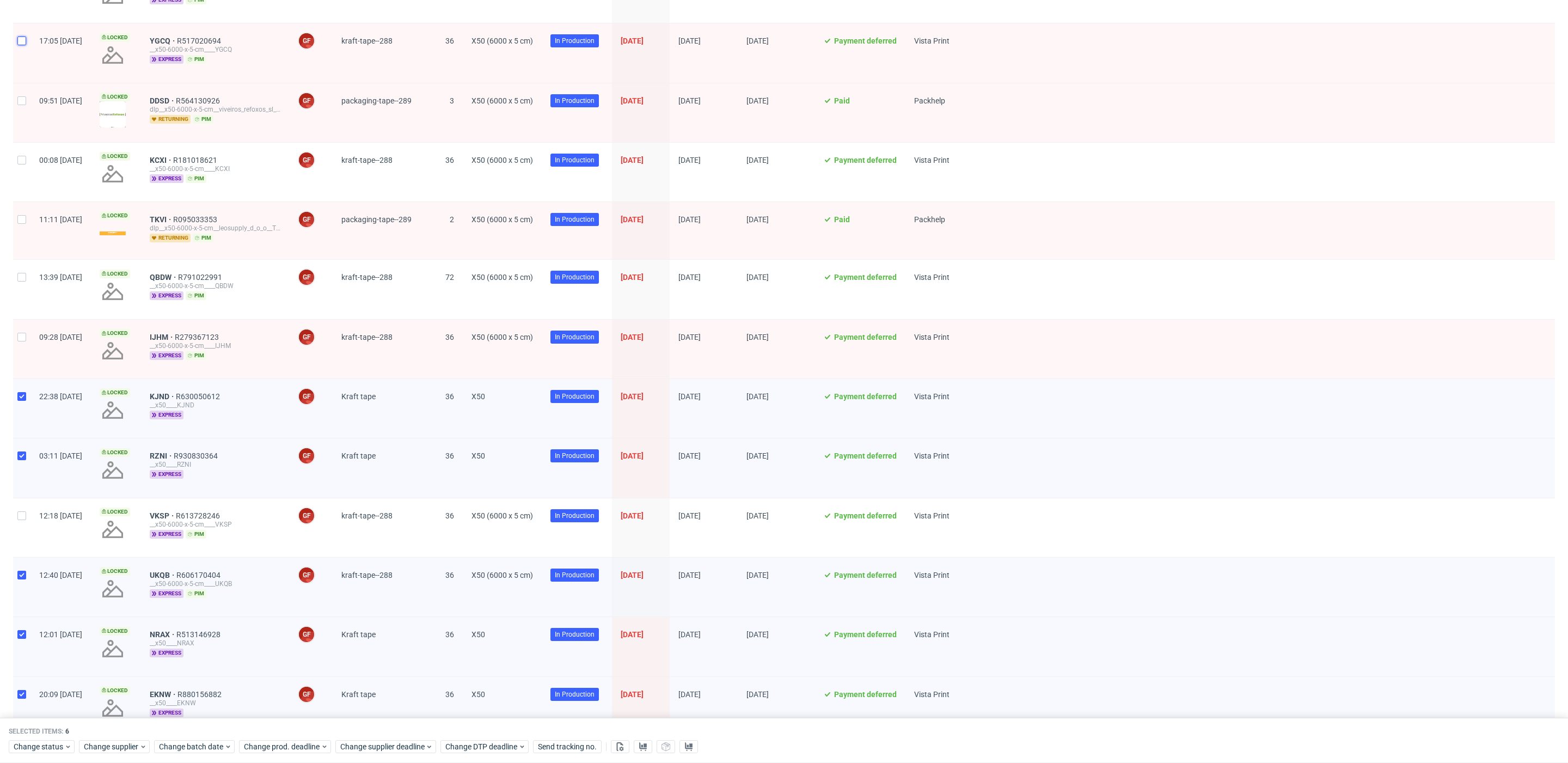
click at [18, 38] on input "checkbox" at bounding box center [22, 40] width 9 height 9
checkbox input "true"
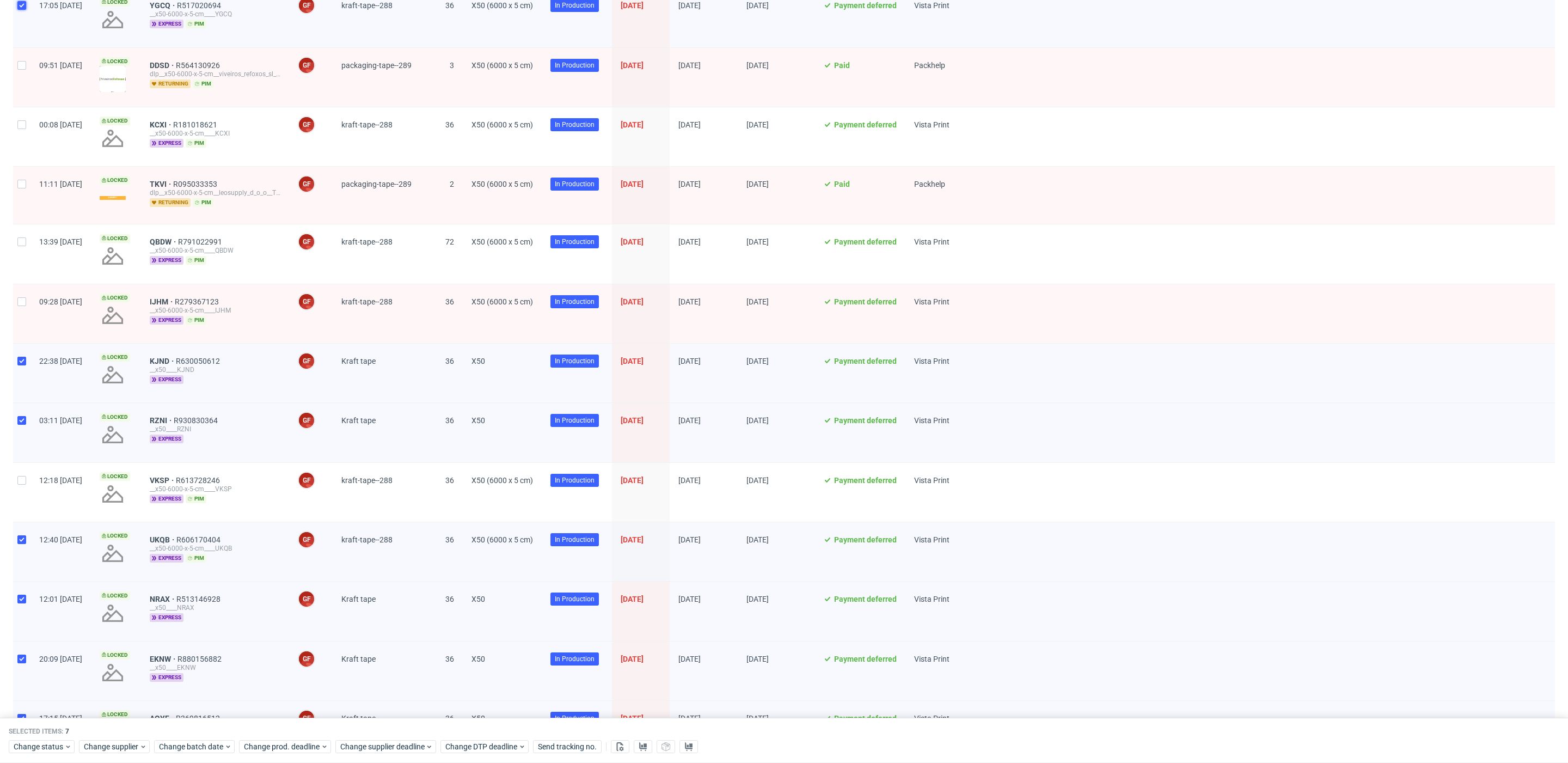
scroll to position [212, 0]
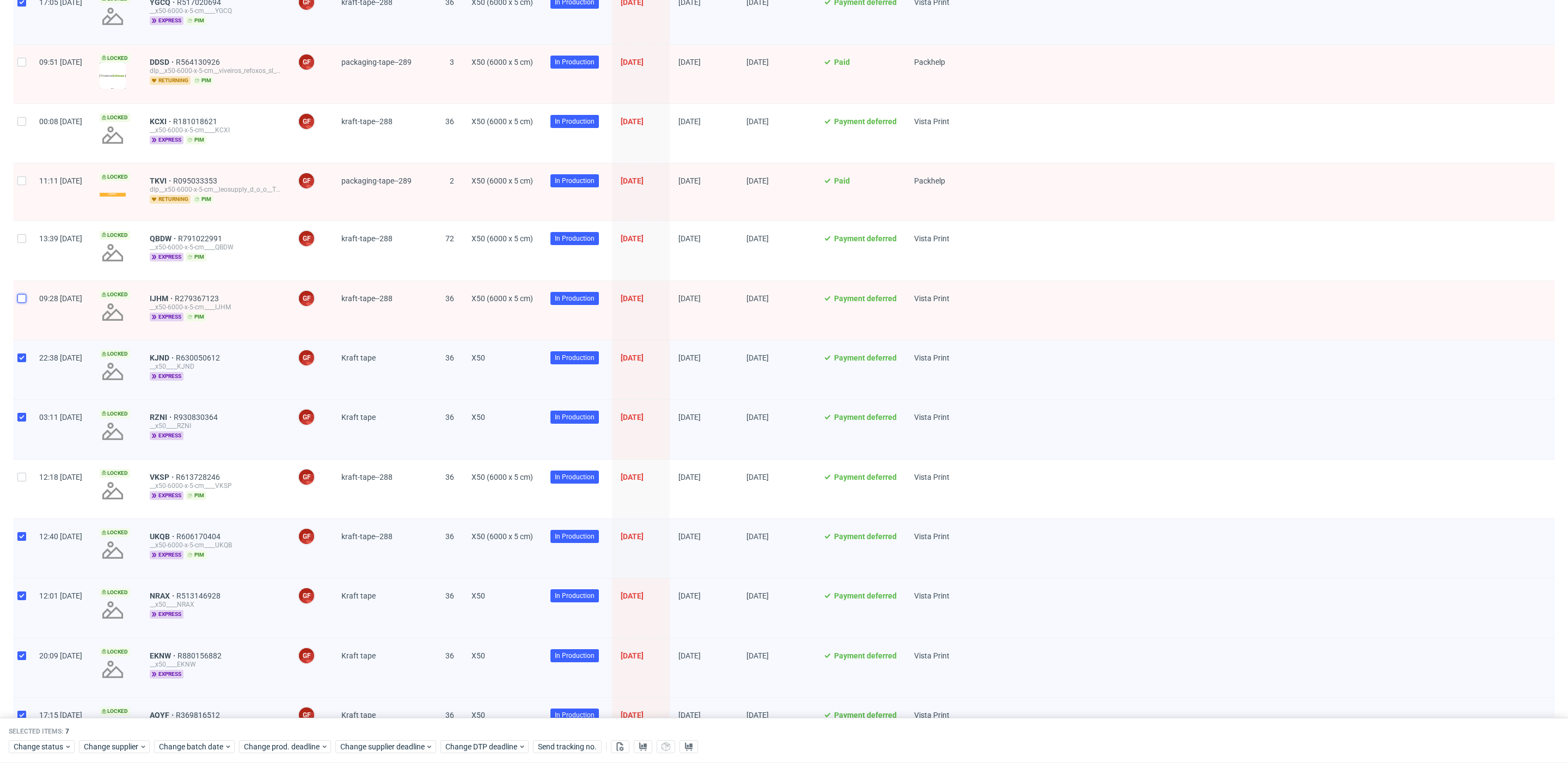
click at [26, 294] on input "checkbox" at bounding box center [22, 299] width 9 height 9
checkbox input "true"
click at [49, 552] on span "Change status" at bounding box center [38, 747] width 50 height 11
click at [71, 552] on span "DTP Production Ready" at bounding box center [56, 603] width 86 height 16
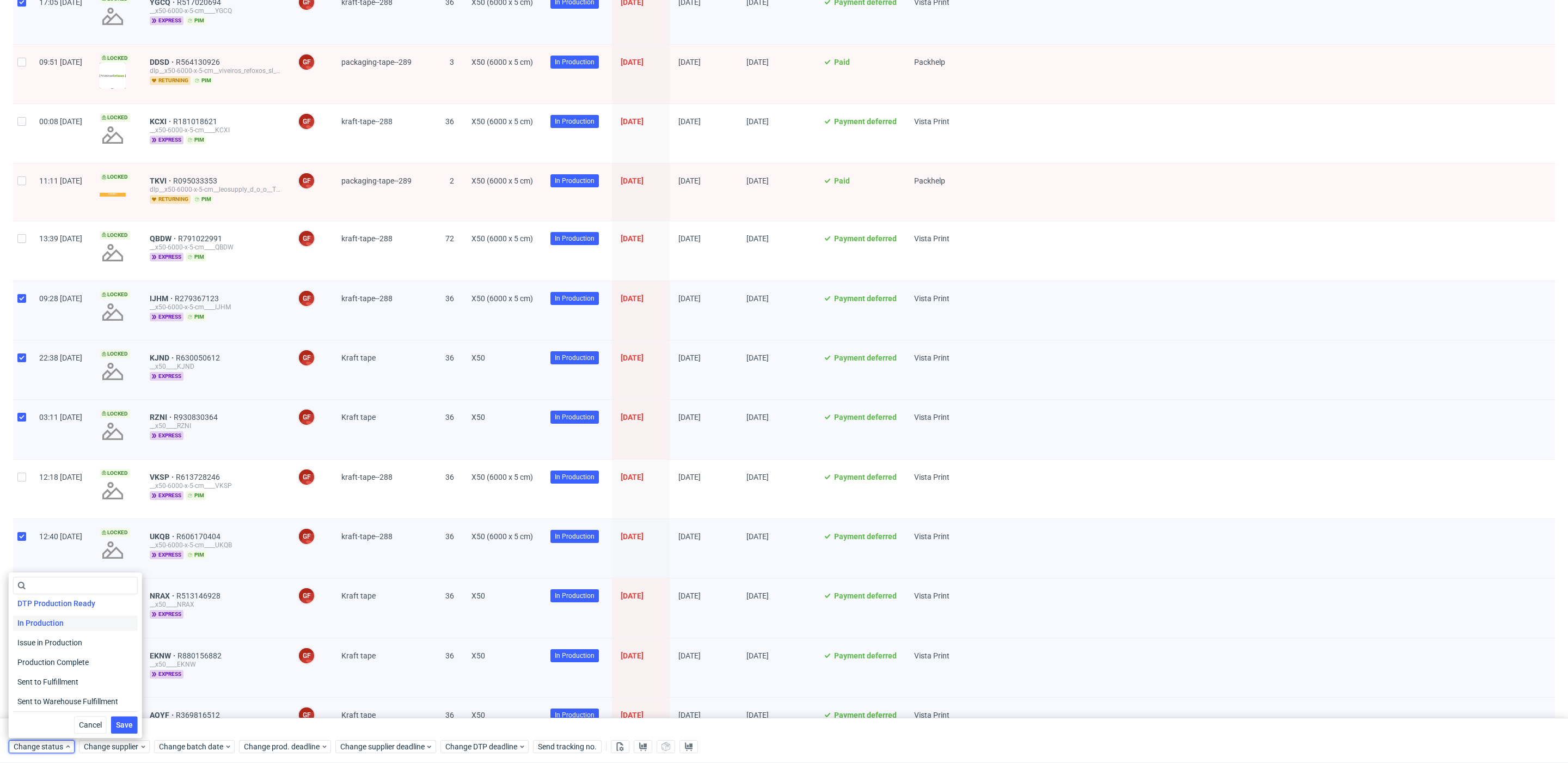
scroll to position [138, 0]
click at [111, 552] on button "Save" at bounding box center [125, 725] width 27 height 18
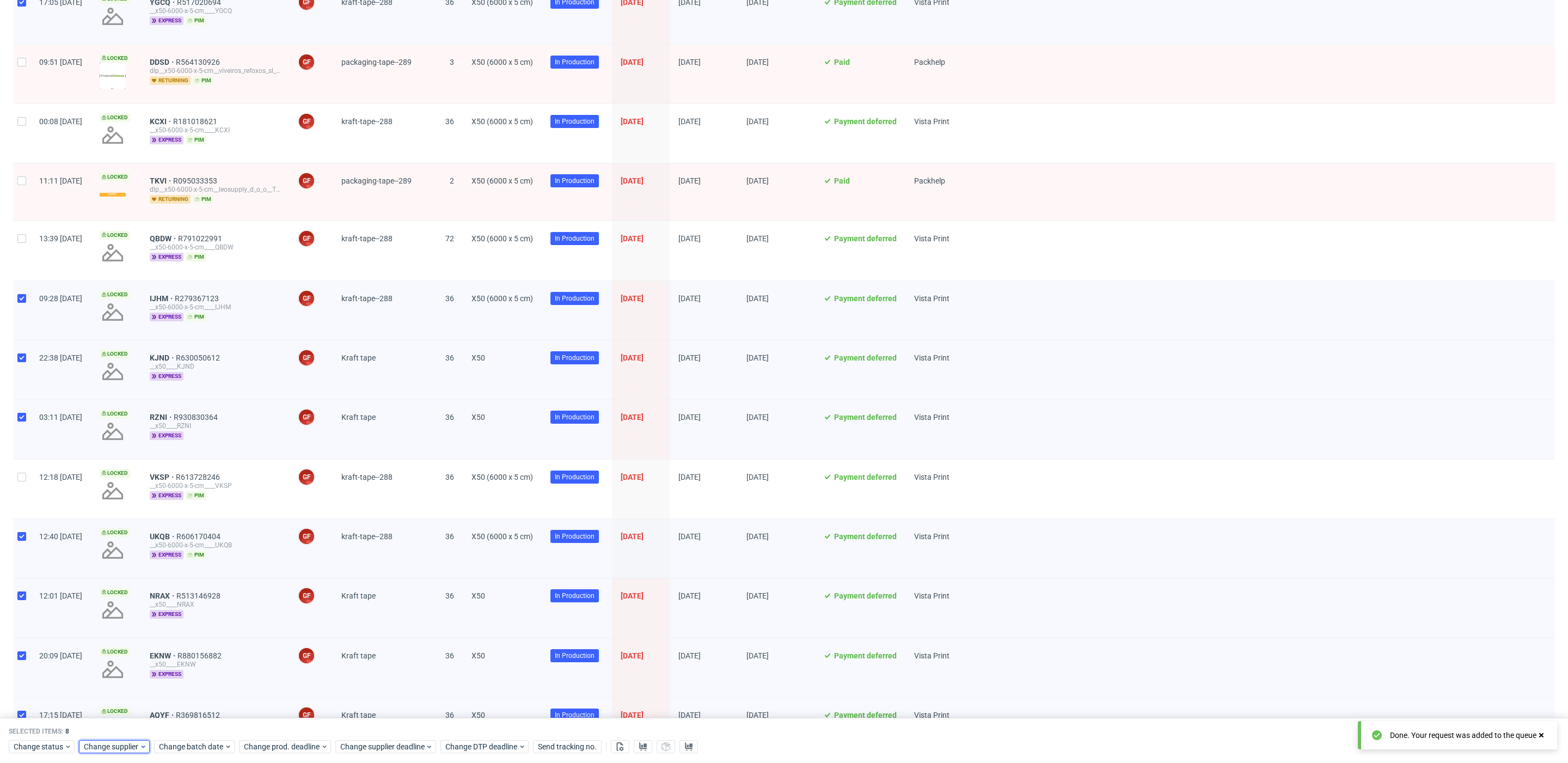
click at [131, 552] on span "Change supplier" at bounding box center [111, 747] width 55 height 11
click at [135, 552] on input "text" at bounding box center [150, 585] width 135 height 18
type input "tcm"
drag, startPoint x: 106, startPoint y: 701, endPoint x: 139, endPoint y: 707, distance: 33.5
click at [106, 552] on span "TCM" at bounding box center [94, 701] width 25 height 16
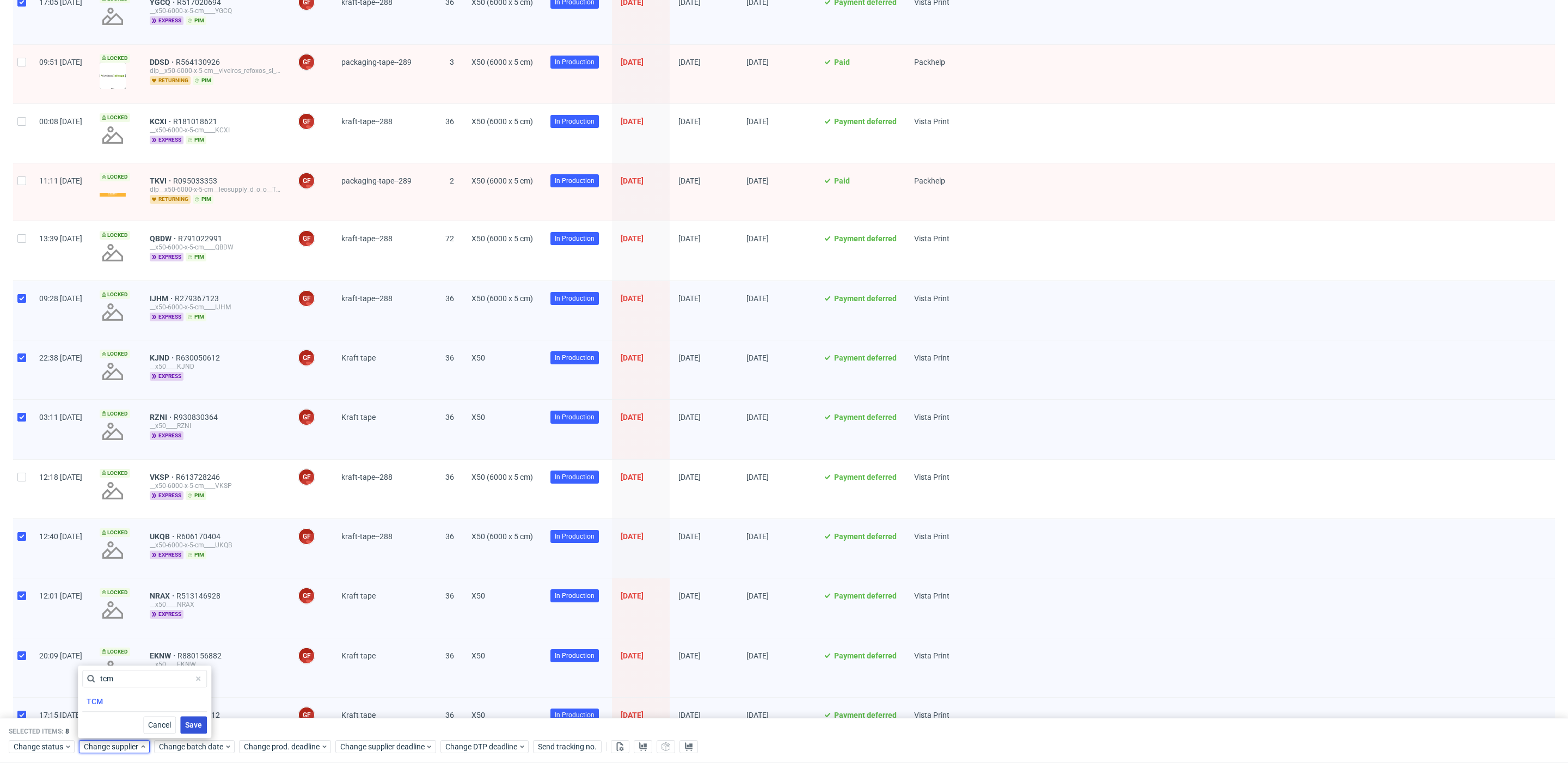
click at [185, 552] on span "Save" at bounding box center [194, 725] width 17 height 8
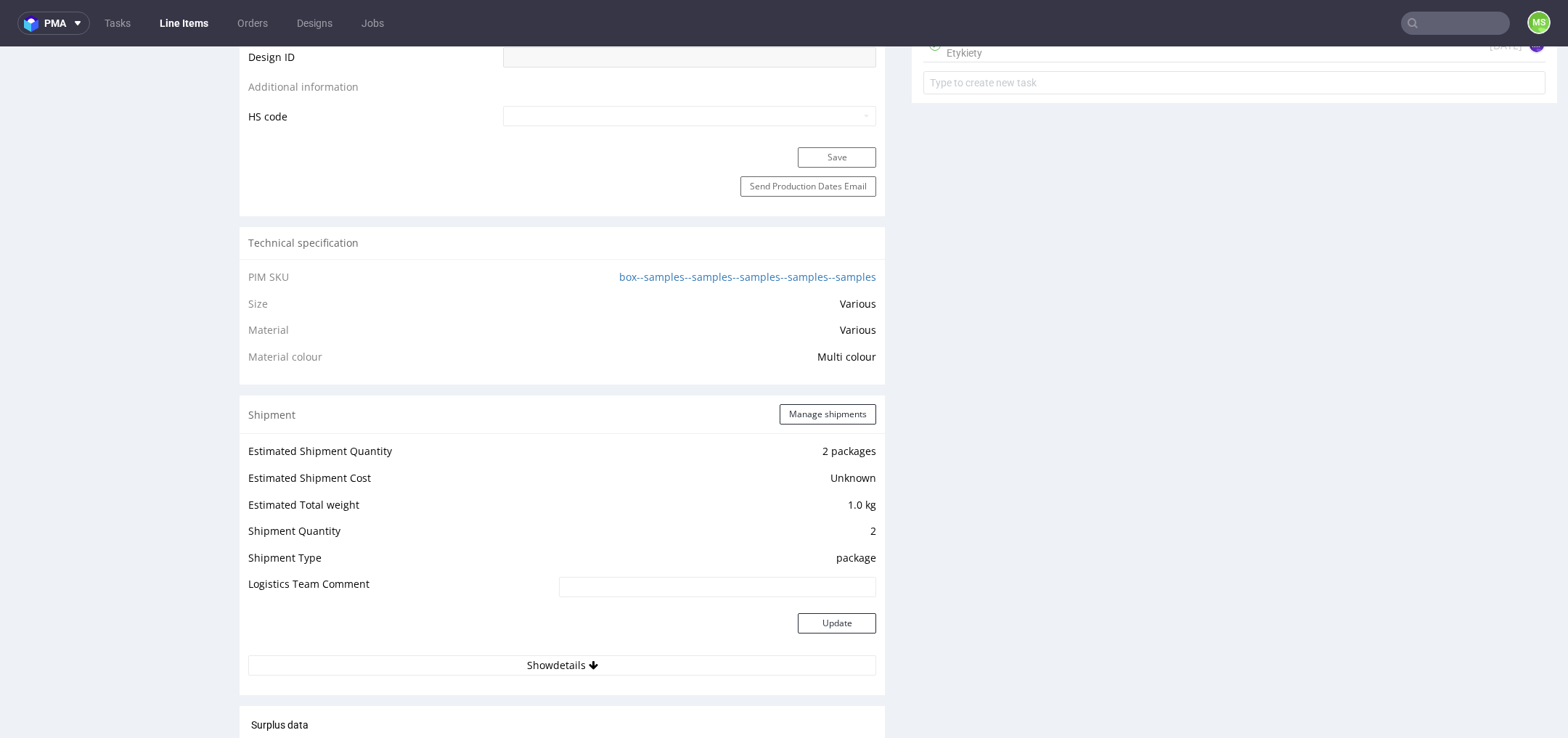
scroll to position [907, 0]
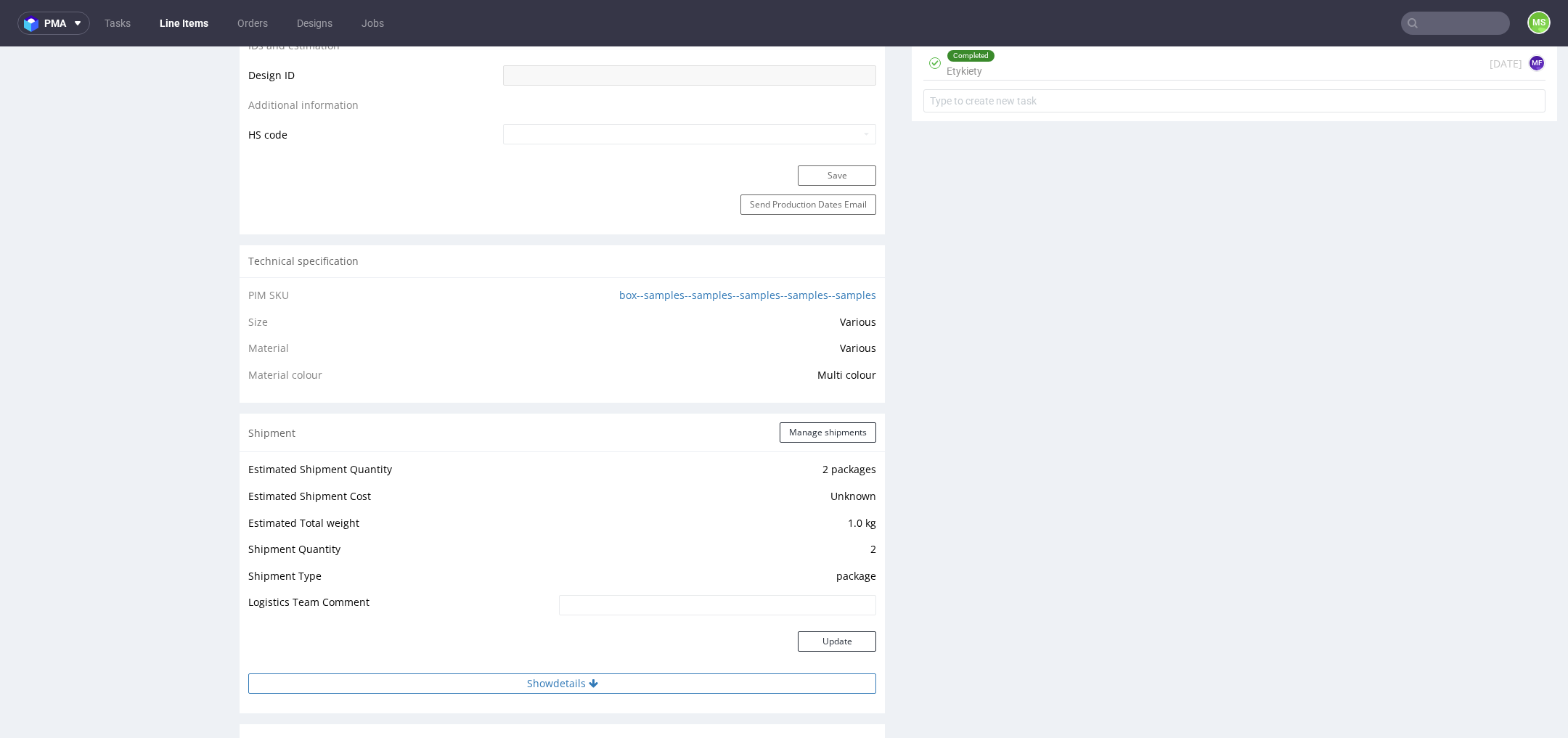
click at [610, 680] on button "Show details" at bounding box center [562, 684] width 628 height 21
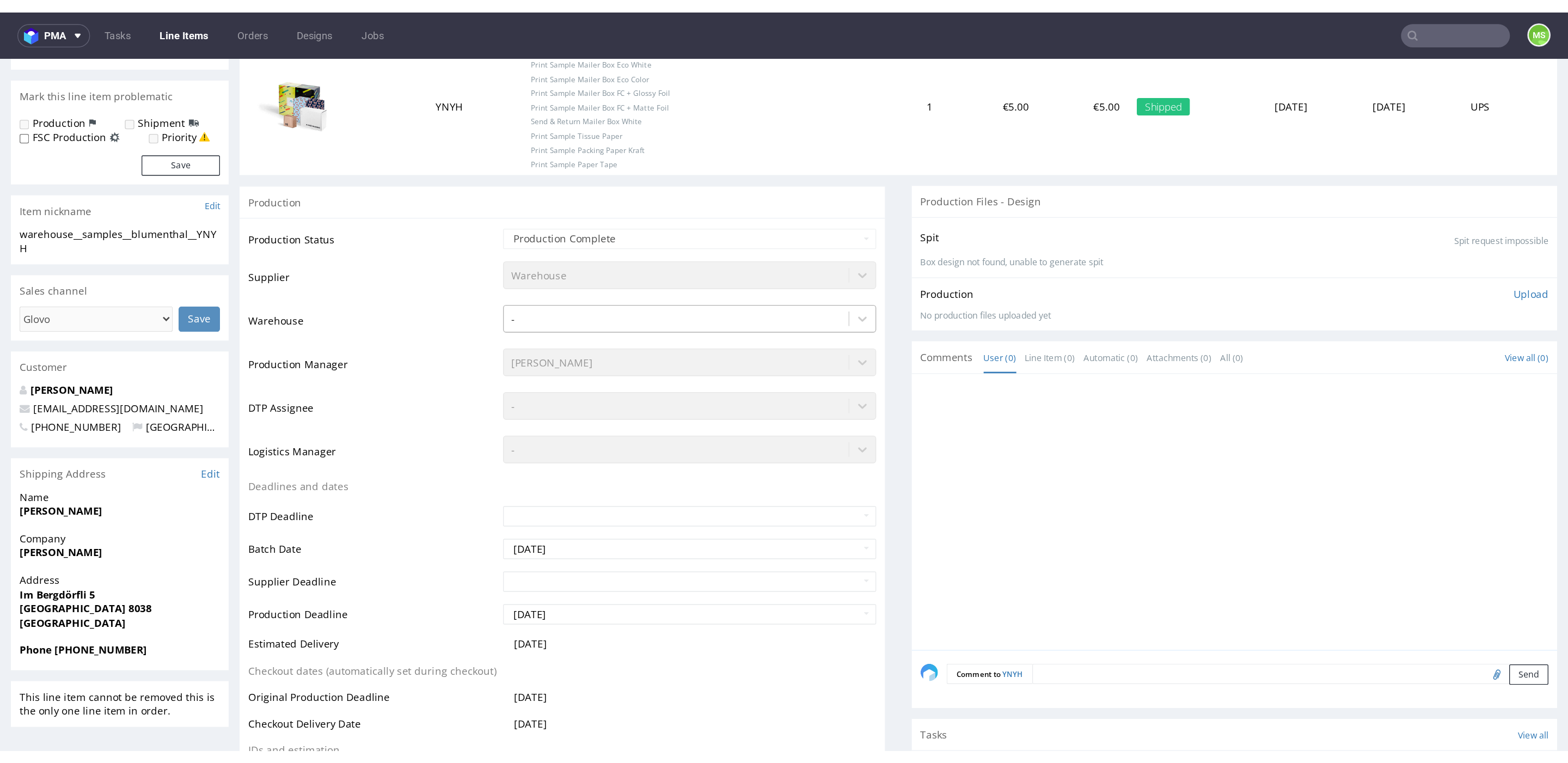
scroll to position [0, 0]
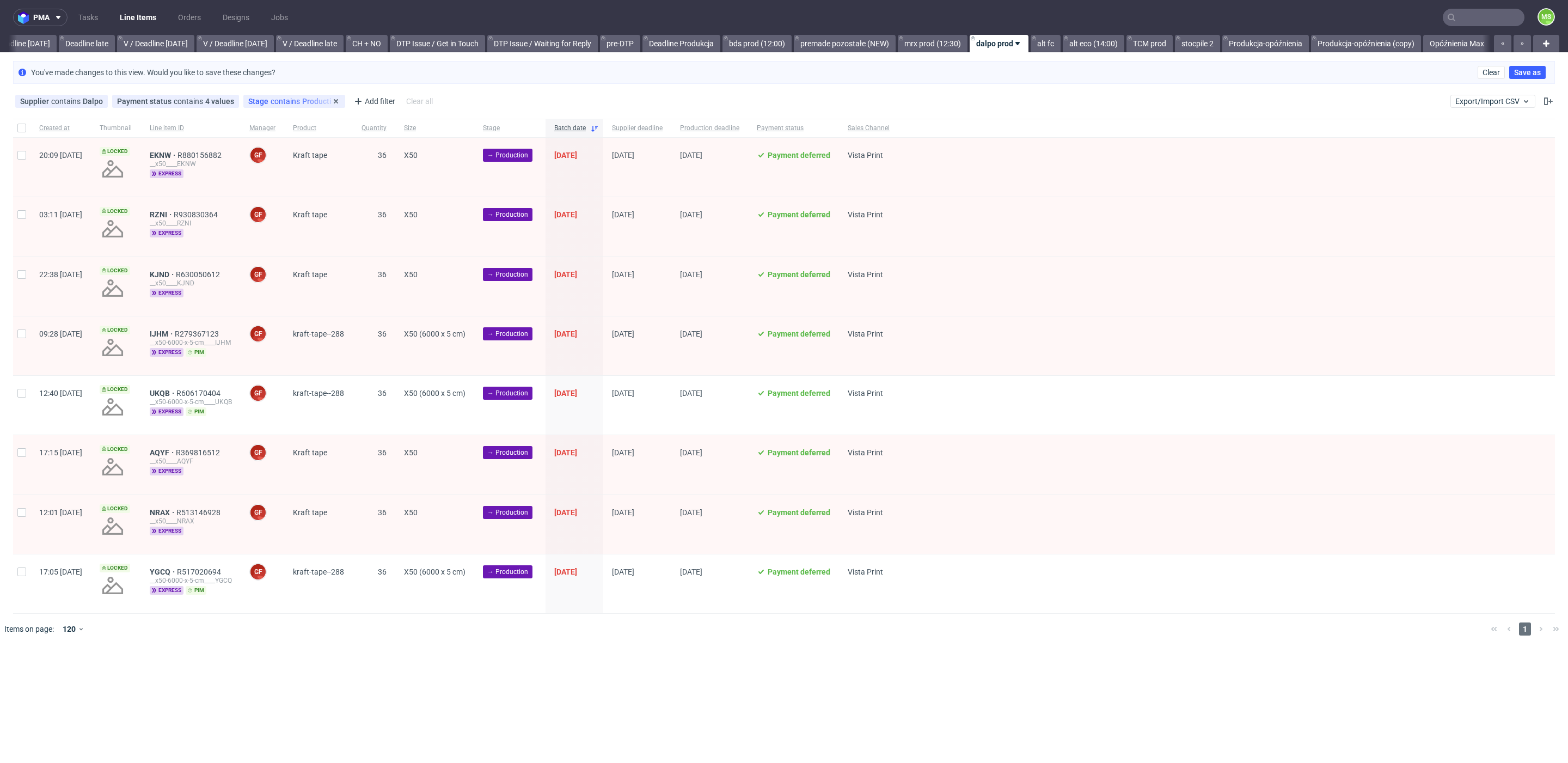
scroll to position [0, 1261]
click at [1496, 74] on span "Clear" at bounding box center [1491, 72] width 18 height 8
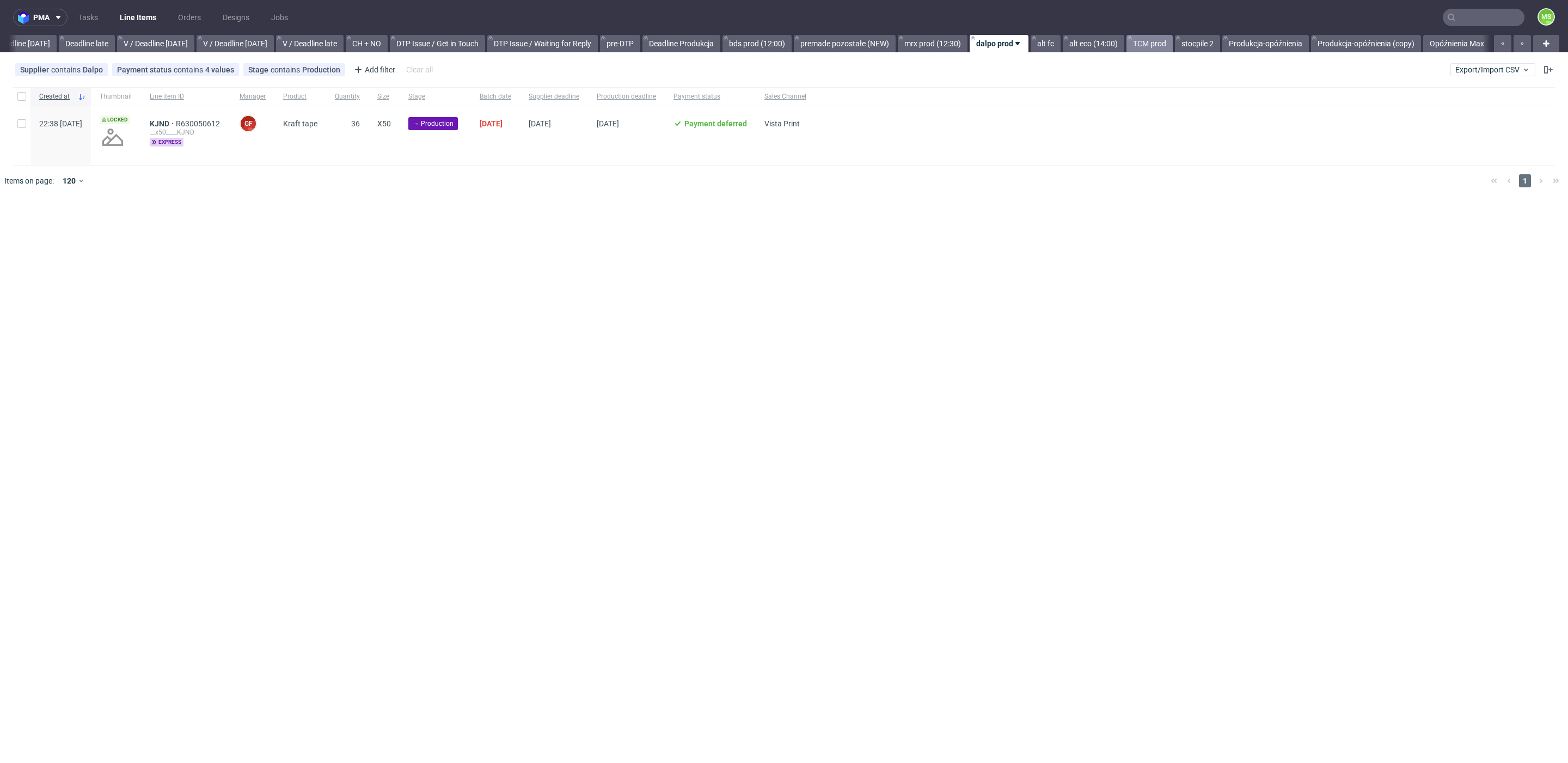
click at [1144, 41] on link "TCM prod" at bounding box center [1149, 43] width 46 height 18
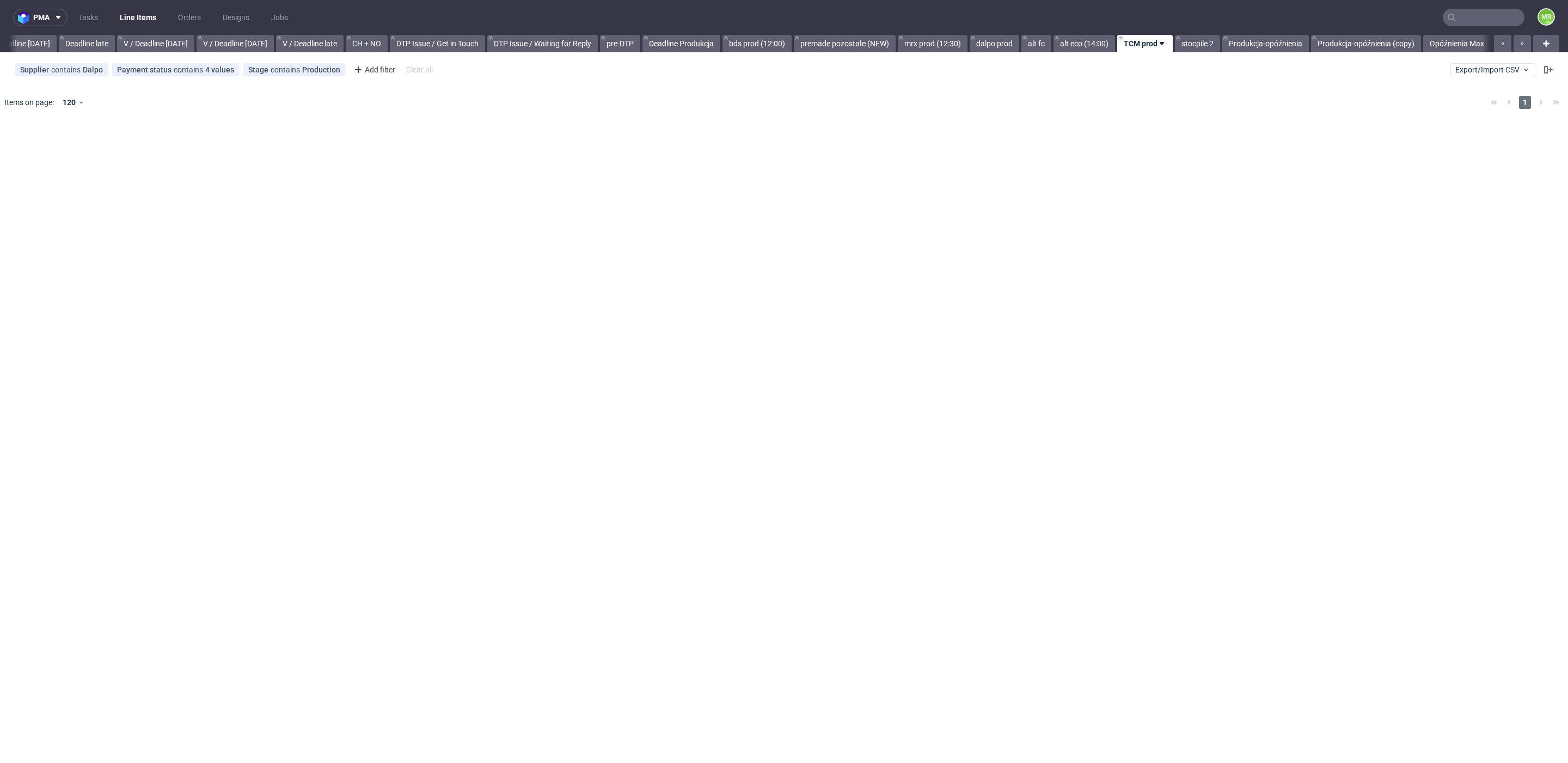
scroll to position [0, 1261]
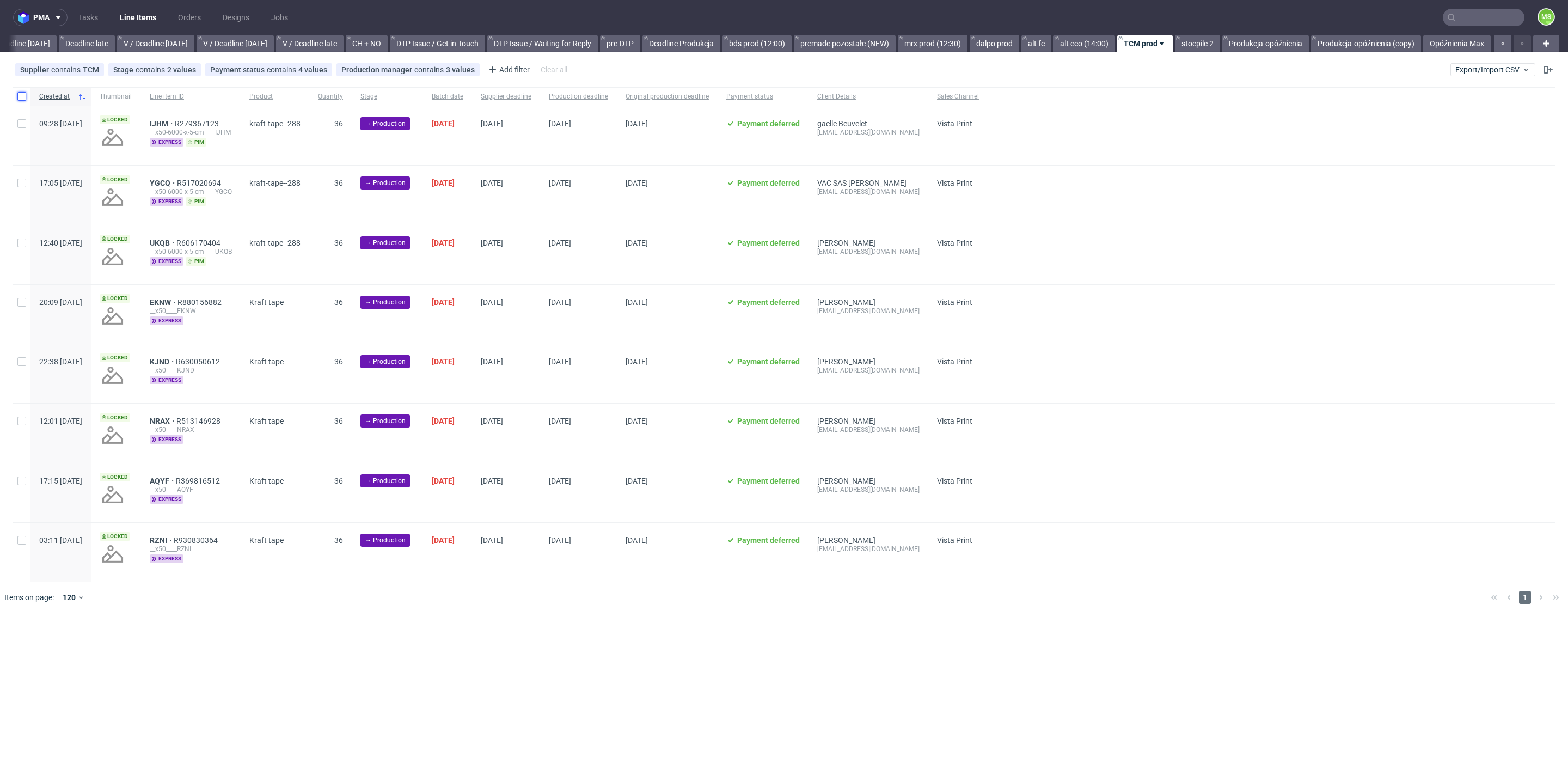
click at [23, 95] on input "checkbox" at bounding box center [22, 96] width 9 height 9
checkbox input "true"
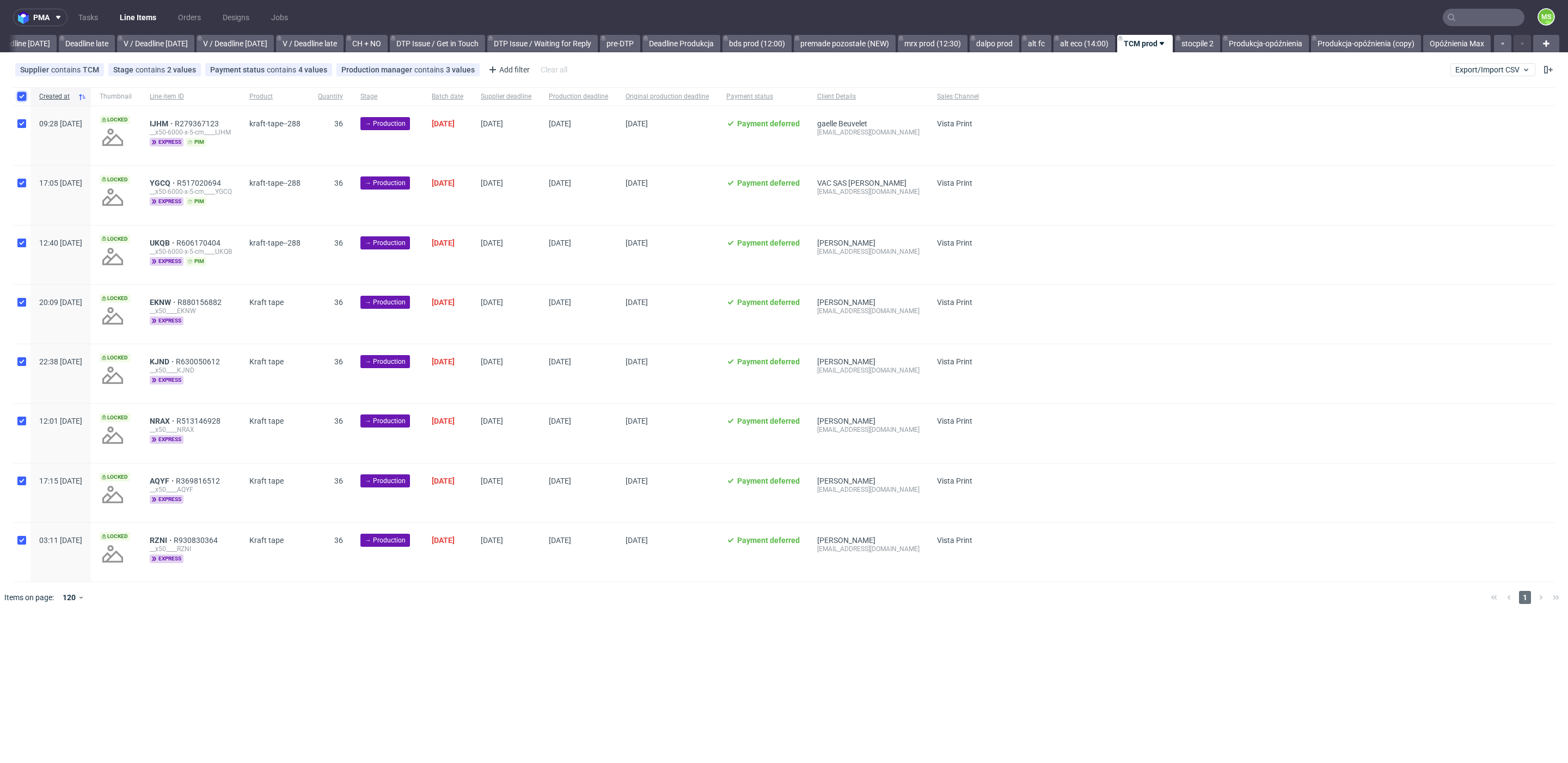
checkbox input "true"
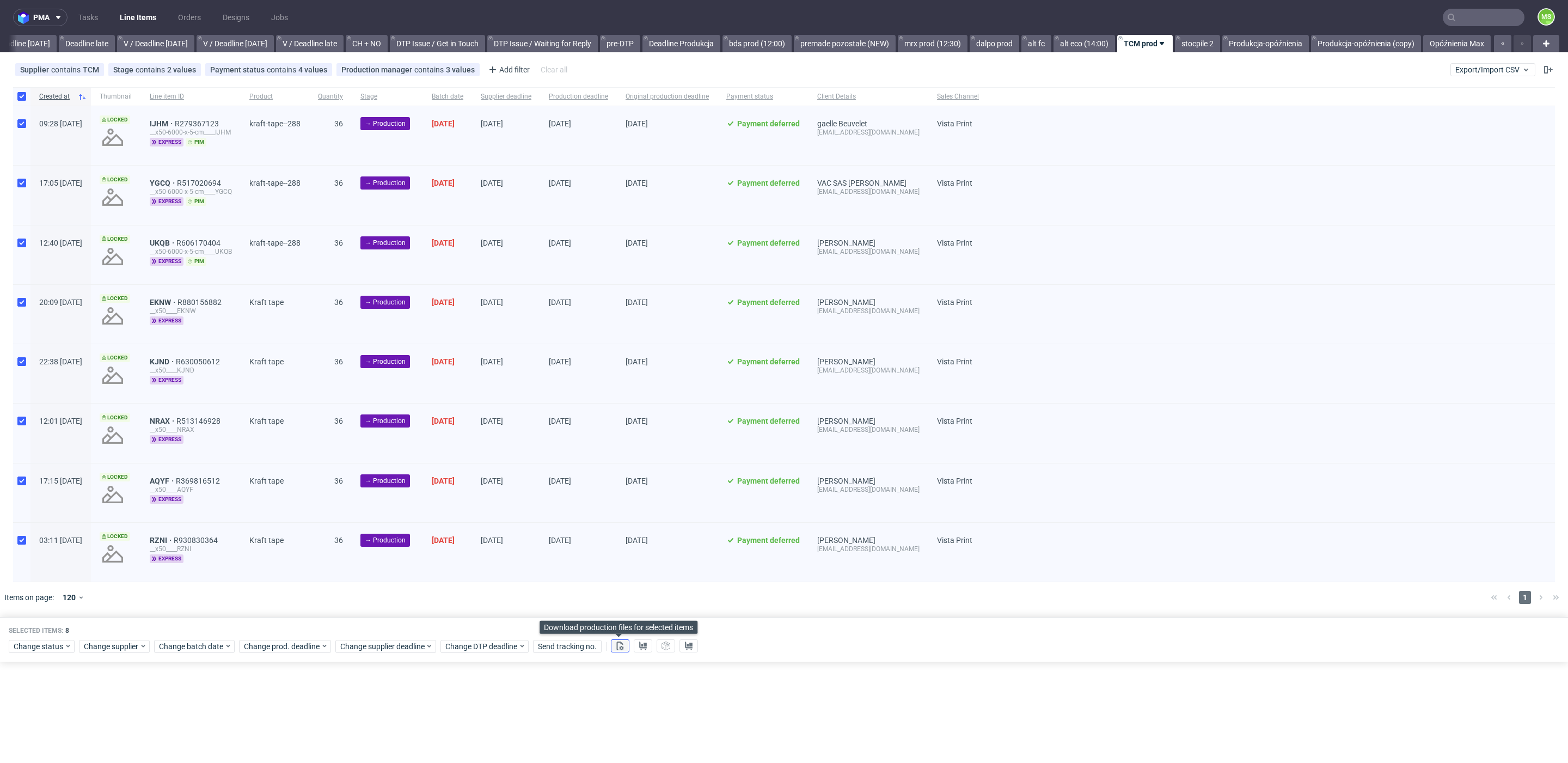
drag, startPoint x: 616, startPoint y: 642, endPoint x: 625, endPoint y: 644, distance: 9.2
click at [617, 642] on use at bounding box center [620, 646] width 7 height 9
click at [645, 649] on button at bounding box center [643, 646] width 18 height 13
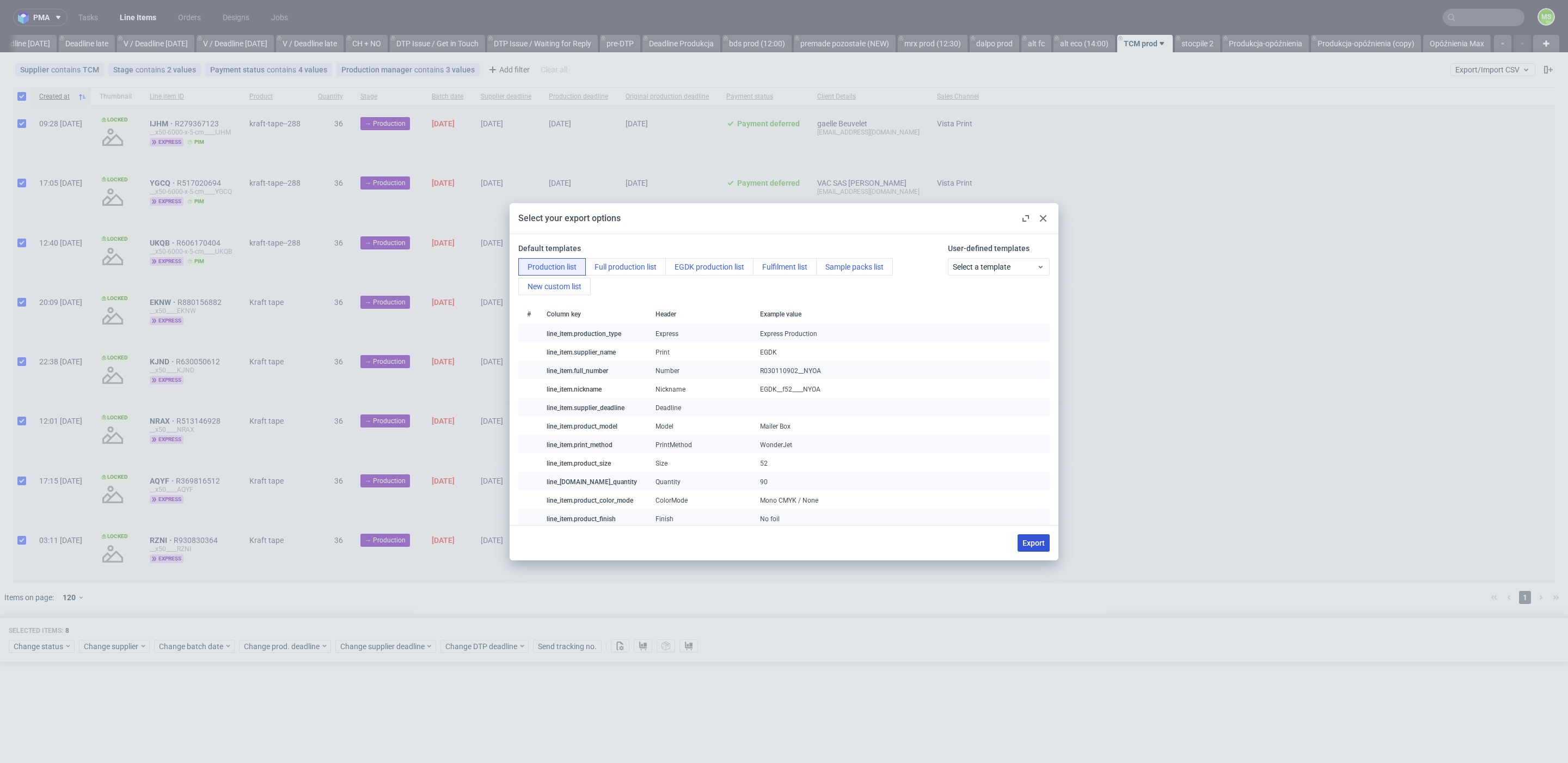
click at [1032, 548] on button "Export" at bounding box center [1033, 542] width 32 height 18
checkbox input "false"
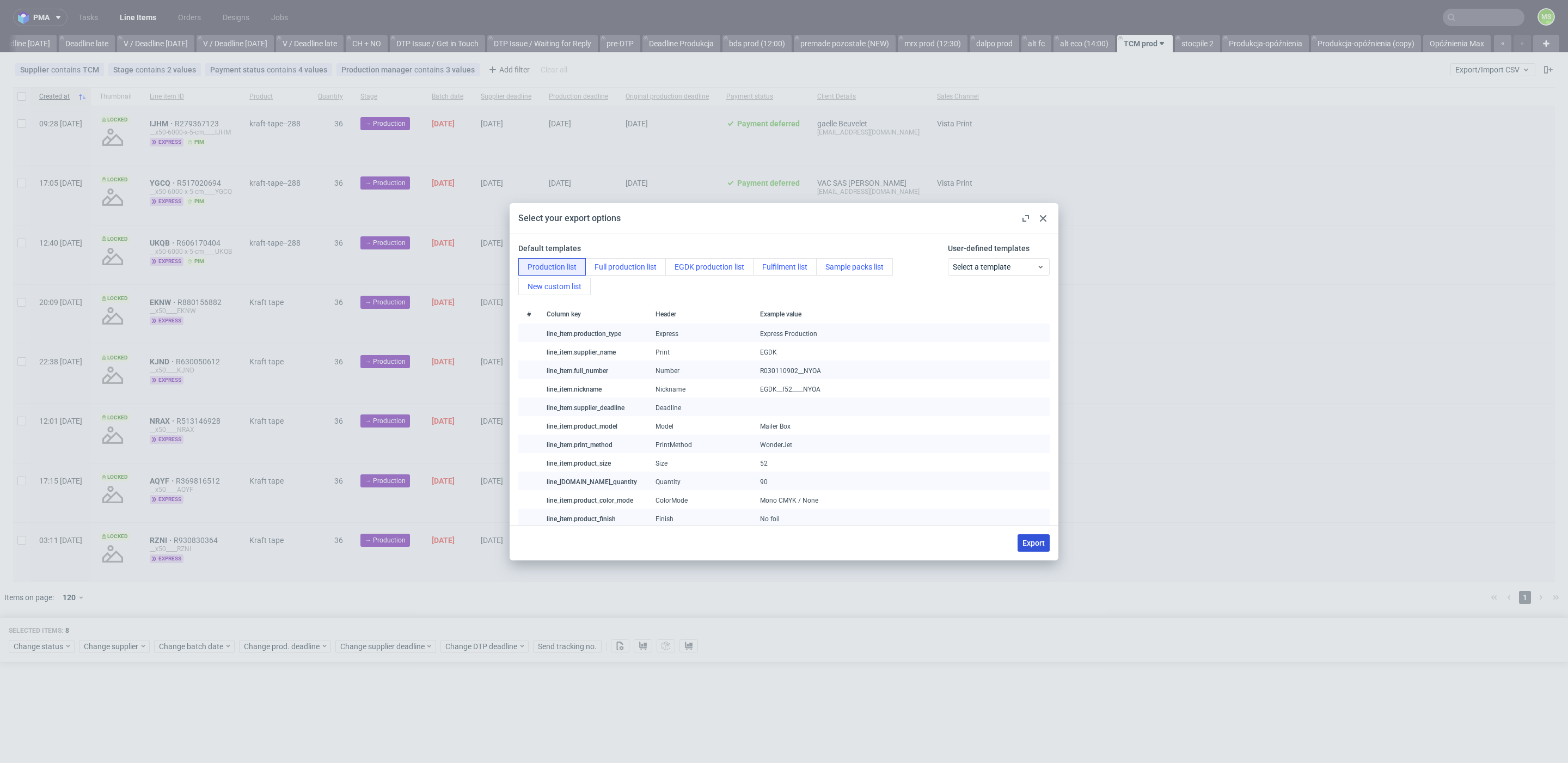
checkbox input "false"
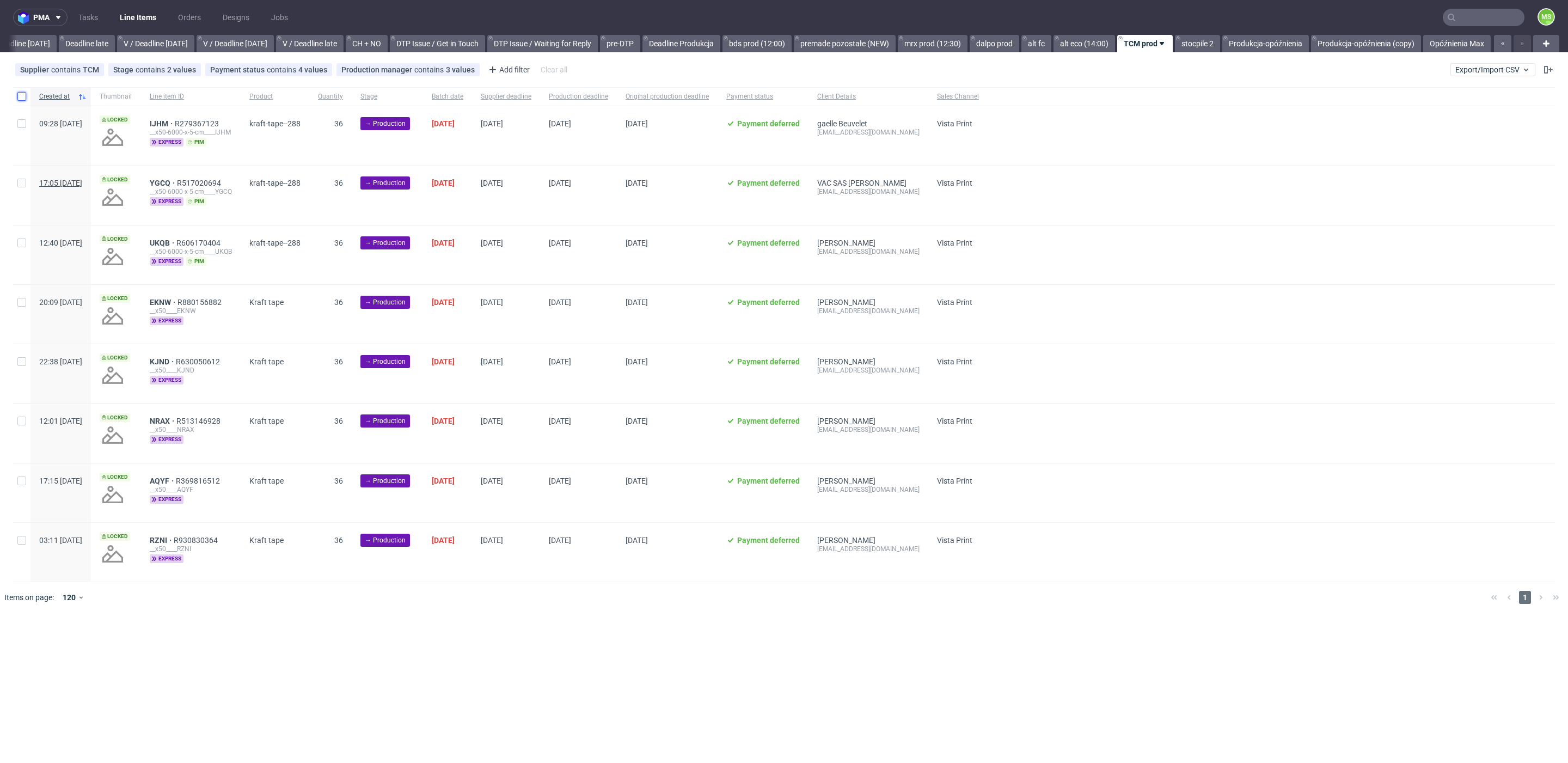
drag, startPoint x: 25, startPoint y: 95, endPoint x: 62, endPoint y: 179, distance: 91.8
click at [25, 95] on input "checkbox" at bounding box center [22, 96] width 9 height 9
checkbox input "true"
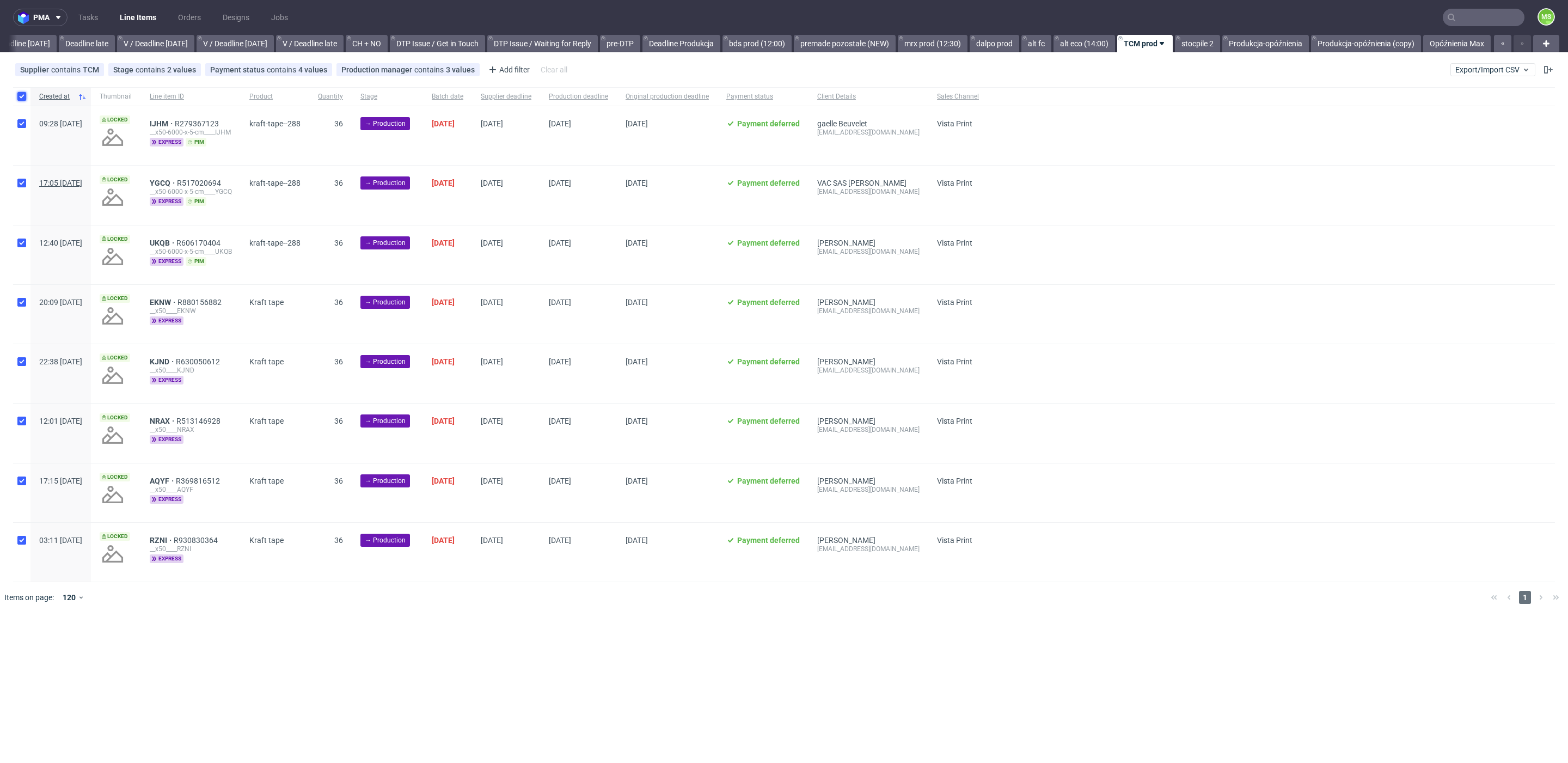
checkbox input "true"
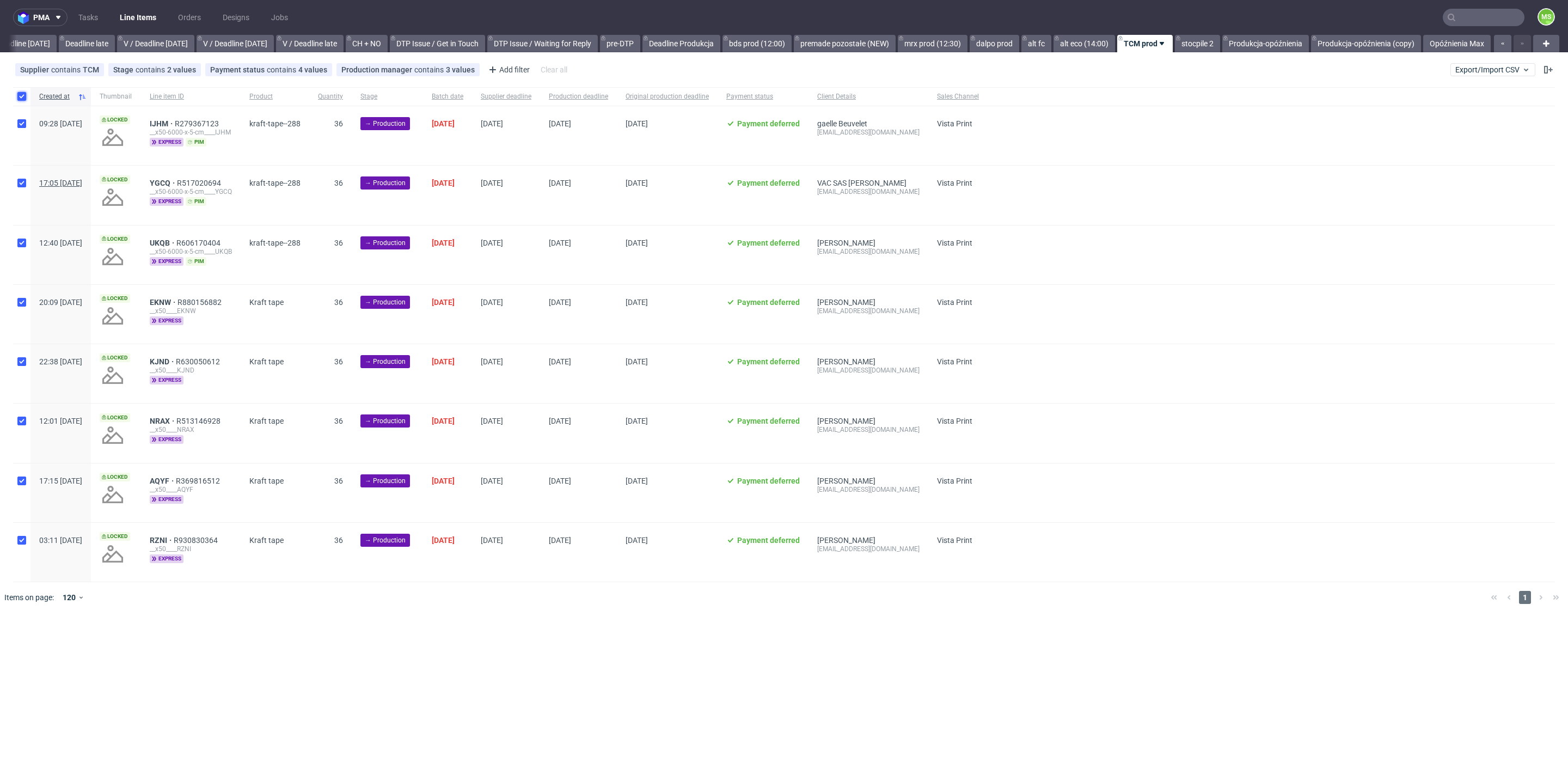
checkbox input "true"
click at [41, 647] on span "Change status" at bounding box center [38, 646] width 50 height 11
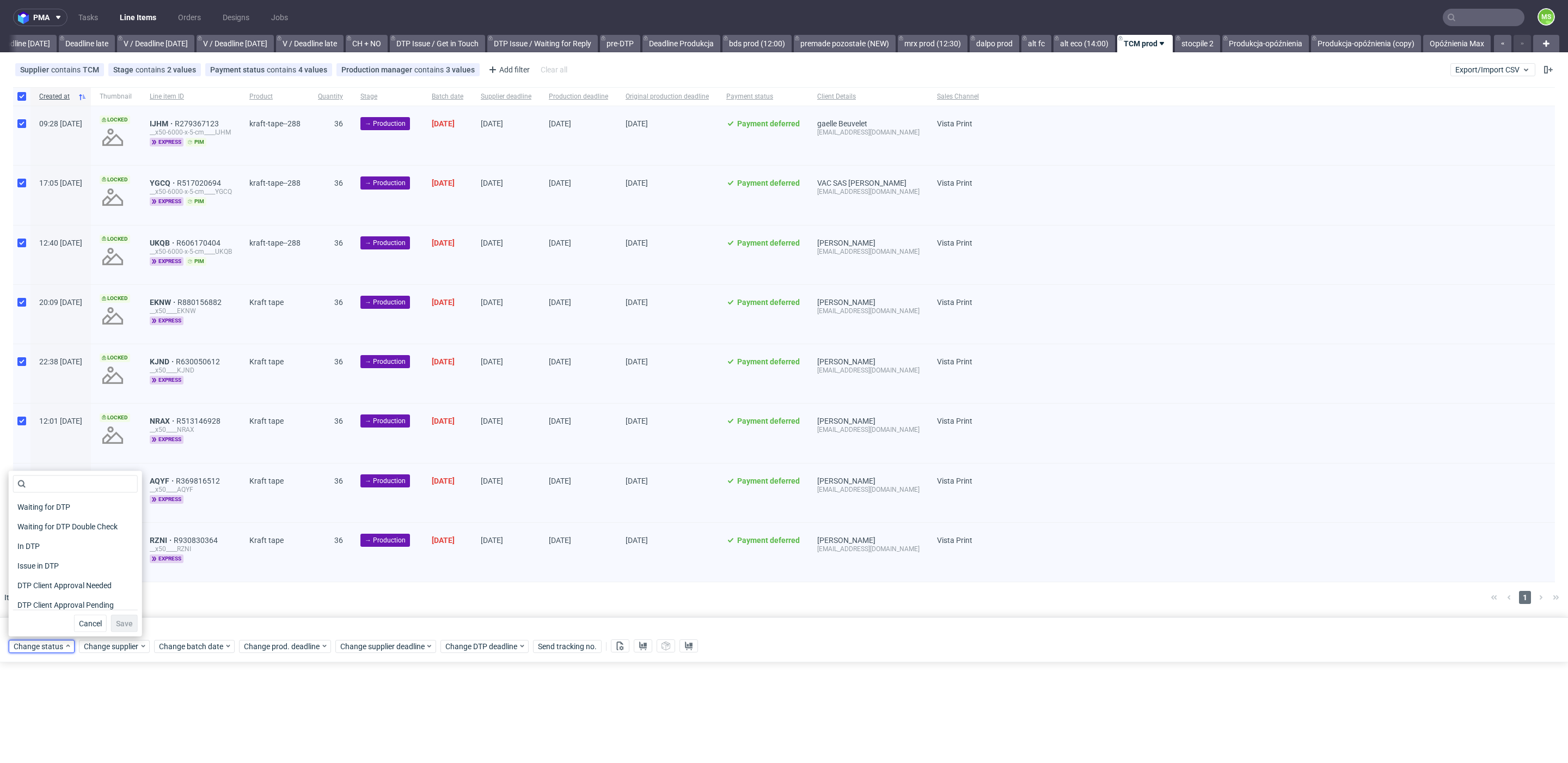
scroll to position [142, 0]
click at [55, 525] on span "In Production" at bounding box center [40, 522] width 55 height 16
click at [123, 623] on button "Save" at bounding box center [125, 623] width 27 height 18
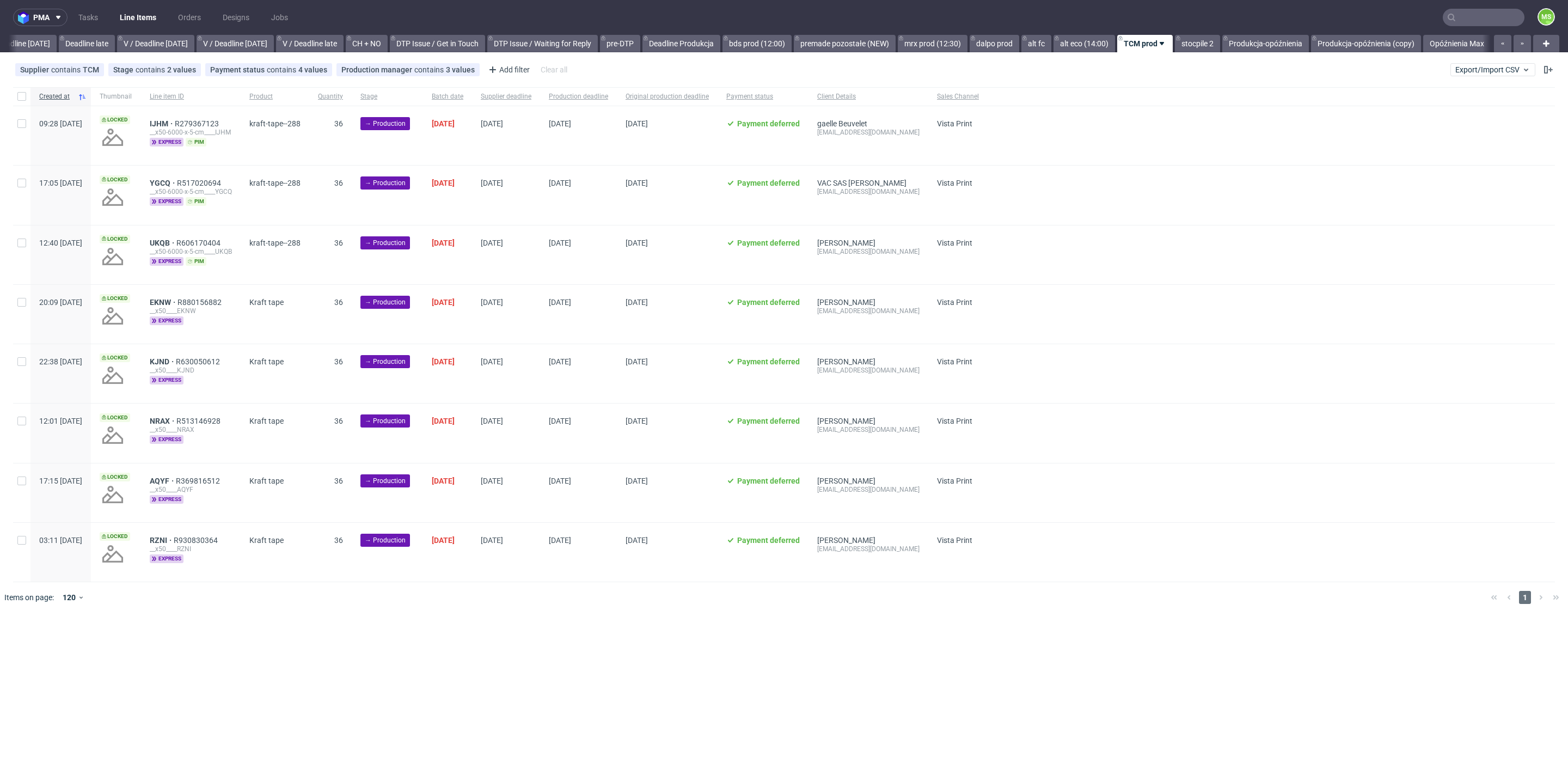
scroll to position [0, 1261]
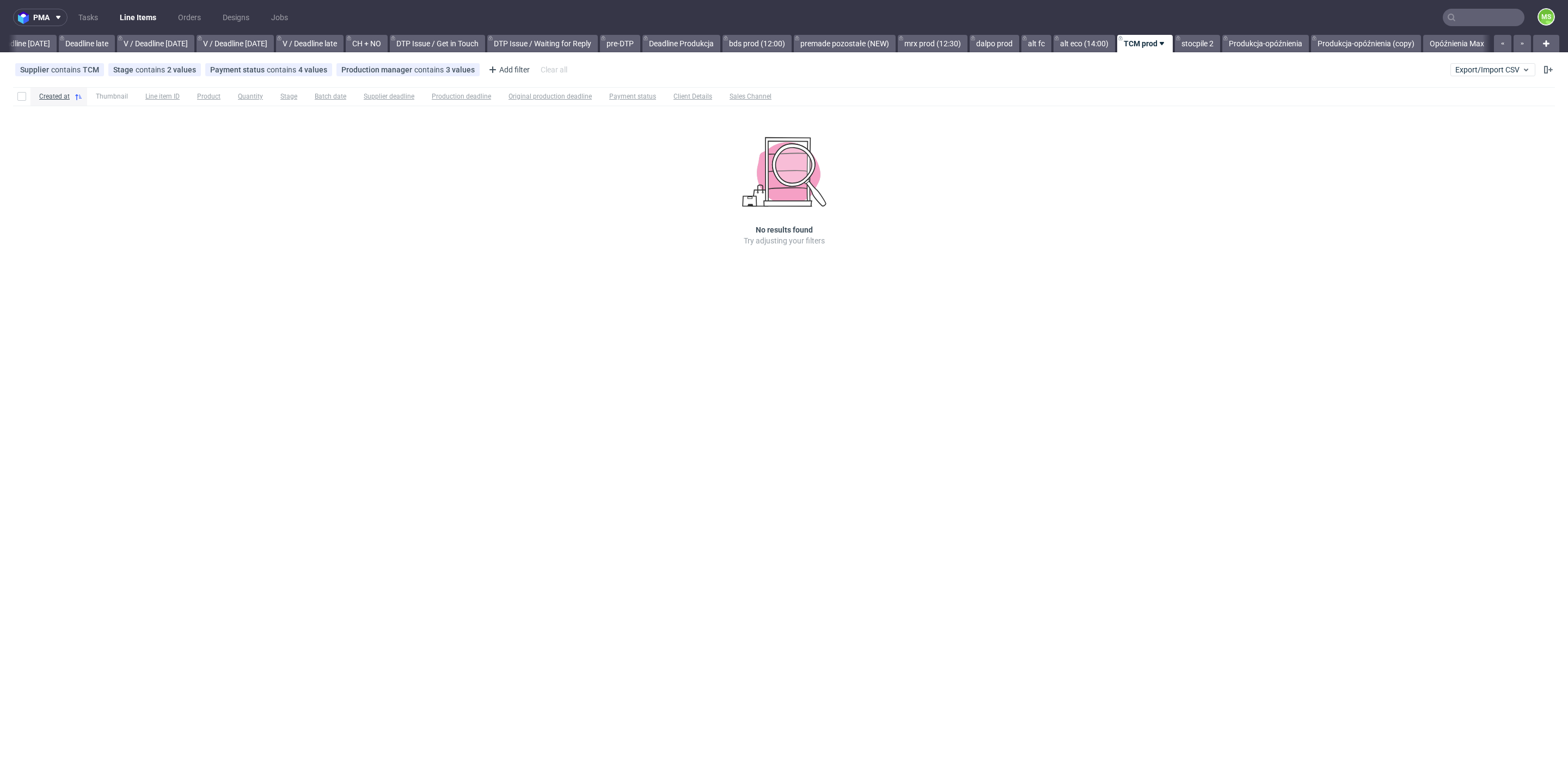
scroll to position [0, 1261]
click at [1474, 17] on input "text" at bounding box center [1483, 17] width 82 height 18
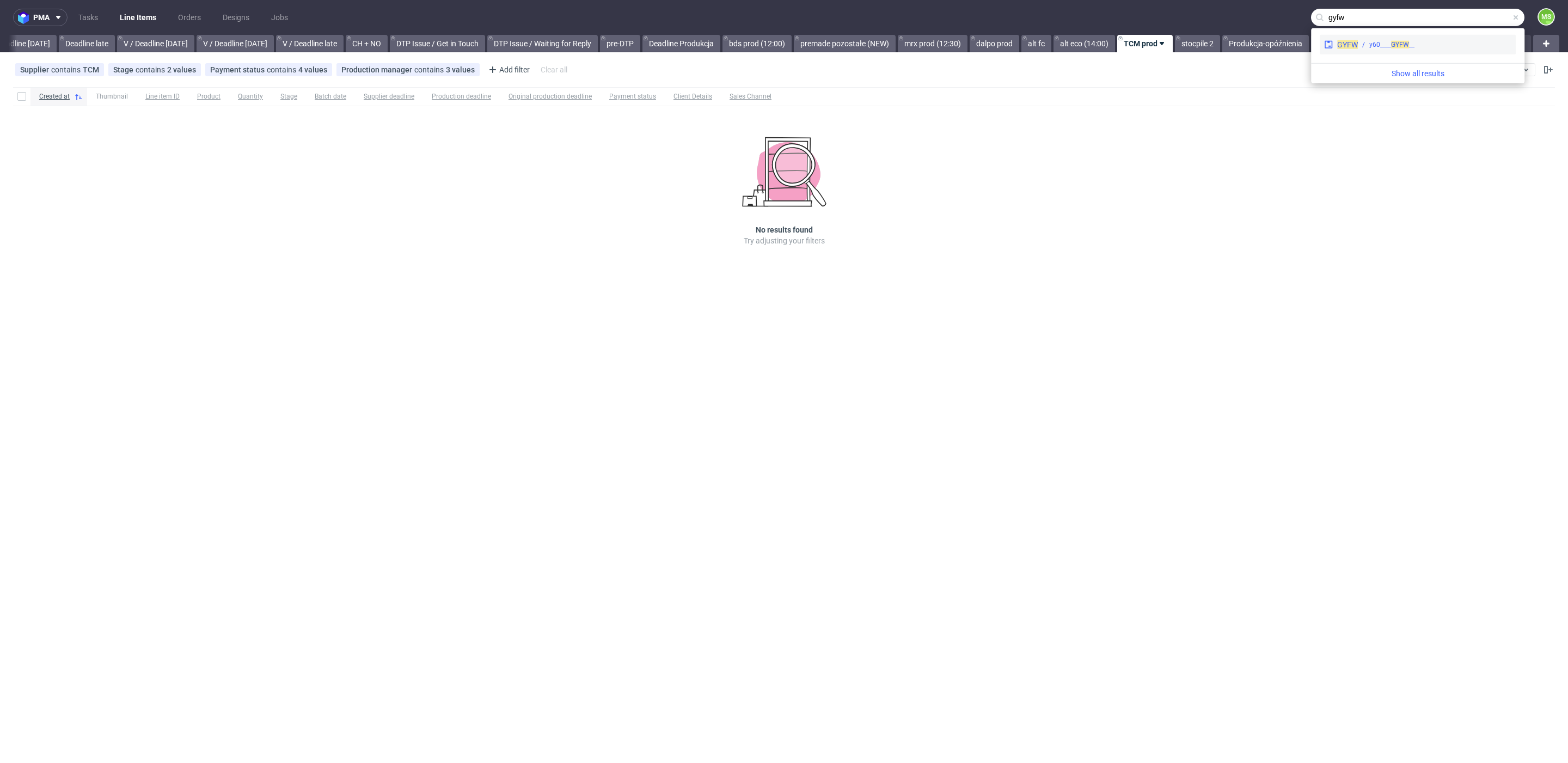
type input "gyfw"
click at [1445, 48] on div "__y60____ GYFW" at bounding box center [1434, 45] width 154 height 10
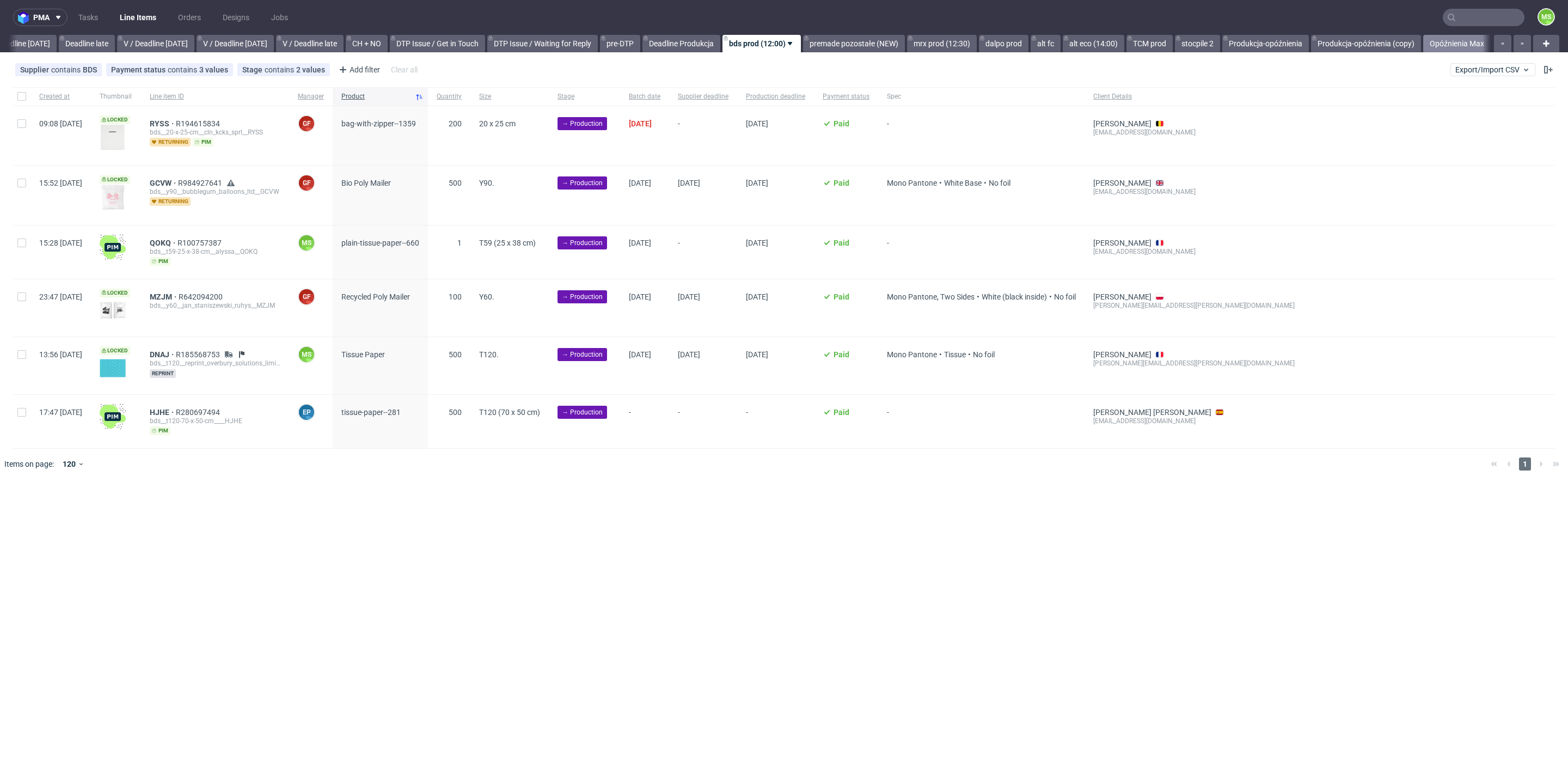
scroll to position [0, 1262]
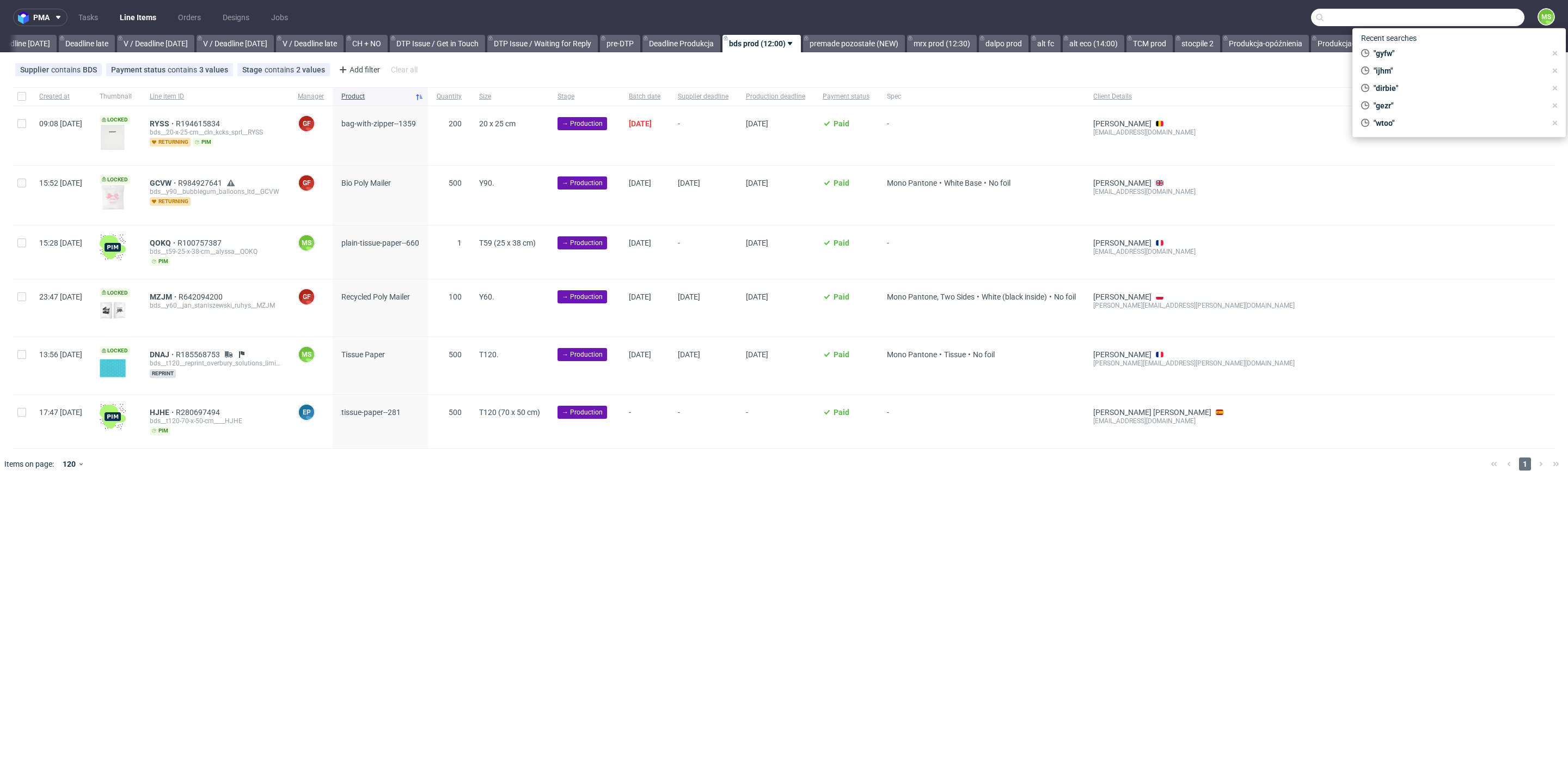
click at [1472, 14] on input "text" at bounding box center [1417, 17] width 213 height 18
type input "strf"
click at [1406, 54] on div "__y60____ STRF" at bounding box center [1388, 57] width 43 height 10
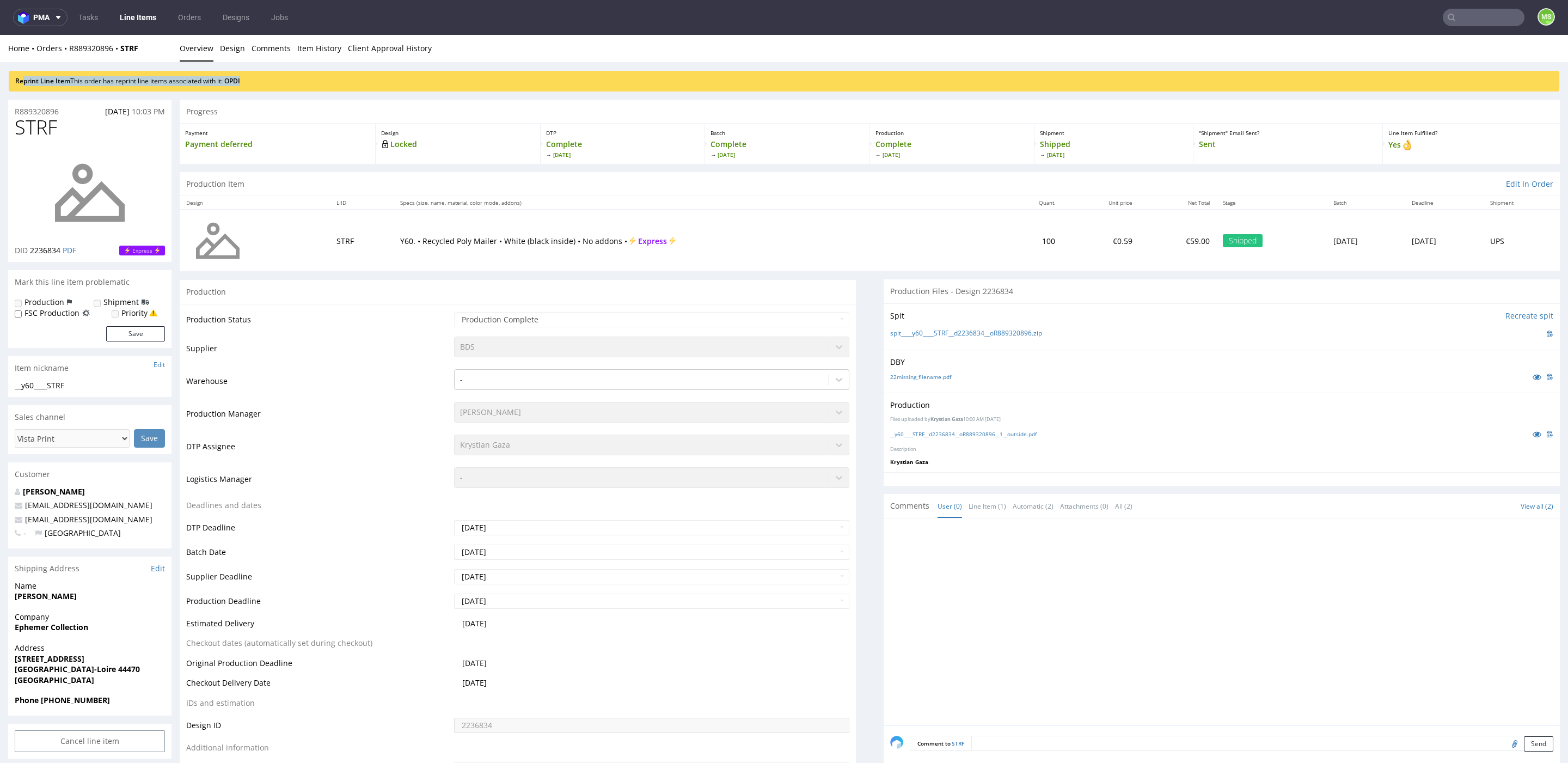
drag, startPoint x: 93, startPoint y: 81, endPoint x: 290, endPoint y: 81, distance: 197.0
click at [290, 81] on div "Reprint Line Item This order has reprint line items associated with it: OPDI" at bounding box center [783, 81] width 1550 height 21
click at [111, 52] on div "Home Orders R889320896 STRF Overview Design Comments Item History Client Approv…" at bounding box center [784, 48] width 1568 height 27
click at [121, 58] on div "Home Orders R889320896 STRF Overview Design Comments Item History Client Approv…" at bounding box center [784, 48] width 1568 height 27
drag, startPoint x: 119, startPoint y: 60, endPoint x: 67, endPoint y: 50, distance: 53.0
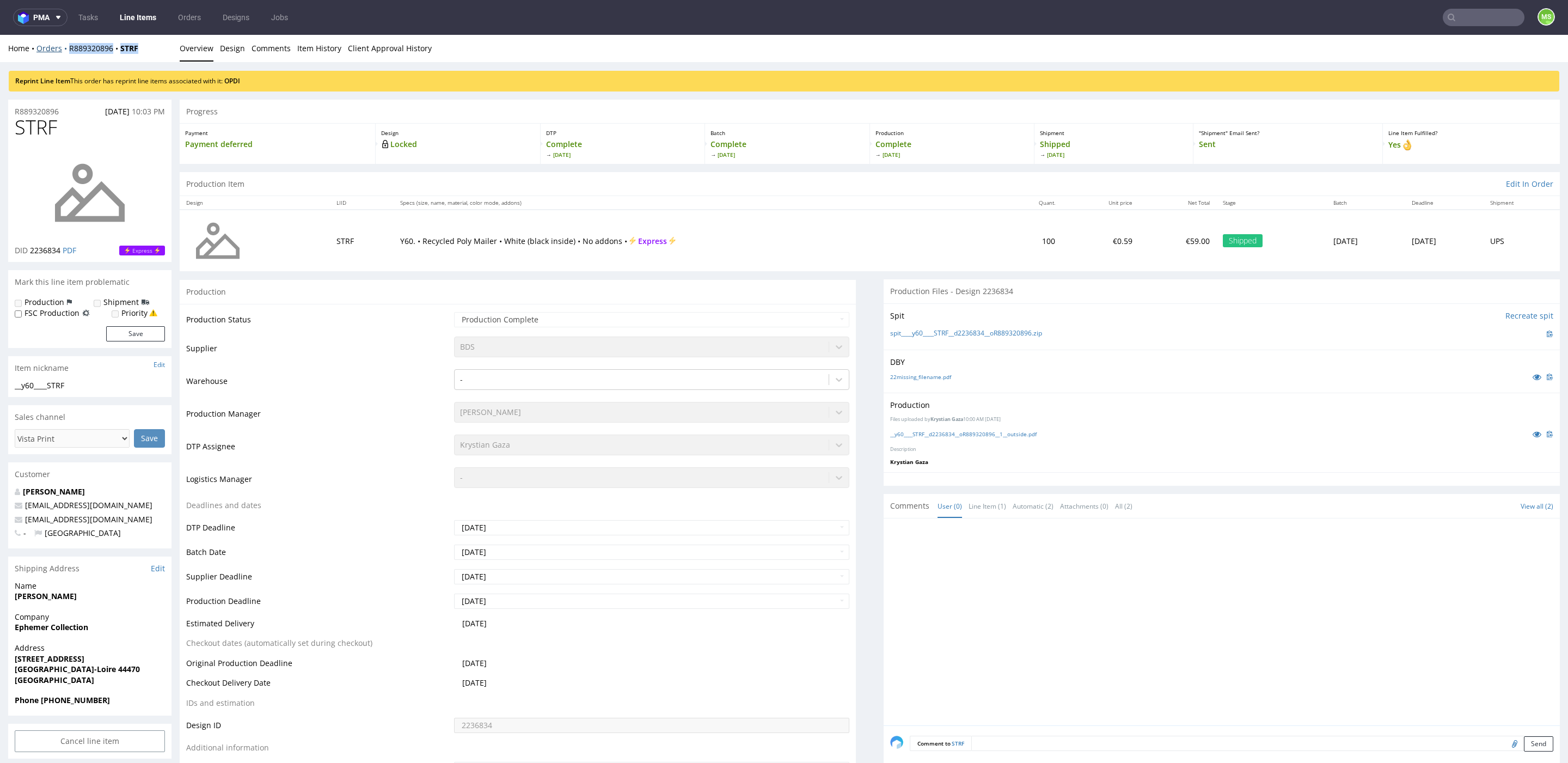
click at [67, 50] on div "Home Orders R889320896 STRF Overview Design Comments Item History Client Approv…" at bounding box center [784, 48] width 1568 height 27
copy div "R889320896 STRF"
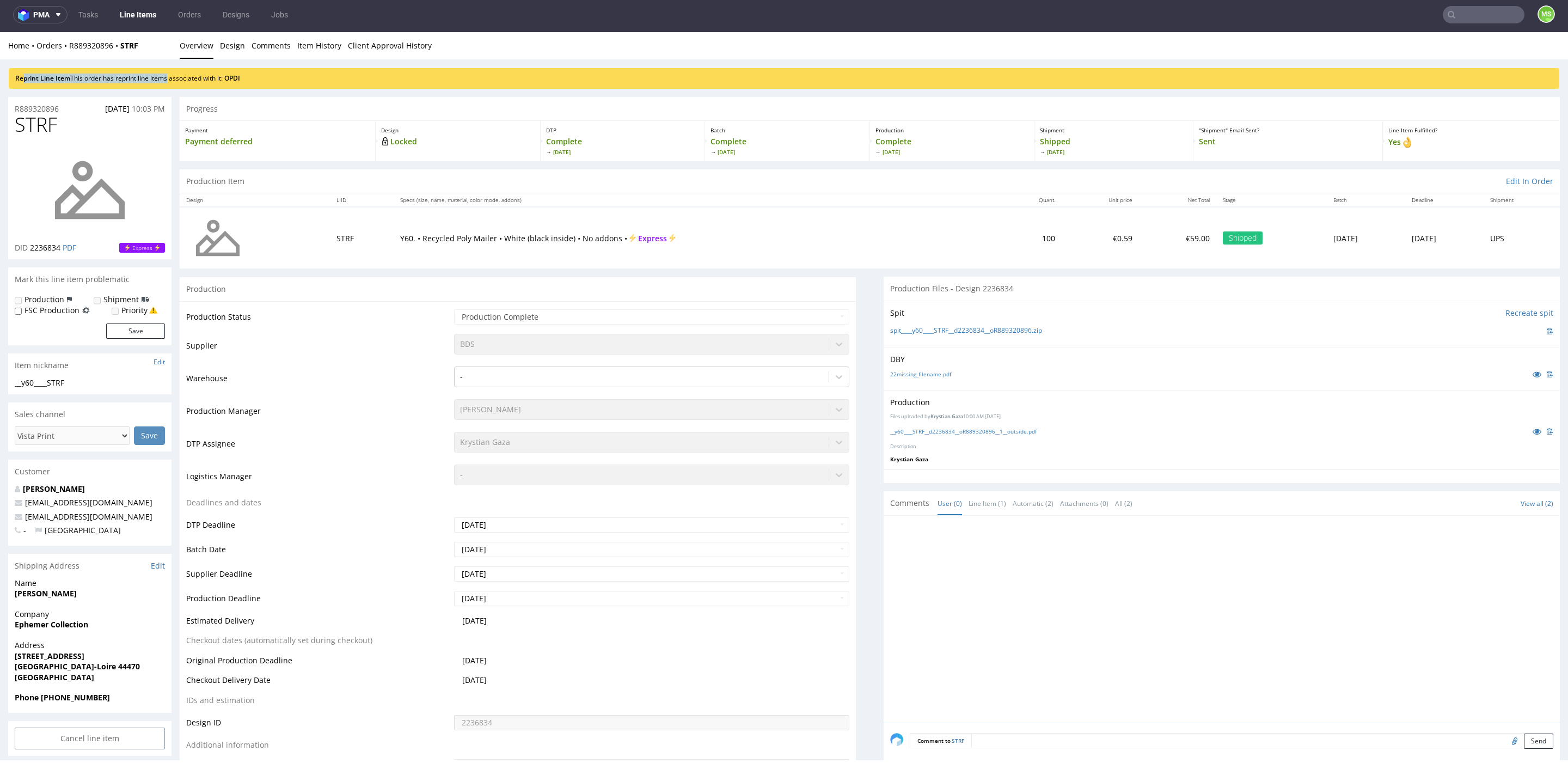
drag, startPoint x: 81, startPoint y: 75, endPoint x: 159, endPoint y: 81, distance: 78.2
click at [159, 81] on div "Reprint Line Item This order has reprint line items associated with it: OPDI" at bounding box center [783, 78] width 1550 height 21
drag, startPoint x: 227, startPoint y: 83, endPoint x: 233, endPoint y: 82, distance: 6.1
click at [227, 83] on div "Reprint Line Item This order has reprint line items associated with it: OPDI" at bounding box center [783, 78] width 1550 height 21
drag, startPoint x: 298, startPoint y: 81, endPoint x: 54, endPoint y: 93, distance: 244.3
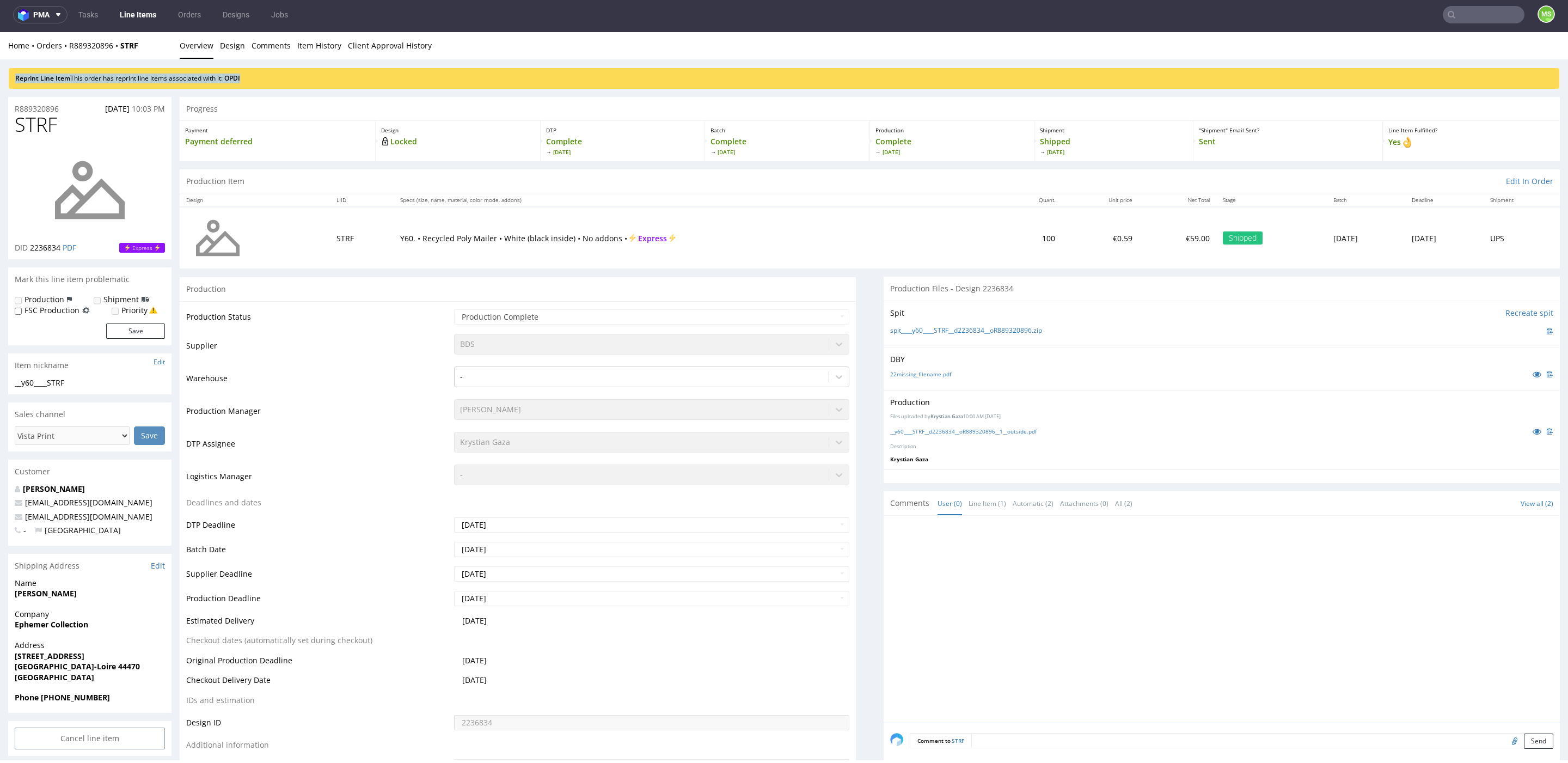
click at [0, 78] on div "Reprint Line Item This order has reprint line items associated with it: OPDI" at bounding box center [784, 74] width 1568 height 29
drag, startPoint x: 278, startPoint y: 74, endPoint x: 145, endPoint y: 92, distance: 134.2
click at [277, 74] on div "Reprint Line Item This order has reprint line items associated with it: OPDI" at bounding box center [783, 78] width 1550 height 21
drag, startPoint x: 79, startPoint y: 81, endPoint x: 388, endPoint y: 104, distance: 309.9
click at [254, 79] on div "Reprint Line Item This order has reprint line items associated with it: OPDI" at bounding box center [783, 78] width 1550 height 21
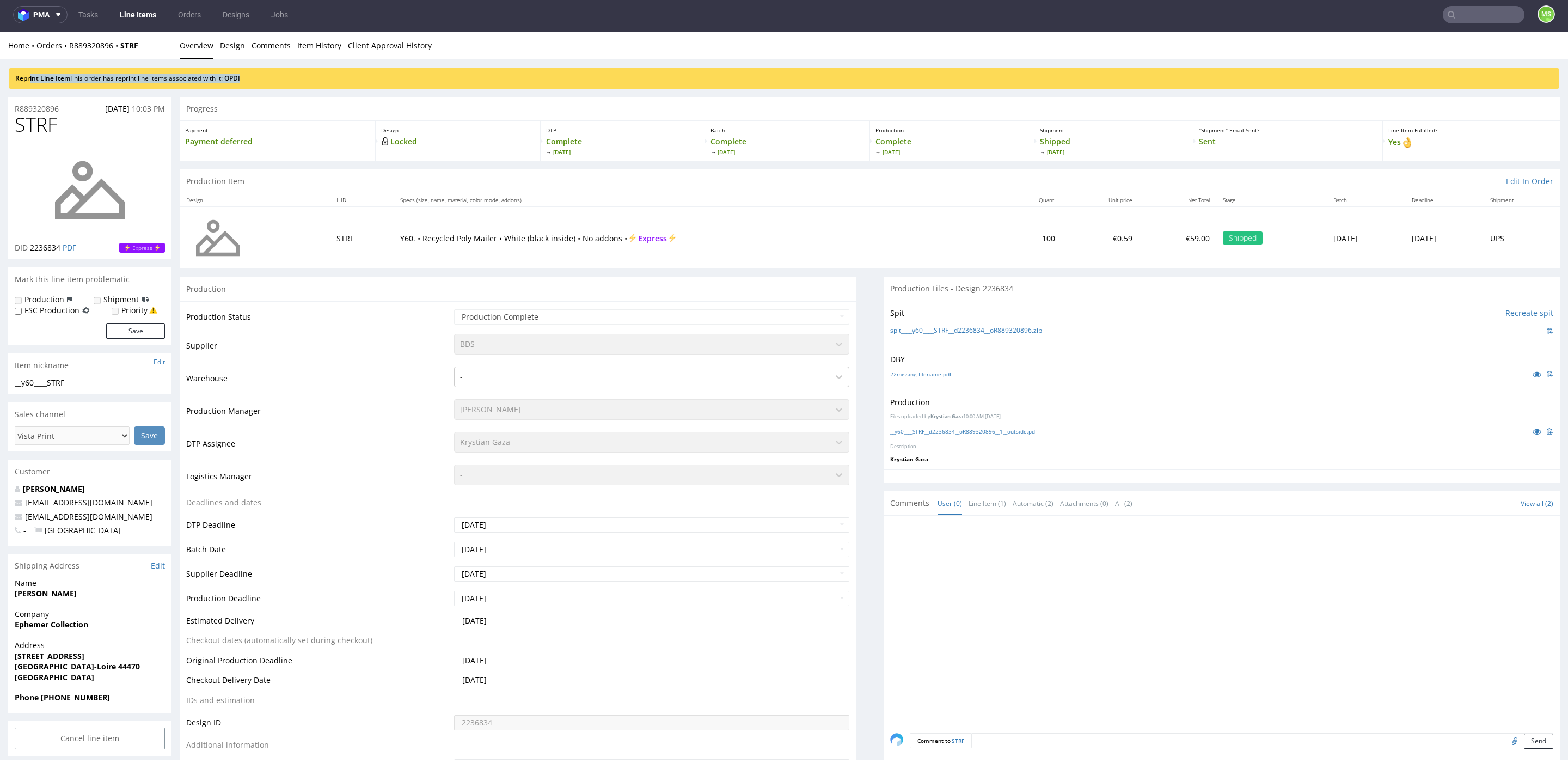
click at [290, 50] on li "Comments" at bounding box center [274, 45] width 46 height 11
click at [297, 69] on div "Reprint Line Item This order has reprint line items associated with it: OPDI" at bounding box center [783, 78] width 1550 height 21
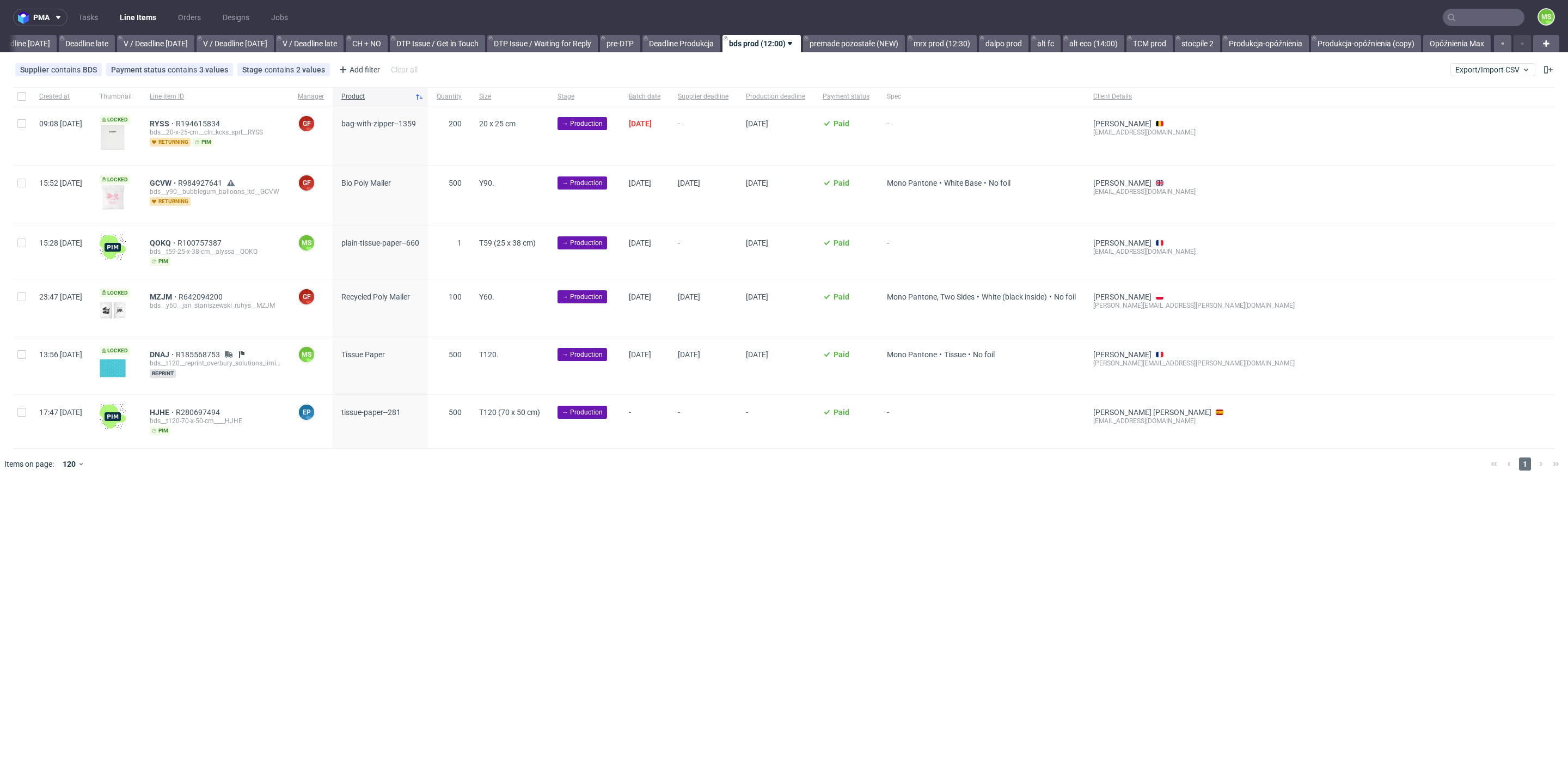
scroll to position [0, 1262]
click at [1477, 18] on input "text" at bounding box center [1483, 17] width 82 height 18
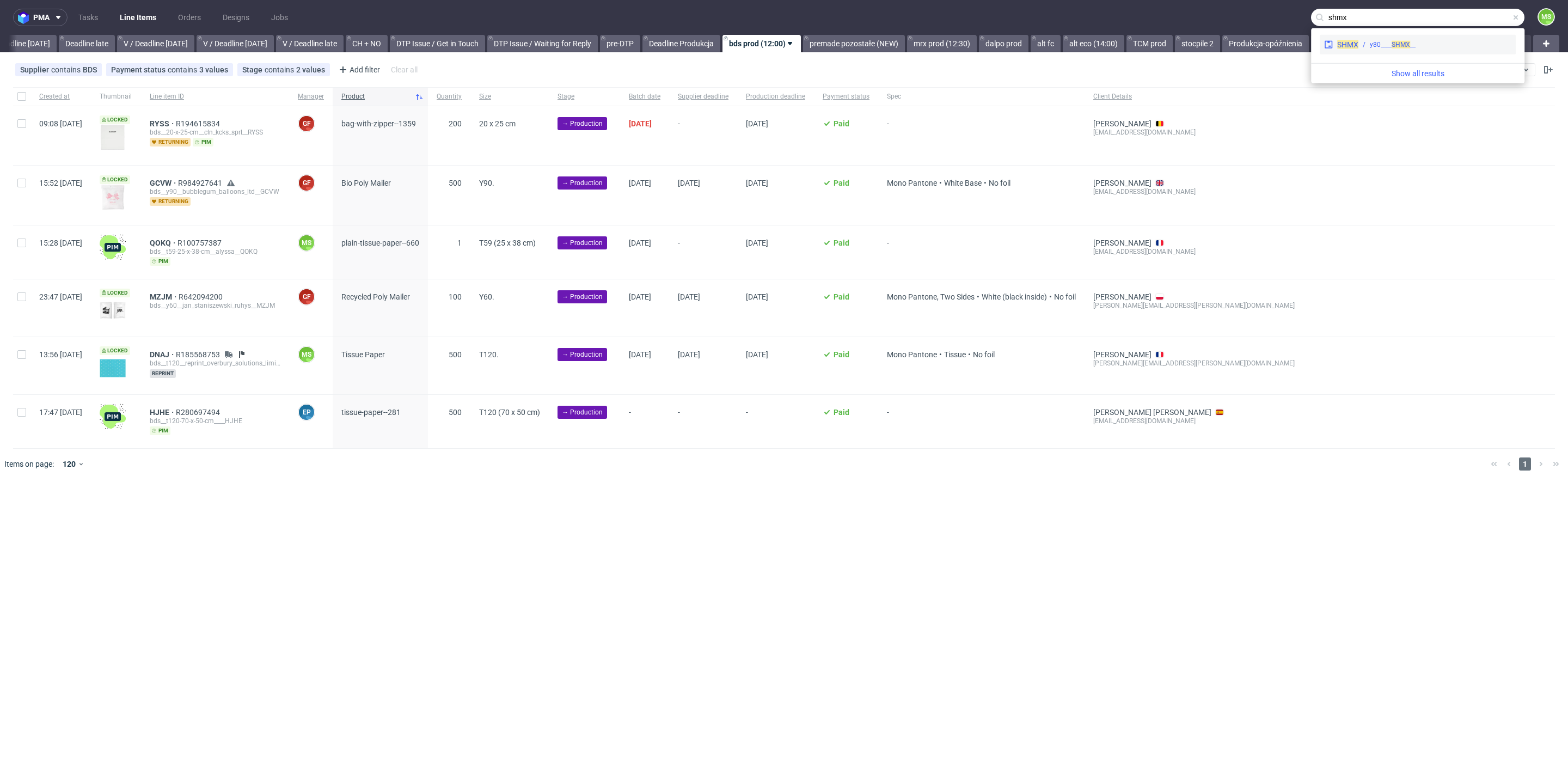
type input "shmx"
click at [1411, 50] on div "SHMX __y80____ SHMX" at bounding box center [1417, 45] width 196 height 20
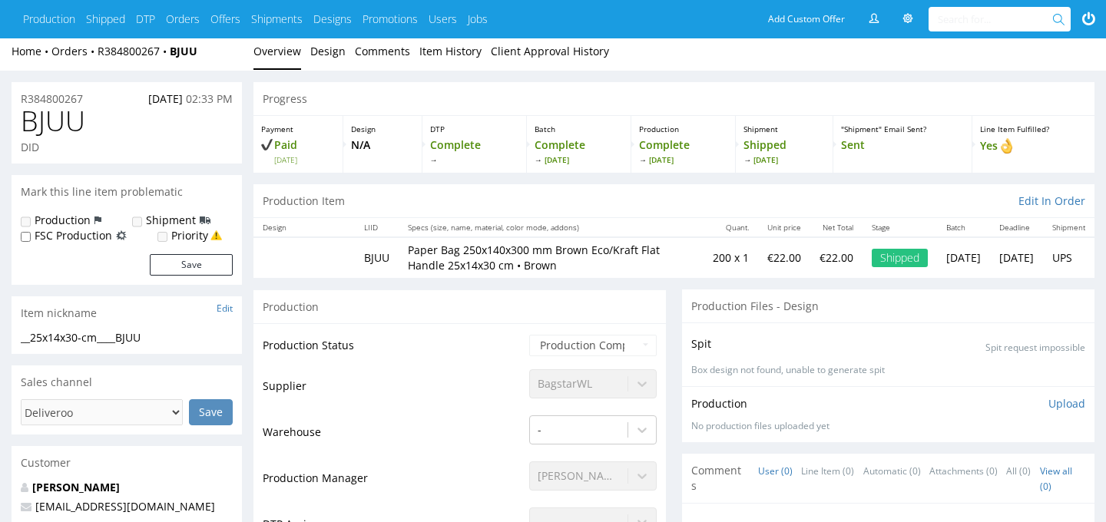
scroll to position [3, 0]
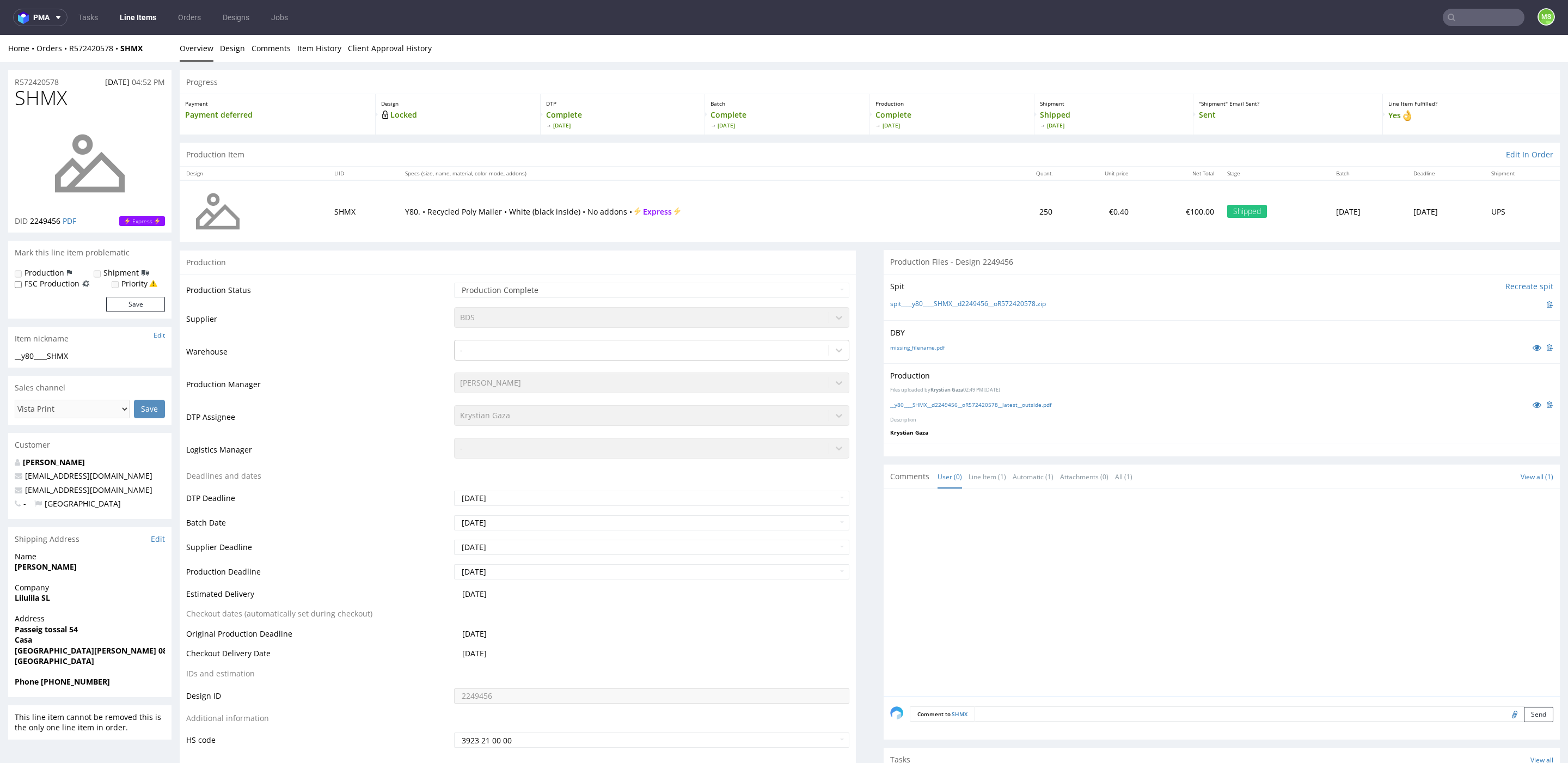
click at [1483, 18] on input "text" at bounding box center [1483, 17] width 82 height 18
type input "oqec"
click at [1367, 45] on div "ph-zapier__f79____ OQEC" at bounding box center [1390, 45] width 70 height 10
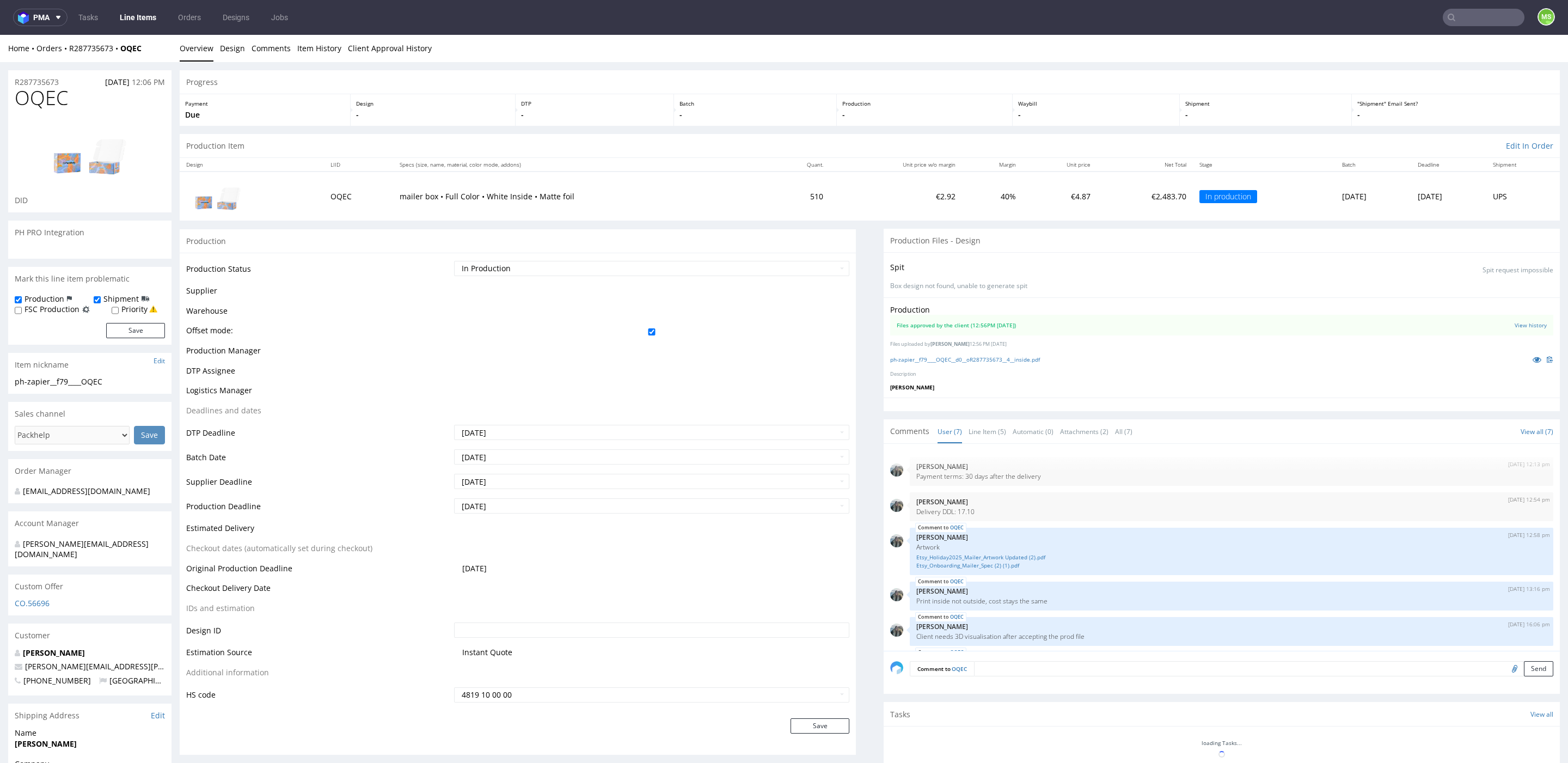
scroll to position [82, 0]
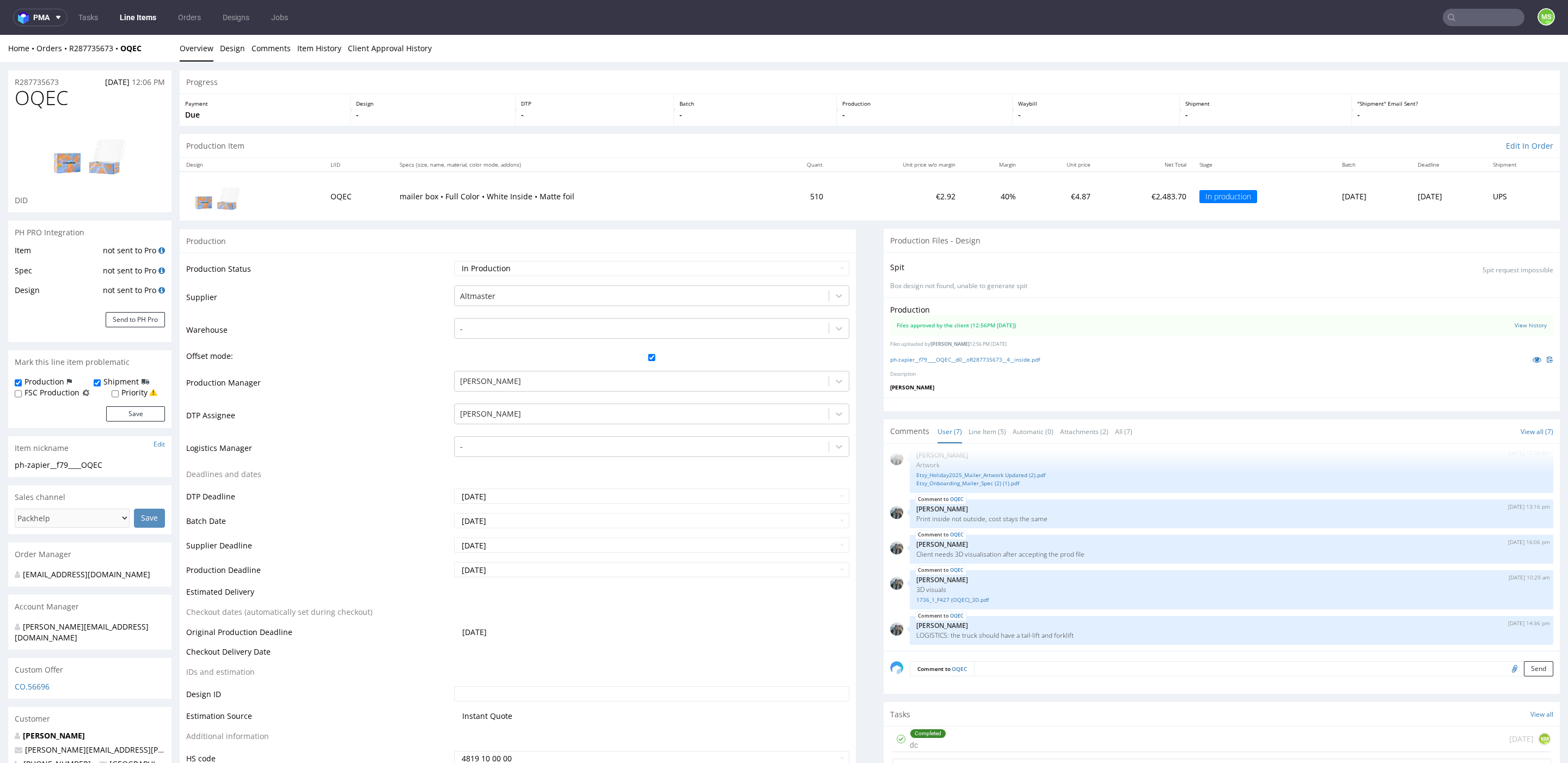
click at [142, 16] on link "Line Items" at bounding box center [138, 17] width 50 height 18
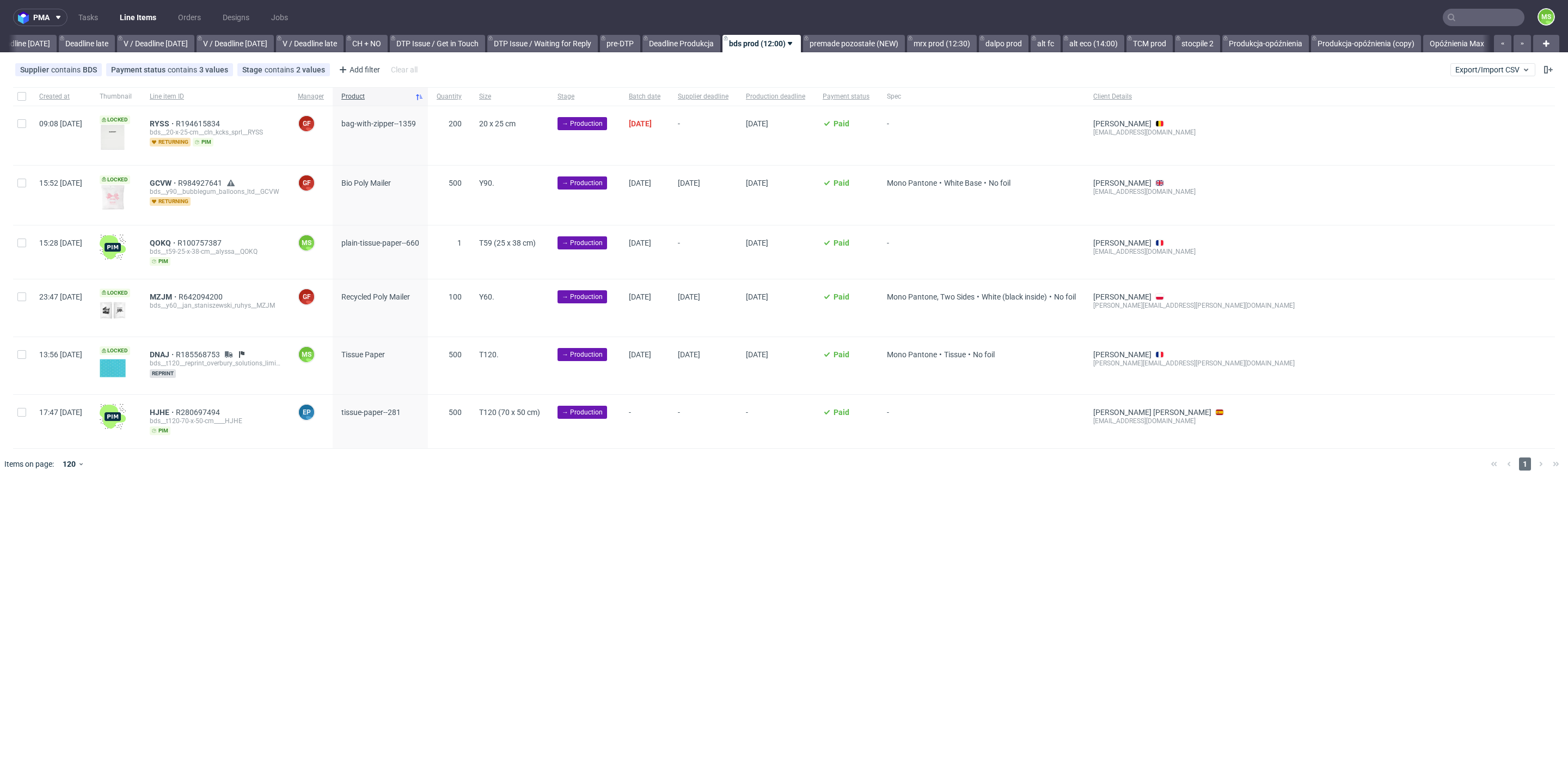
scroll to position [0, 1262]
